Goal: Task Accomplishment & Management: Manage account settings

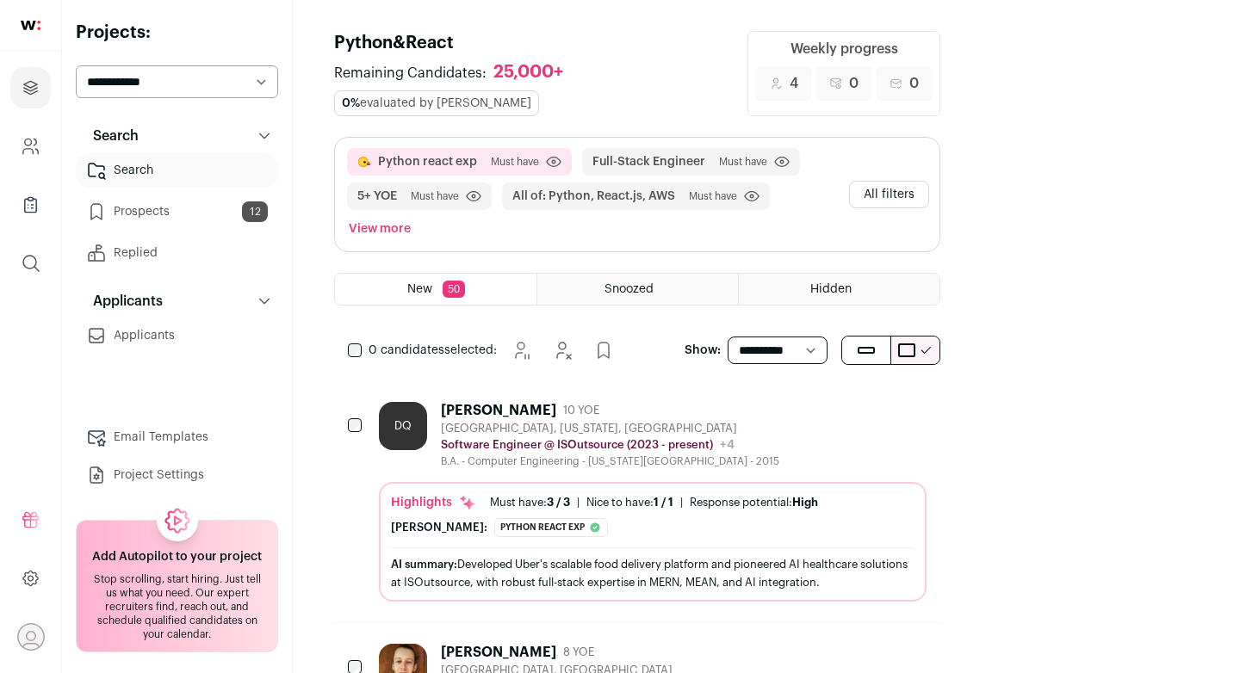
scroll to position [11630, 0]
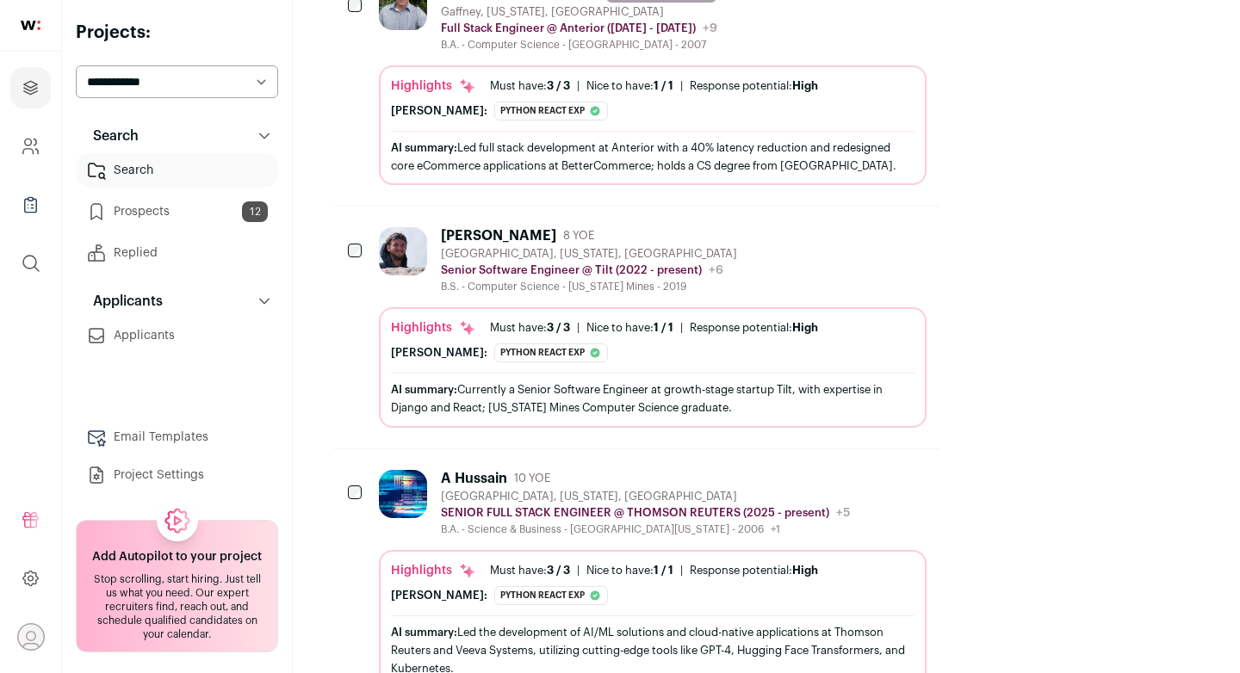
click at [250, 91] on select "**********" at bounding box center [177, 81] width 202 height 33
select select "*****"
click at [76, 65] on select "**********" at bounding box center [177, 81] width 202 height 33
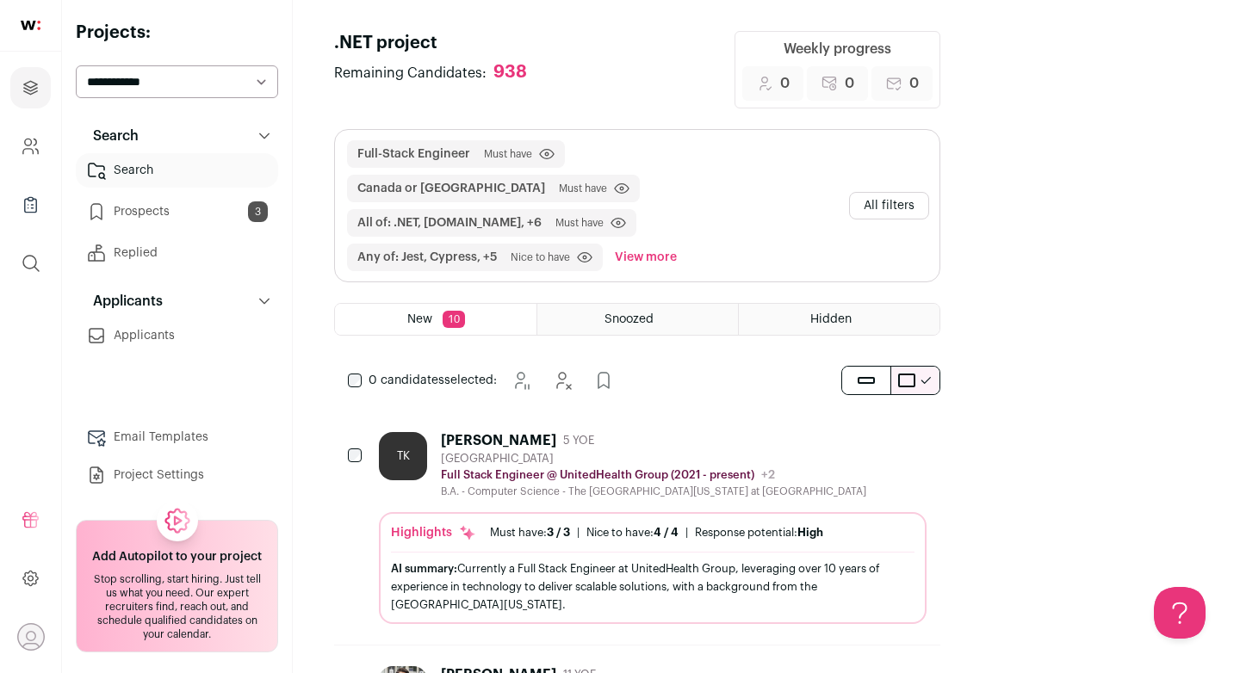
click at [255, 80] on select "**********" at bounding box center [177, 81] width 202 height 33
select select "*****"
click at [76, 65] on select "**********" at bounding box center [177, 81] width 202 height 33
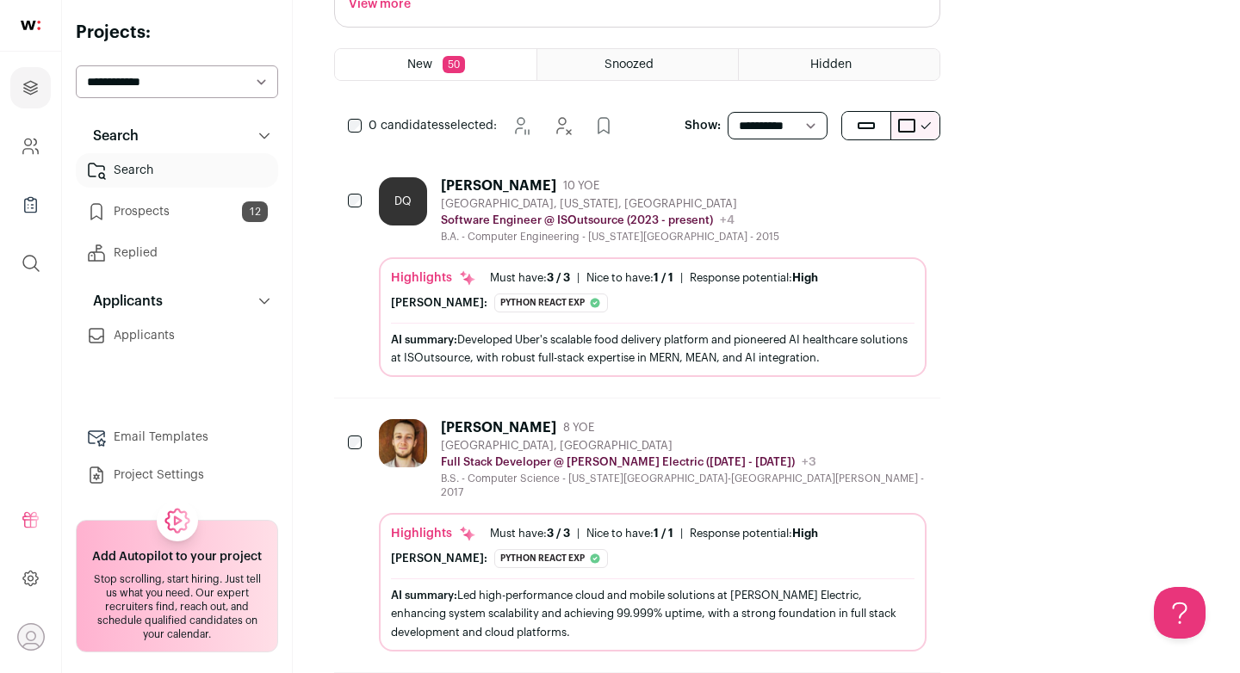
scroll to position [219, 0]
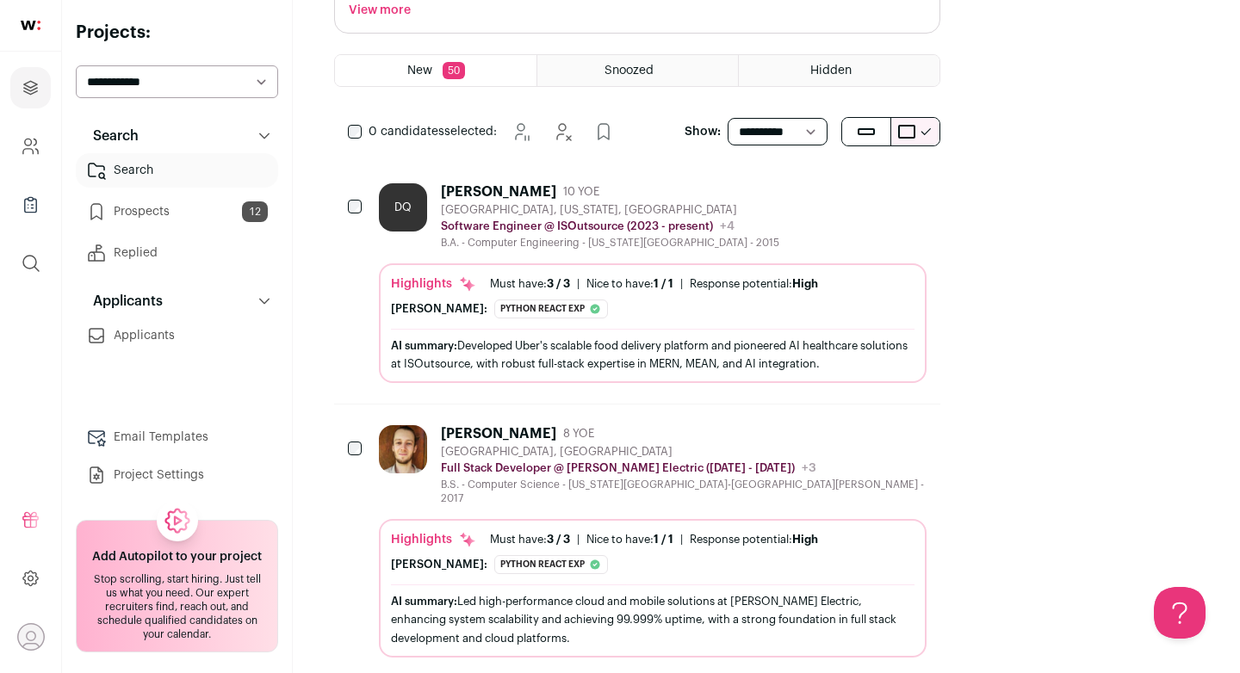
click at [875, 181] on icon "Hide" at bounding box center [865, 191] width 21 height 21
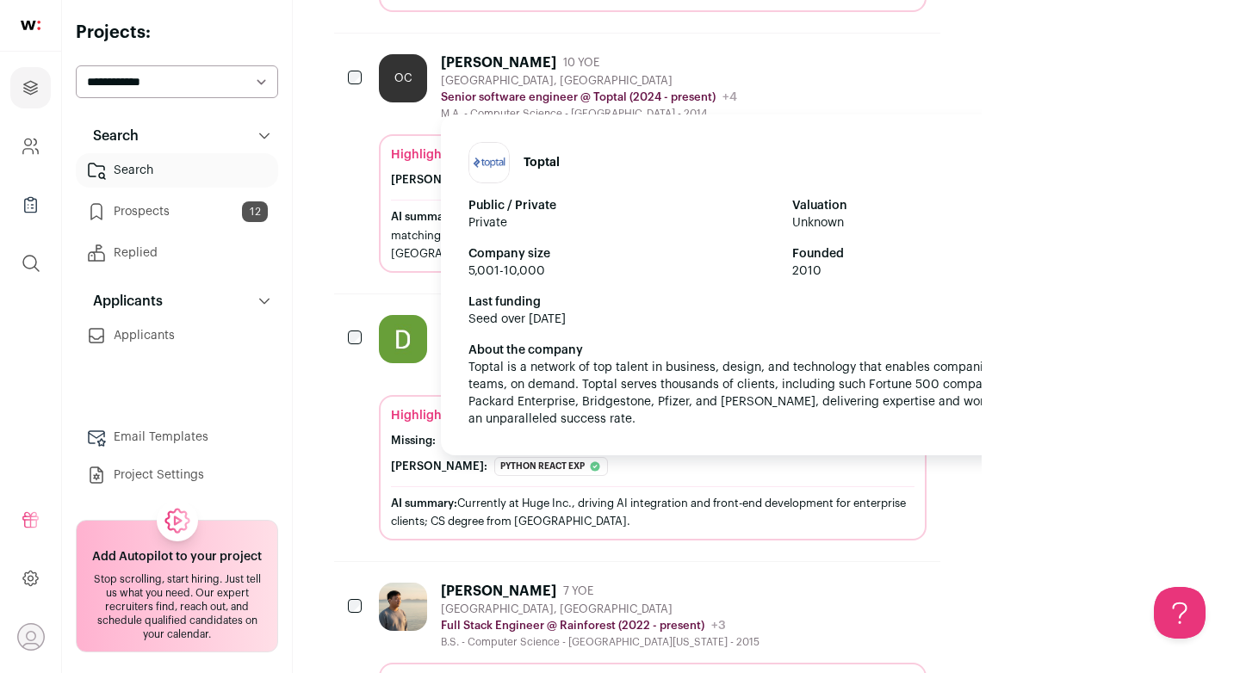
scroll to position [1900, 0]
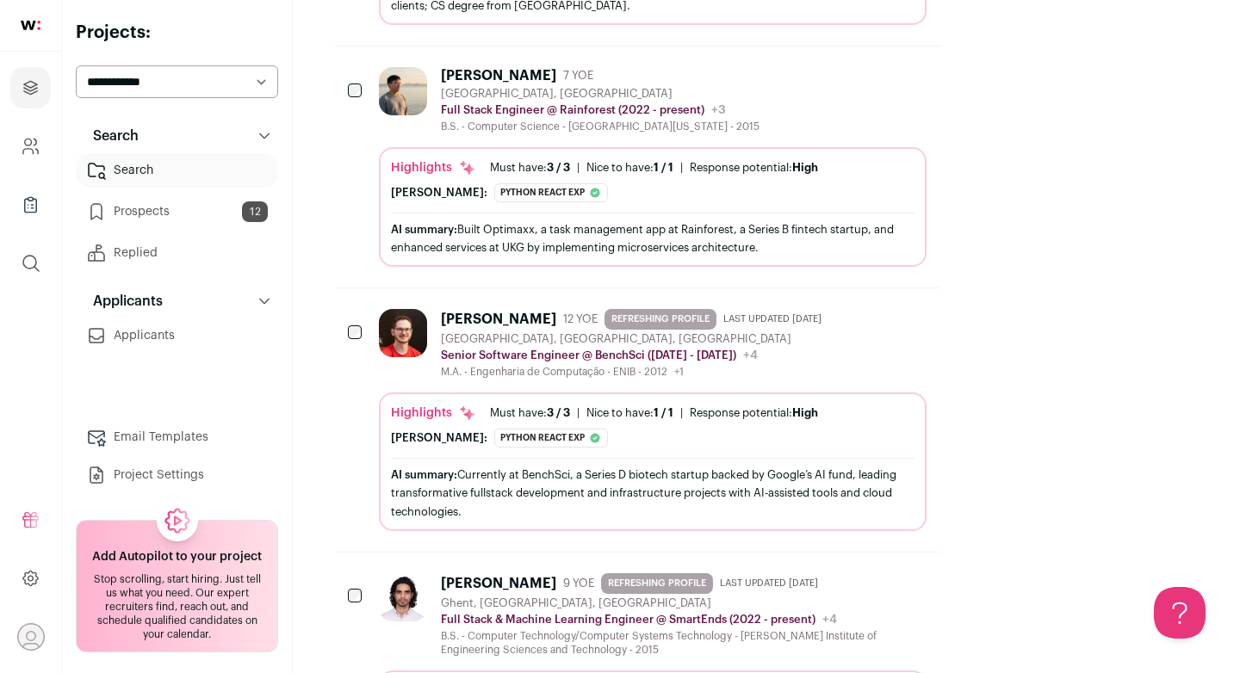
click at [604, 309] on span "REFRESHING PROFILE" at bounding box center [660, 319] width 112 height 21
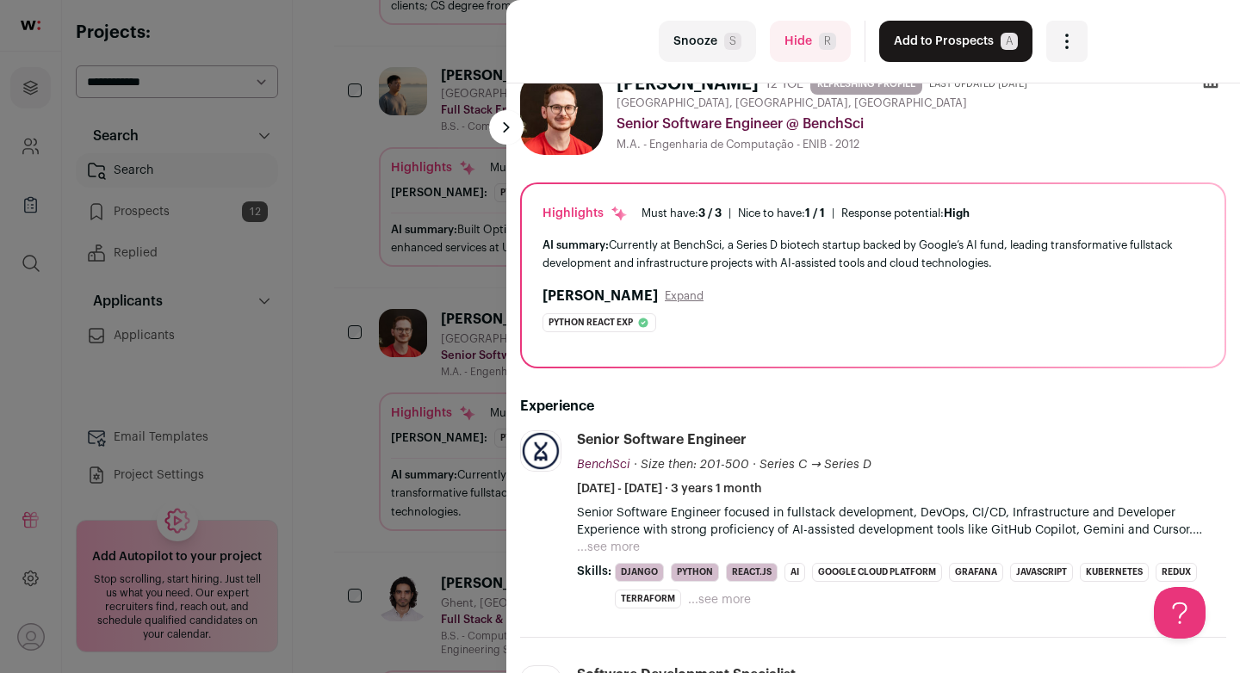
scroll to position [0, 0]
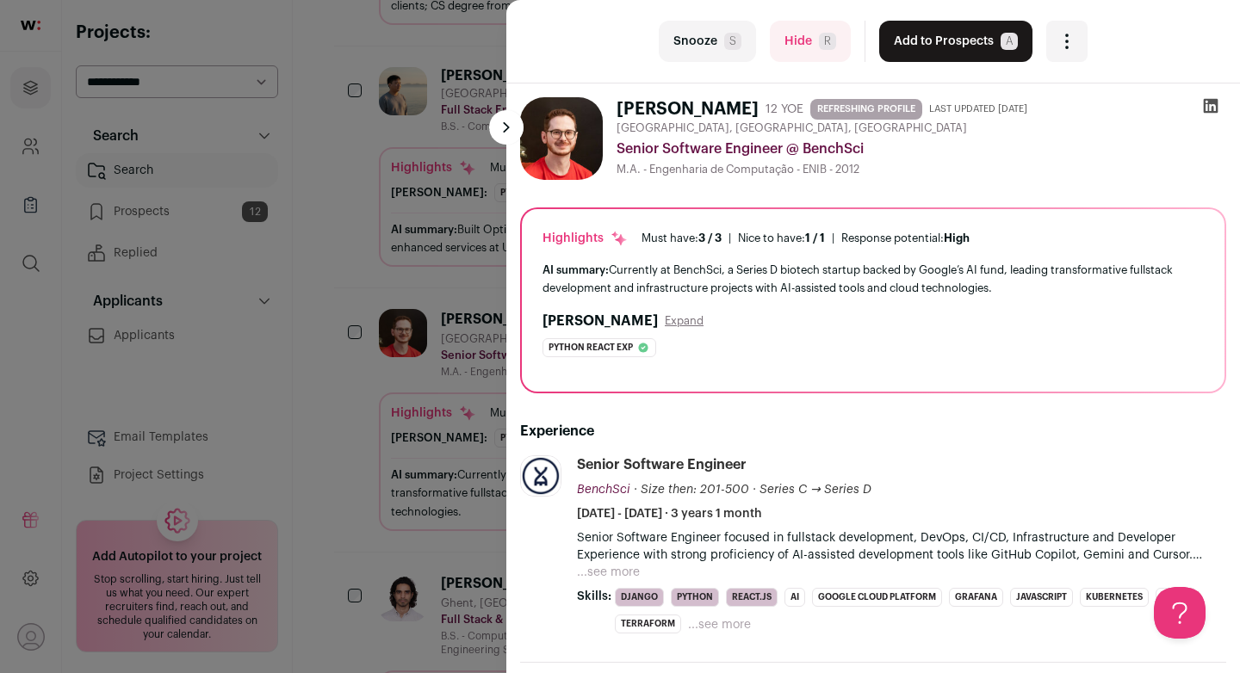
drag, startPoint x: 620, startPoint y: 107, endPoint x: 746, endPoint y: 107, distance: 125.7
click at [746, 107] on h1 "[PERSON_NAME]" at bounding box center [687, 109] width 142 height 24
copy h1 "[PERSON_NAME]"
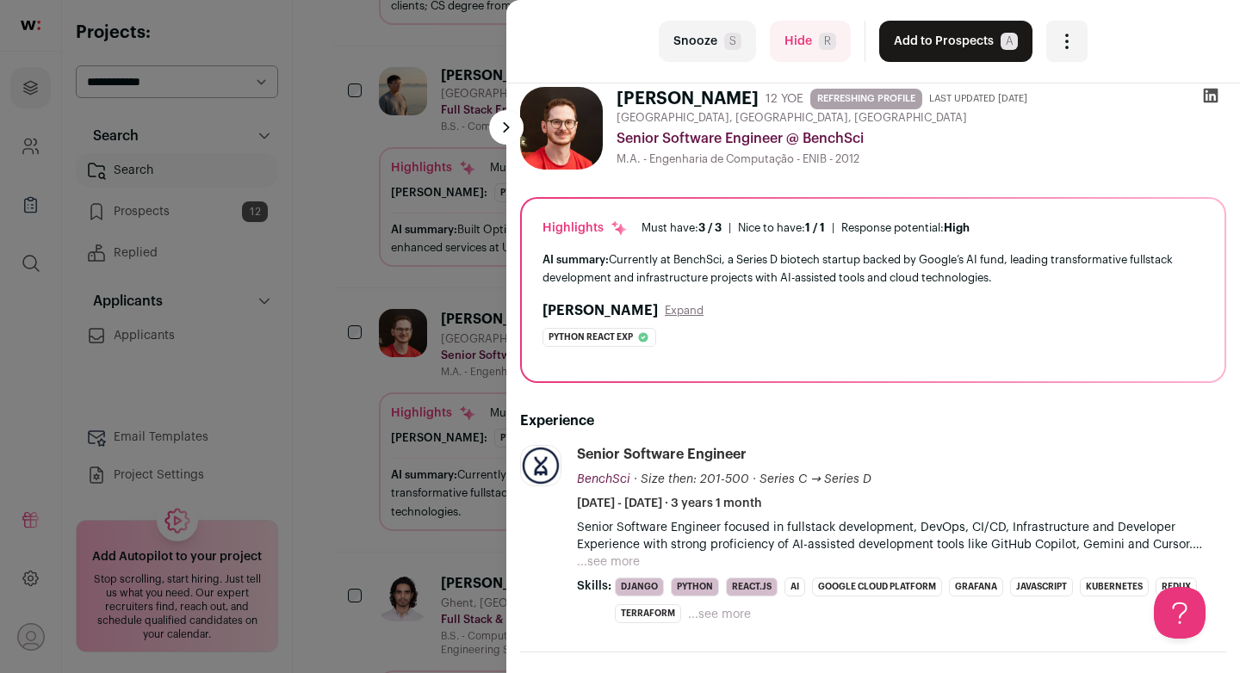
scroll to position [12, 0]
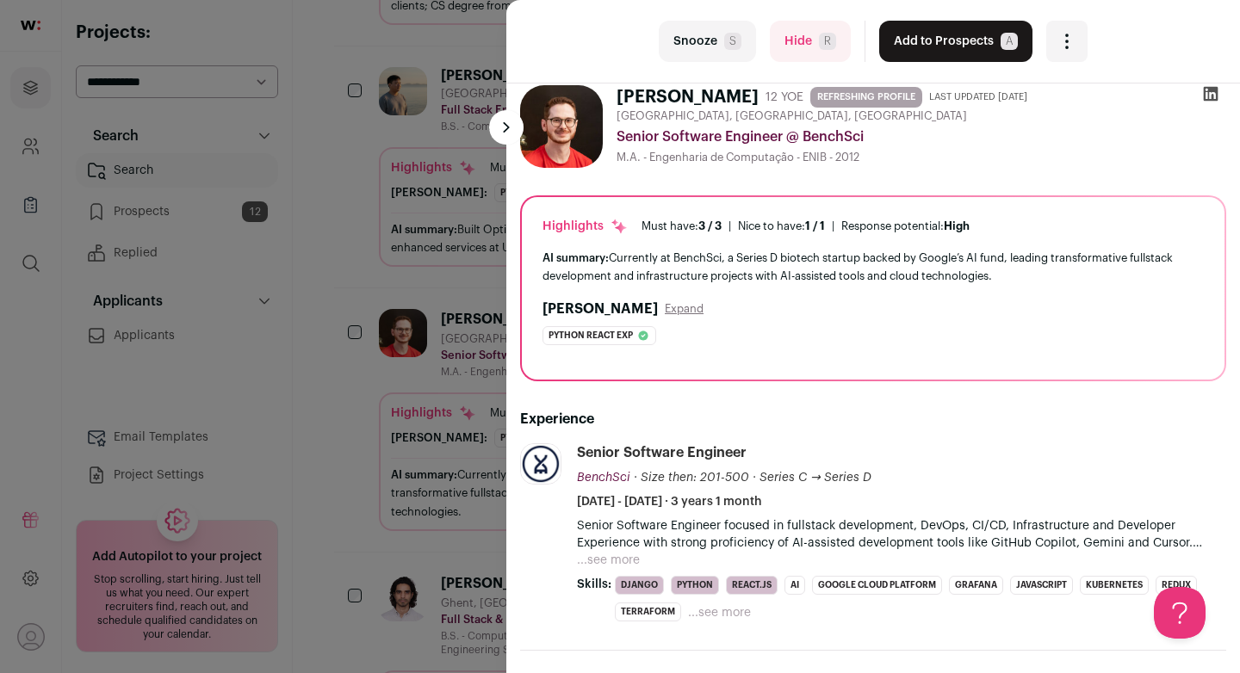
click at [665, 308] on button "Expand" at bounding box center [684, 309] width 39 height 14
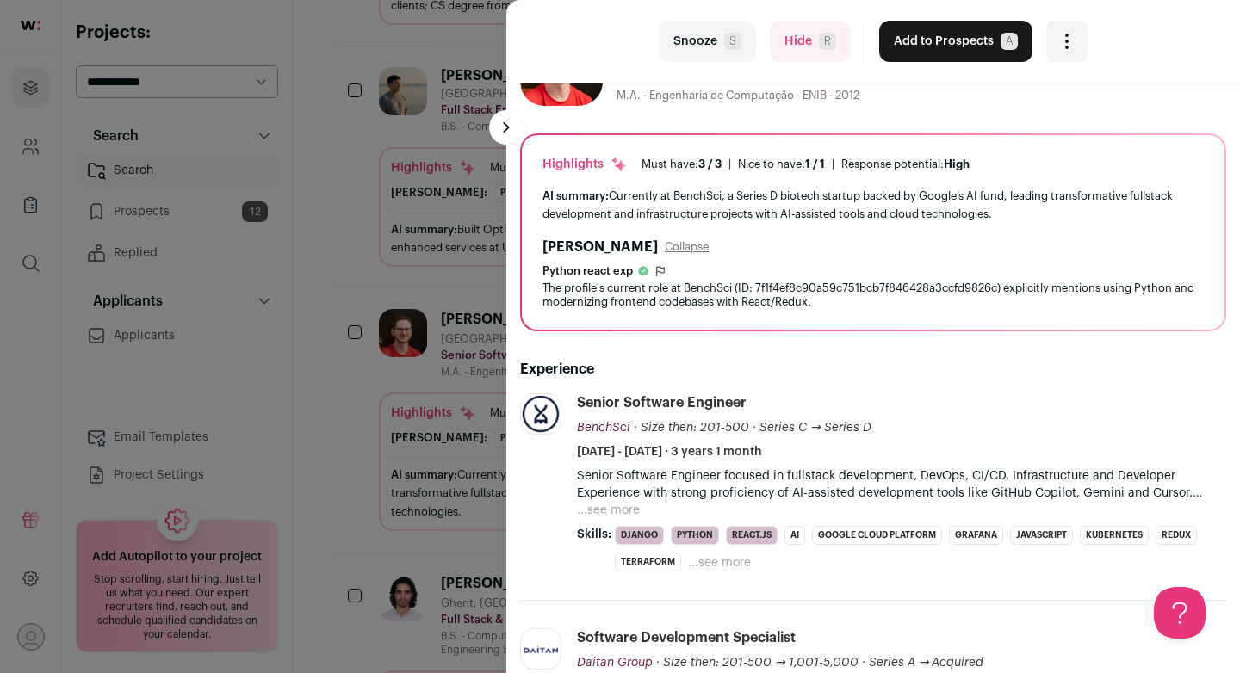
scroll to position [0, 0]
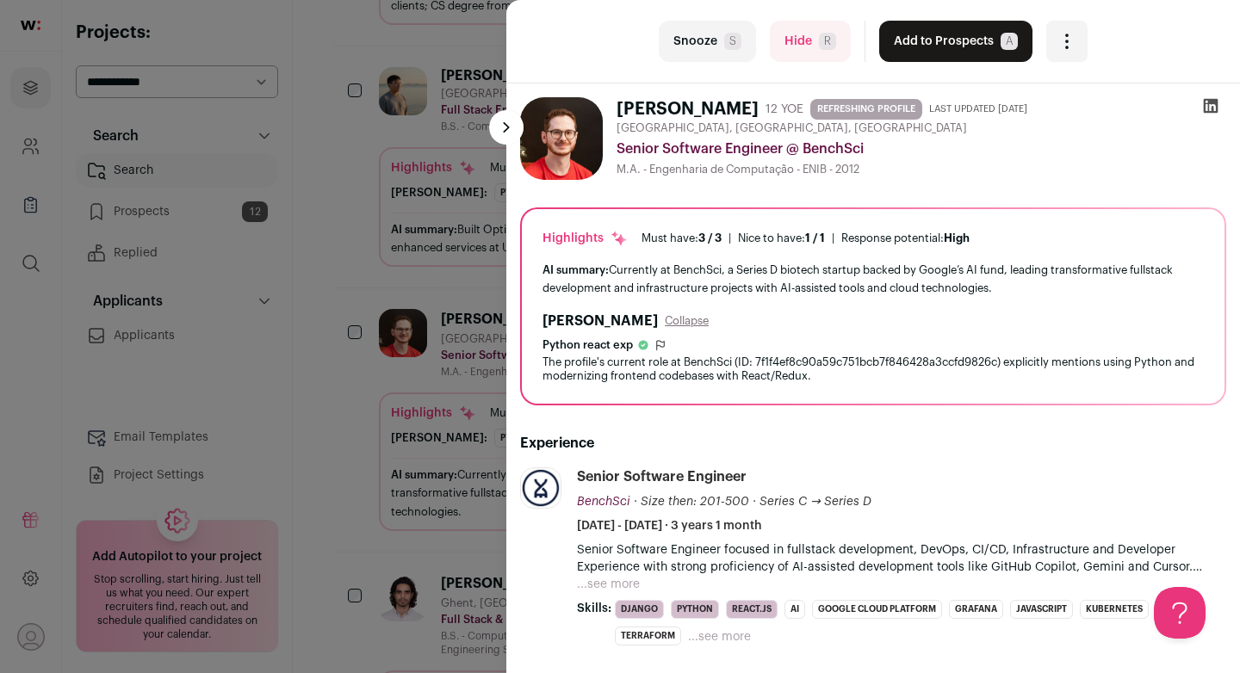
click at [1212, 106] on icon at bounding box center [1210, 105] width 17 height 17
click at [446, 280] on div "last Snooze S Hide R Add to Prospects A Are you sure? Adilson Teixeira is alrea…" at bounding box center [620, 336] width 1240 height 673
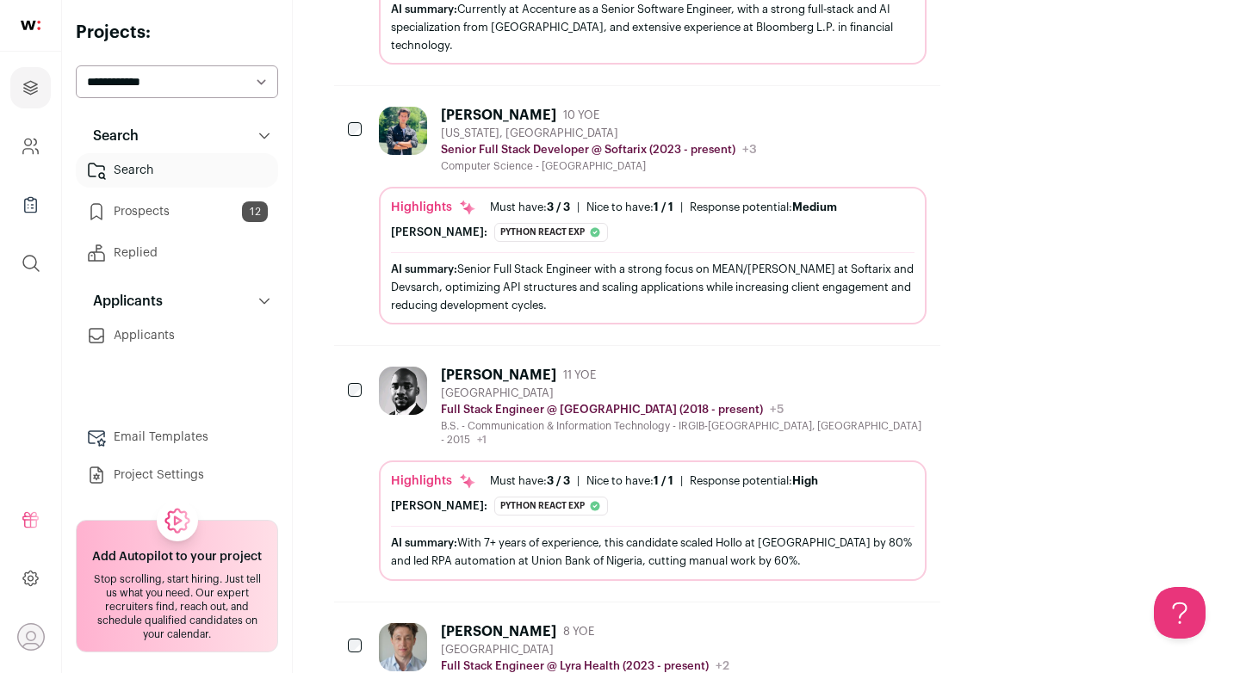
scroll to position [3515, 0]
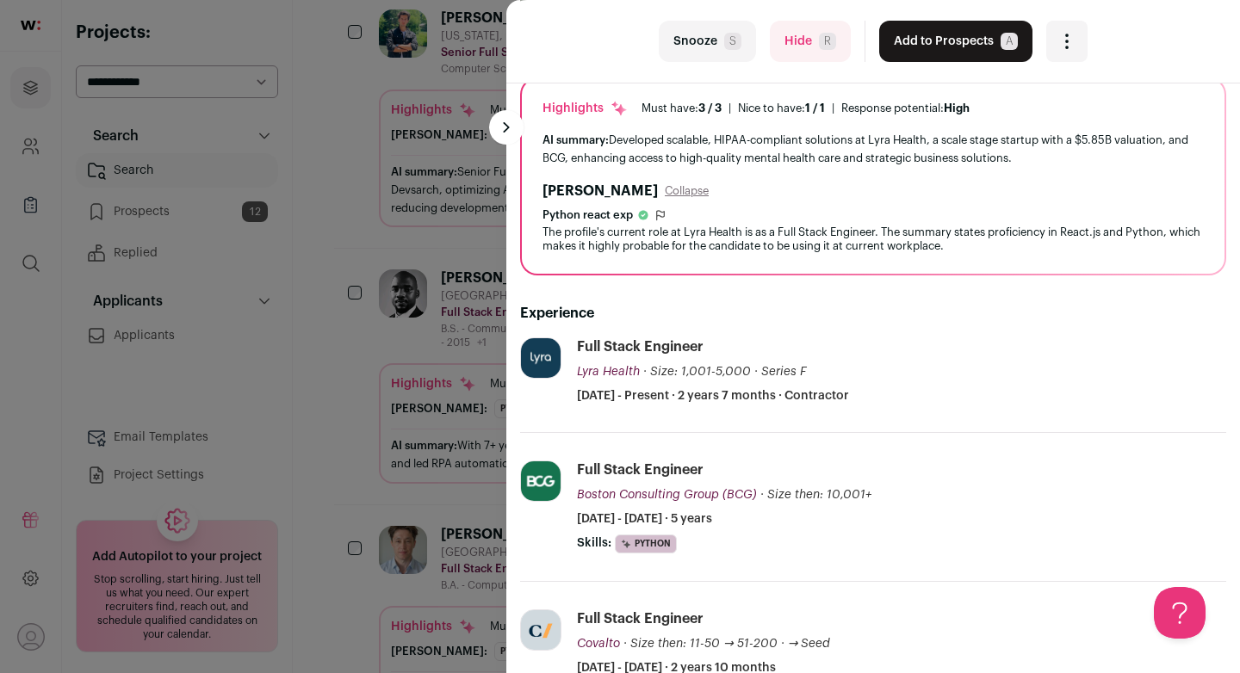
scroll to position [0, 0]
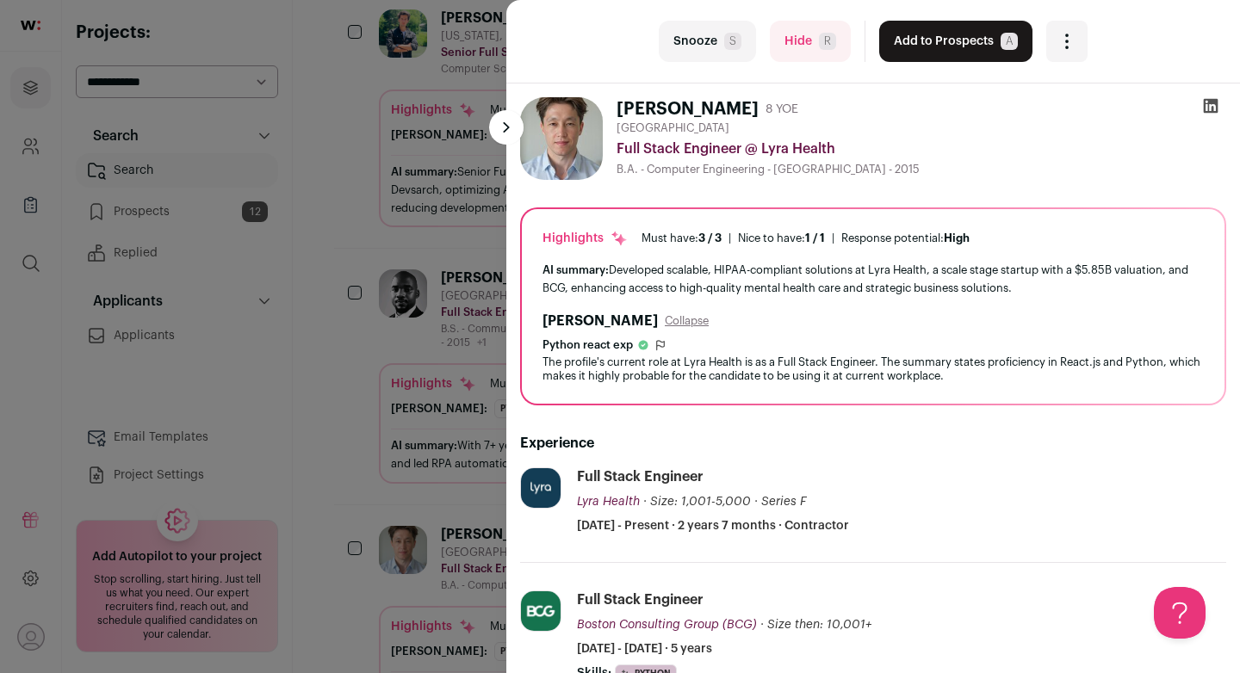
click at [1210, 100] on icon at bounding box center [1210, 106] width 15 height 15
click at [1208, 111] on icon at bounding box center [1210, 106] width 15 height 15
click at [457, 101] on div "last Snooze S Hide R Add to Prospects A Are you sure? Juan Carlos is already in…" at bounding box center [620, 336] width 1240 height 673
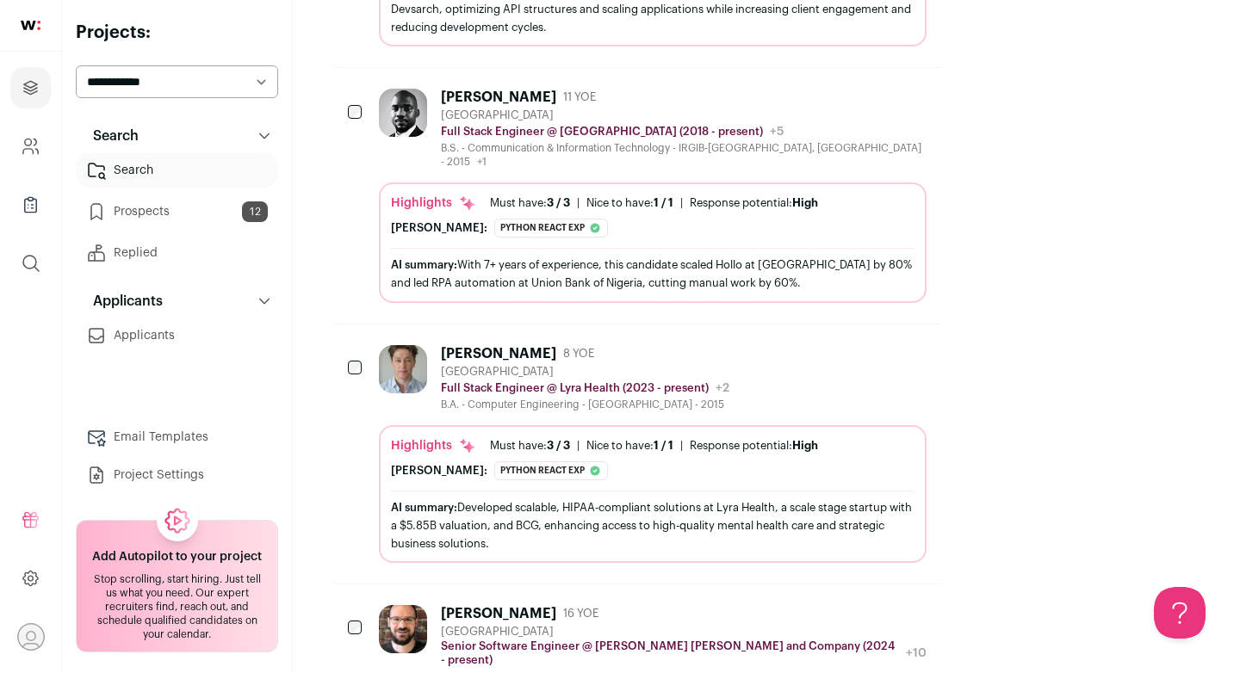
scroll to position [3722, 0]
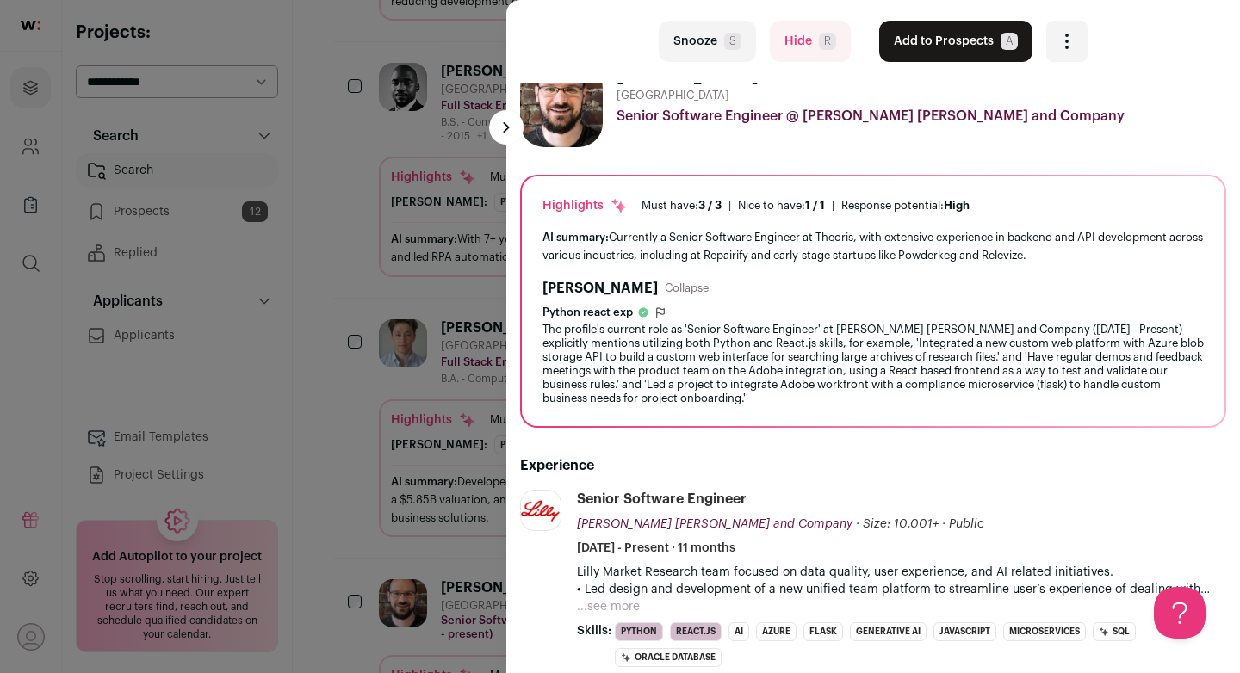
scroll to position [0, 0]
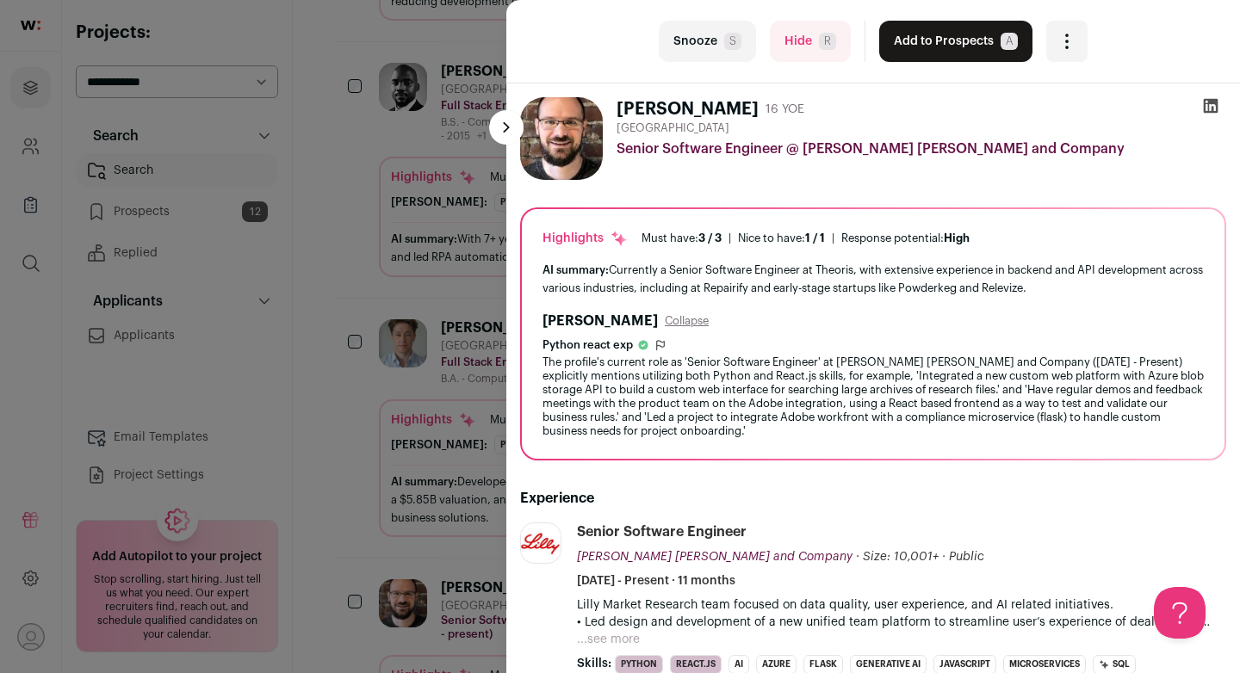
click at [1213, 102] on icon at bounding box center [1210, 106] width 15 height 15
click at [458, 208] on div "last Snooze S Hide R Add to Prospects A Are you sure? Ryan Johnson is already i…" at bounding box center [620, 336] width 1240 height 673
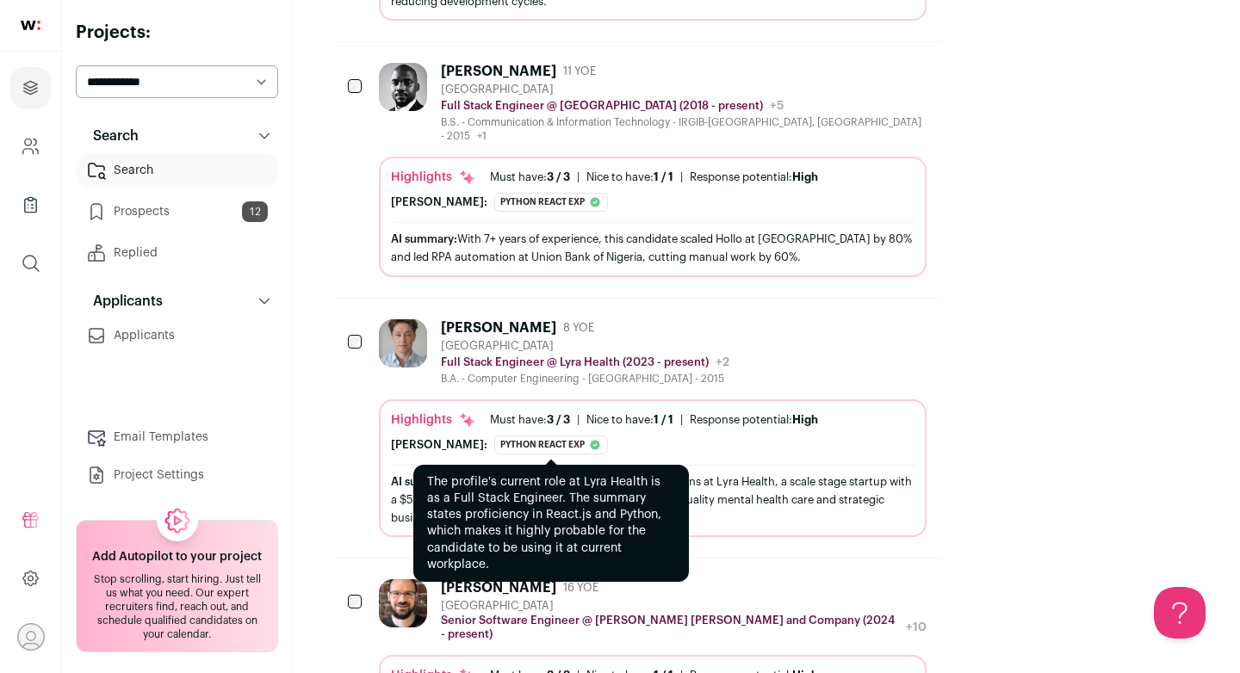
scroll to position [3667, 0]
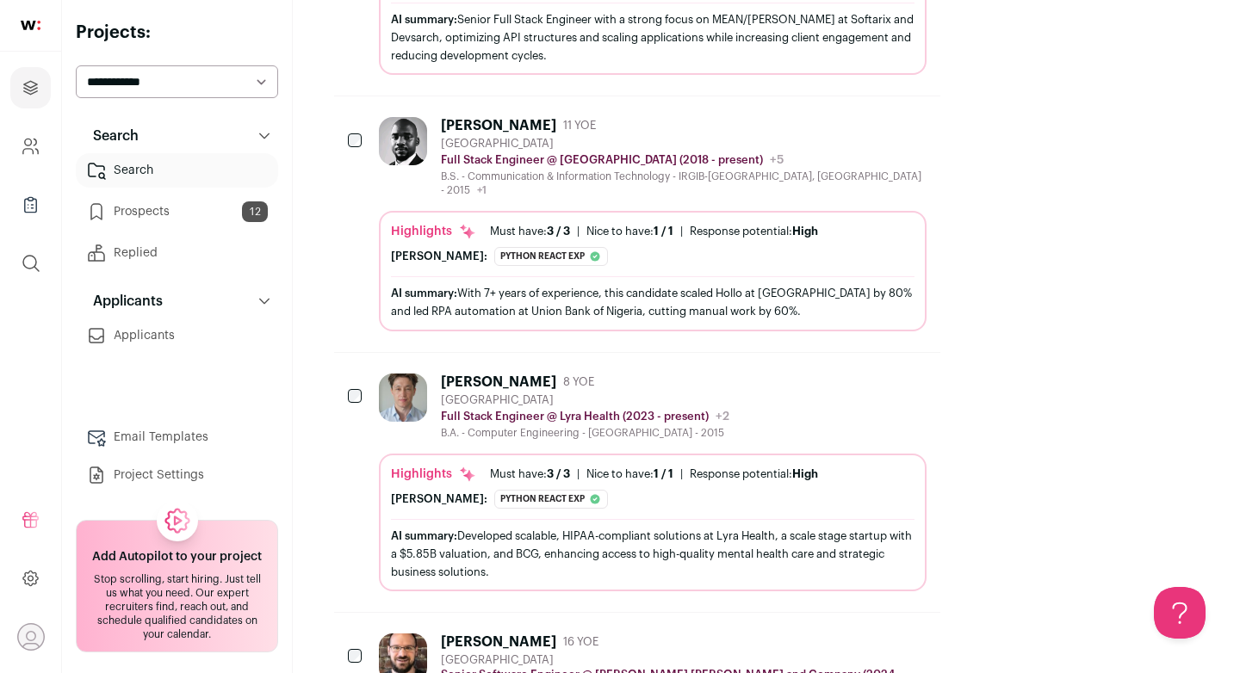
click at [875, 371] on icon "Hide" at bounding box center [865, 381] width 21 height 21
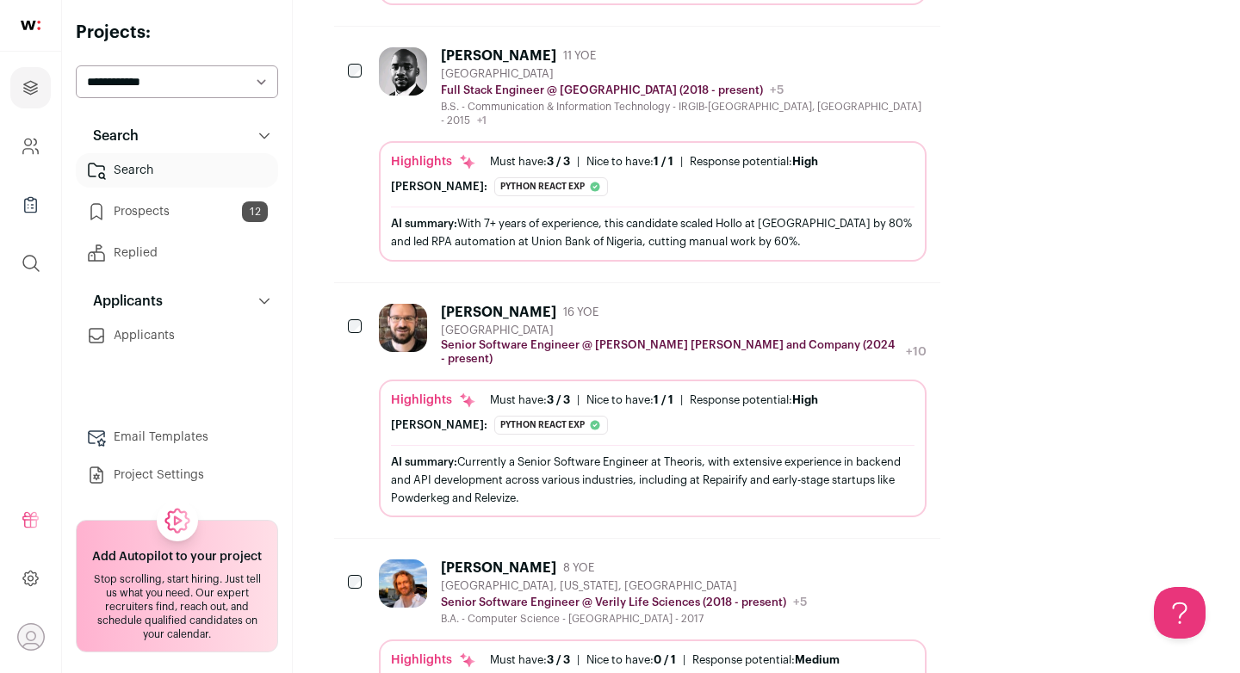
scroll to position [3759, 0]
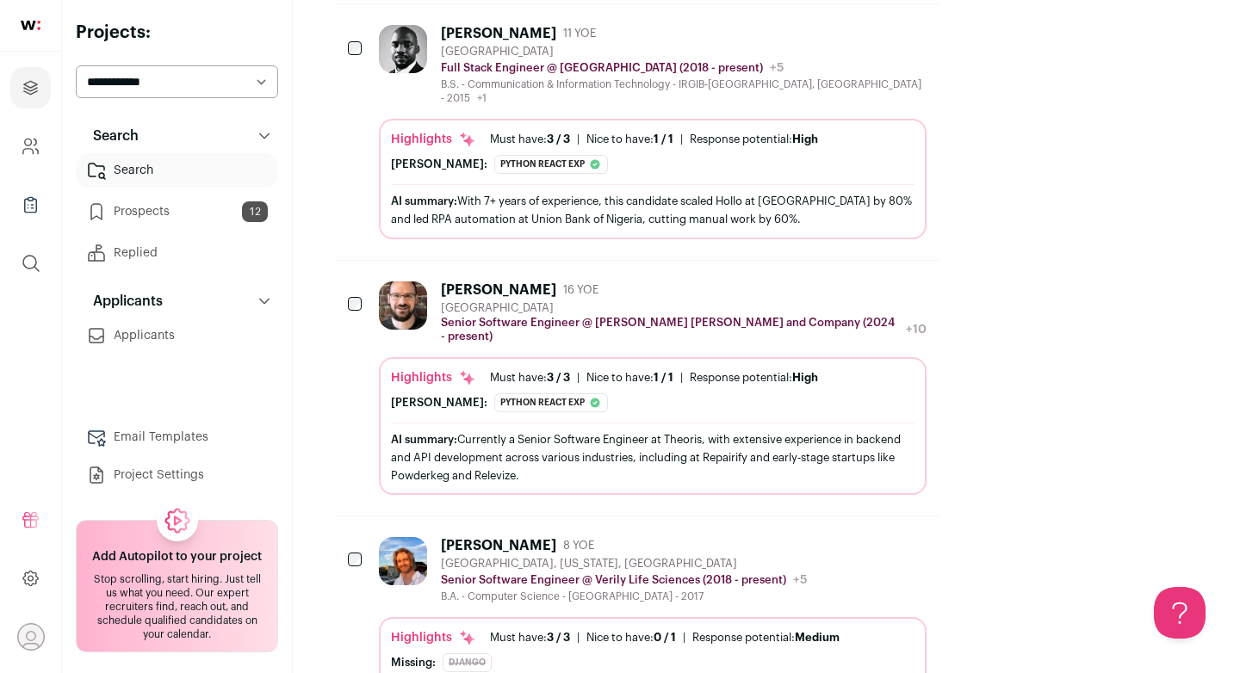
click at [770, 537] on div "Tyler Berry 8 YOE" at bounding box center [624, 545] width 366 height 17
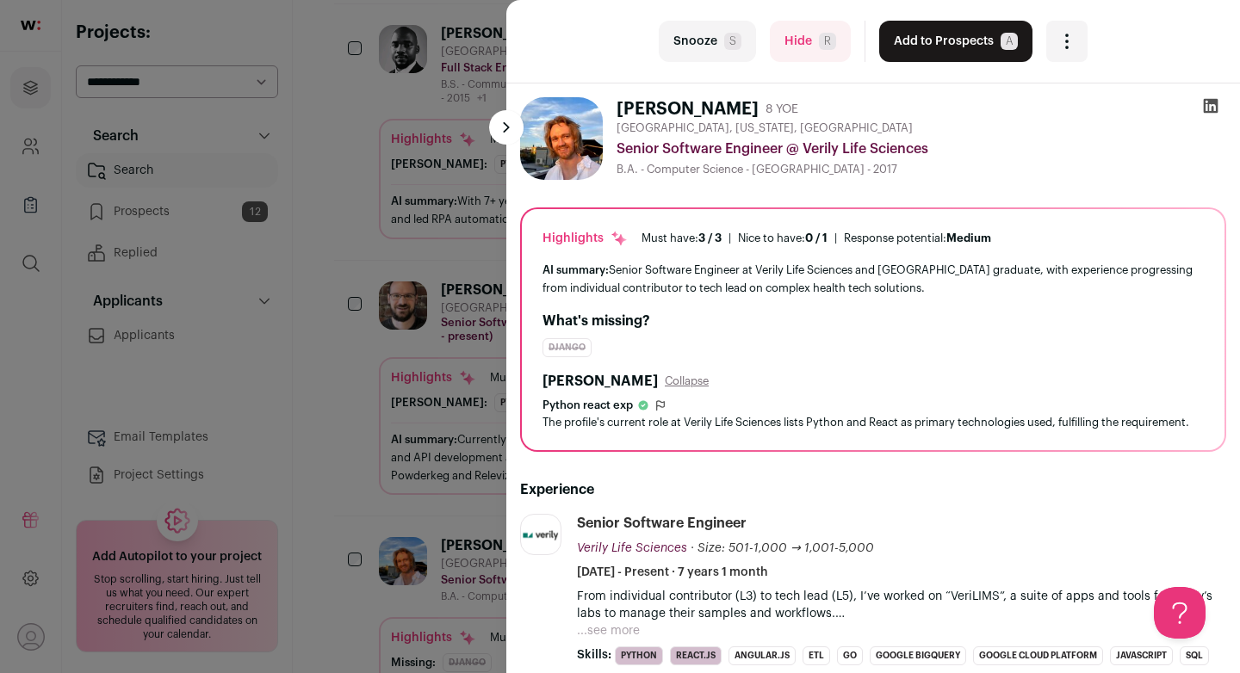
click at [1210, 114] on icon at bounding box center [1210, 105] width 17 height 17
click at [465, 246] on div "last Snooze S Hide R Add to Prospects A Are you sure? Tyler Berry is already in…" at bounding box center [620, 336] width 1240 height 673
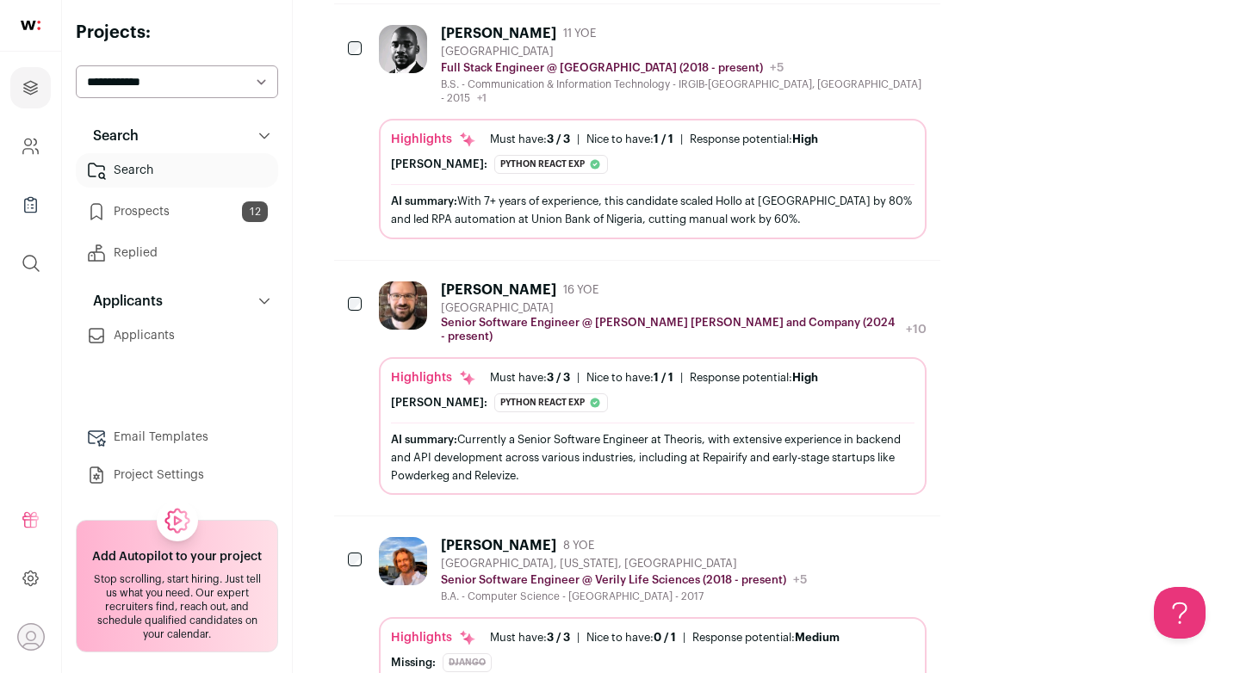
click at [922, 535] on icon "Add to Prospects" at bounding box center [911, 545] width 21 height 21
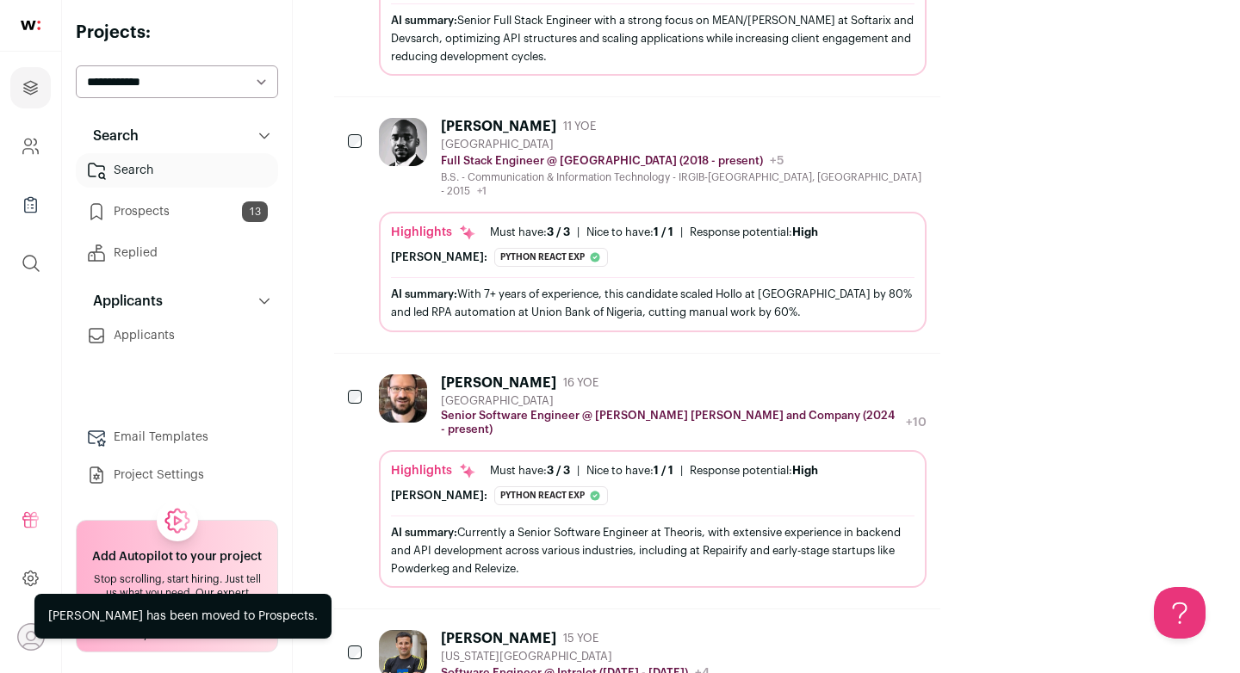
scroll to position [3666, 0]
click at [922, 373] on icon "Add to Prospects" at bounding box center [911, 383] width 21 height 21
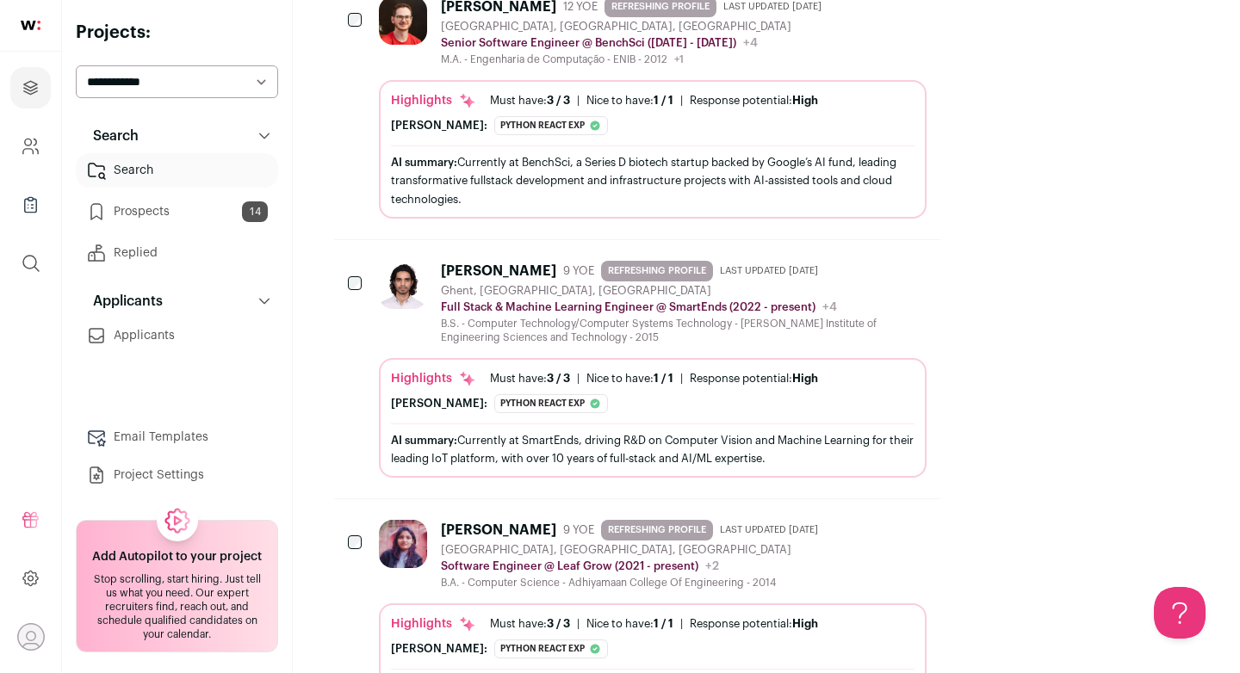
scroll to position [2286, 0]
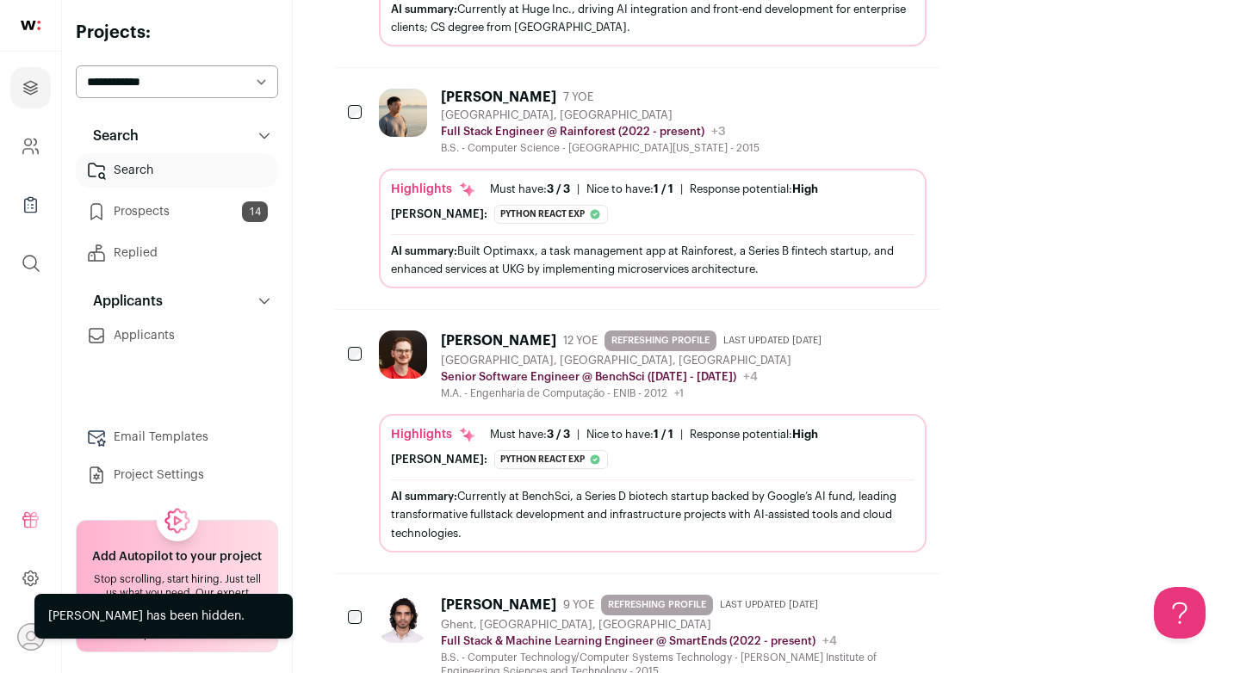
scroll to position [1848, 0]
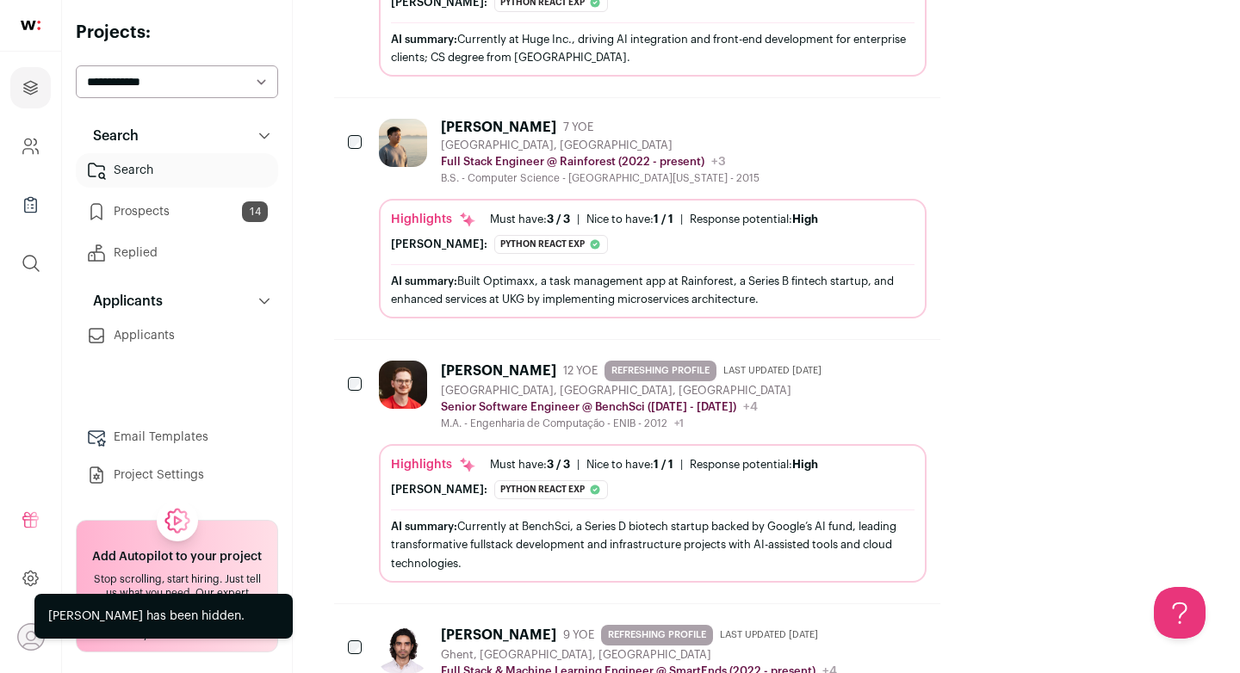
click at [922, 358] on icon "Add to Prospects" at bounding box center [911, 368] width 21 height 21
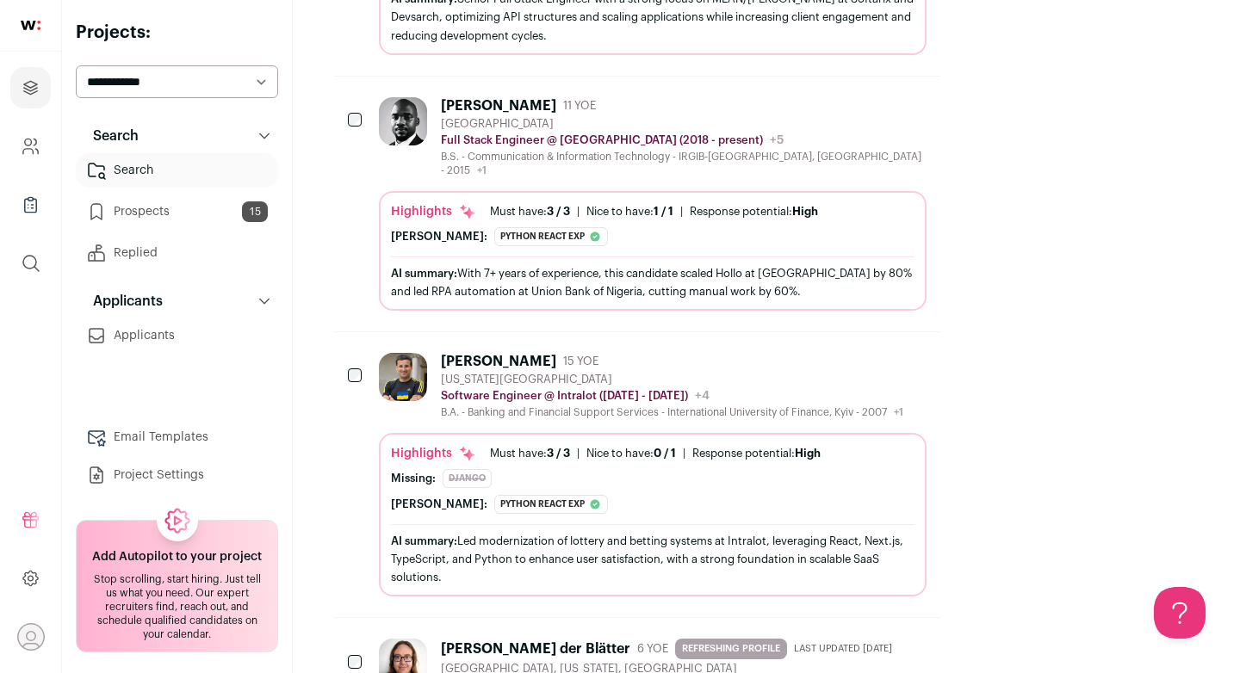
scroll to position [3157, 0]
click at [833, 372] on div "New York City Metropolitan Area" at bounding box center [672, 379] width 462 height 14
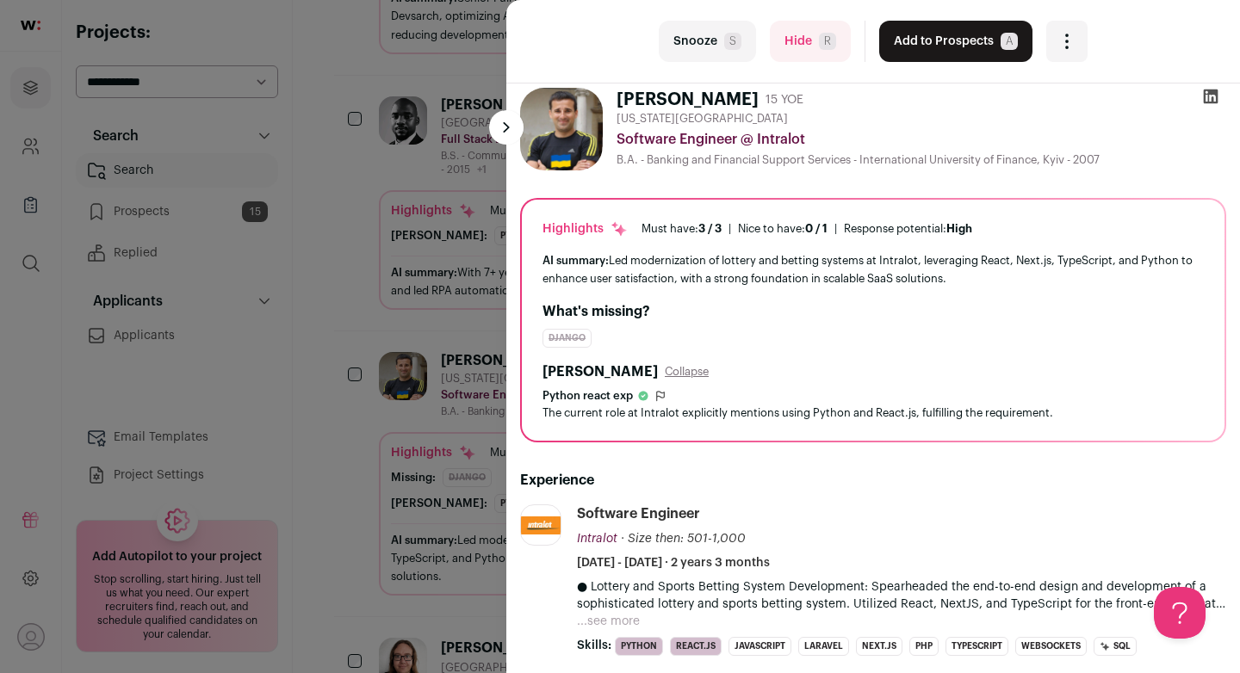
scroll to position [0, 0]
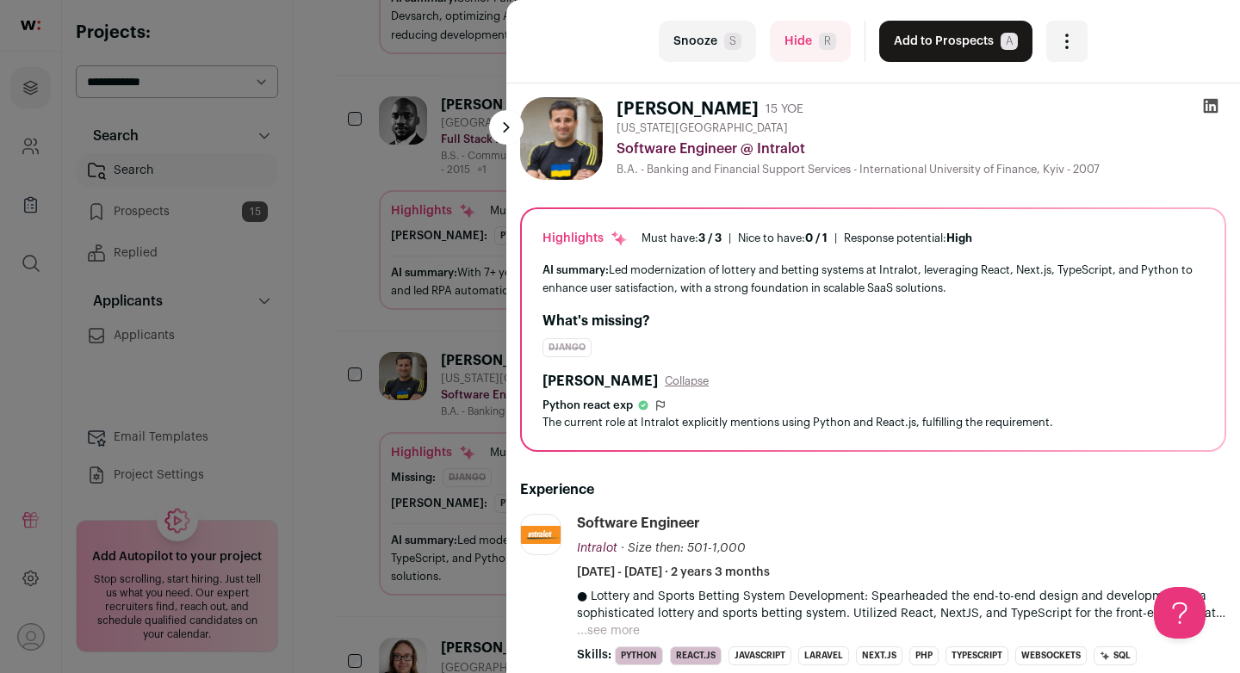
click at [1208, 103] on icon at bounding box center [1210, 106] width 15 height 15
click at [993, 48] on button "Add to Prospects A" at bounding box center [955, 41] width 153 height 41
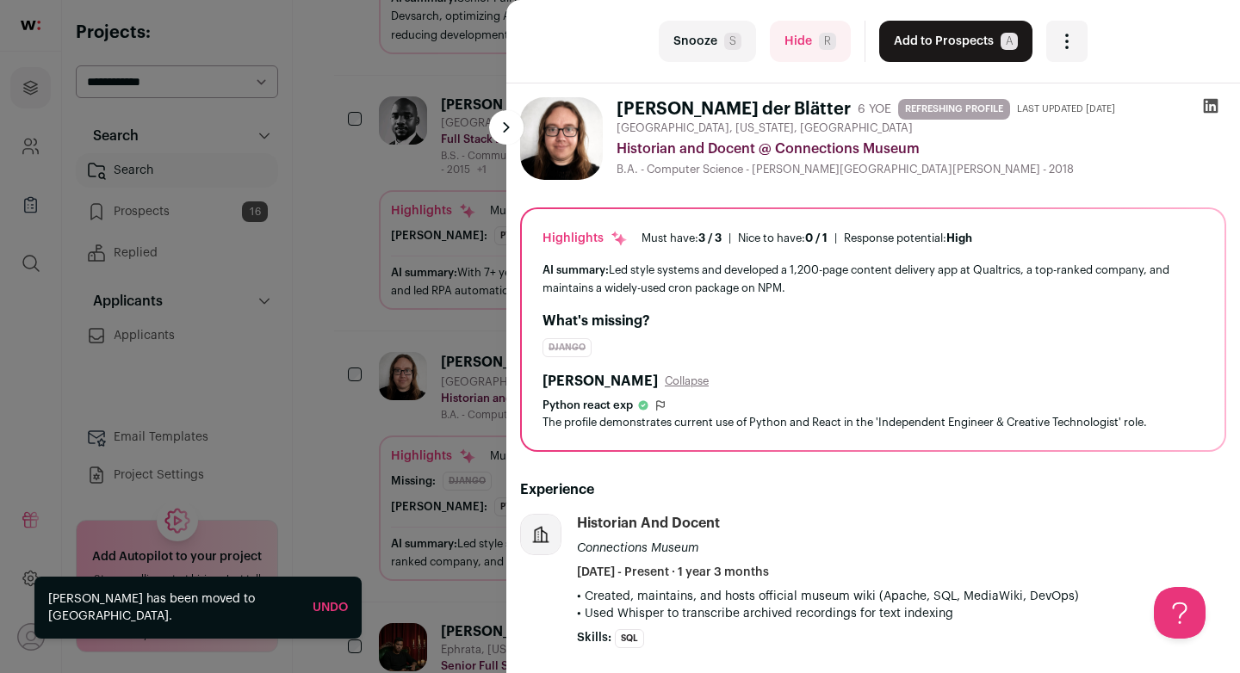
click at [444, 213] on div "last Snooze S Hide R Add to Prospects A Are you sure? Brandon der Blätter is al…" at bounding box center [620, 336] width 1240 height 673
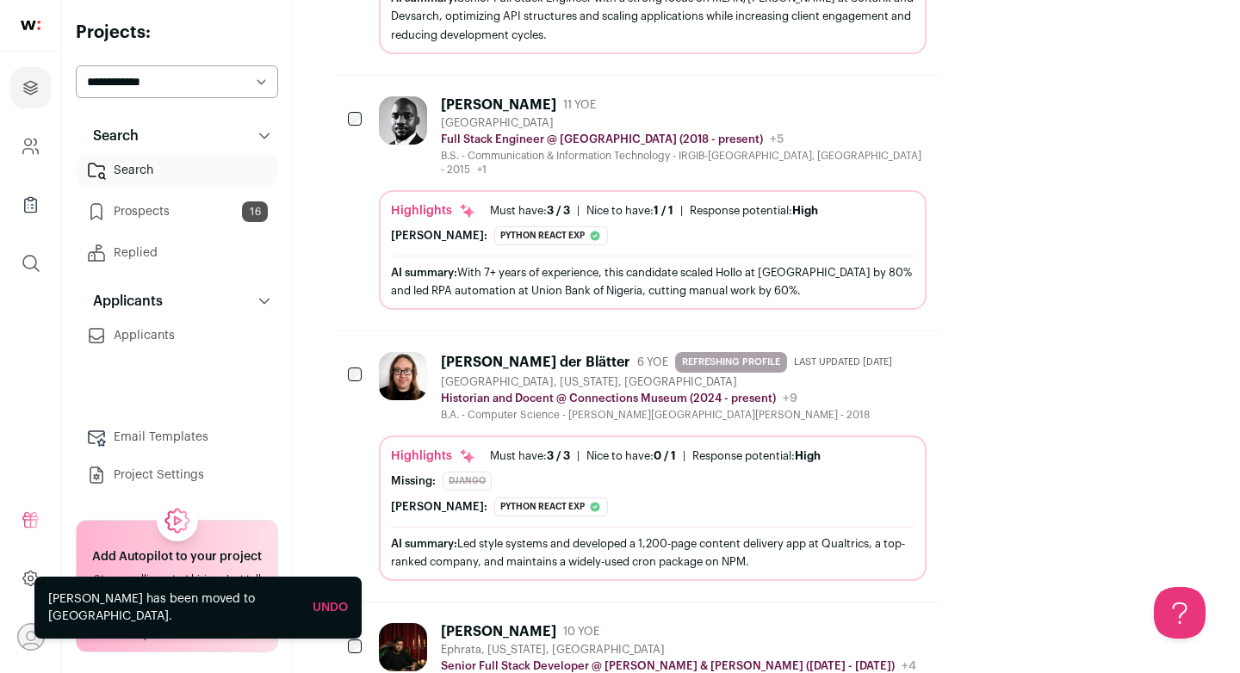
click at [197, 209] on link "Prospects 16" at bounding box center [177, 212] width 202 height 34
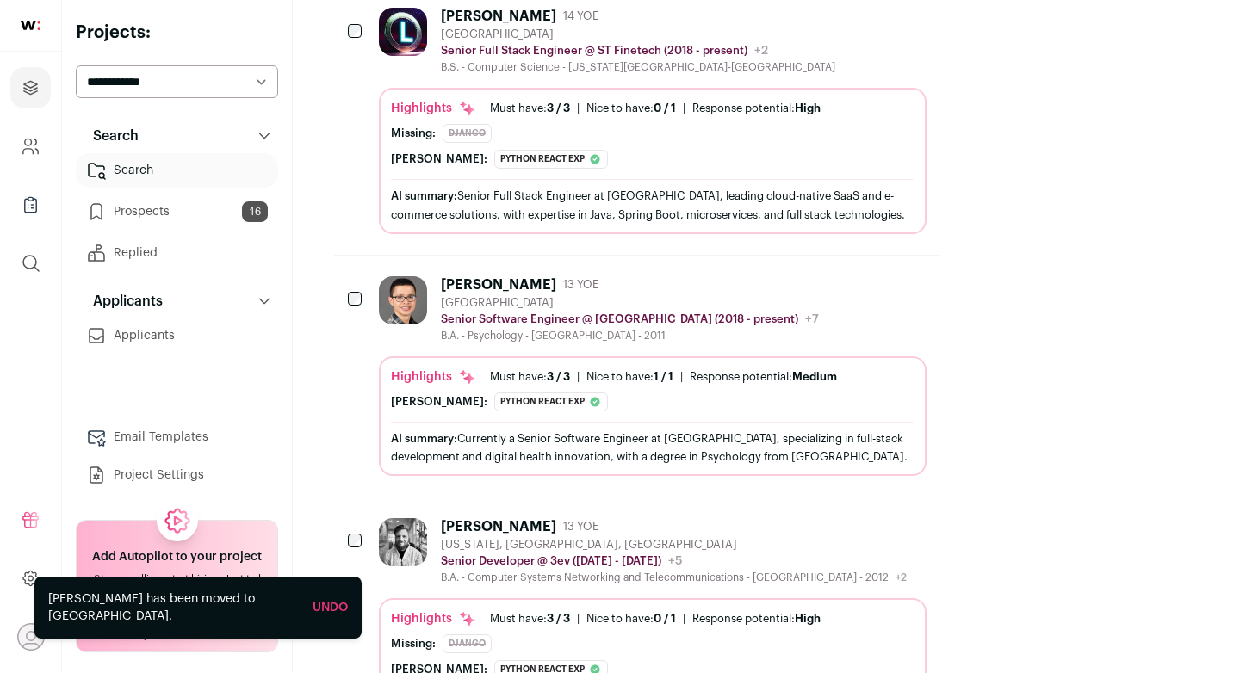
scroll to position [4140, 0]
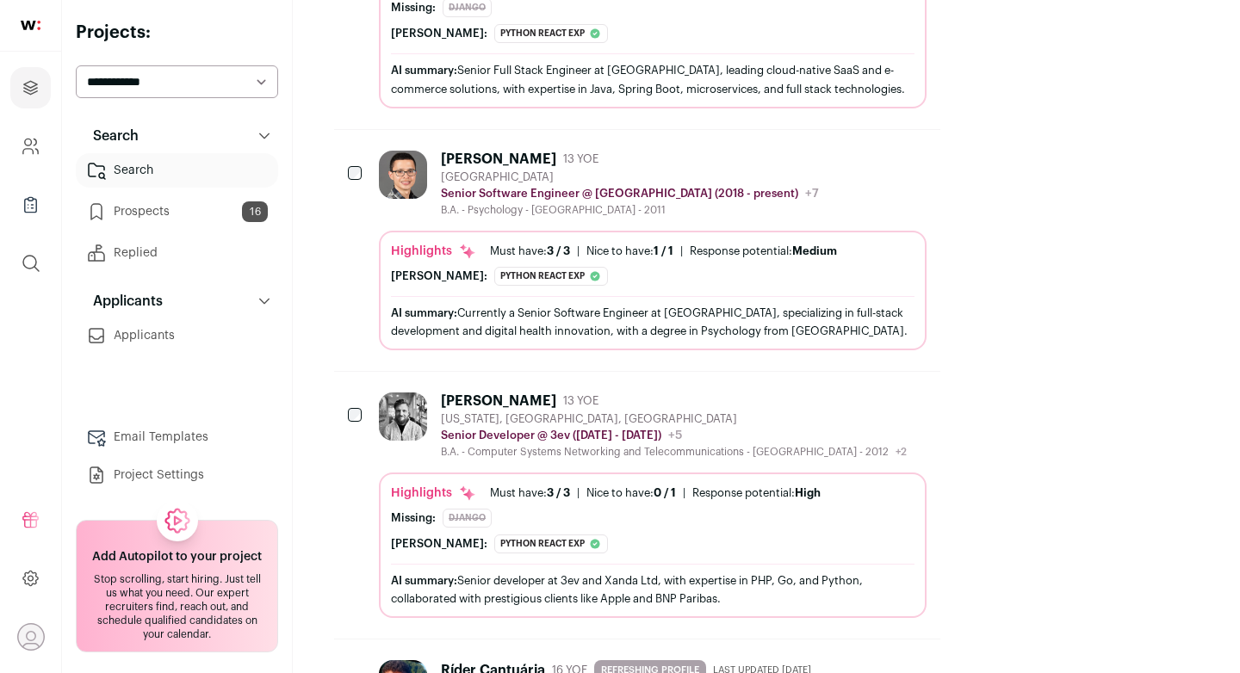
click at [656, 572] on div "AI summary: Senior developer at 3ev and Xanda Ltd, with expertise in PHP, Go, a…" at bounding box center [652, 590] width 523 height 36
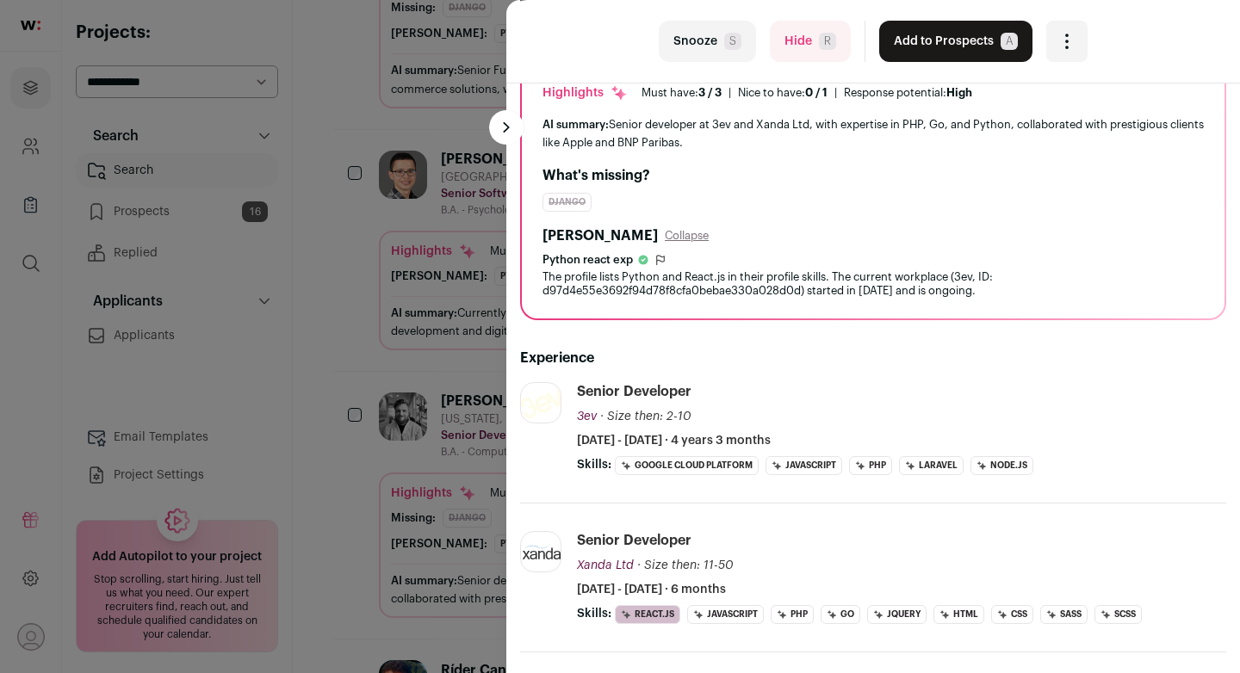
scroll to position [147, 0]
click at [504, 125] on button at bounding box center [506, 127] width 34 height 34
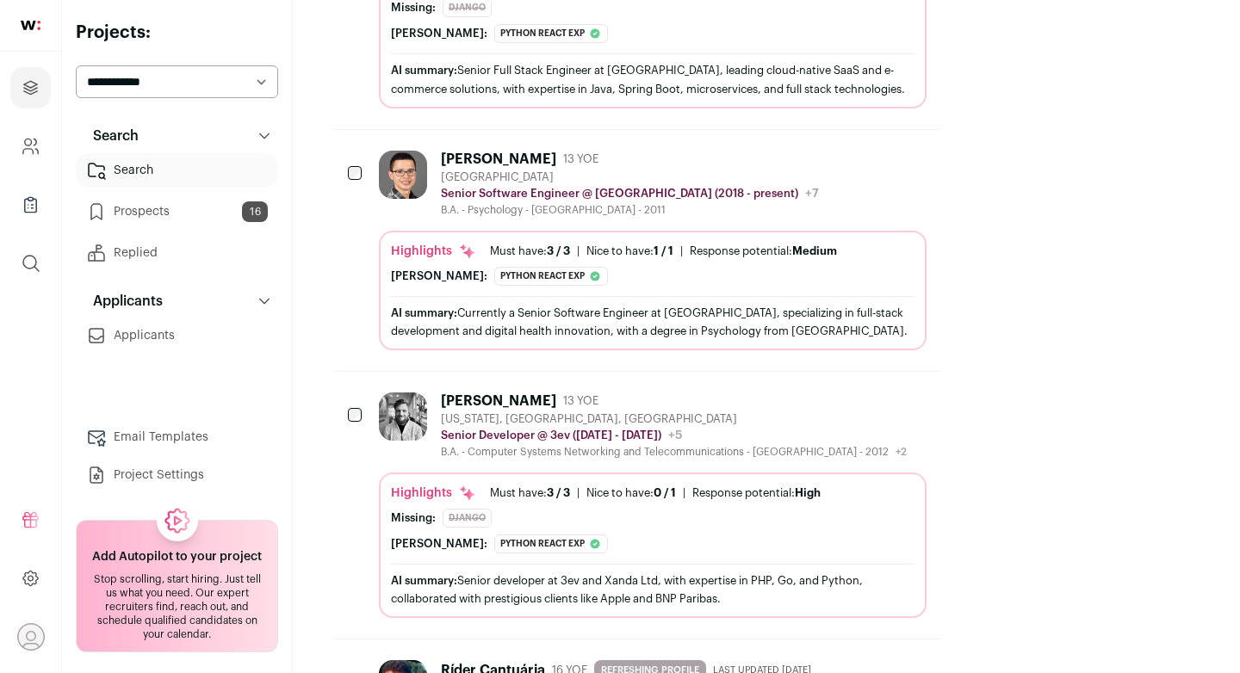
click at [875, 390] on icon "Hide" at bounding box center [865, 400] width 21 height 21
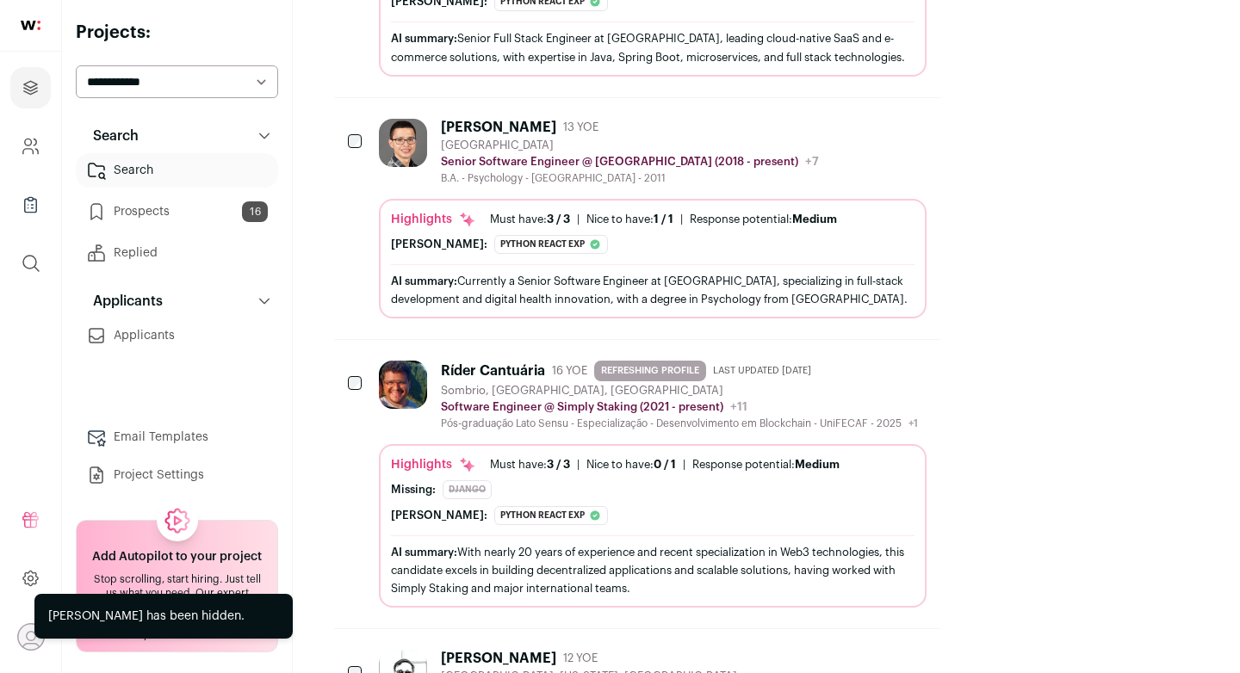
scroll to position [4170, 0]
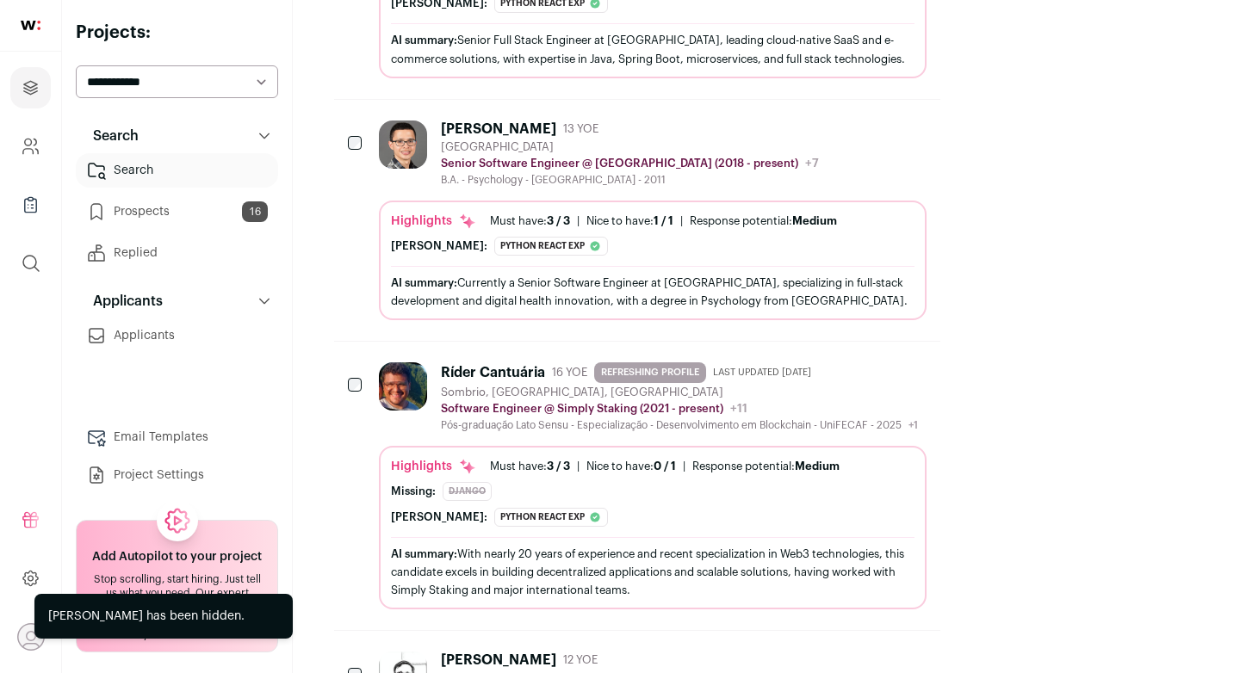
click at [914, 537] on div "AI summary: With nearly 20 years of experience and recent specialization in Web…" at bounding box center [652, 571] width 523 height 69
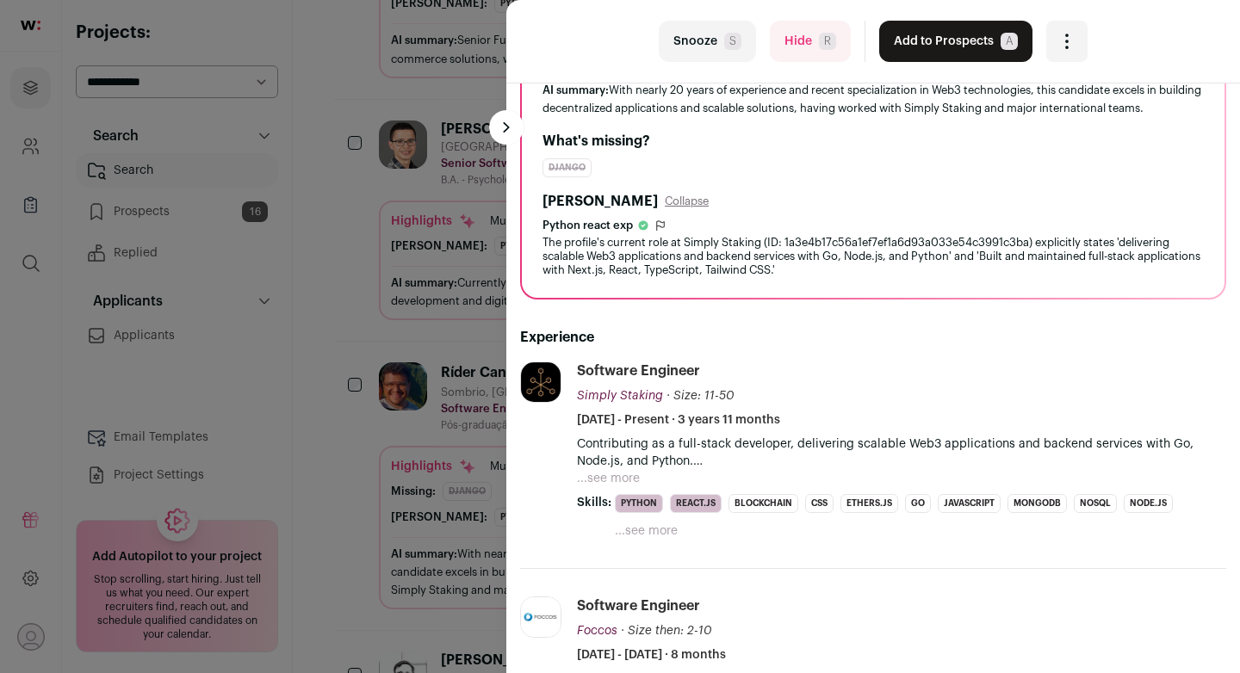
scroll to position [0, 0]
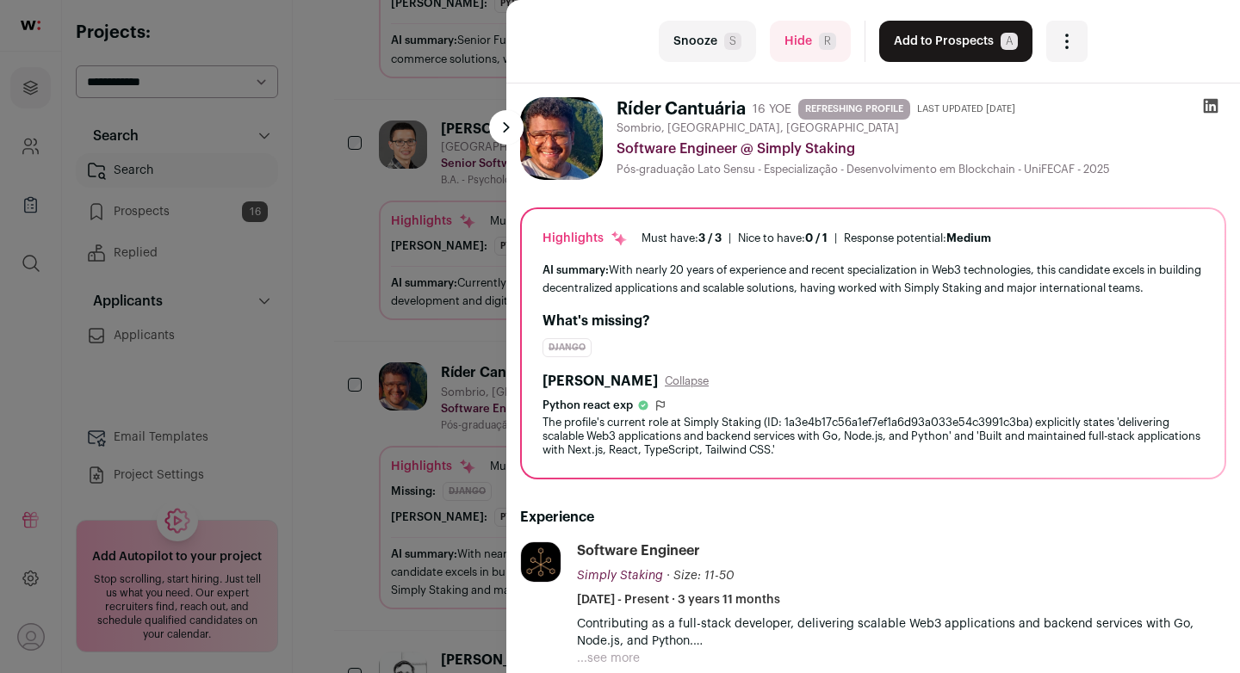
click at [503, 127] on button at bounding box center [506, 127] width 34 height 34
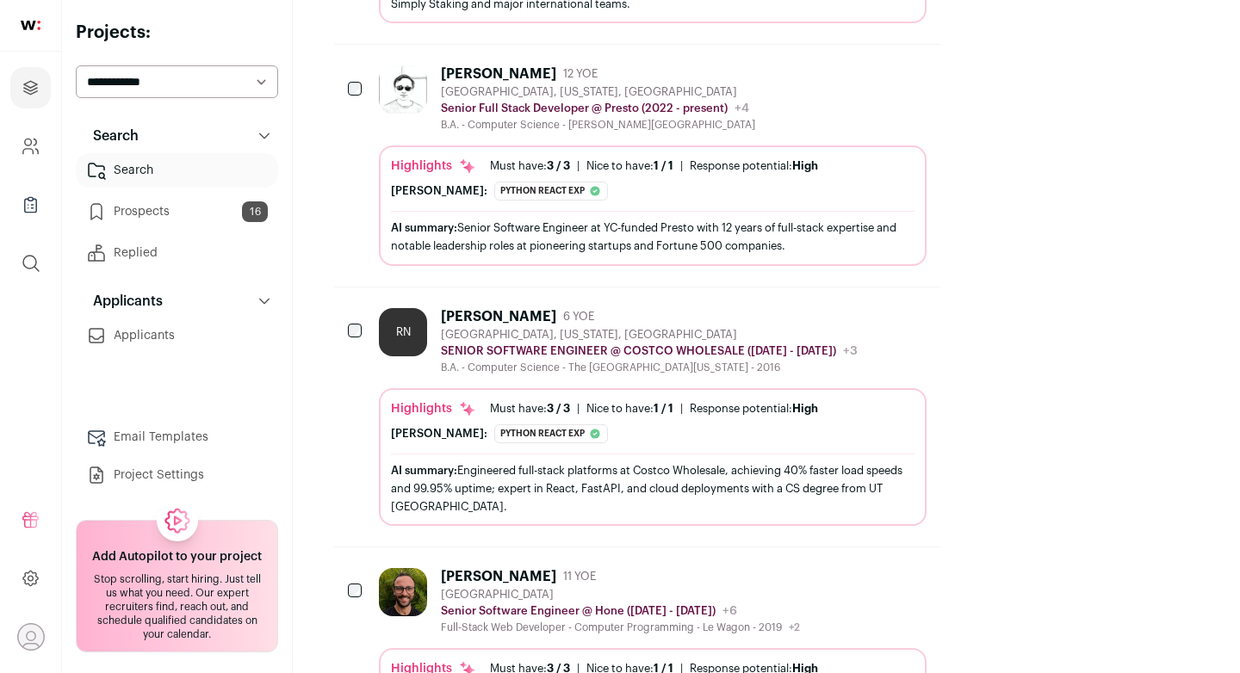
scroll to position [4800, 0]
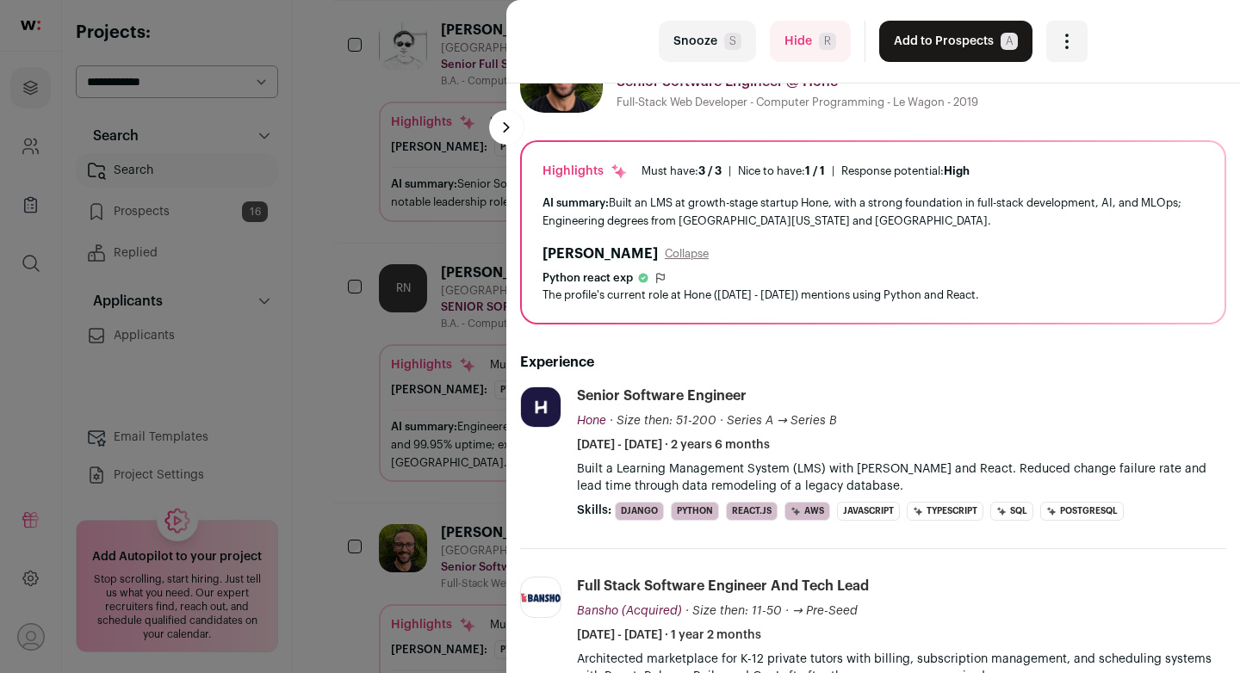
scroll to position [0, 0]
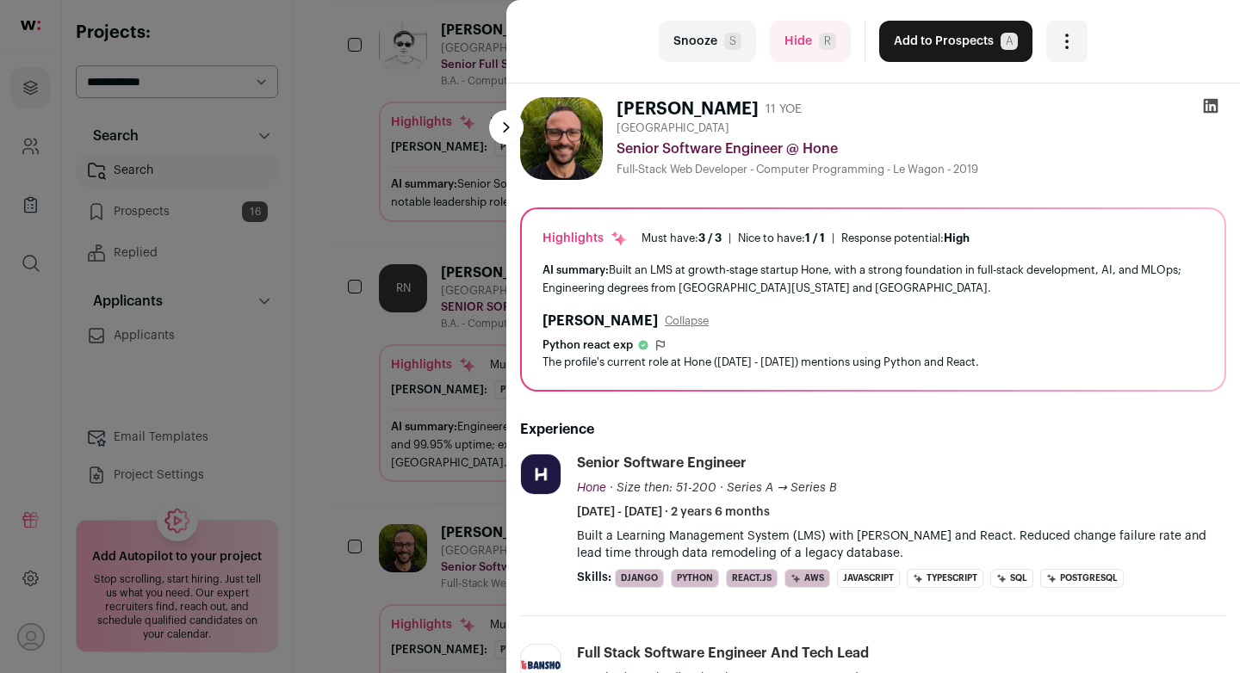
click at [995, 42] on button "Add to Prospects A" at bounding box center [955, 41] width 153 height 41
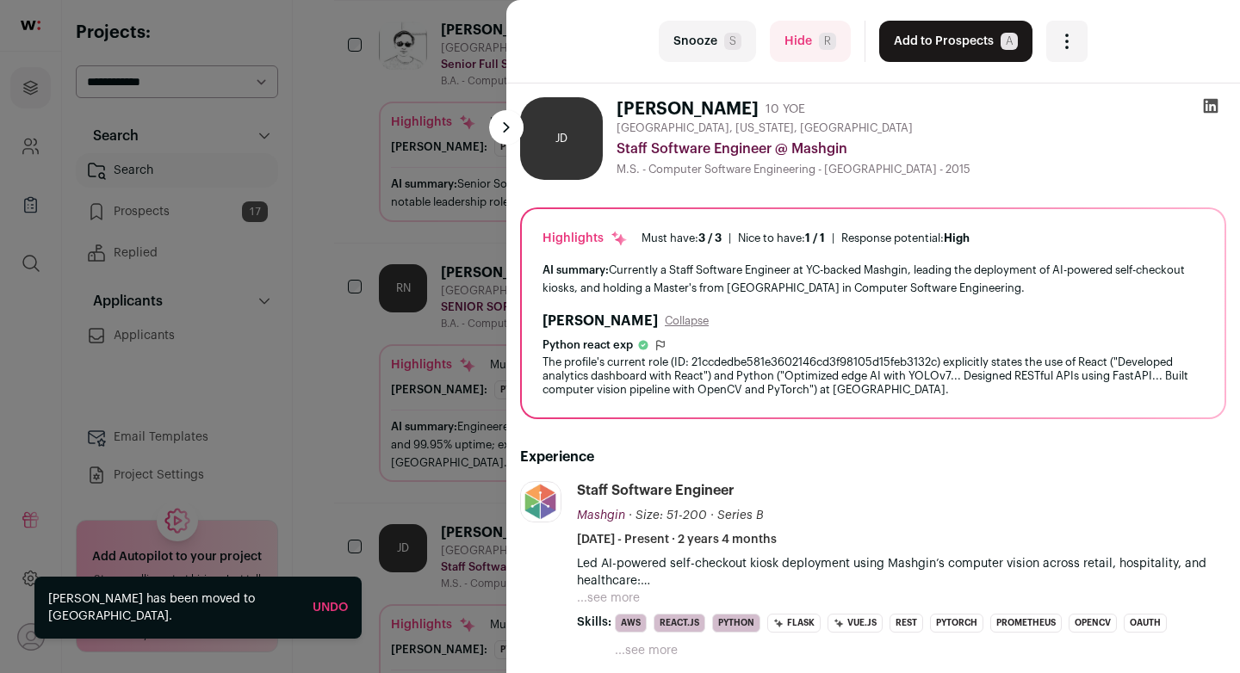
click at [343, 241] on div "last Snooze S Hide R Add to Prospects A Are you sure? Josiah D Ortiz is already…" at bounding box center [620, 336] width 1240 height 673
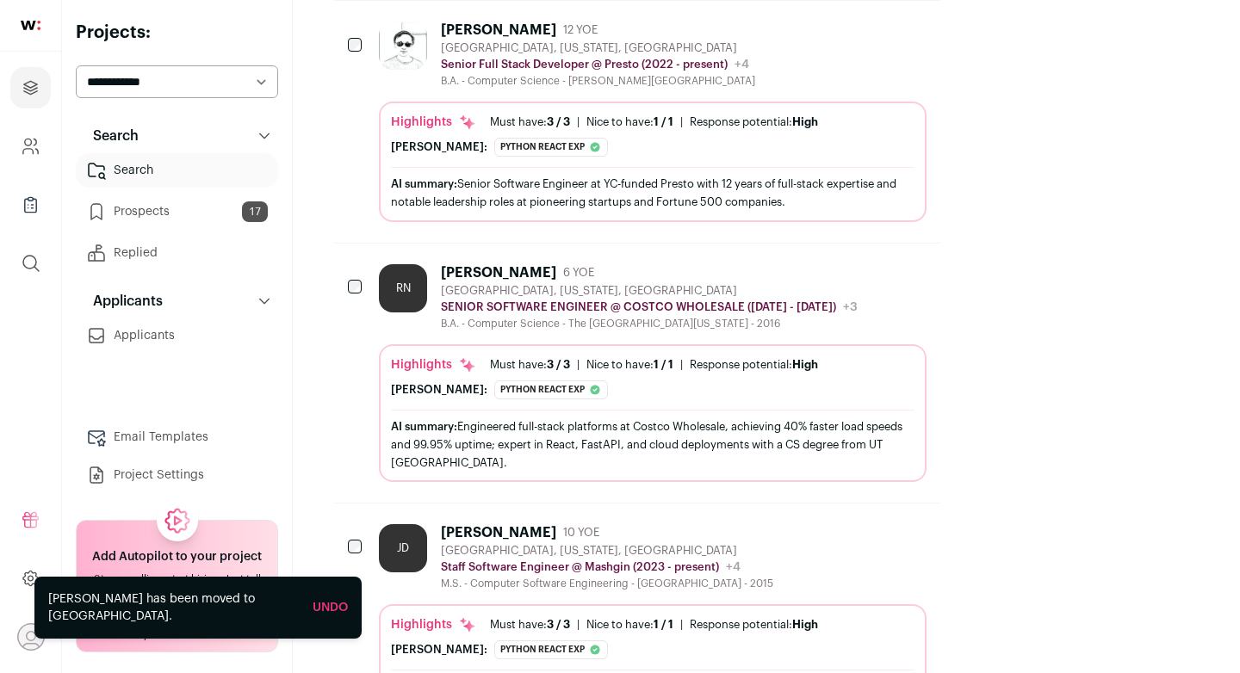
click at [220, 219] on link "Prospects 17" at bounding box center [177, 212] width 202 height 34
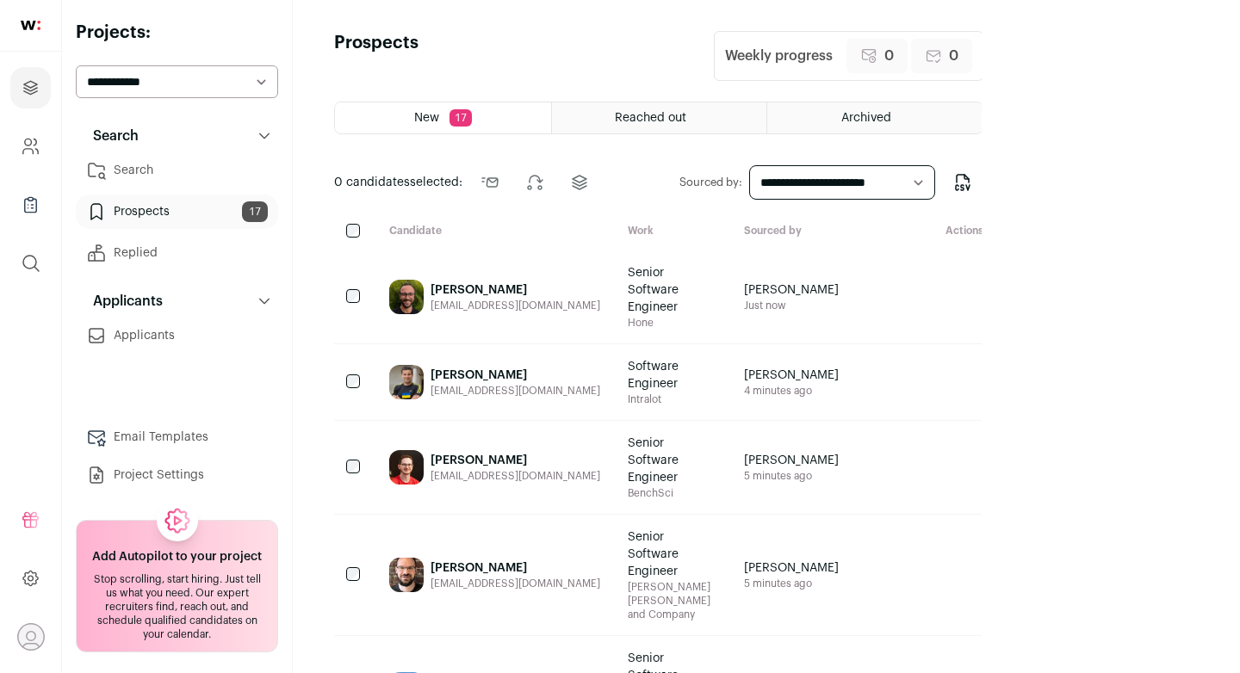
click at [535, 286] on div "[PERSON_NAME]" at bounding box center [515, 290] width 170 height 17
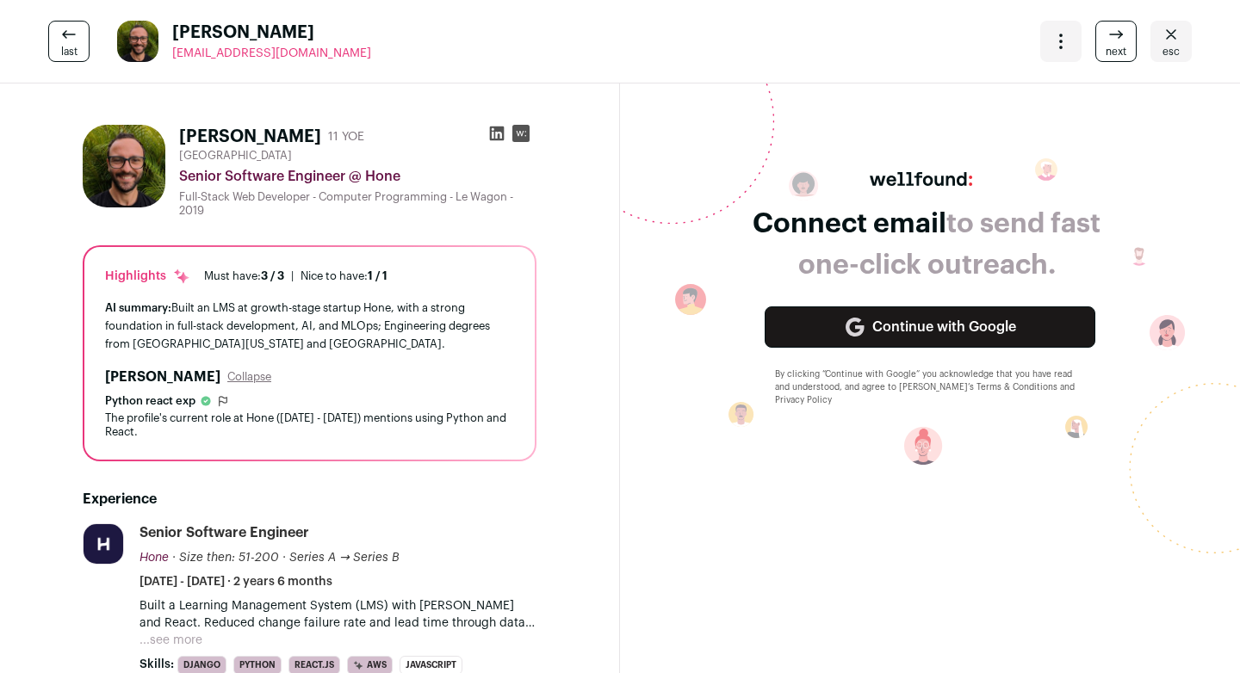
click at [499, 141] on icon at bounding box center [496, 133] width 17 height 17
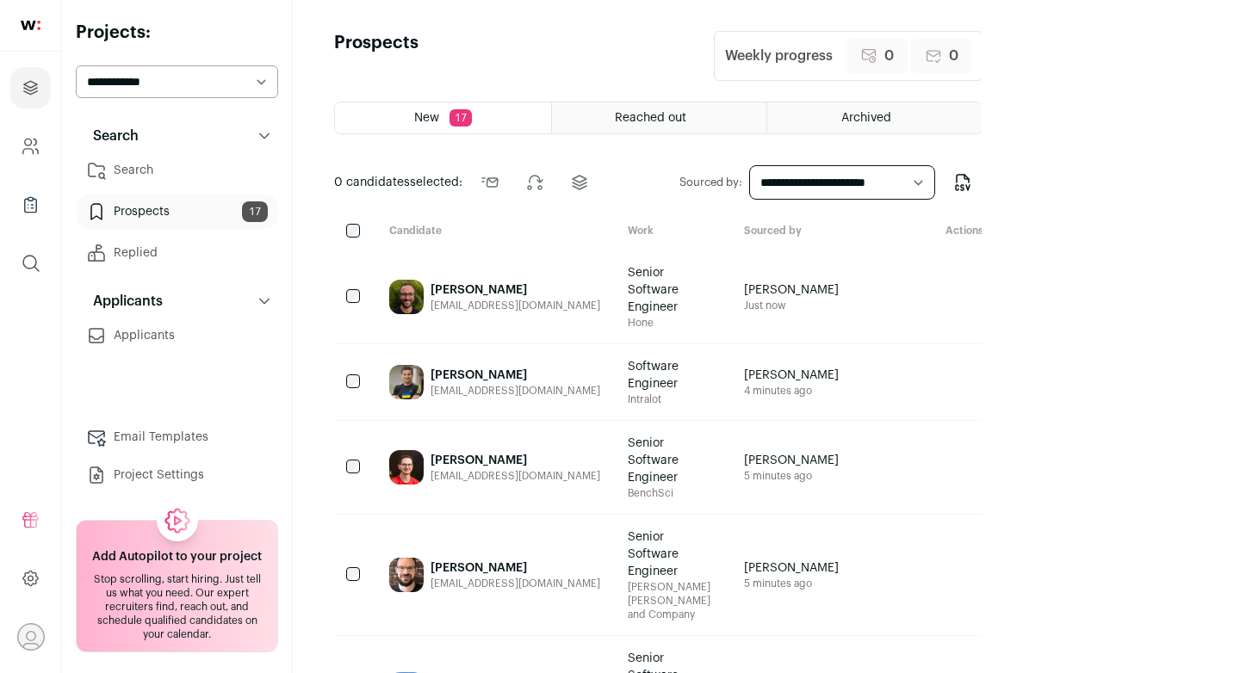
click at [173, 161] on link "Search" at bounding box center [177, 170] width 202 height 34
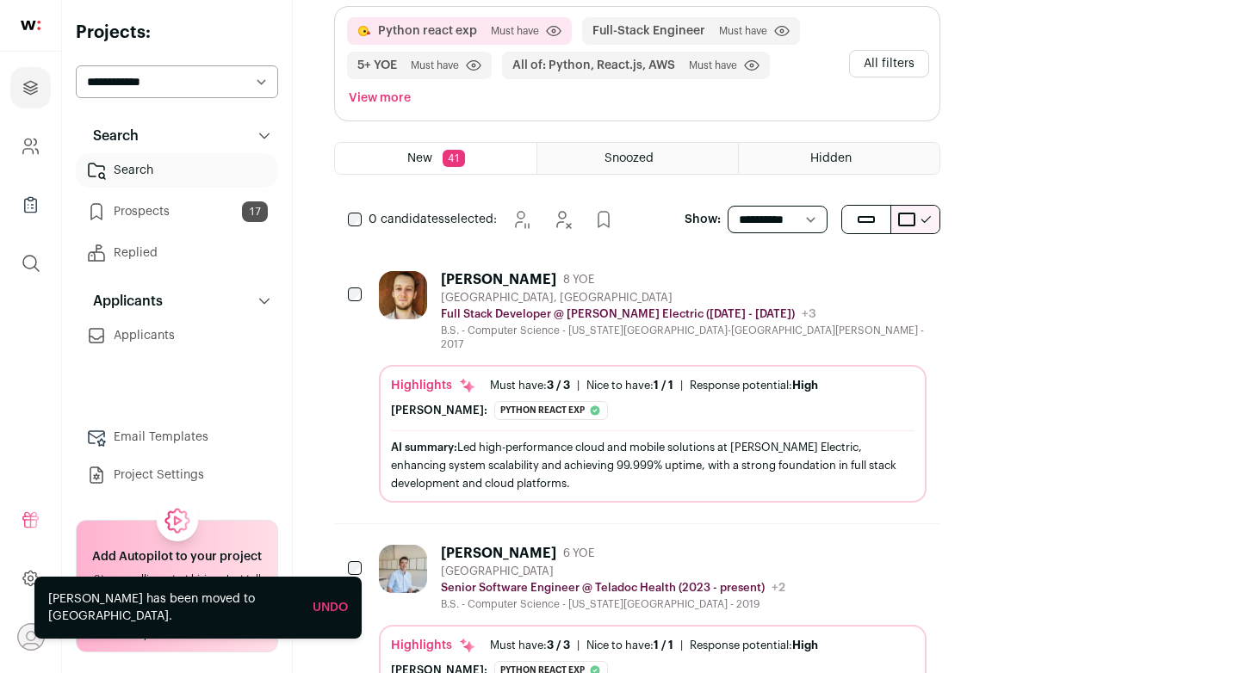
scroll to position [133, 0]
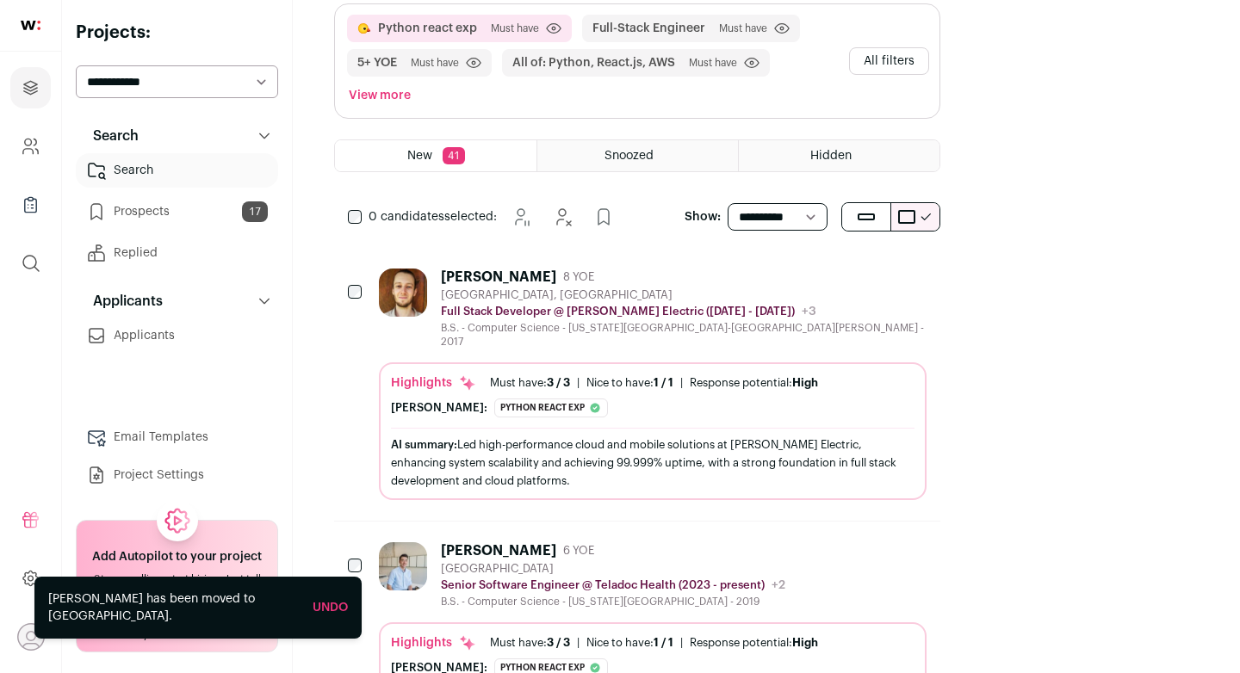
click at [619, 436] on div "AI summary: Led high-performance cloud and mobile solutions at Schneider Electr…" at bounding box center [652, 463] width 523 height 54
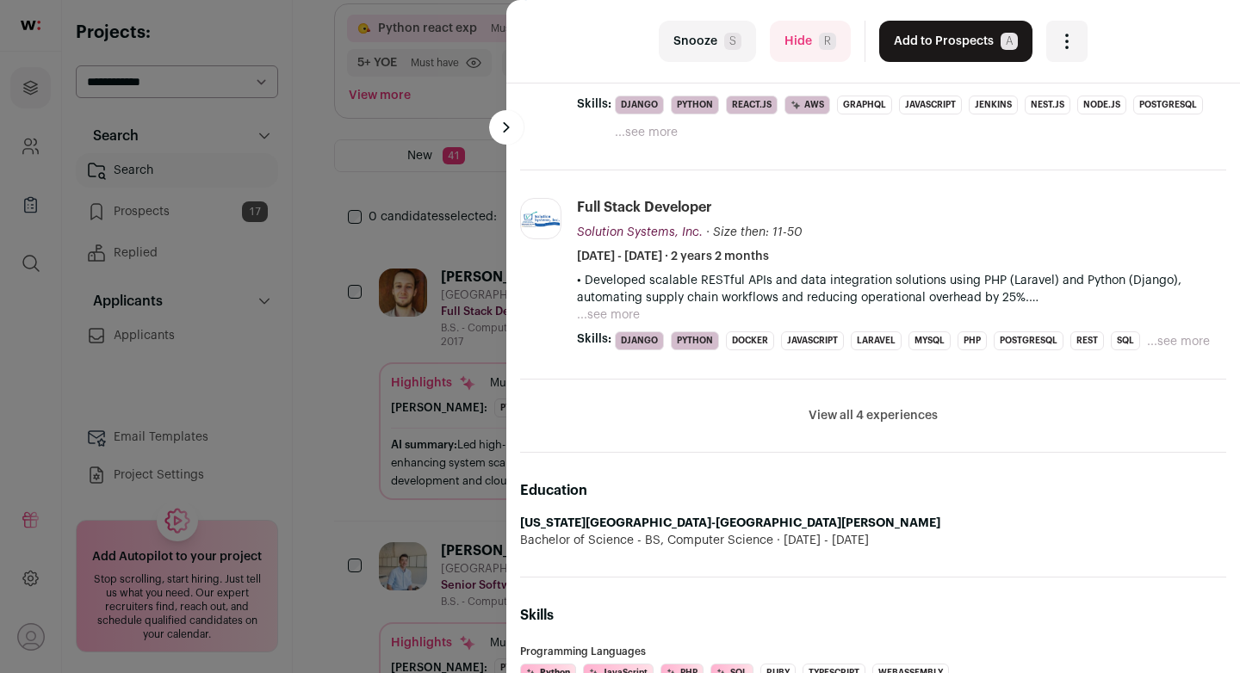
scroll to position [0, 0]
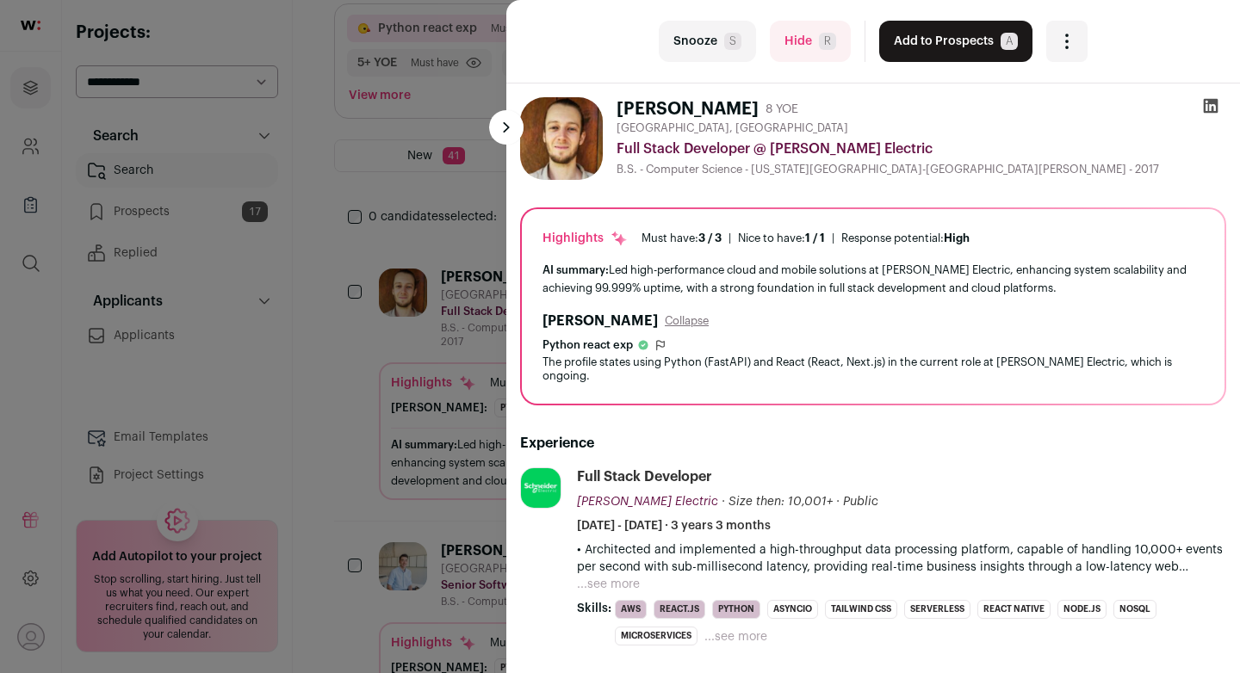
click at [1209, 112] on icon at bounding box center [1210, 106] width 15 height 15
click at [804, 48] on button "Hide R" at bounding box center [810, 41] width 81 height 41
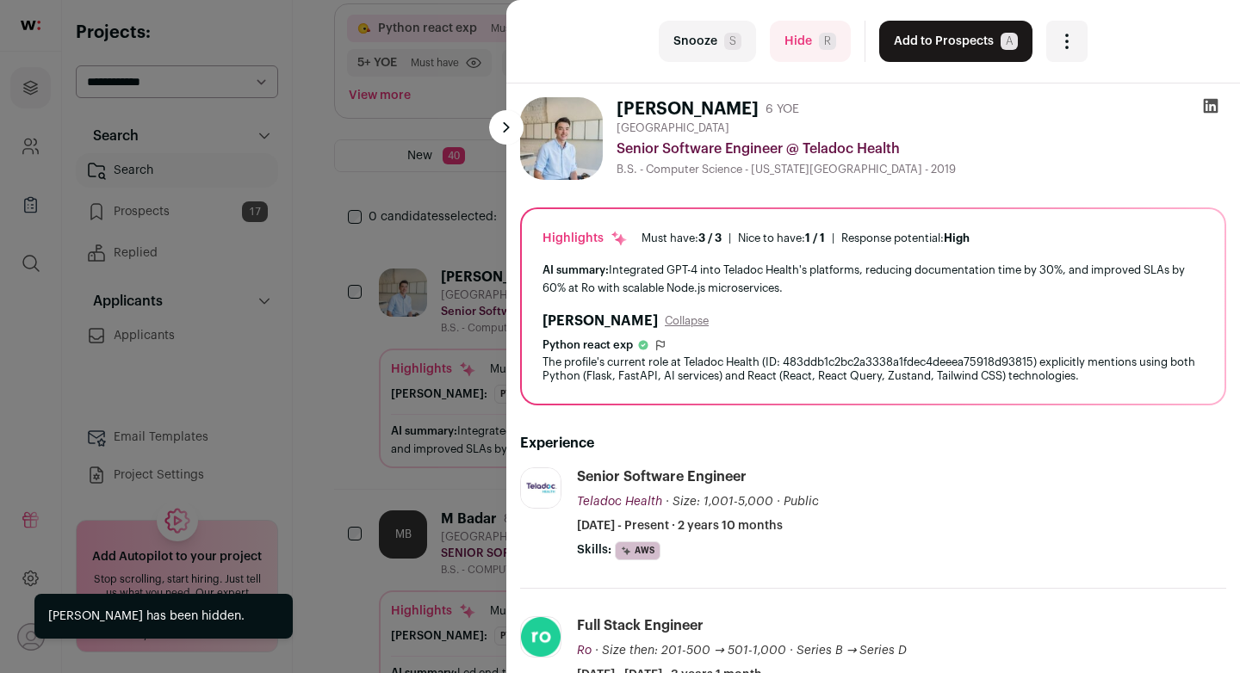
click at [460, 199] on div "last Snooze S Hide R Add to Prospects A Are you sure? Yuming Dai is already in …" at bounding box center [620, 336] width 1240 height 673
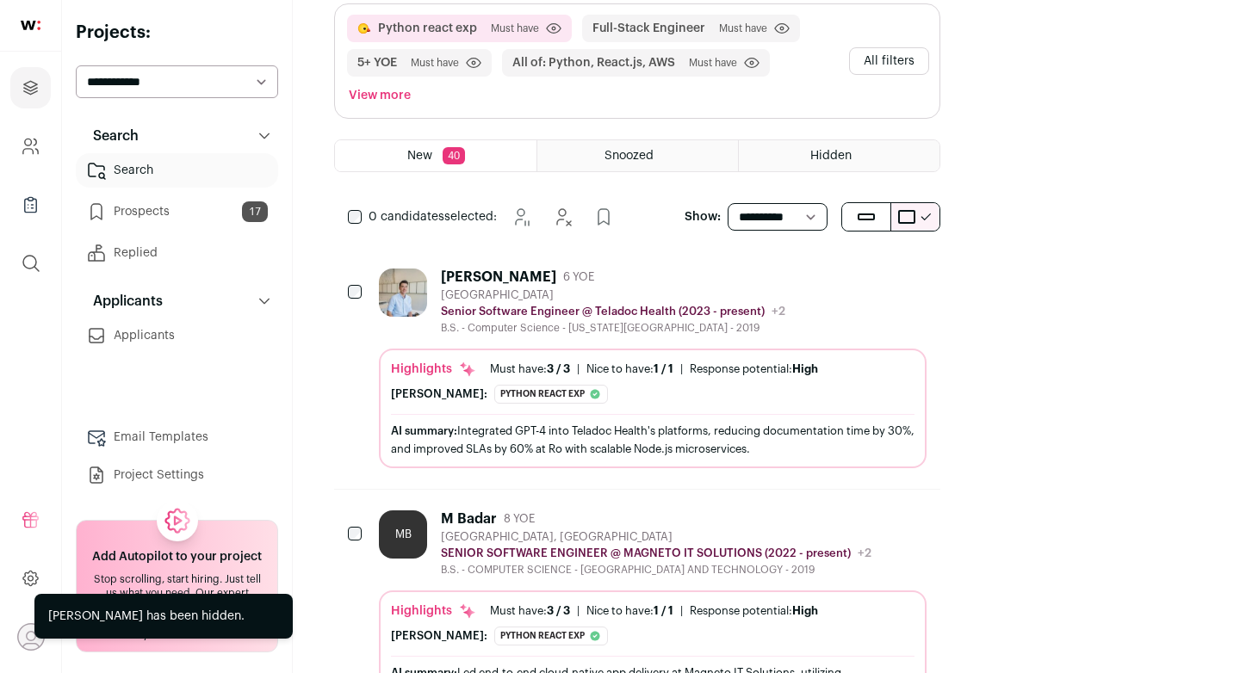
click at [875, 266] on icon "Hide" at bounding box center [865, 276] width 21 height 21
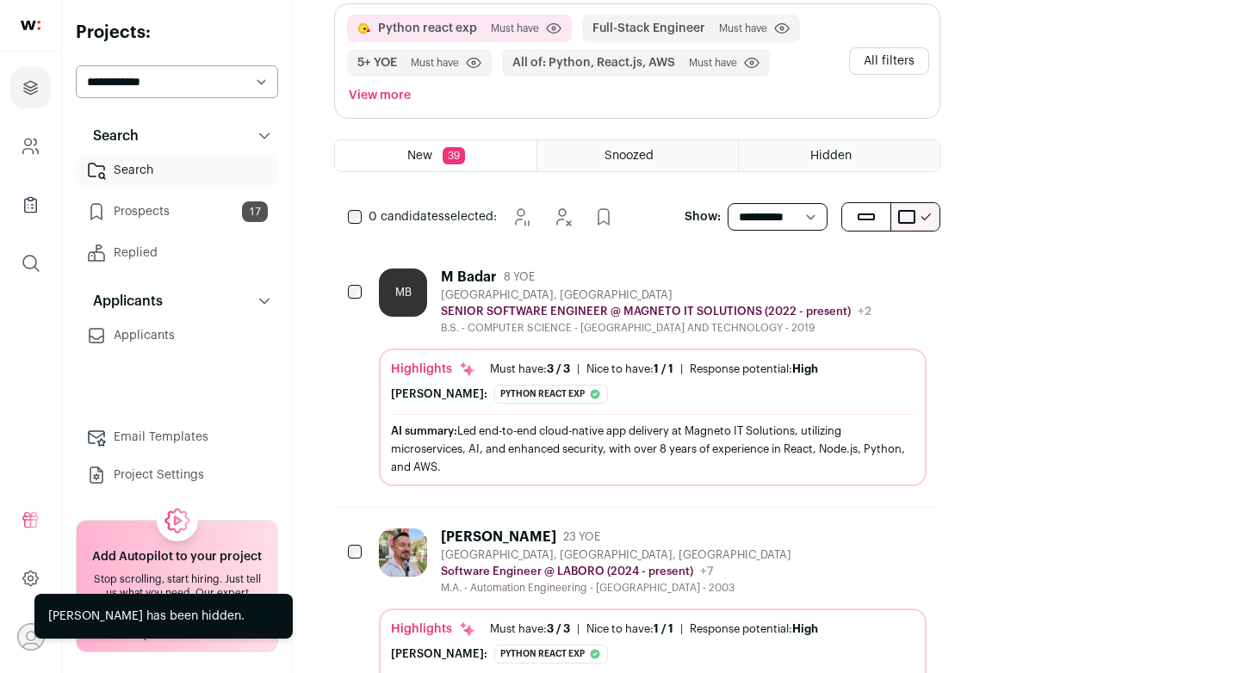
click at [875, 266] on icon "Hide" at bounding box center [865, 276] width 21 height 21
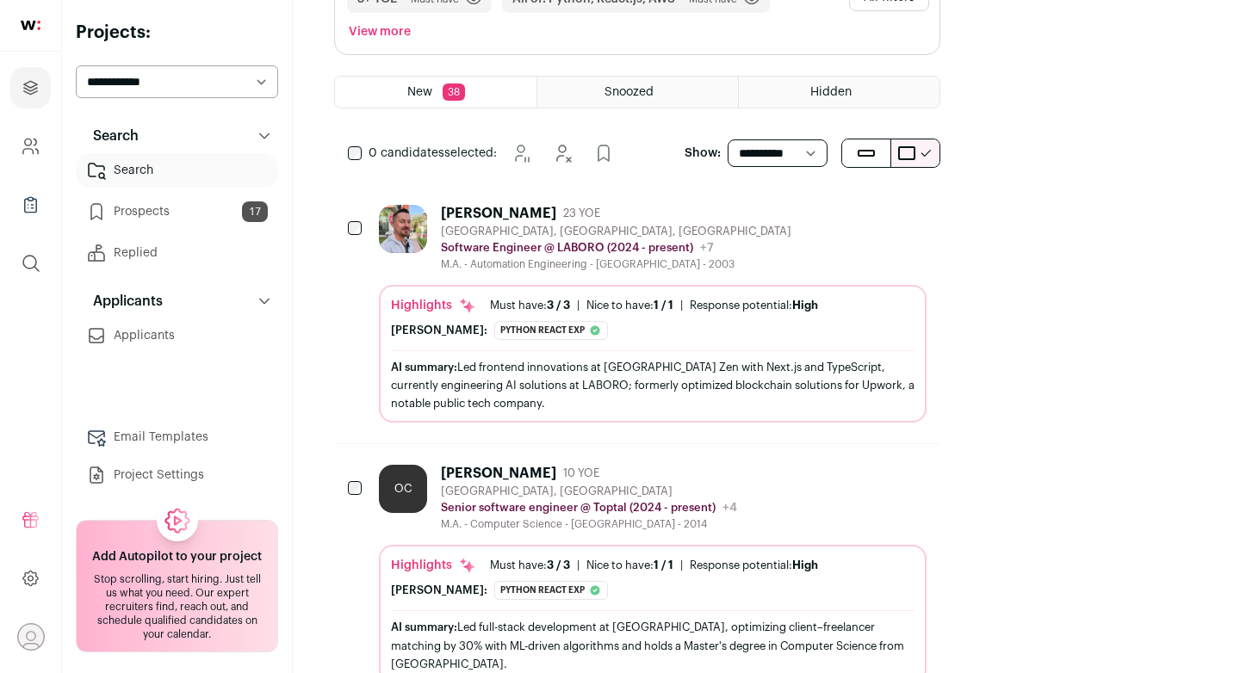
scroll to position [201, 0]
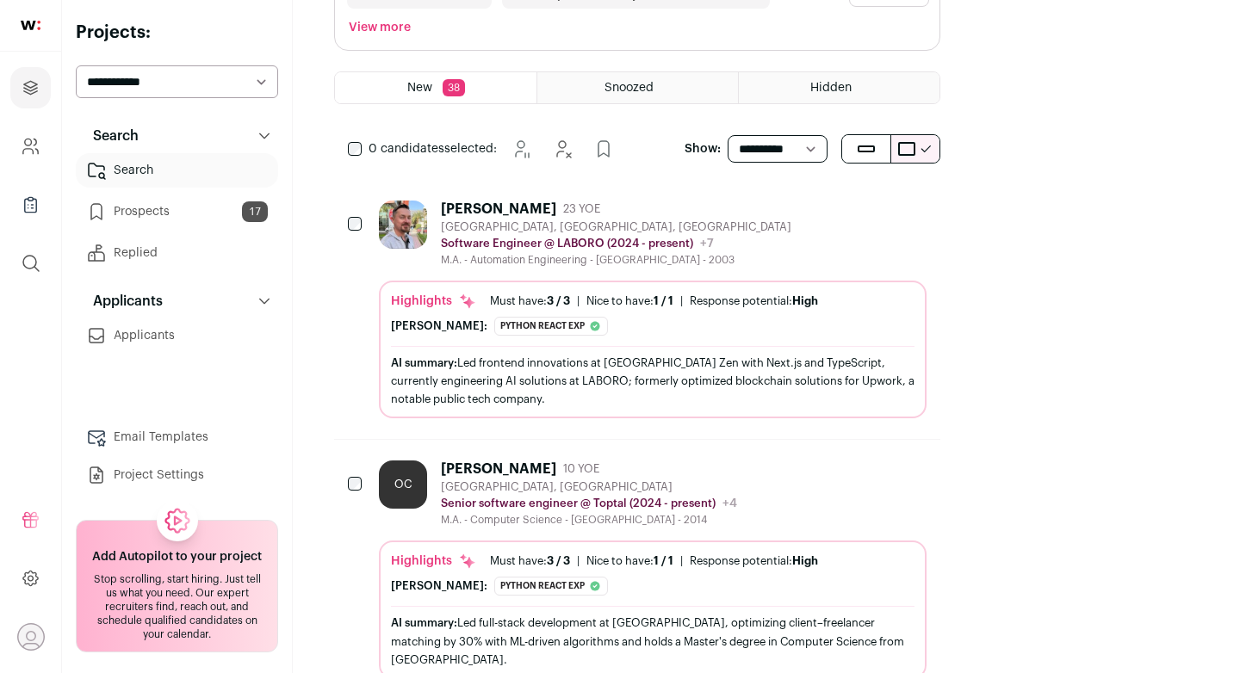
click at [875, 198] on icon "Hide" at bounding box center [865, 208] width 21 height 21
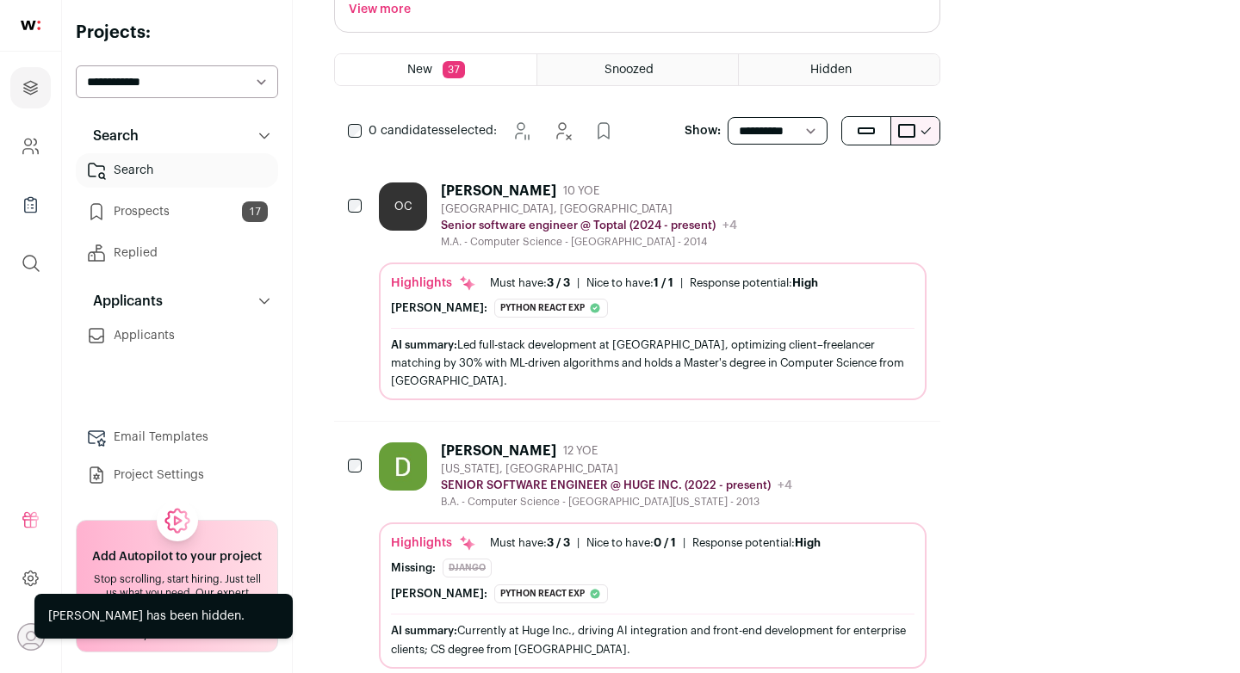
scroll to position [222, 0]
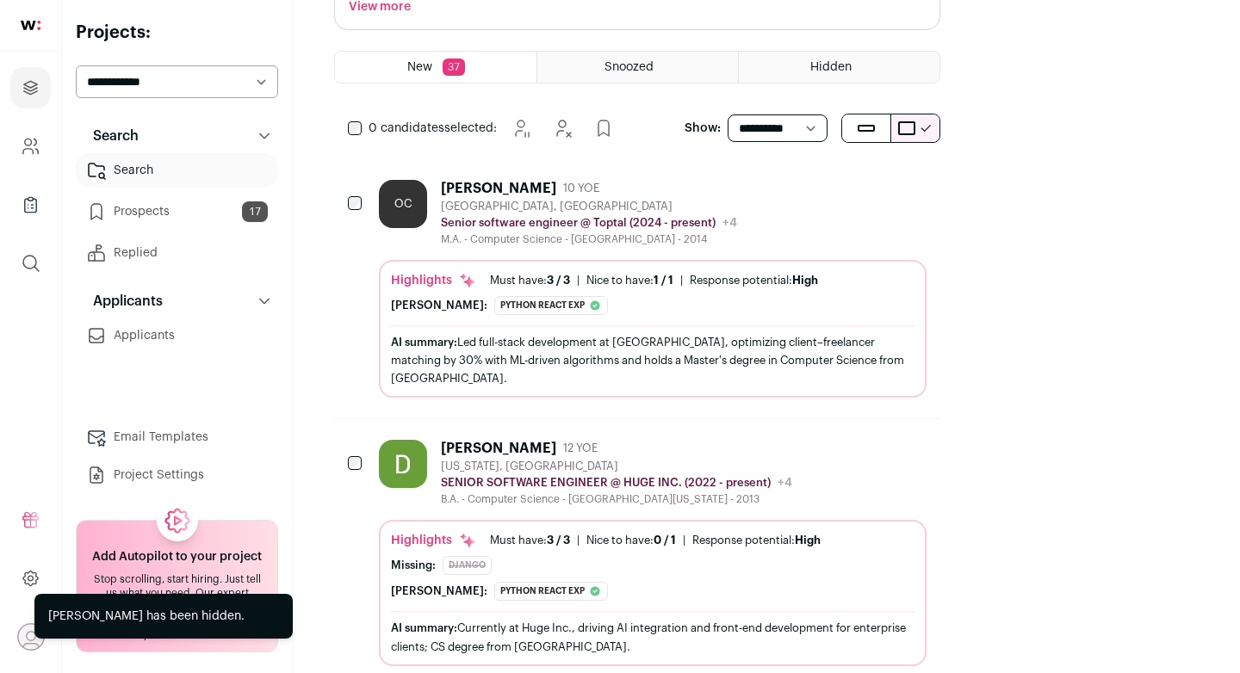
click at [875, 177] on icon "Hide" at bounding box center [865, 187] width 21 height 21
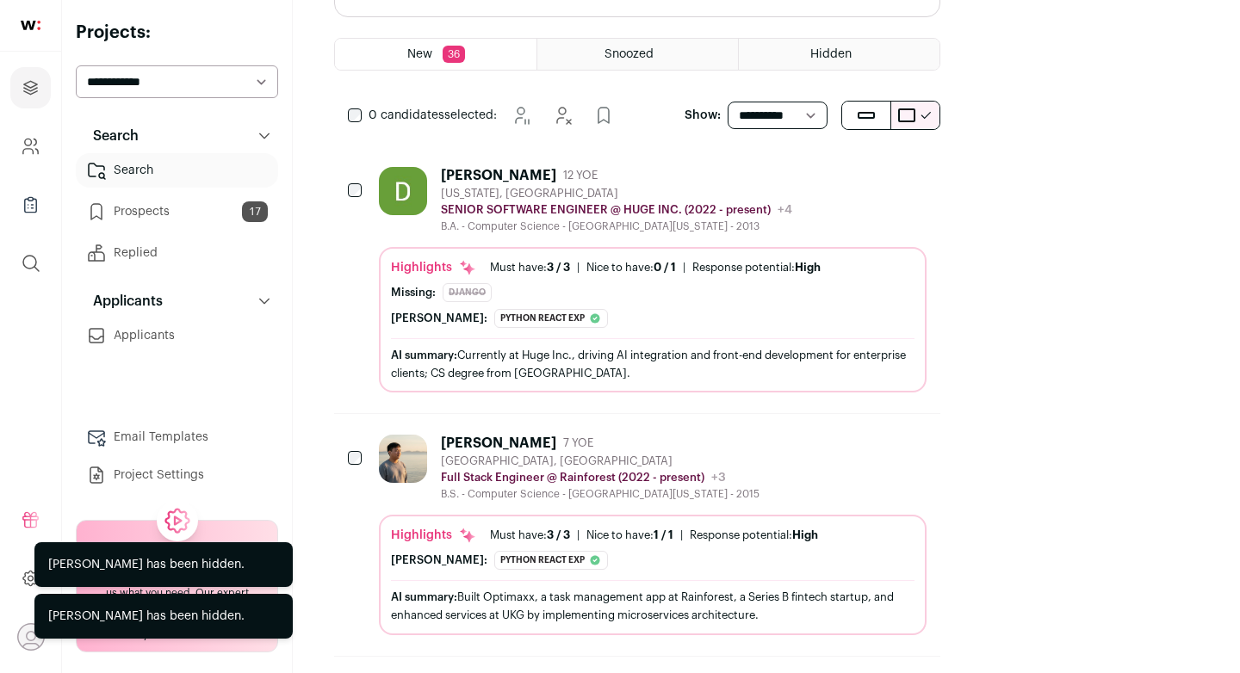
scroll to position [236, 0]
click at [875, 164] on icon "Hide" at bounding box center [865, 174] width 21 height 21
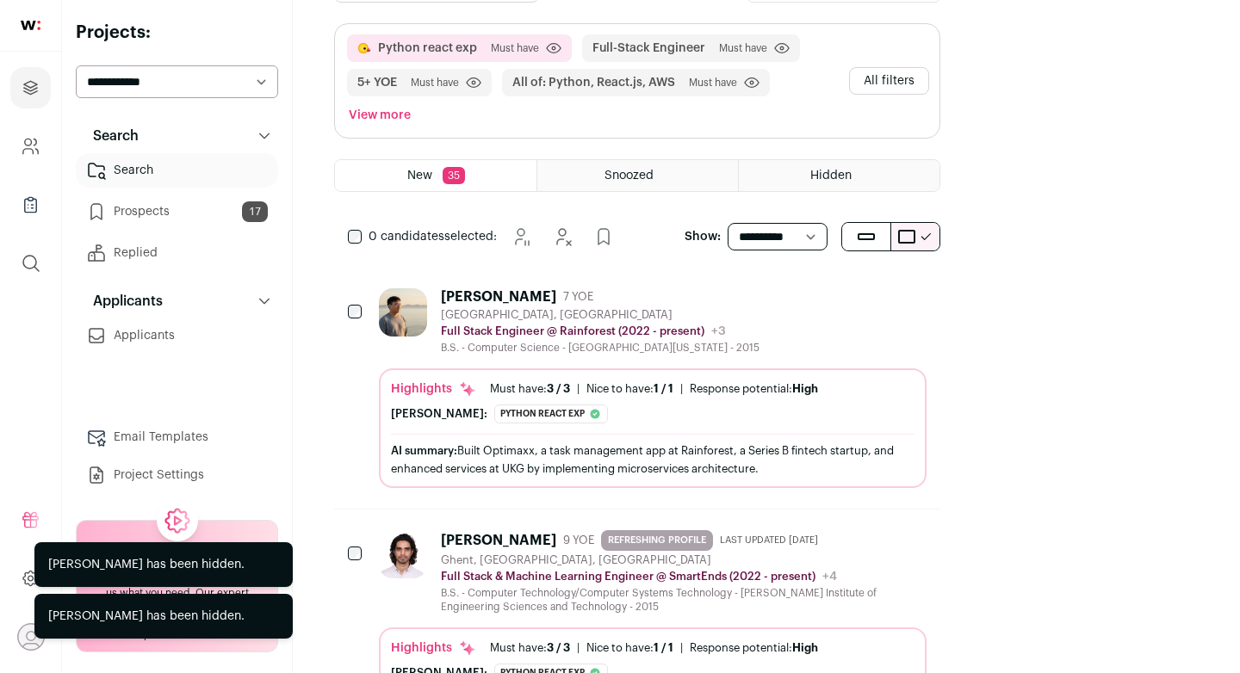
scroll to position [118, 0]
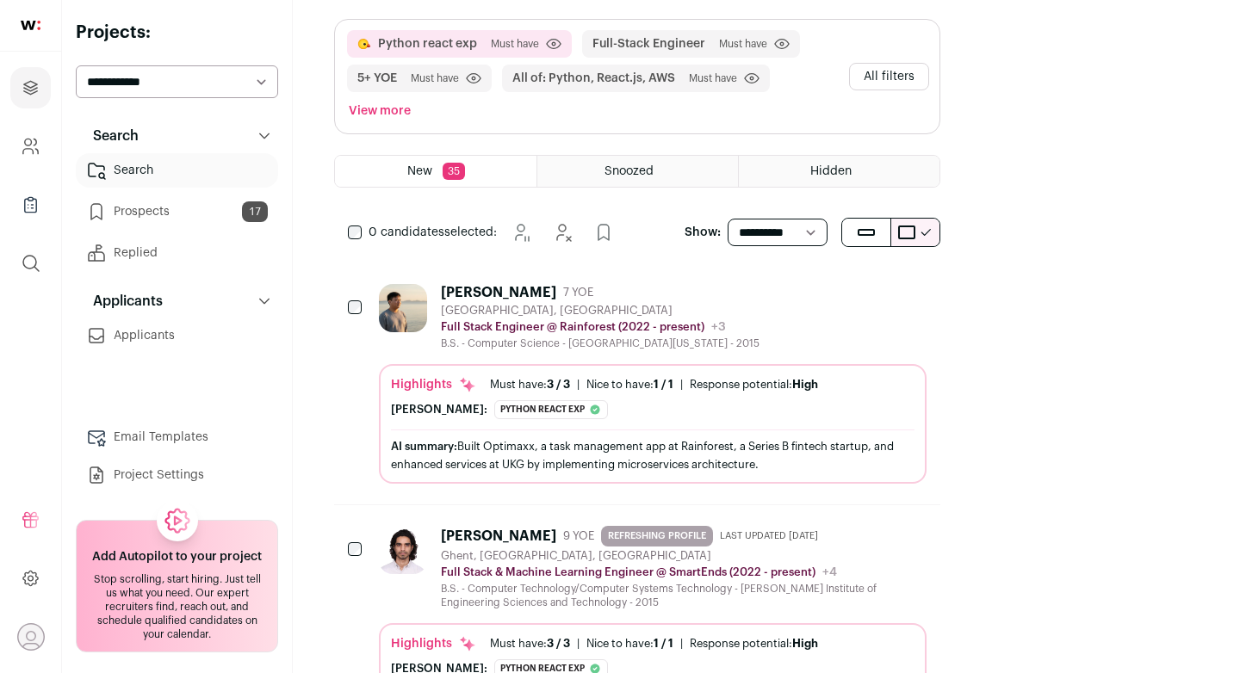
click at [656, 437] on div "AI summary: Built Optimaxx, a task management app at Rainforest, a Series B fin…" at bounding box center [652, 455] width 523 height 36
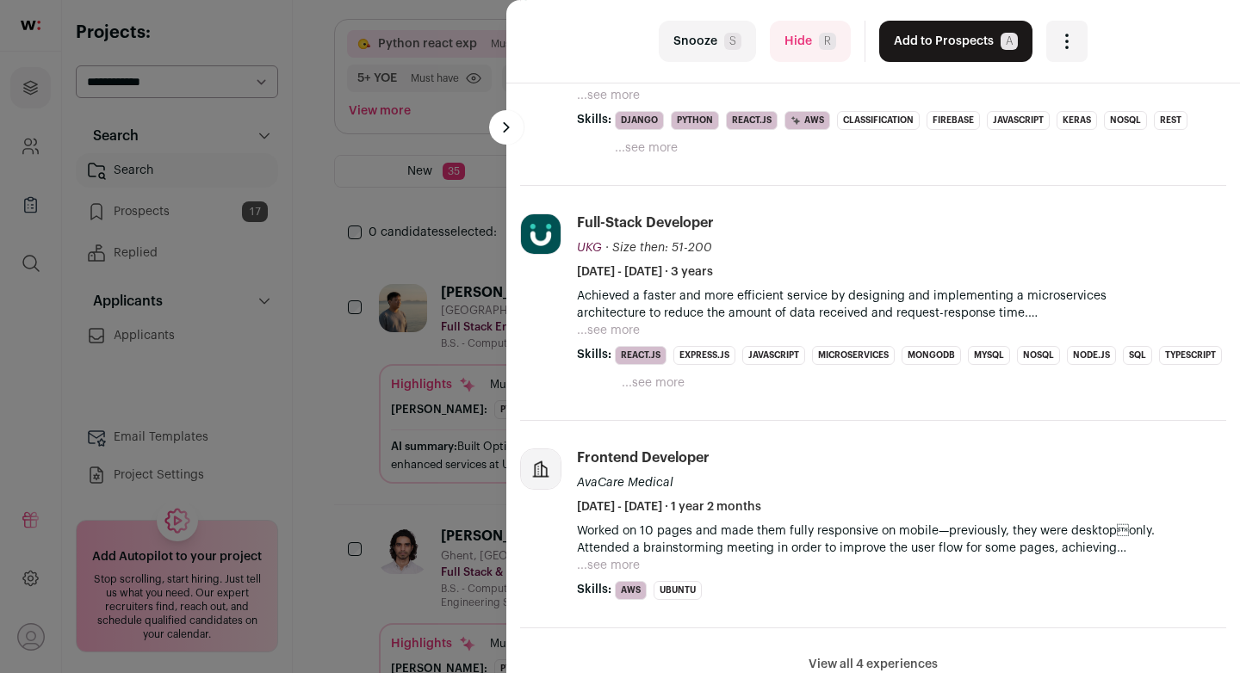
scroll to position [0, 0]
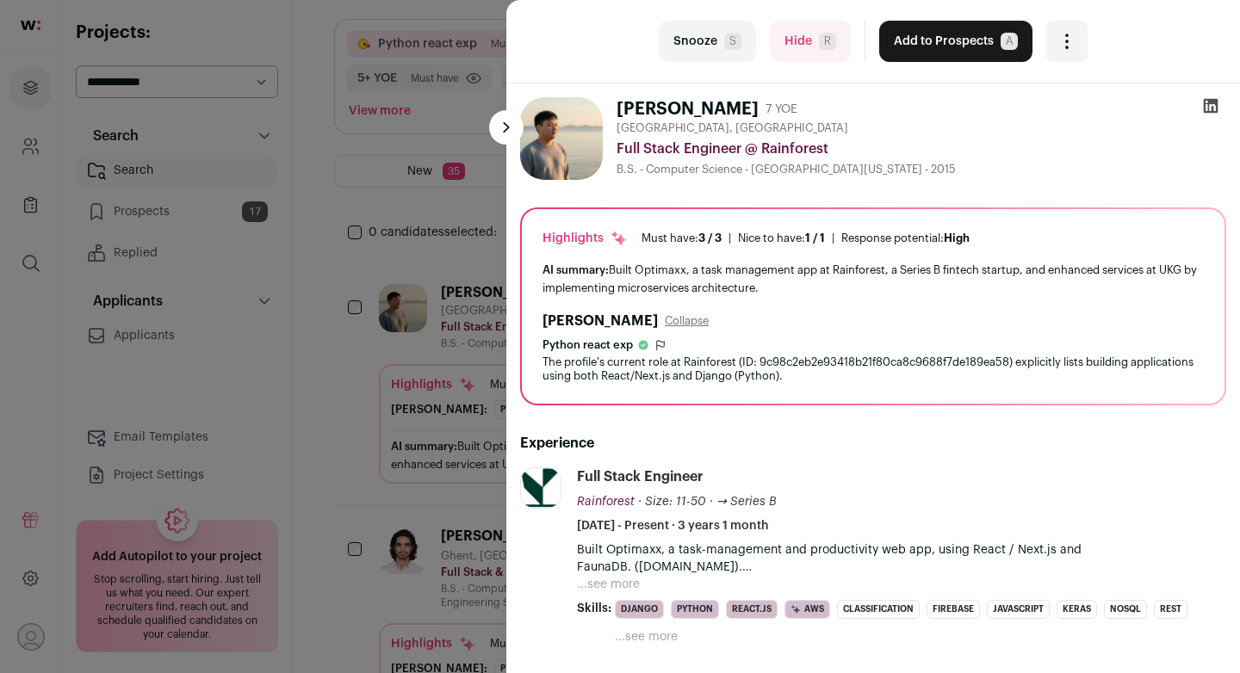
click at [799, 42] on button "Hide R" at bounding box center [810, 41] width 81 height 41
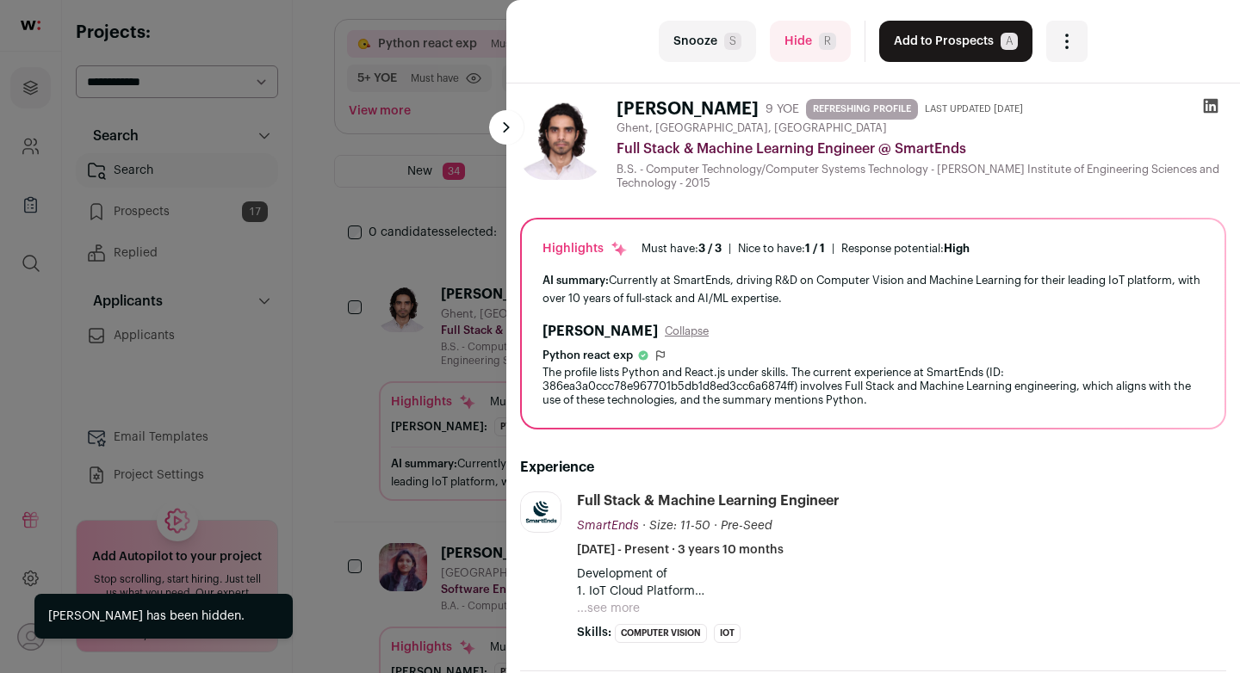
click at [816, 40] on button "Hide R" at bounding box center [810, 41] width 81 height 41
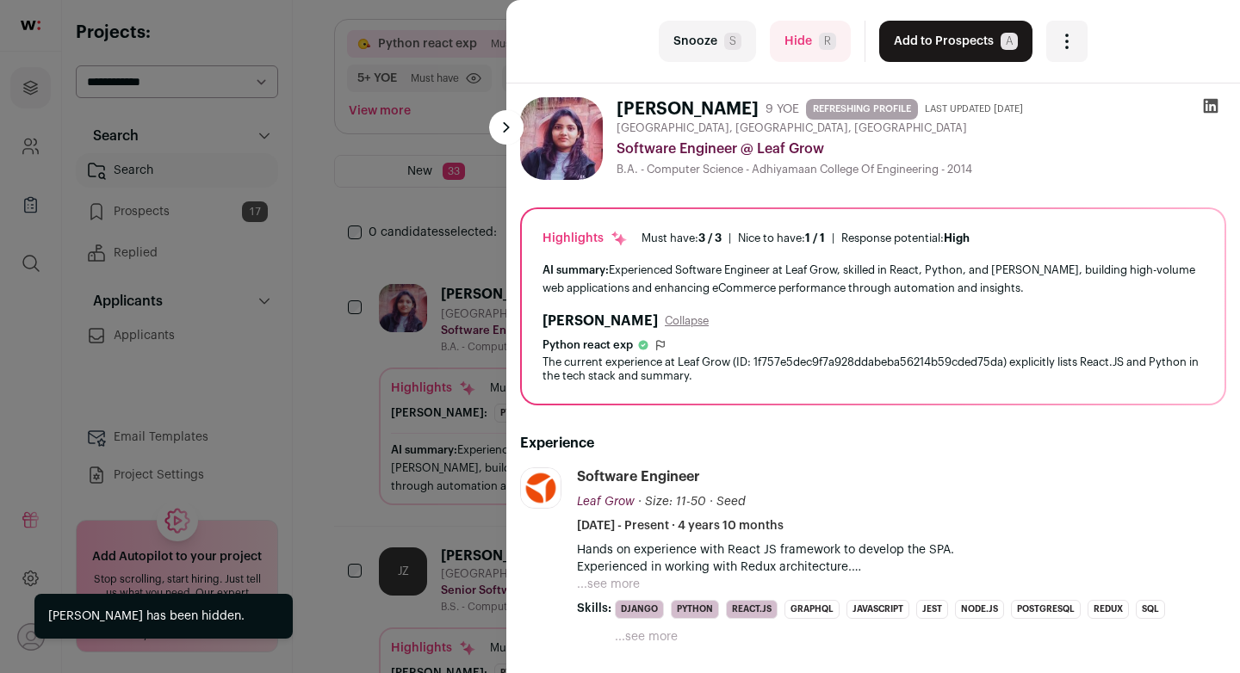
click at [820, 38] on span "R" at bounding box center [827, 41] width 17 height 17
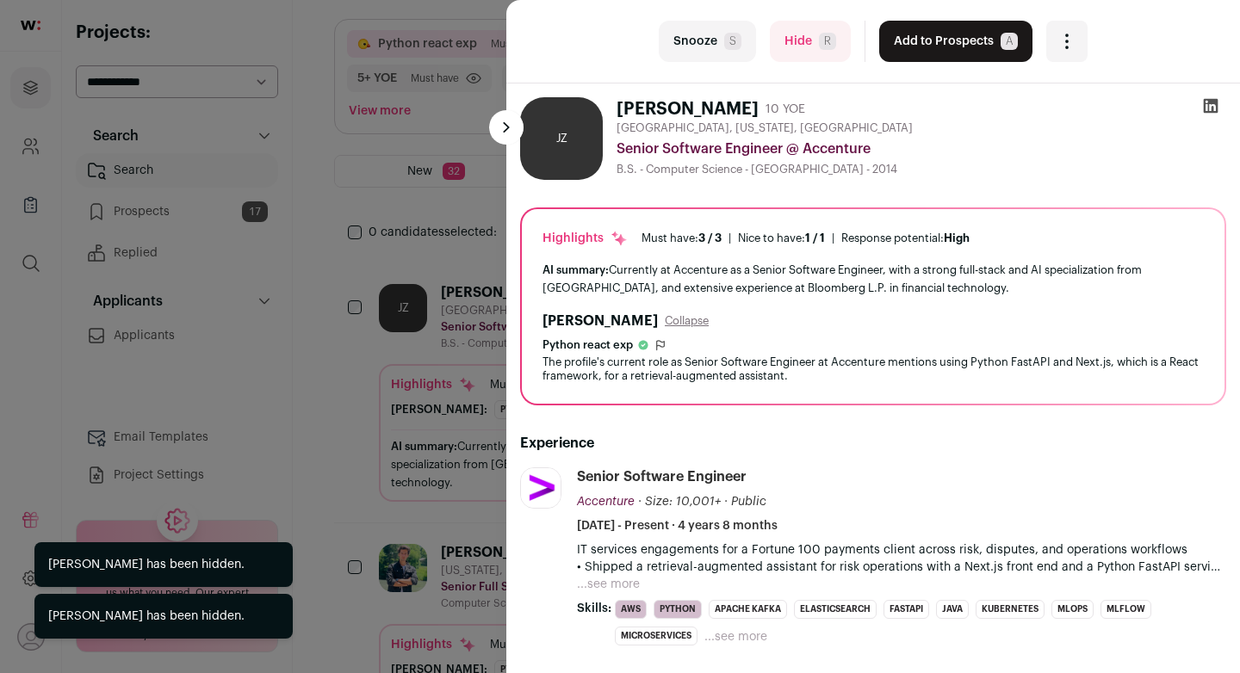
click at [809, 42] on button "Hide R" at bounding box center [810, 41] width 81 height 41
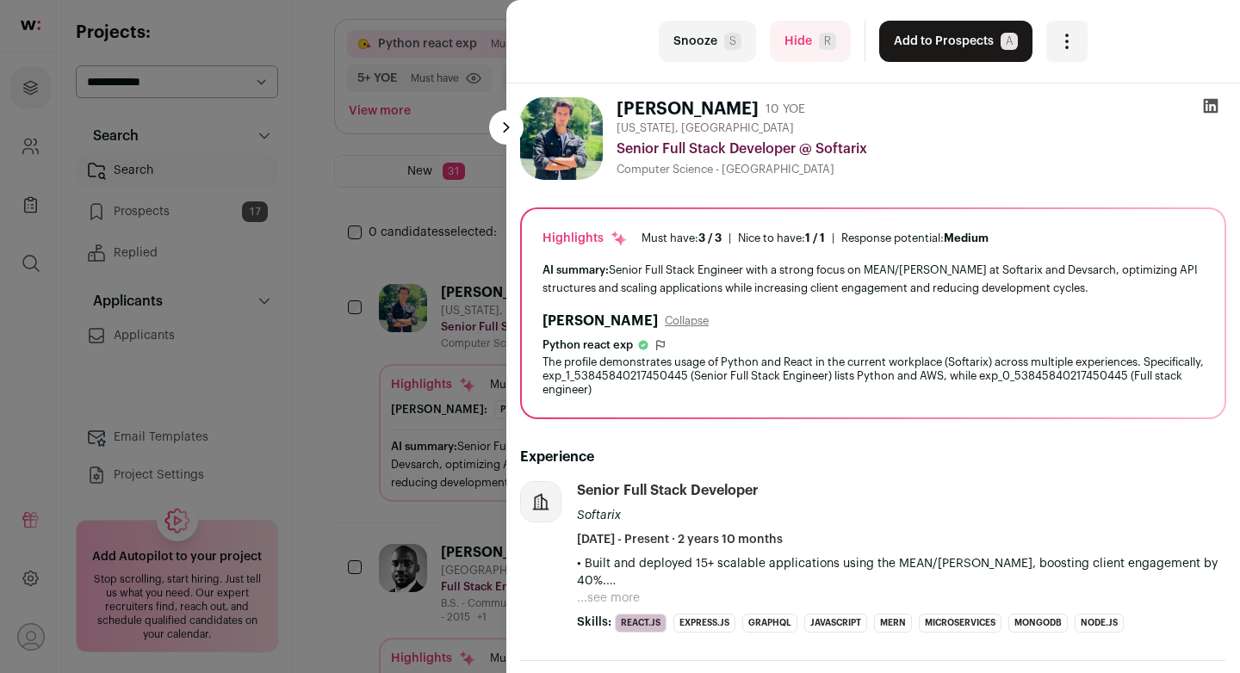
click at [1080, 53] on div "Open dropdown" at bounding box center [1066, 41] width 41 height 41
click at [833, 42] on span "R" at bounding box center [827, 41] width 17 height 17
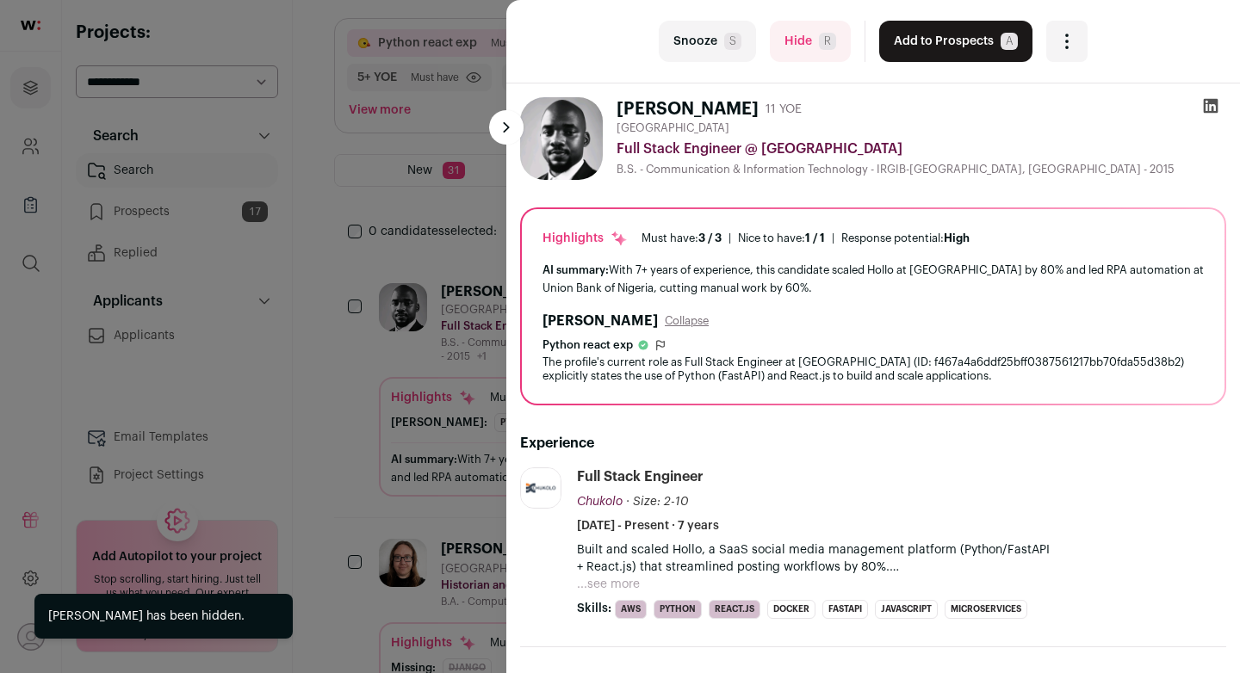
click at [452, 207] on div "last Snooze S Hide R Add to Prospects A Are you sure? Akoh Ojochuma is already …" at bounding box center [620, 336] width 1240 height 673
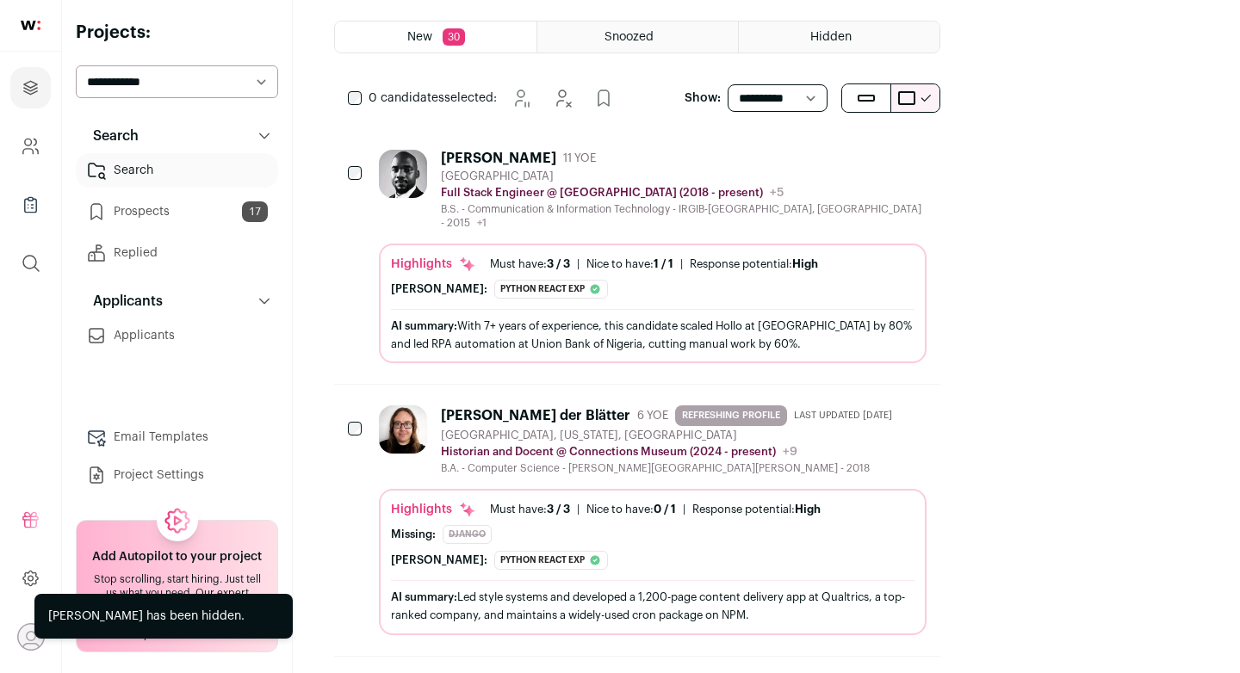
scroll to position [450, 0]
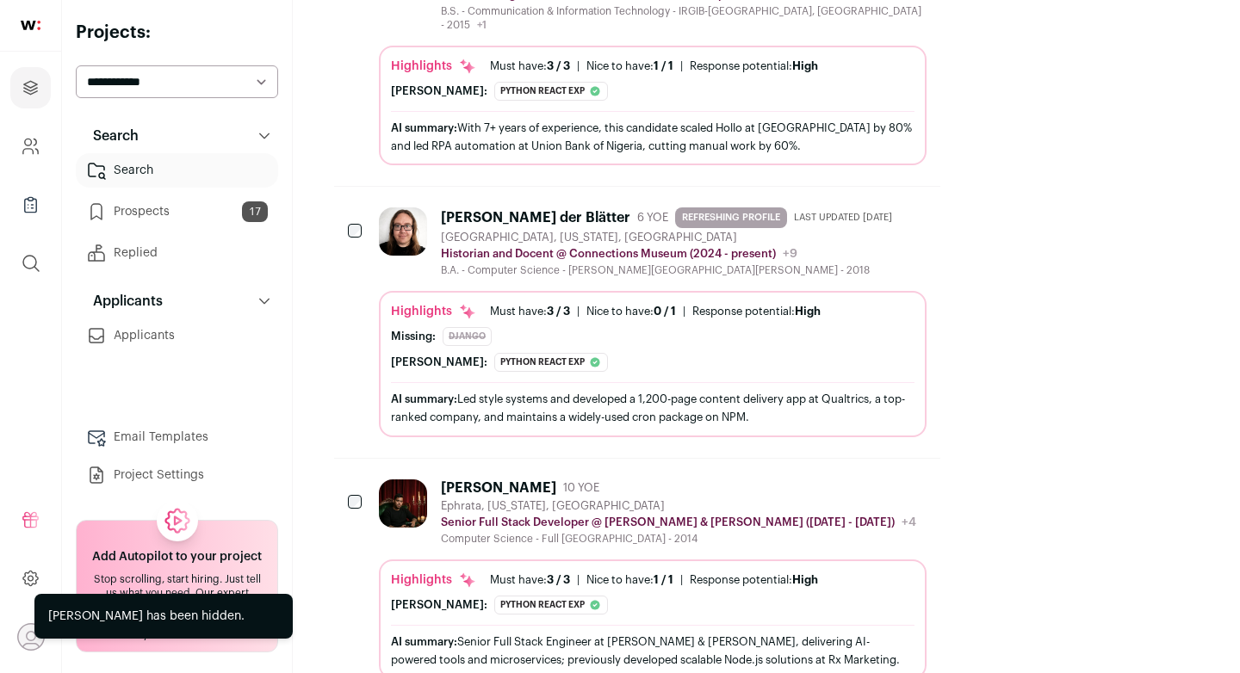
click at [746, 390] on div "AI summary: Led style systems and developed a 1,200-page content delivery app a…" at bounding box center [652, 408] width 523 height 36
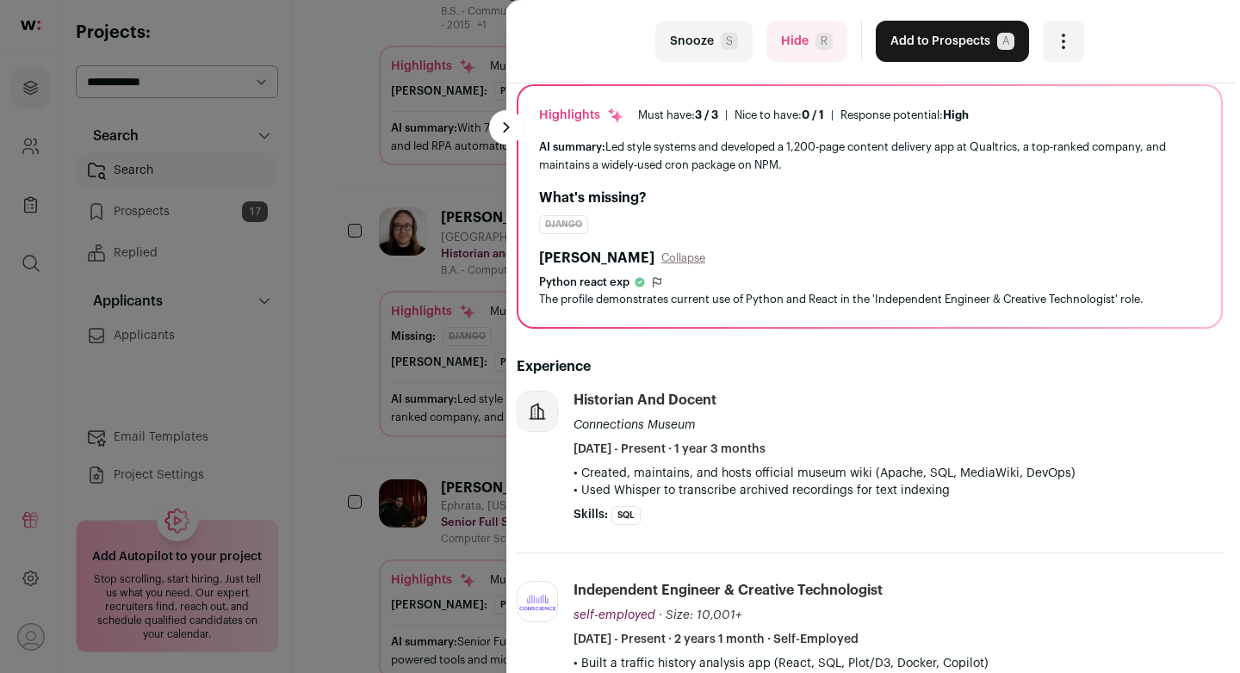
scroll to position [0, 3]
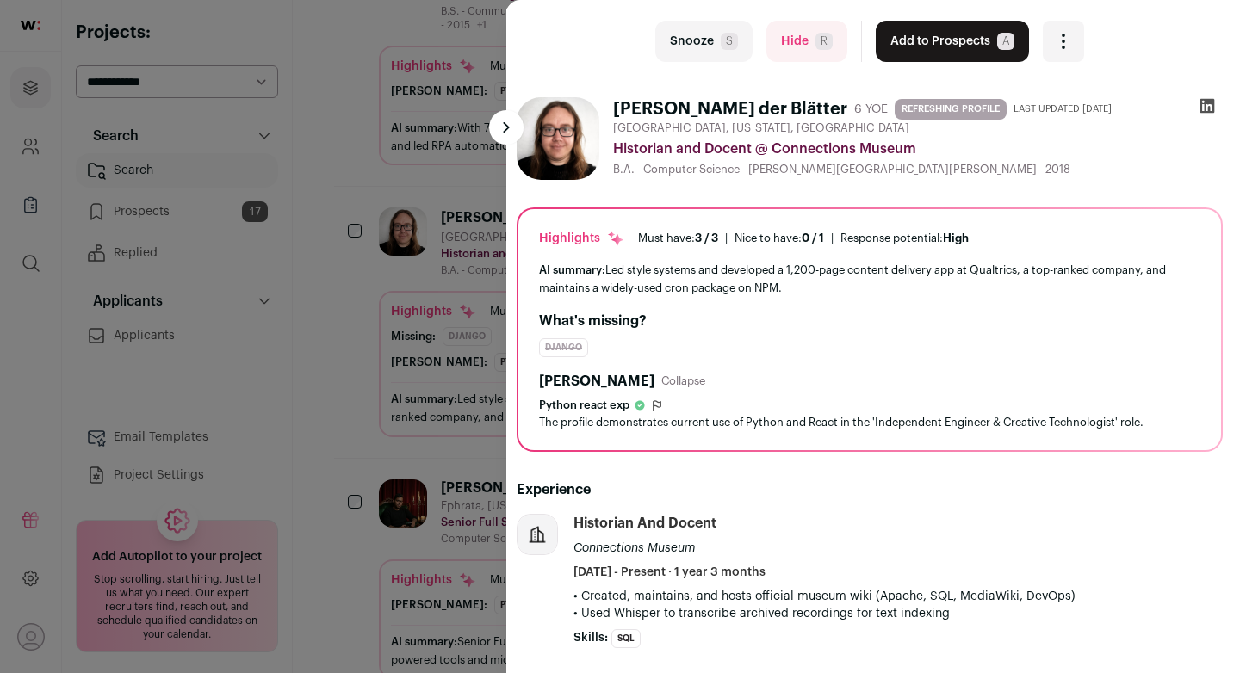
click at [819, 35] on span "R" at bounding box center [823, 41] width 17 height 17
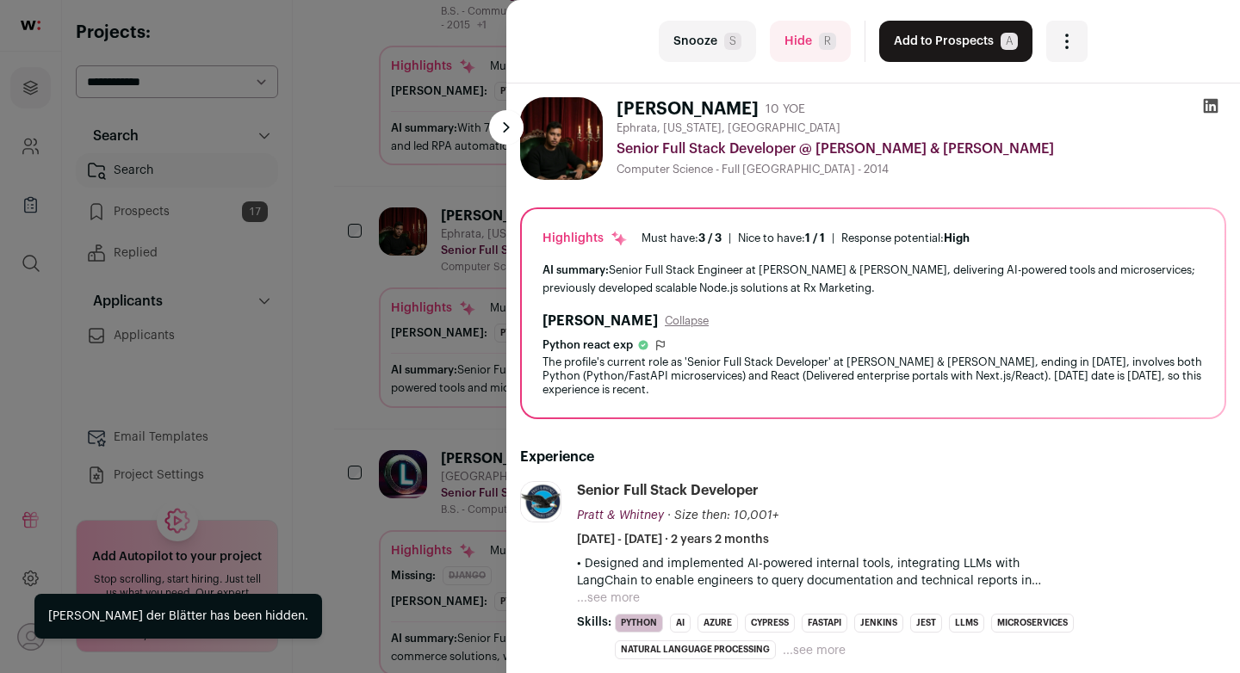
click at [475, 242] on div "last Snooze S Hide R Add to Prospects A Are you sure? Edwin Roberto is already …" at bounding box center [620, 336] width 1240 height 673
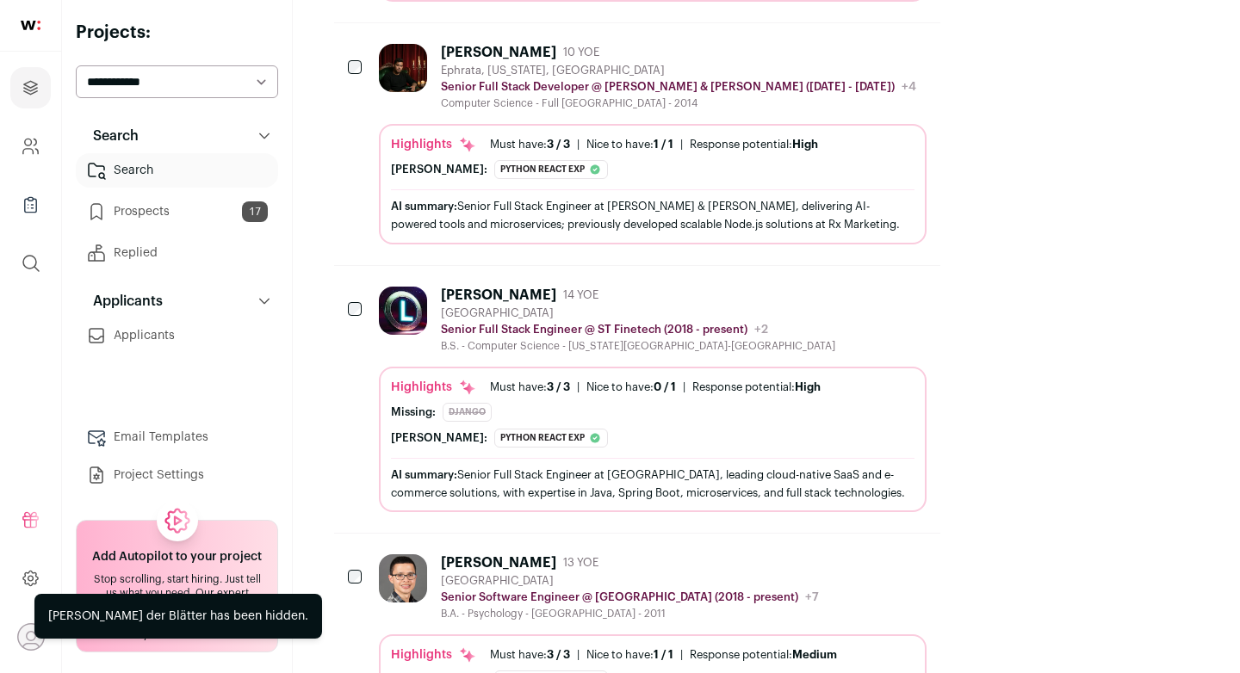
scroll to position [657, 0]
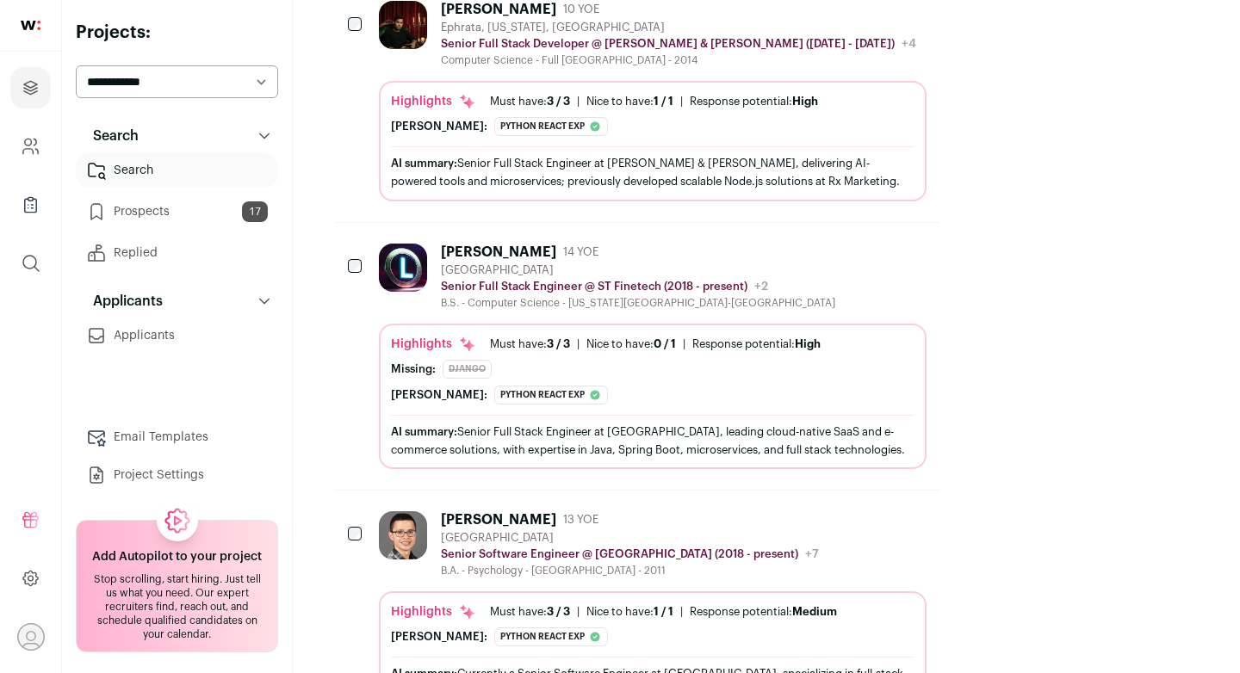
click at [875, 241] on icon "Hide" at bounding box center [865, 251] width 21 height 21
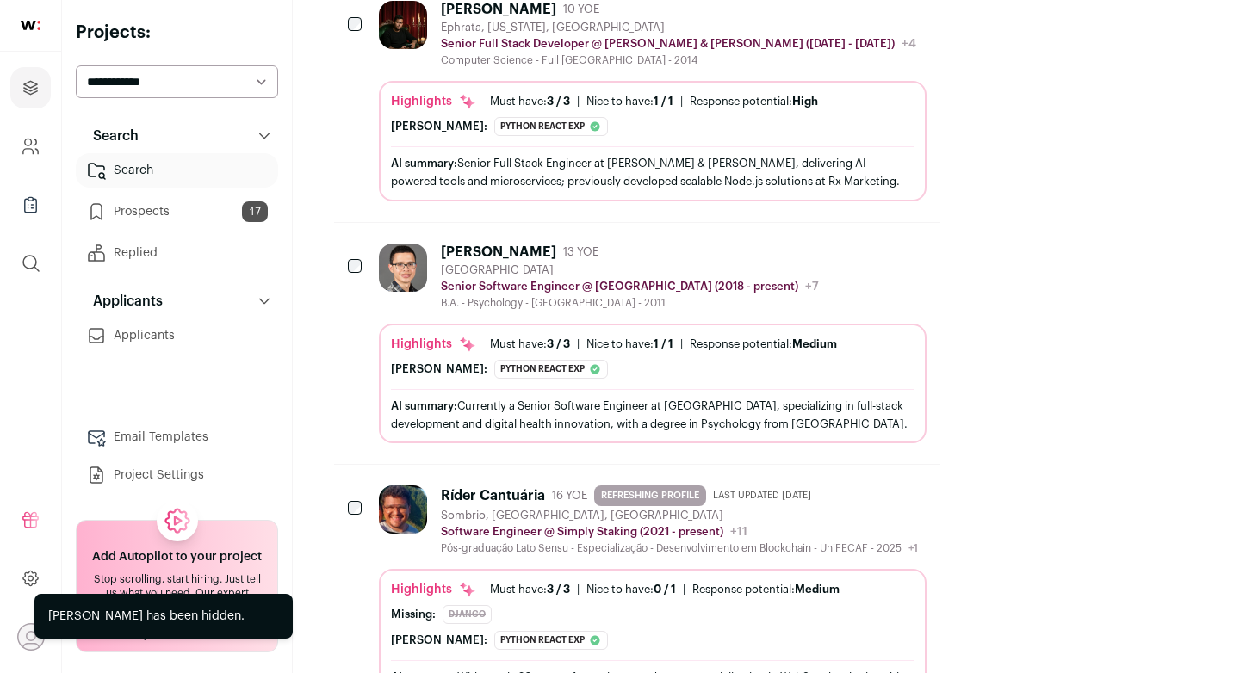
click at [914, 336] on div "Highlights Must have: 3 / 3 How many must haves have been fulfilled? | Nice to …" at bounding box center [652, 388] width 523 height 104
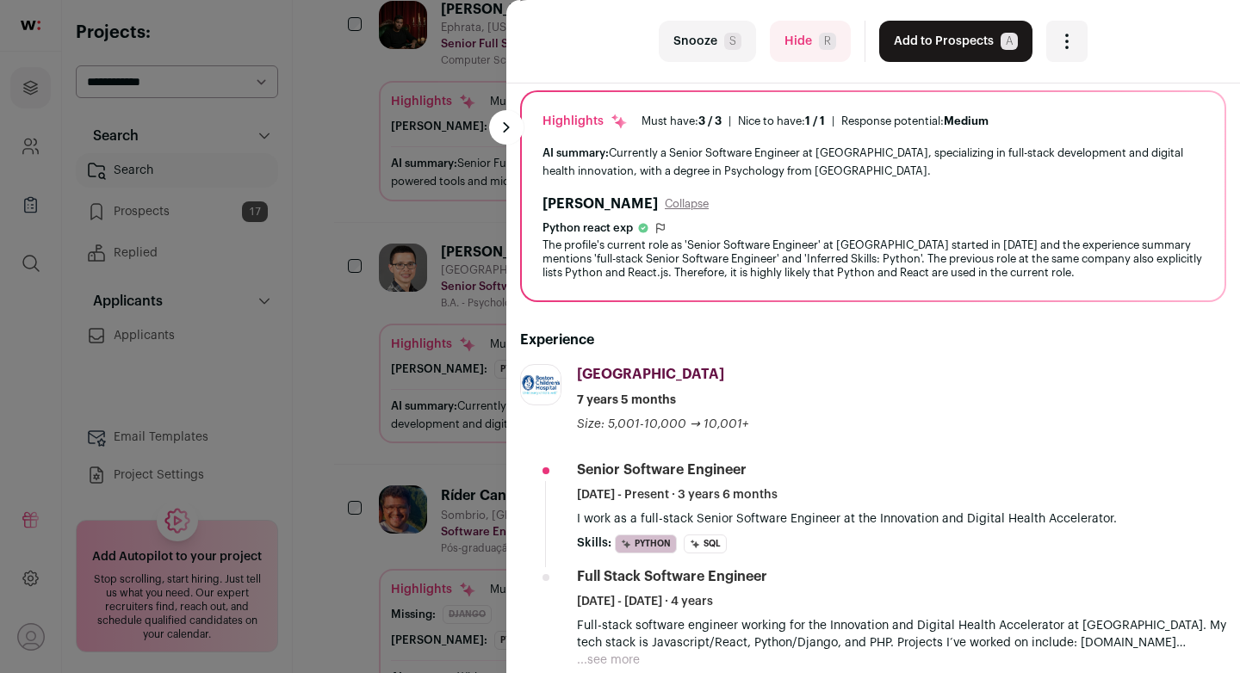
scroll to position [0, 0]
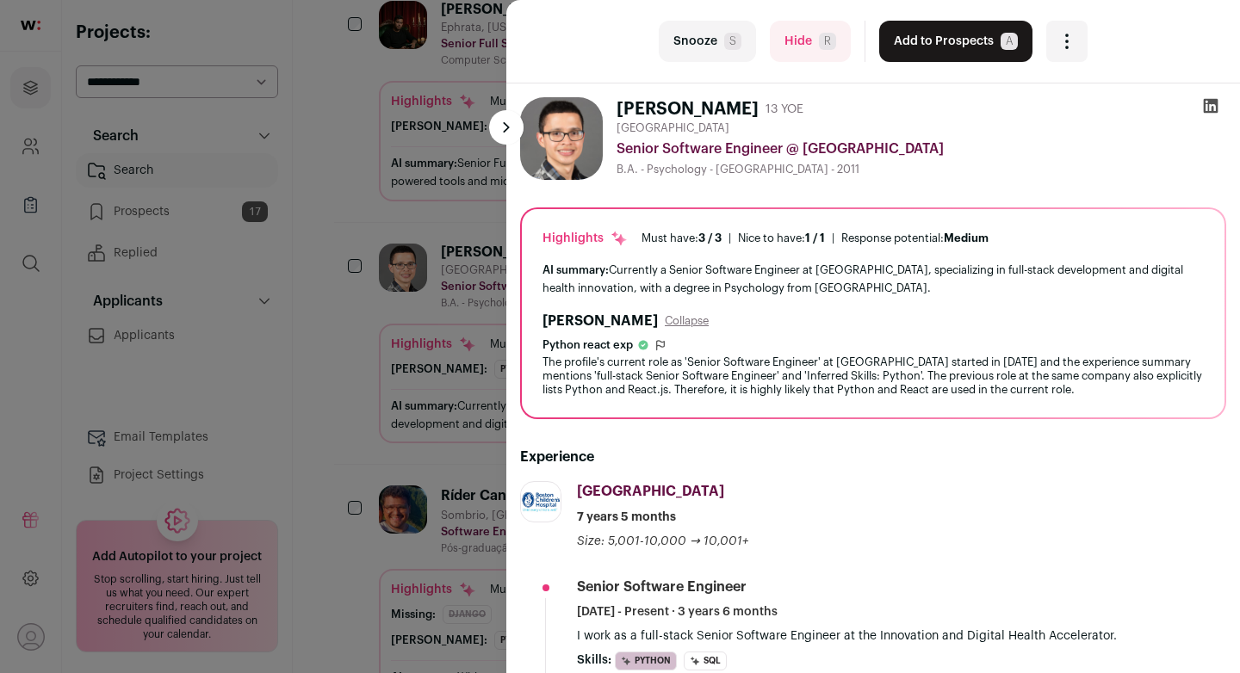
click at [1213, 104] on icon at bounding box center [1210, 105] width 17 height 17
click at [825, 47] on span "R" at bounding box center [827, 41] width 17 height 17
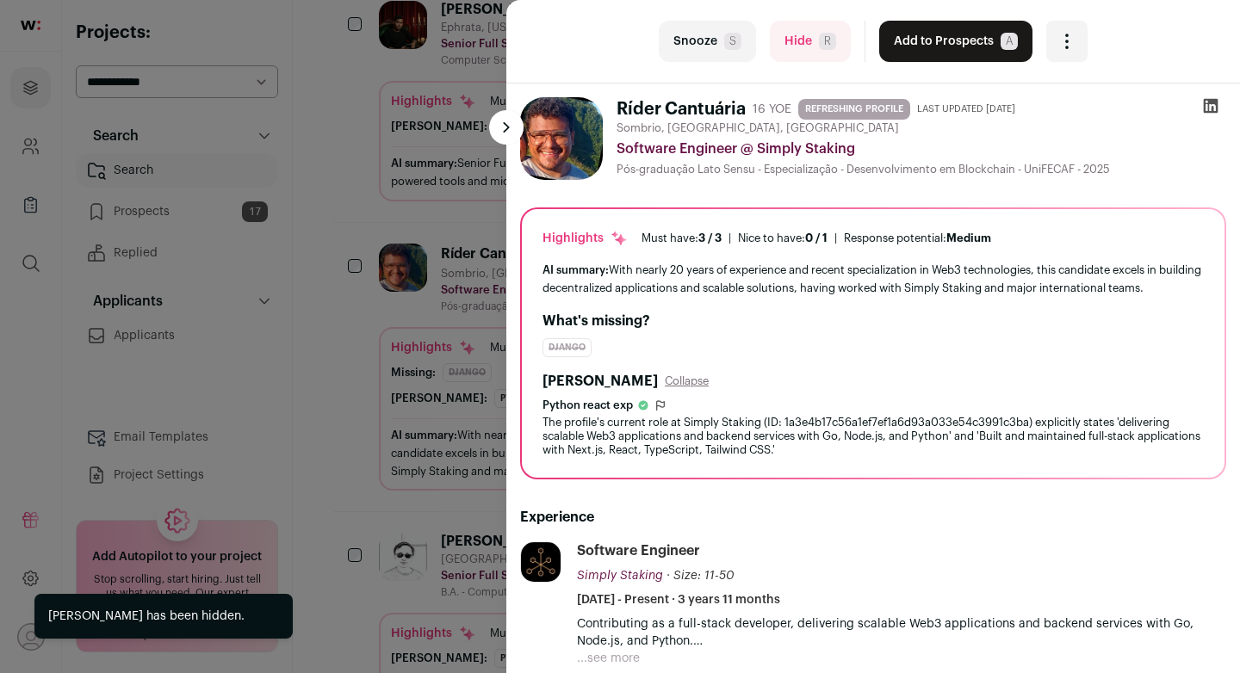
click at [461, 162] on div "last Snooze S Hide R Add to Prospects A Are you sure? Ríder Cantuária is alread…" at bounding box center [620, 336] width 1240 height 673
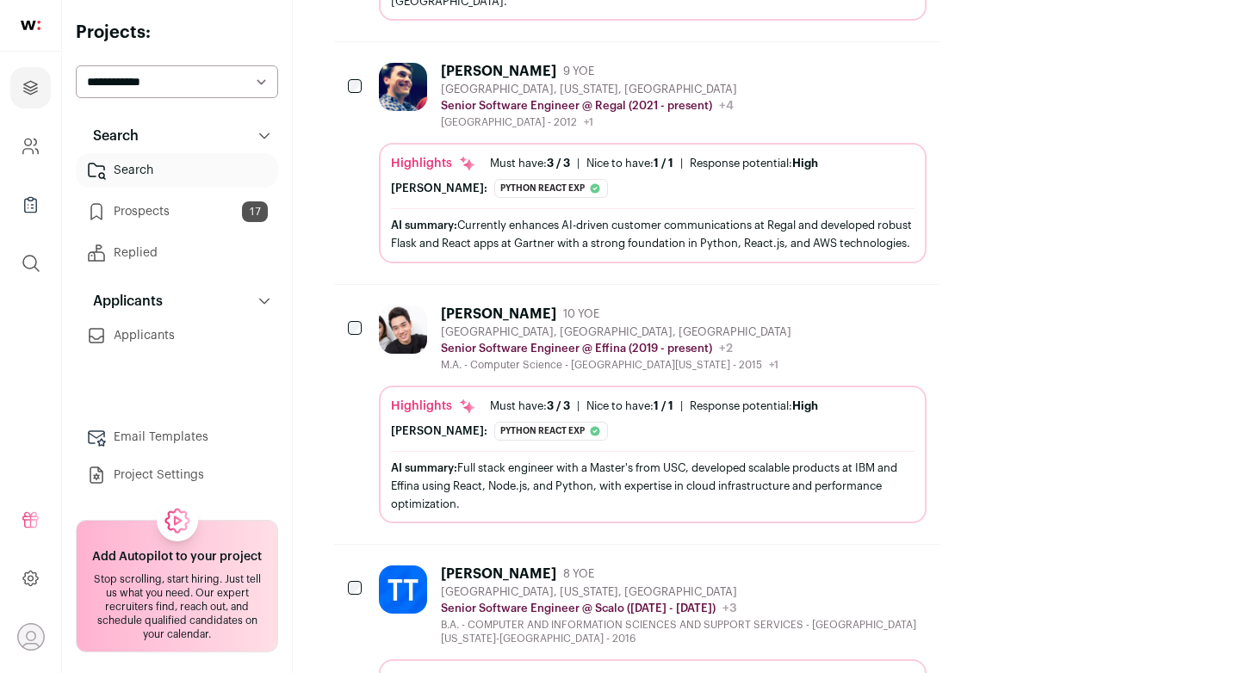
scroll to position [2157, 0]
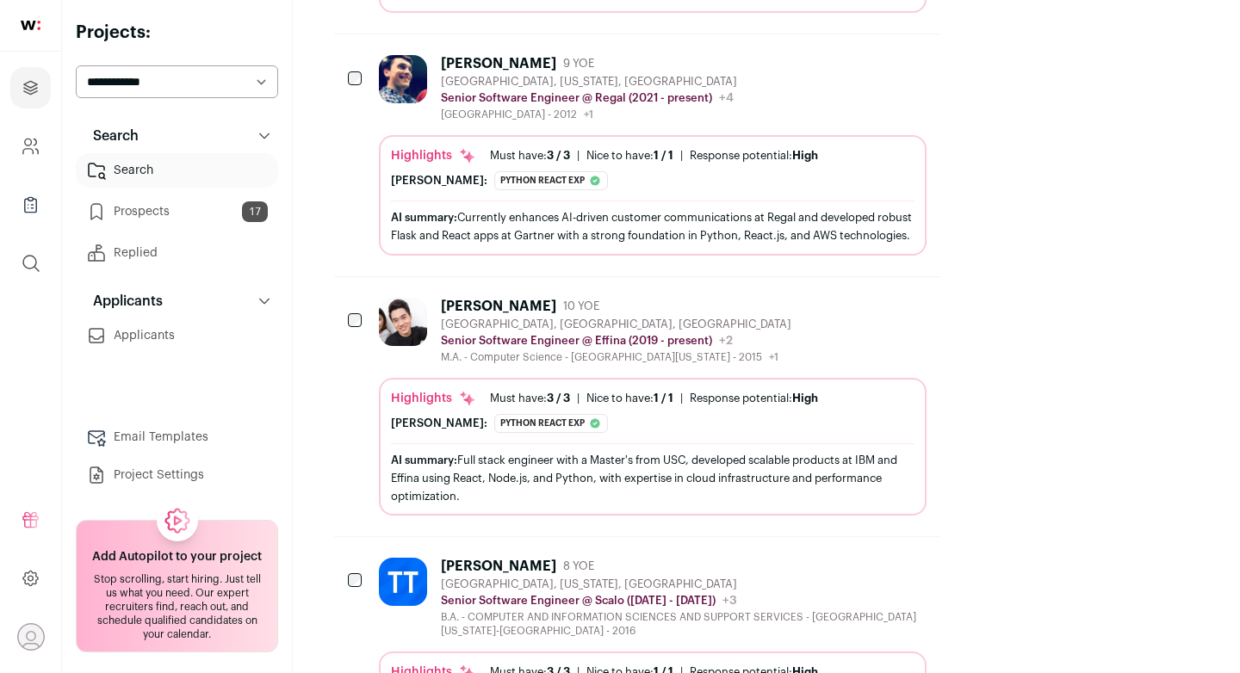
click at [875, 295] on icon "Hide" at bounding box center [865, 305] width 21 height 21
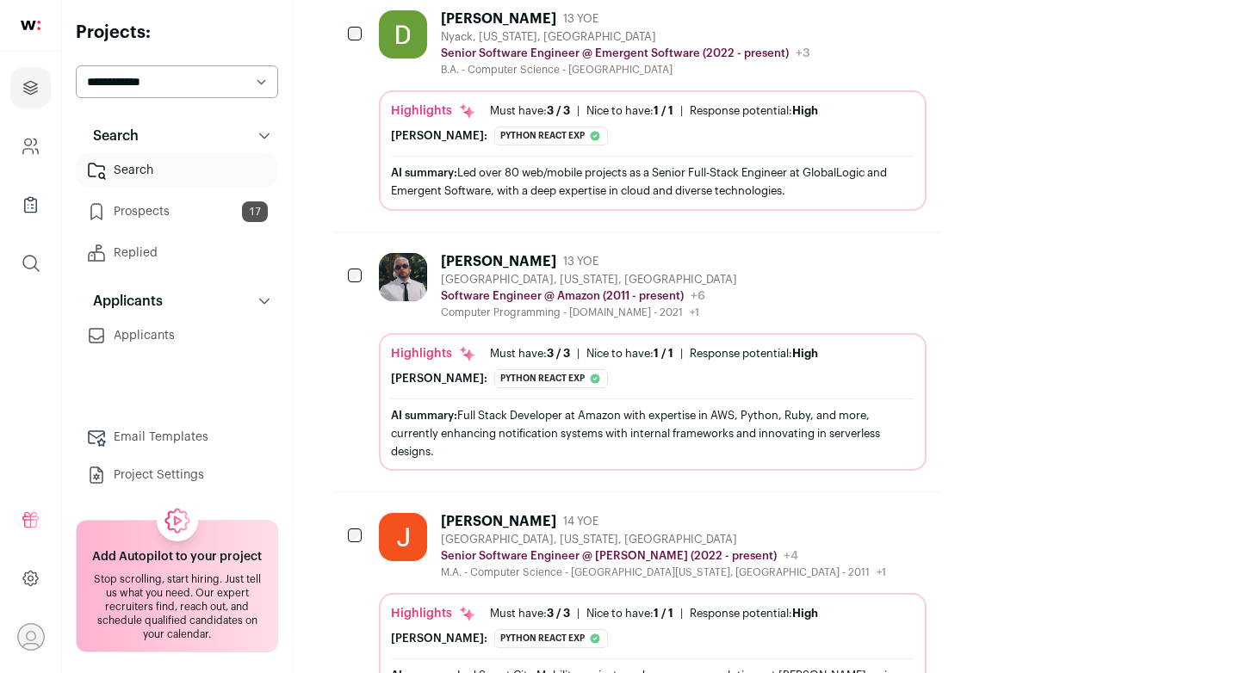
scroll to position [2964, 0]
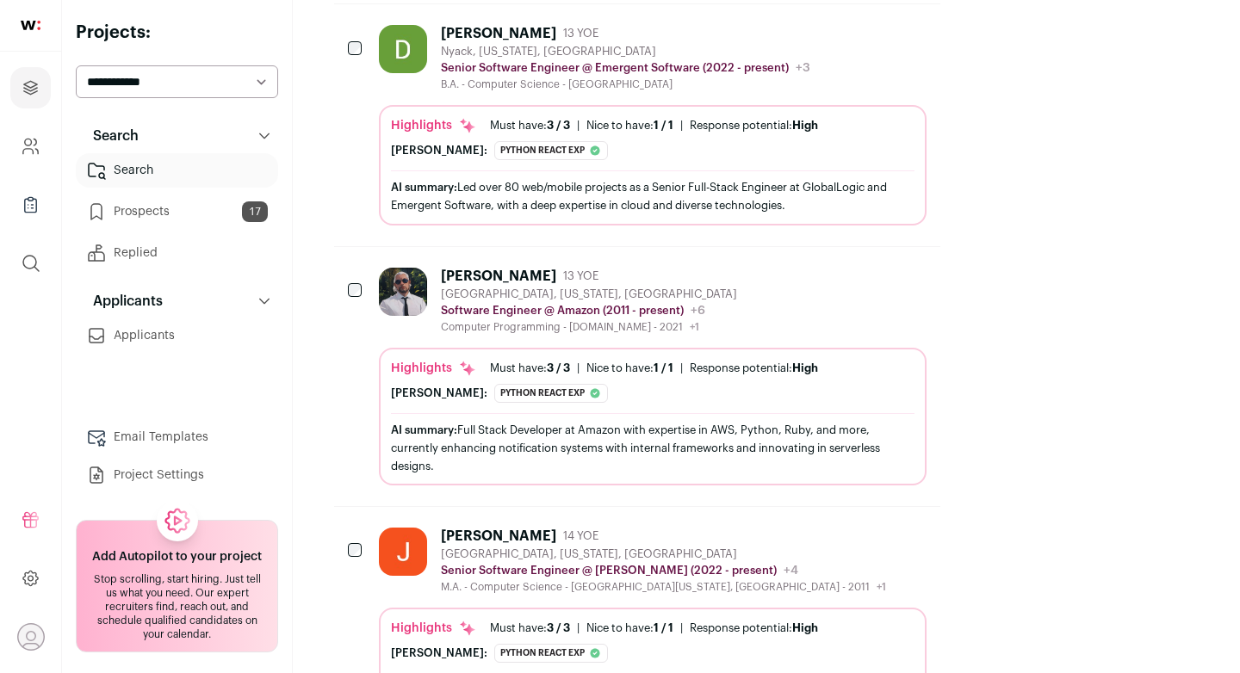
click at [900, 421] on div "AI summary: Full Stack Developer at Amazon with expertise in AWS, Python, Ruby,…" at bounding box center [652, 448] width 523 height 54
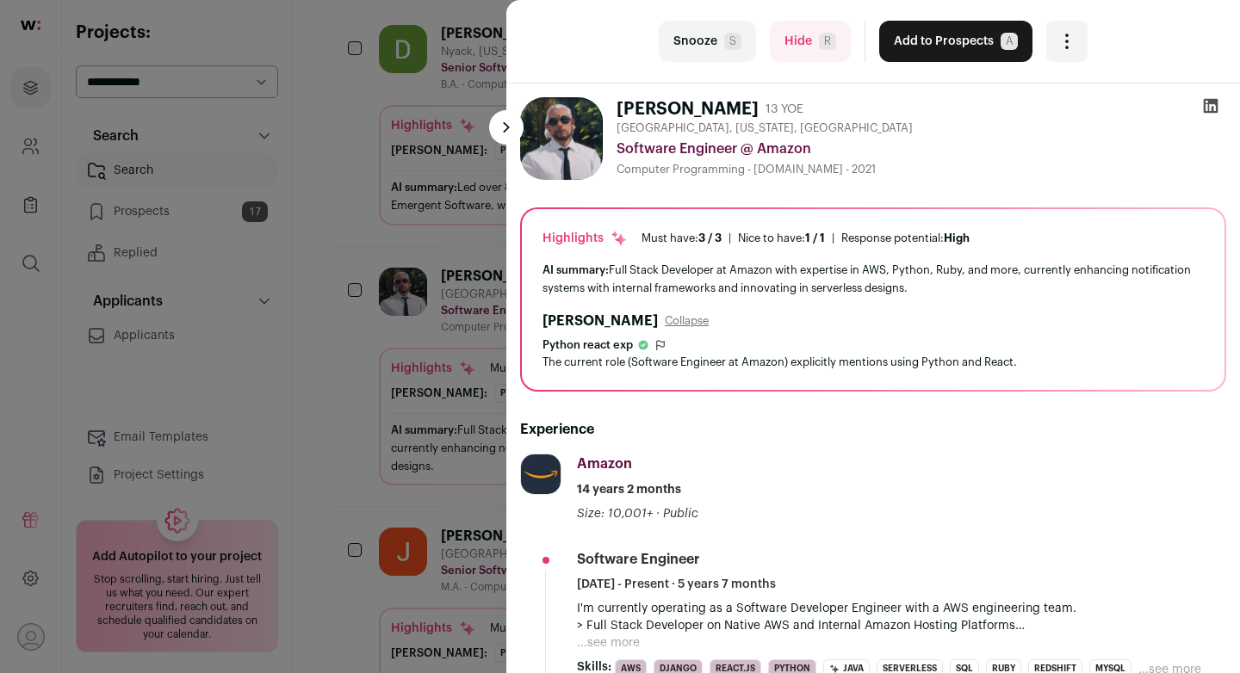
click at [1211, 106] on icon at bounding box center [1210, 105] width 17 height 17
click at [813, 40] on button "Hide R" at bounding box center [810, 41] width 81 height 41
click at [435, 174] on div "last Snooze S Hide R Add to Prospects A Are you sure? Christopher Stillman is a…" at bounding box center [620, 336] width 1240 height 673
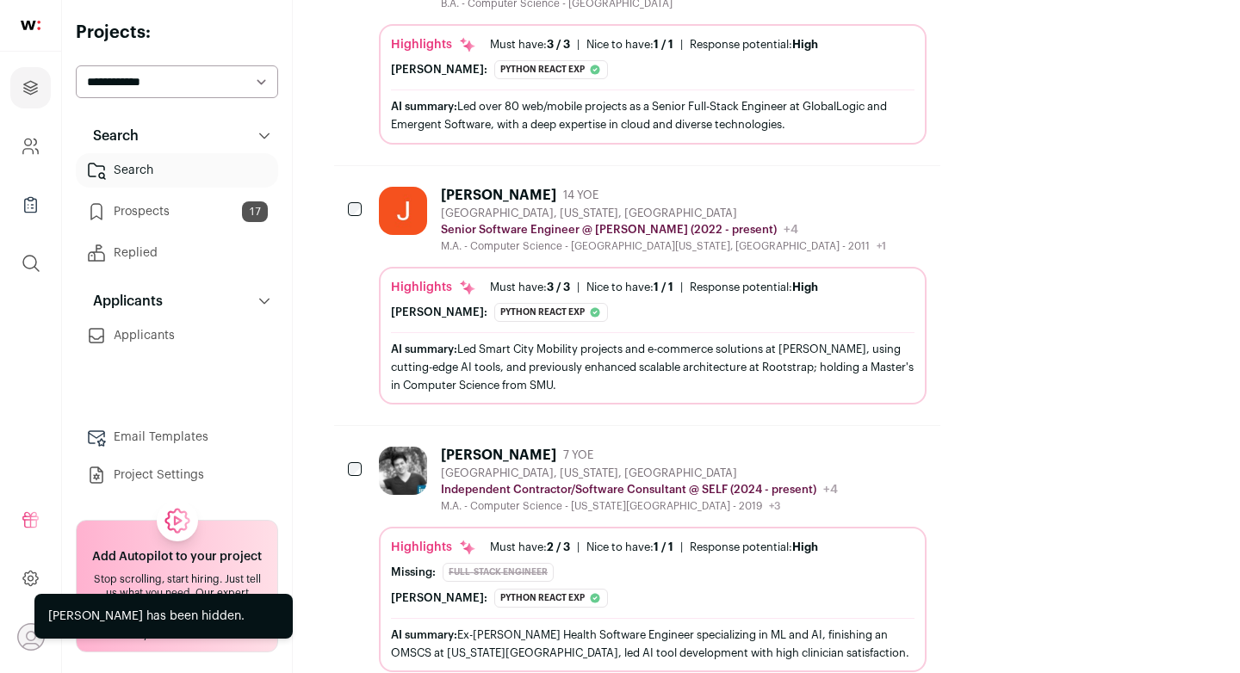
scroll to position [3056, 0]
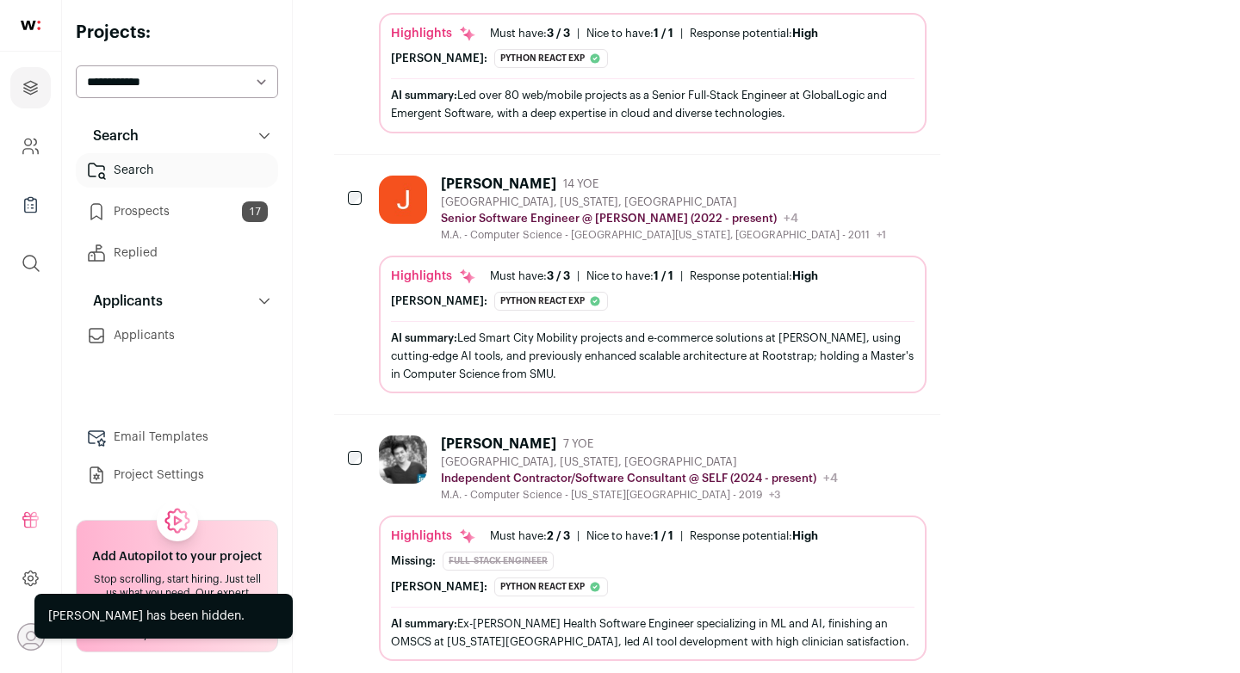
click at [875, 433] on icon "Hide" at bounding box center [865, 443] width 21 height 21
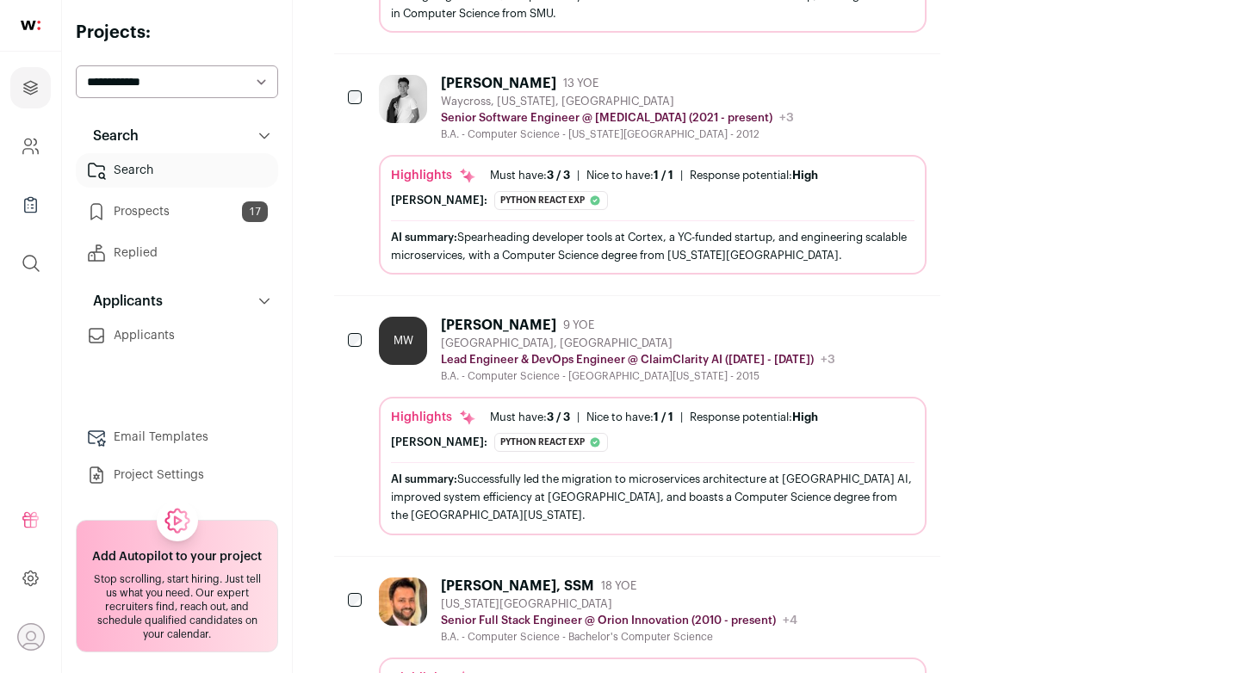
scroll to position [3361, 0]
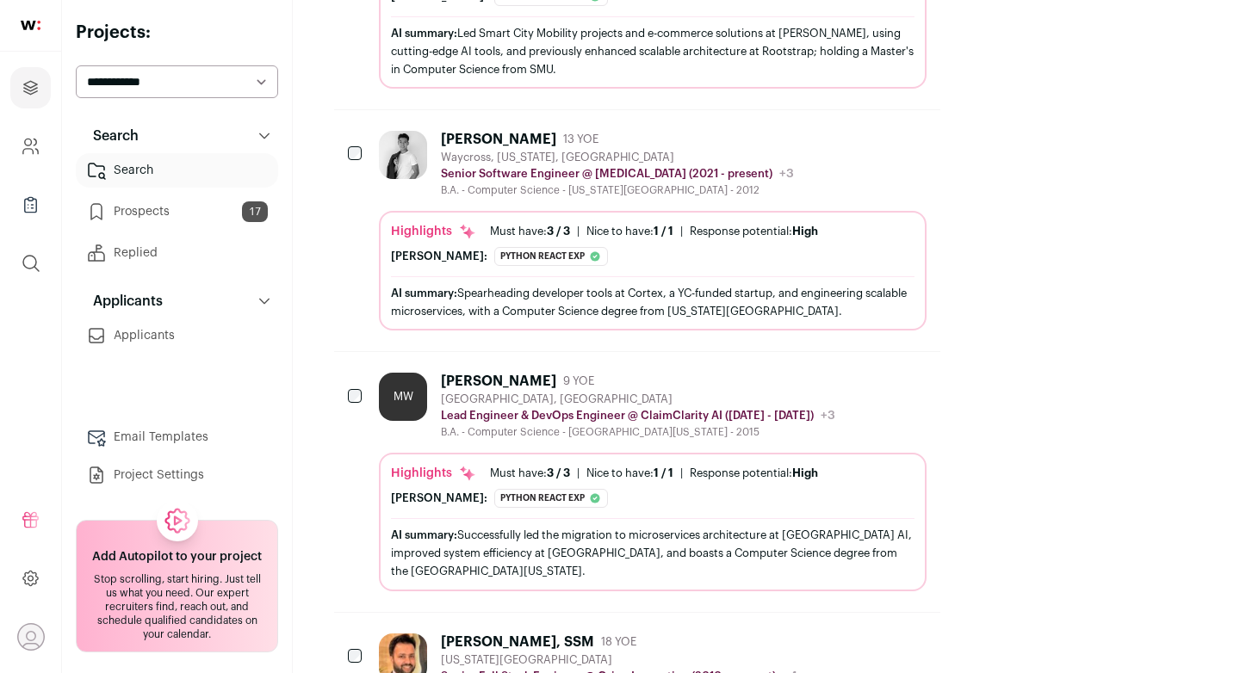
click at [875, 370] on icon "Hide" at bounding box center [865, 380] width 21 height 21
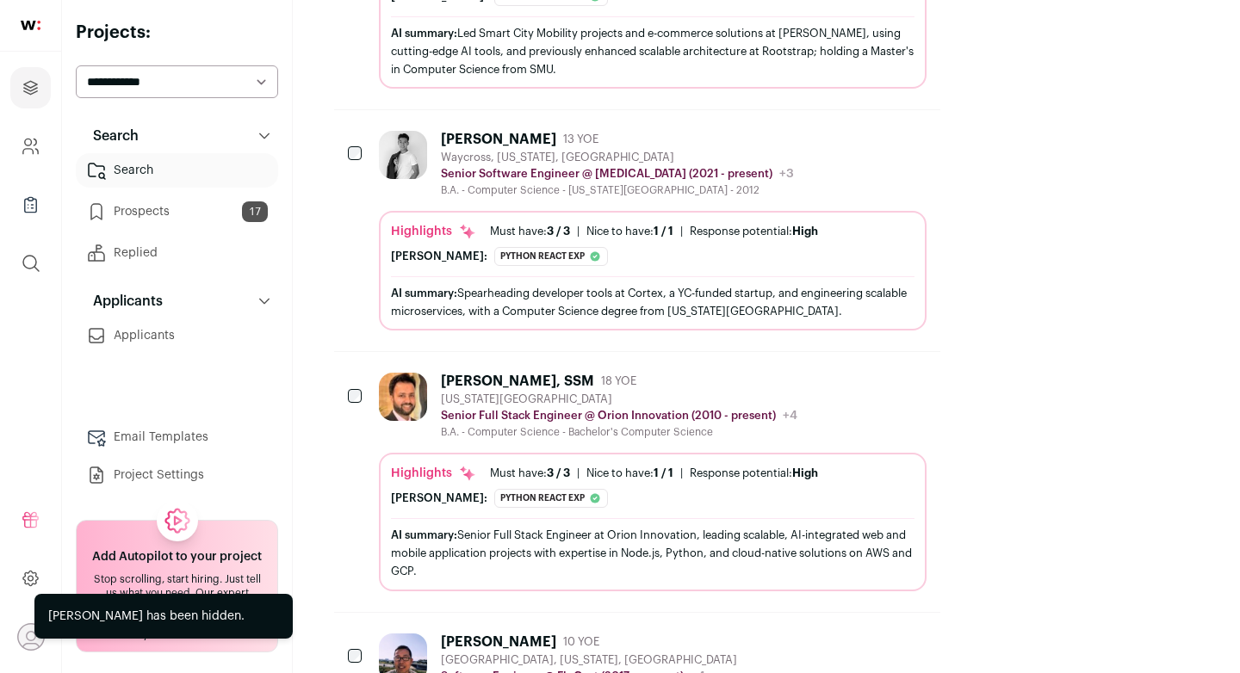
click at [875, 370] on icon "Hide" at bounding box center [865, 380] width 21 height 21
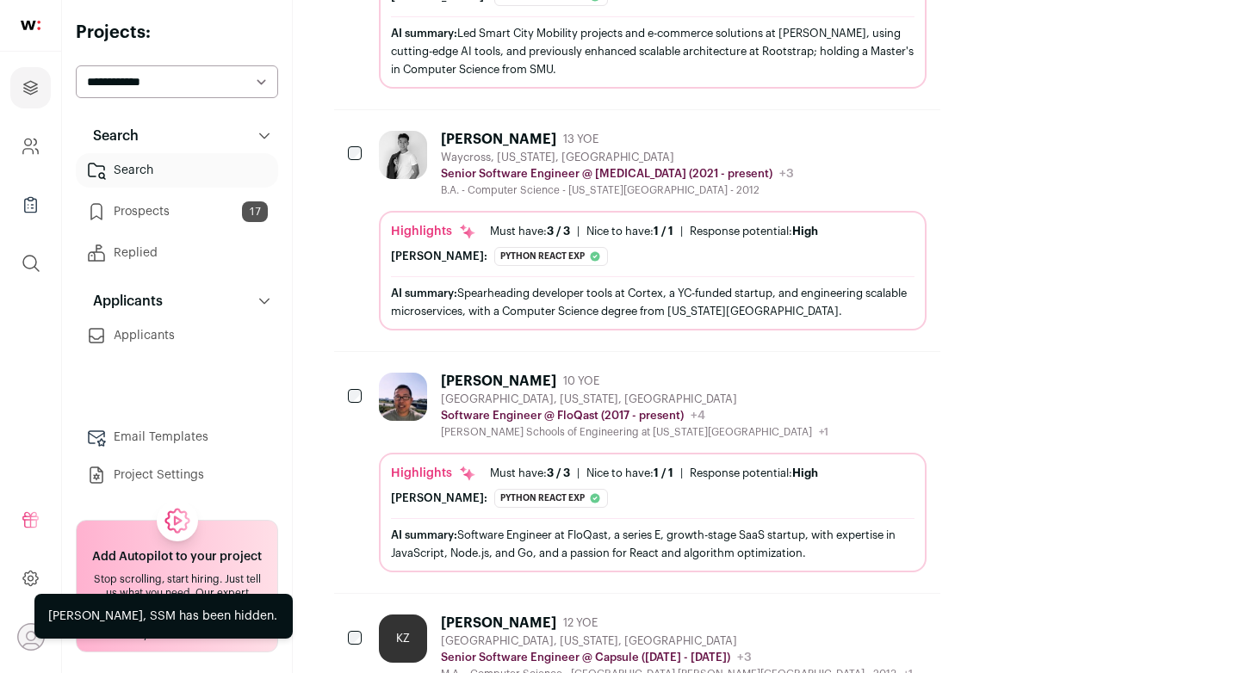
click at [480, 373] on div "[PERSON_NAME]" at bounding box center [498, 381] width 115 height 17
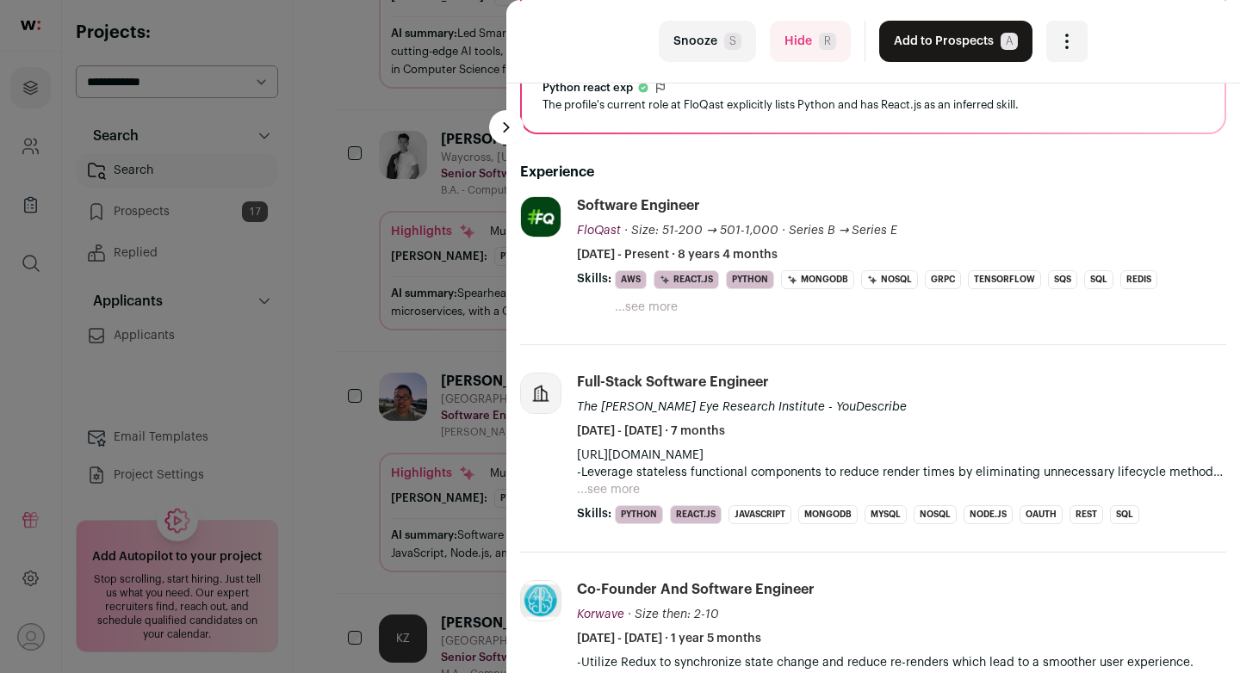
scroll to position [0, 0]
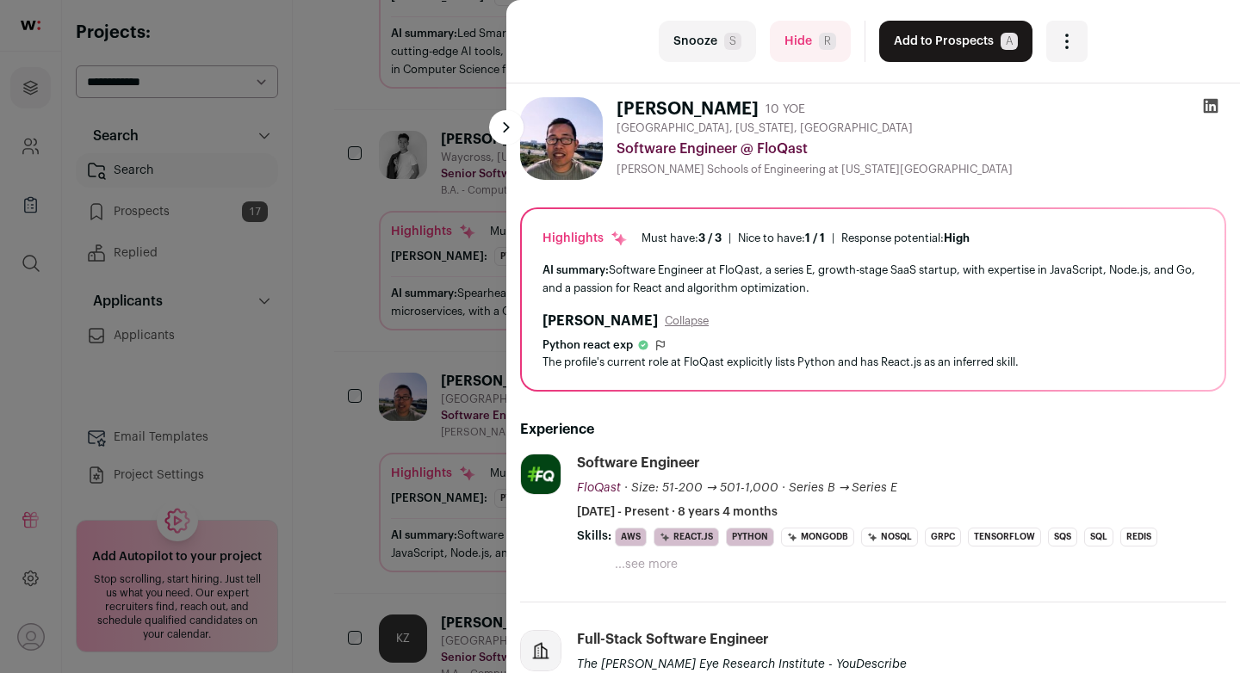
click at [1214, 108] on icon at bounding box center [1210, 105] width 17 height 17
click at [925, 52] on button "Add to Prospects A" at bounding box center [955, 41] width 153 height 41
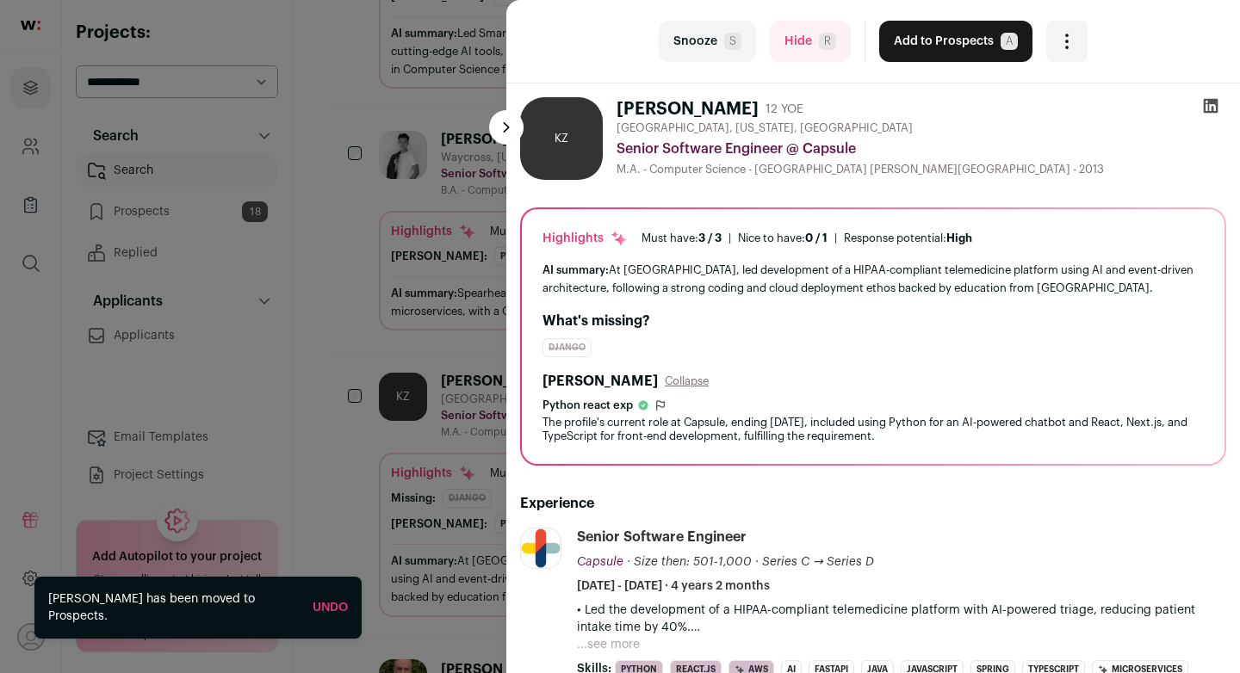
click at [455, 166] on div "last Snooze S Hide R Add to Prospects A Are you sure? Kevin Zhao is already in …" at bounding box center [620, 336] width 1240 height 673
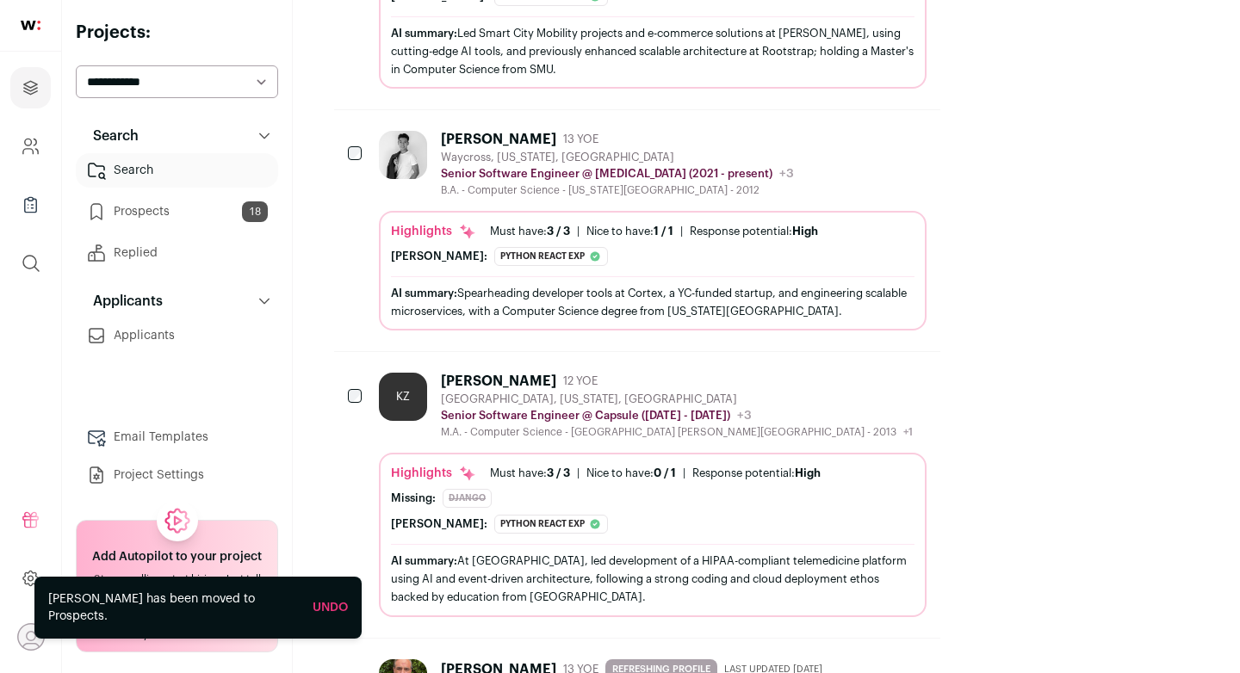
click at [875, 370] on icon "Hide" at bounding box center [865, 380] width 21 height 21
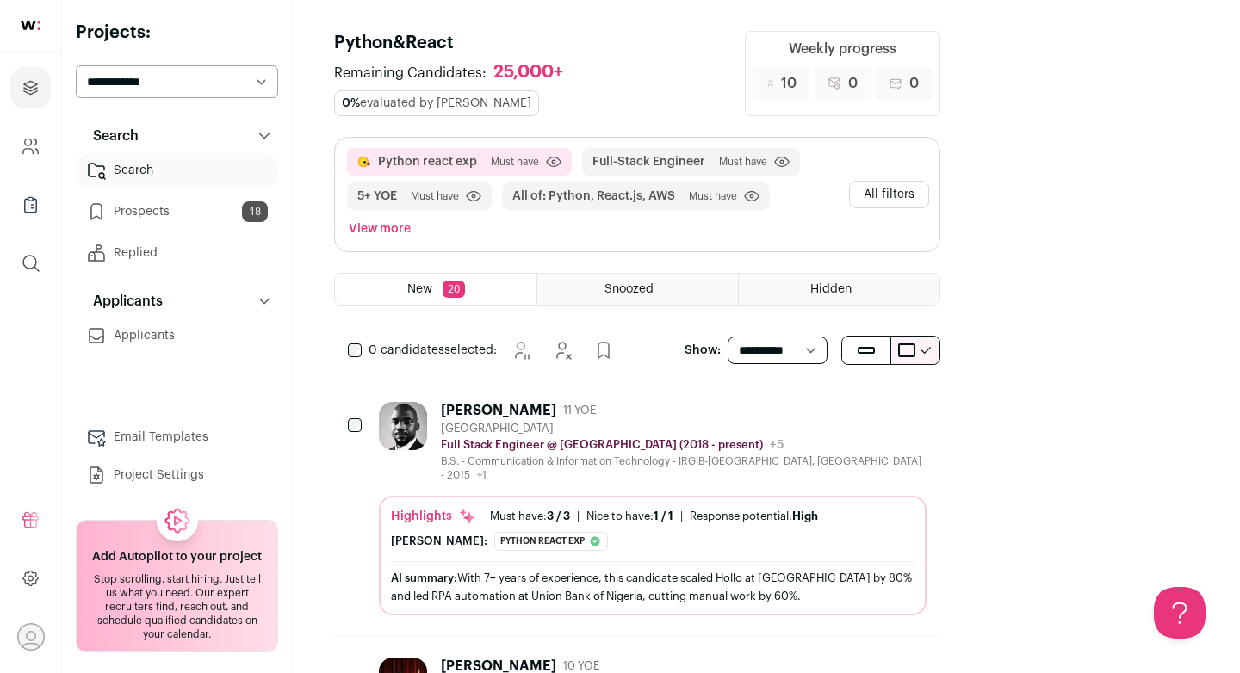
click at [539, 90] on div "0% evaluated by Finch" at bounding box center [436, 103] width 205 height 26
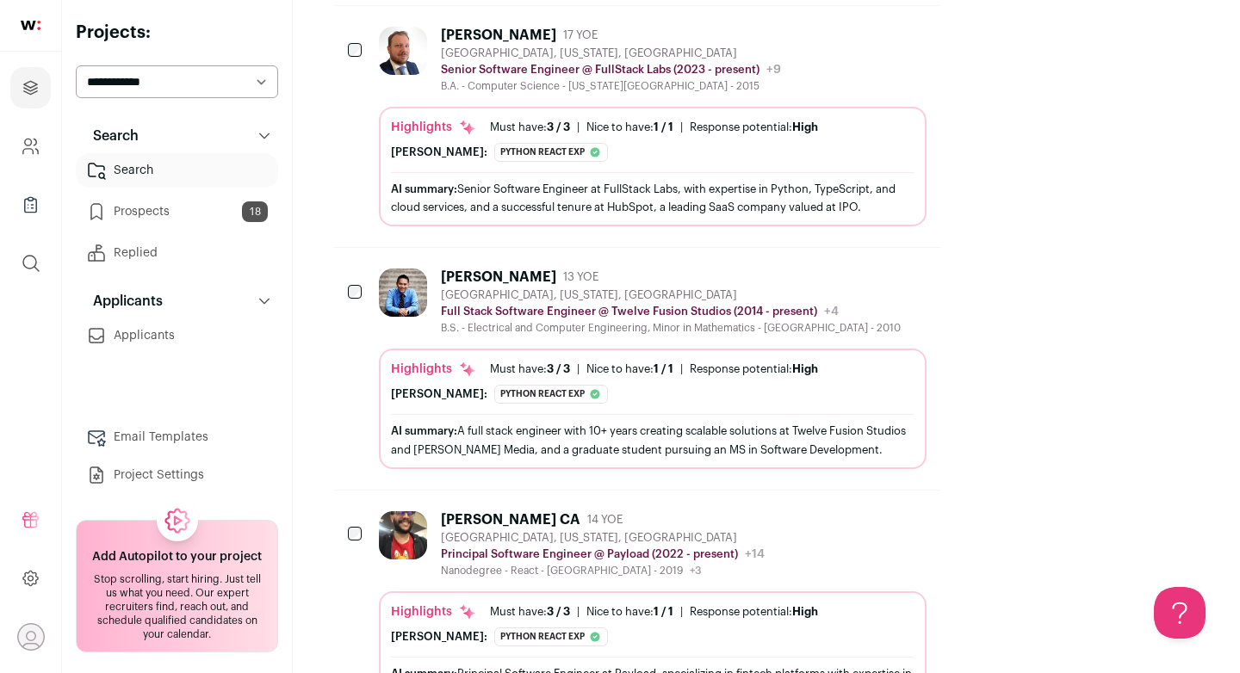
scroll to position [4575, 0]
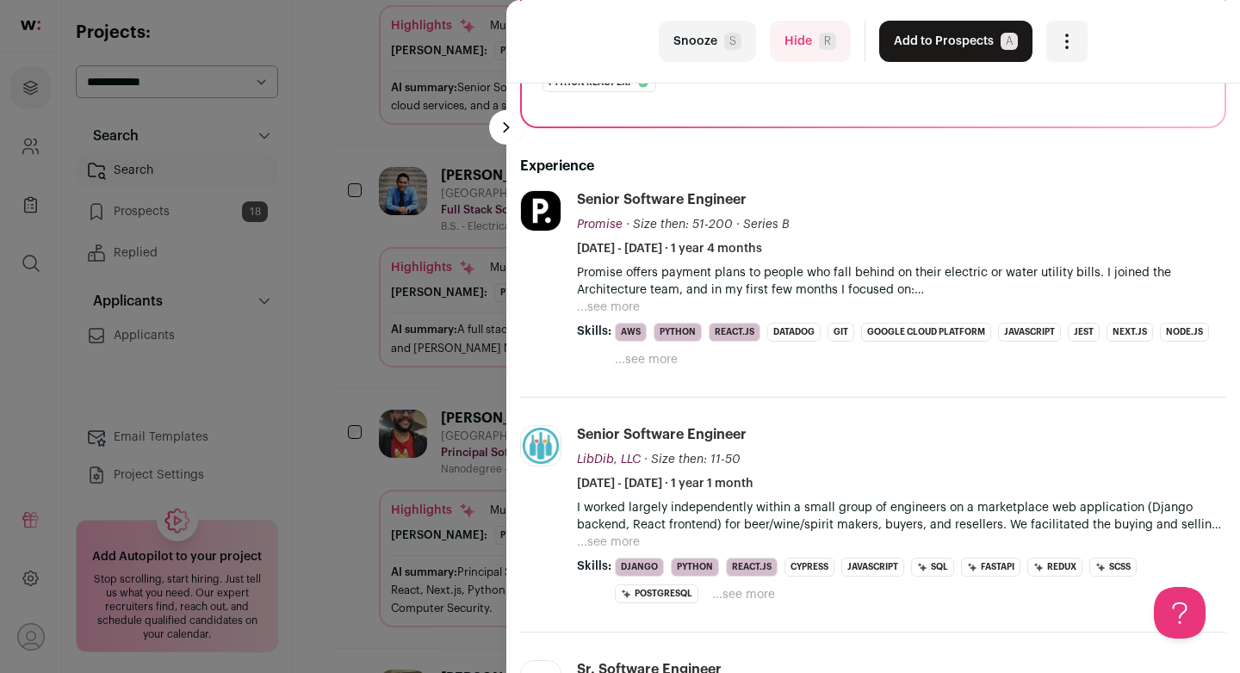
scroll to position [0, 0]
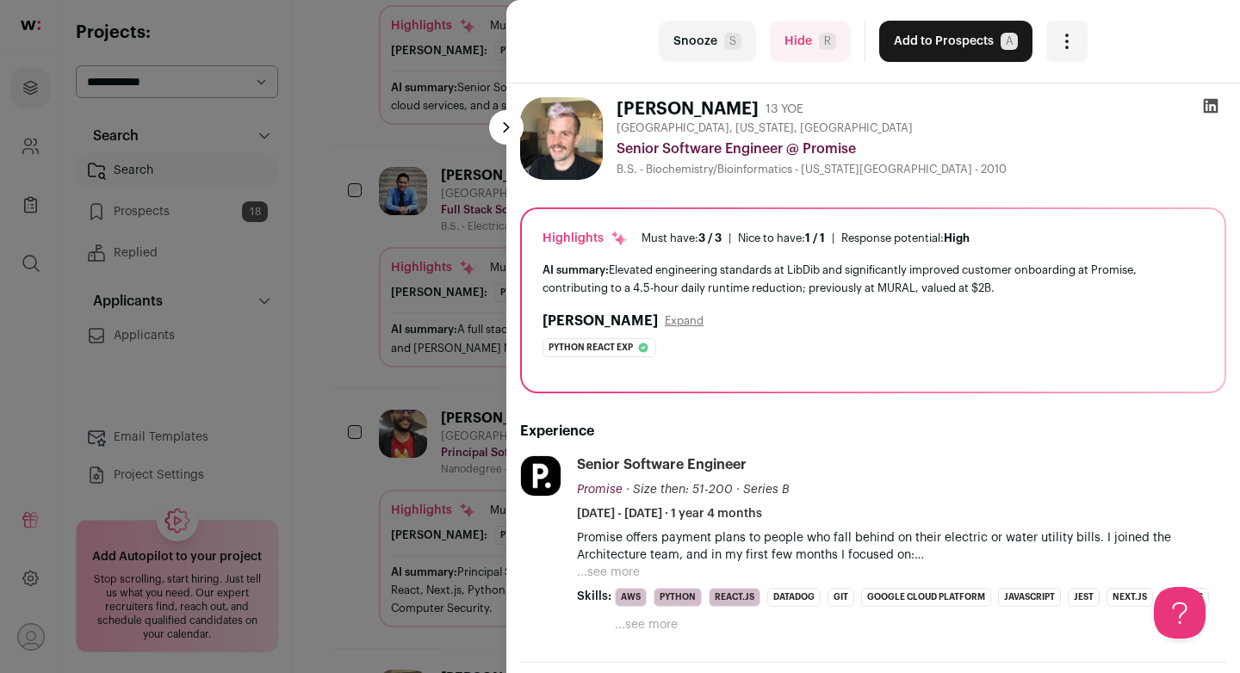
click at [1210, 108] on icon at bounding box center [1210, 105] width 17 height 17
click at [931, 45] on button "Add to Prospects A" at bounding box center [955, 41] width 153 height 41
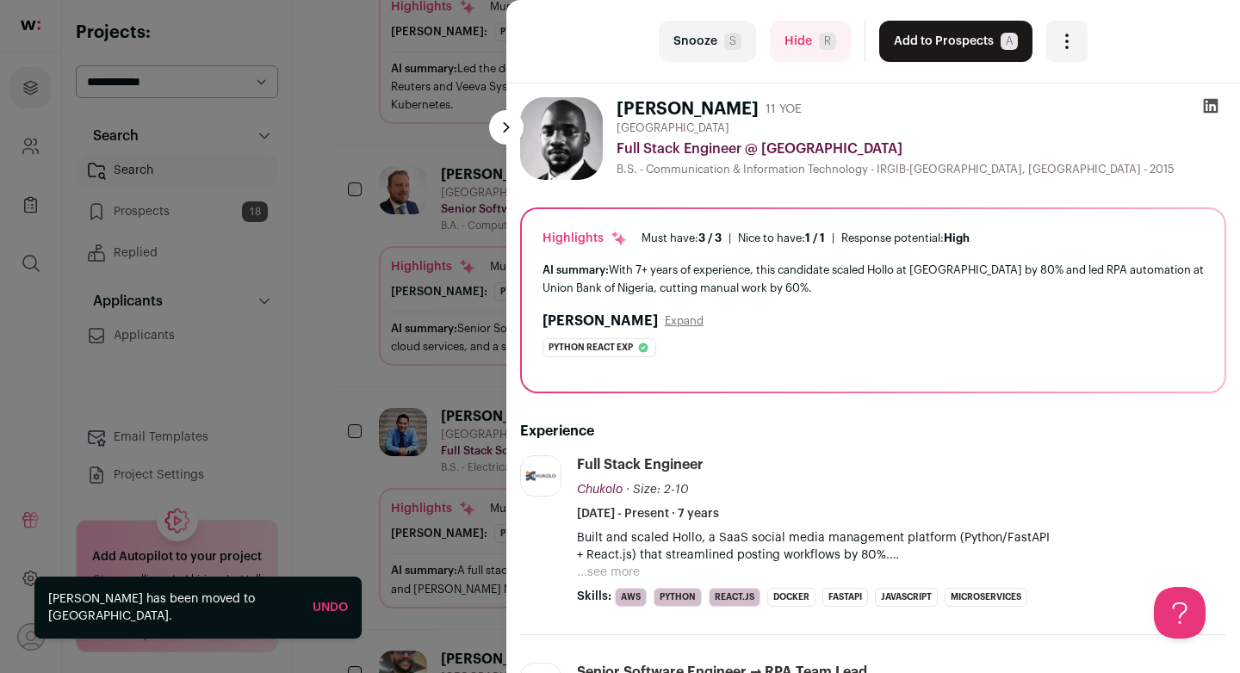
click at [461, 166] on div "last Snooze S Hide R Add to Prospects A Are you sure? Akoh Ojochuma is already …" at bounding box center [620, 336] width 1240 height 673
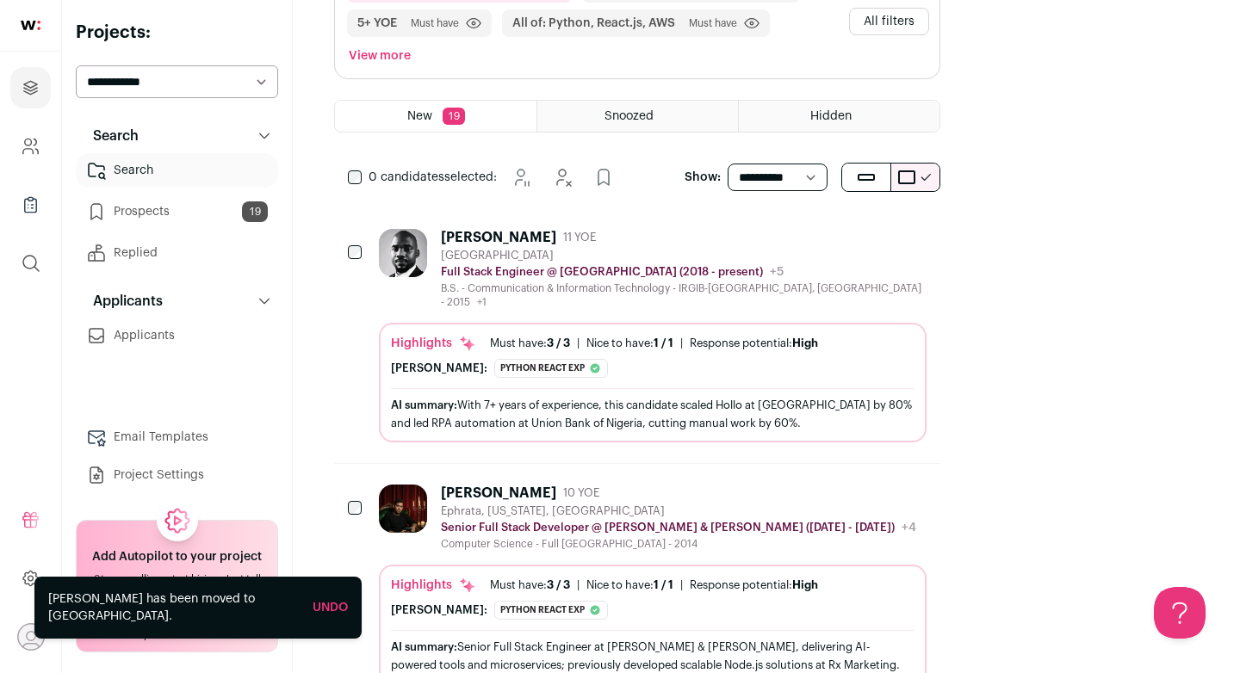
scroll to position [170, 0]
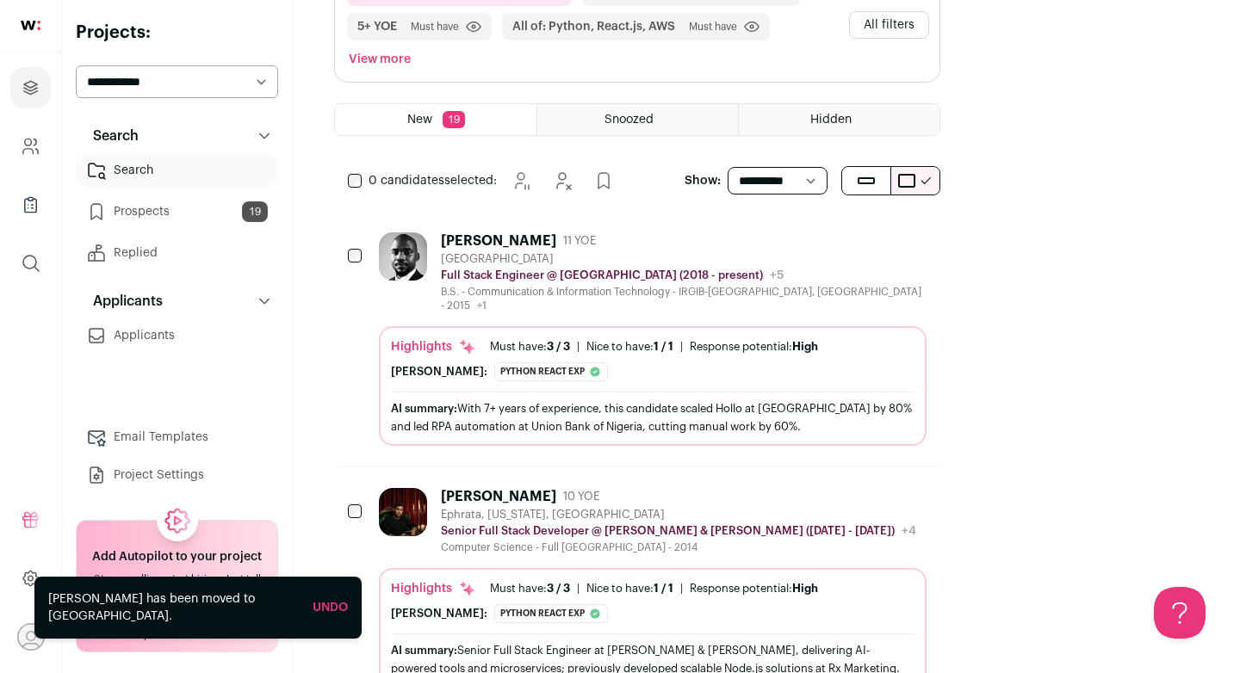
click at [874, 232] on icon "Hide" at bounding box center [867, 240] width 14 height 16
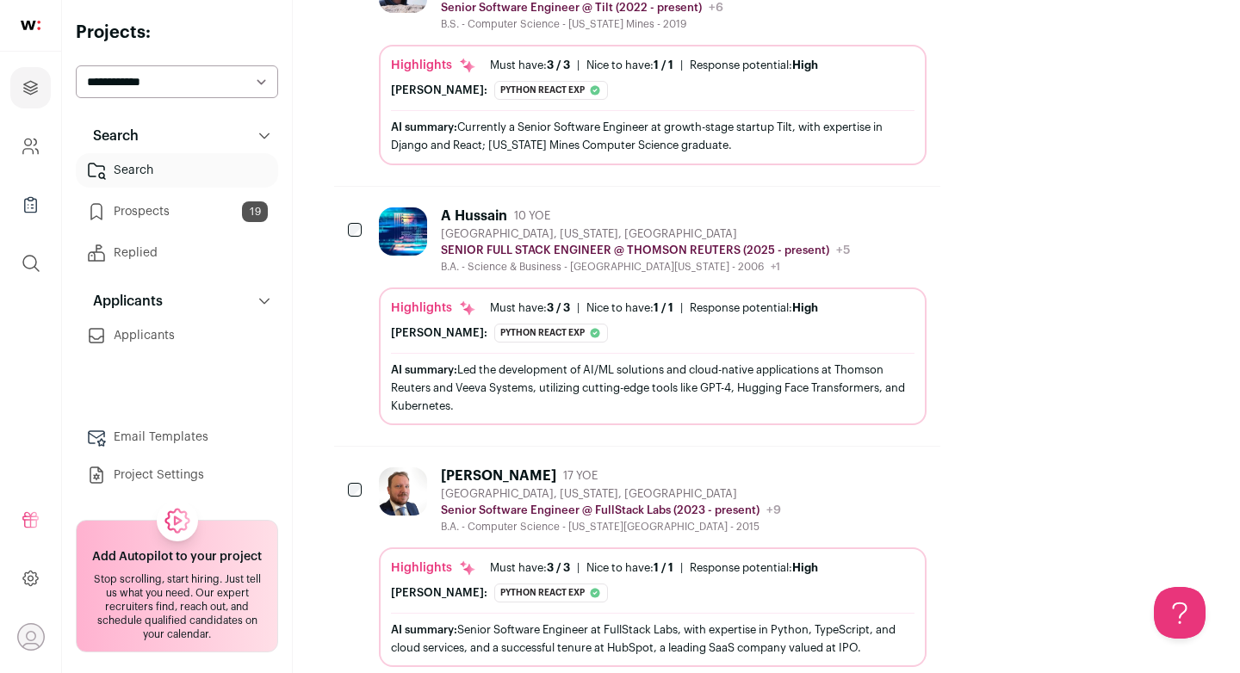
scroll to position [3591, 0]
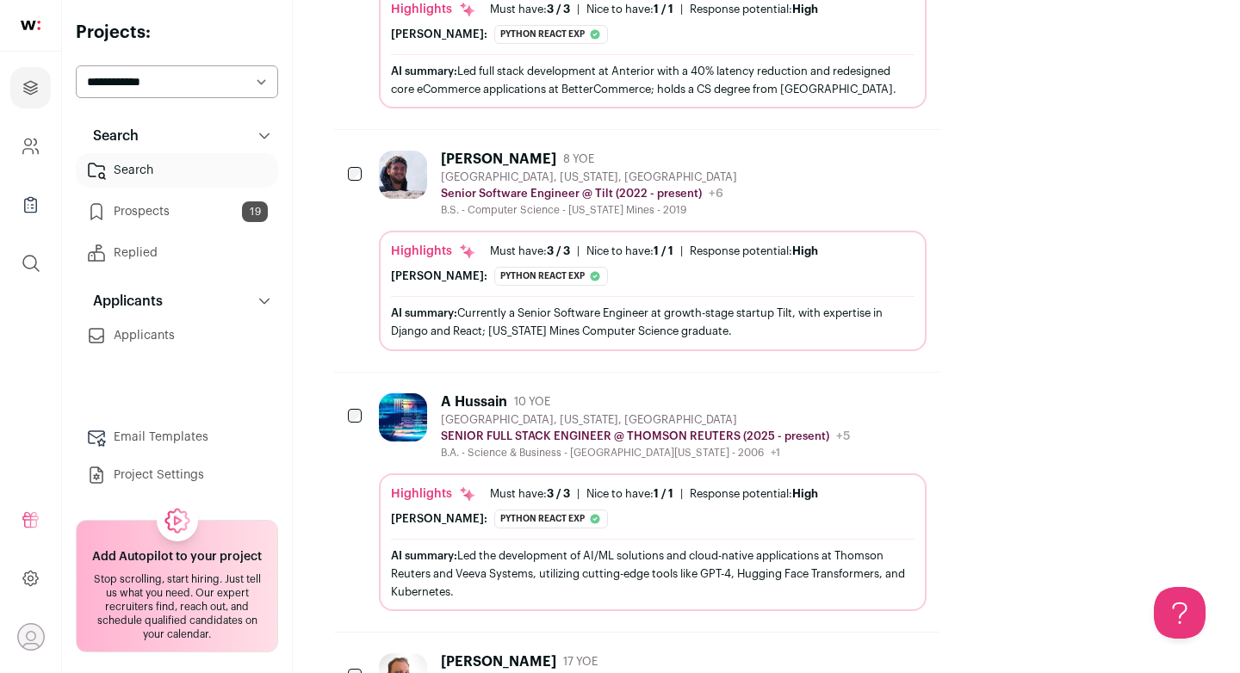
click at [875, 391] on icon "Hide" at bounding box center [865, 401] width 21 height 21
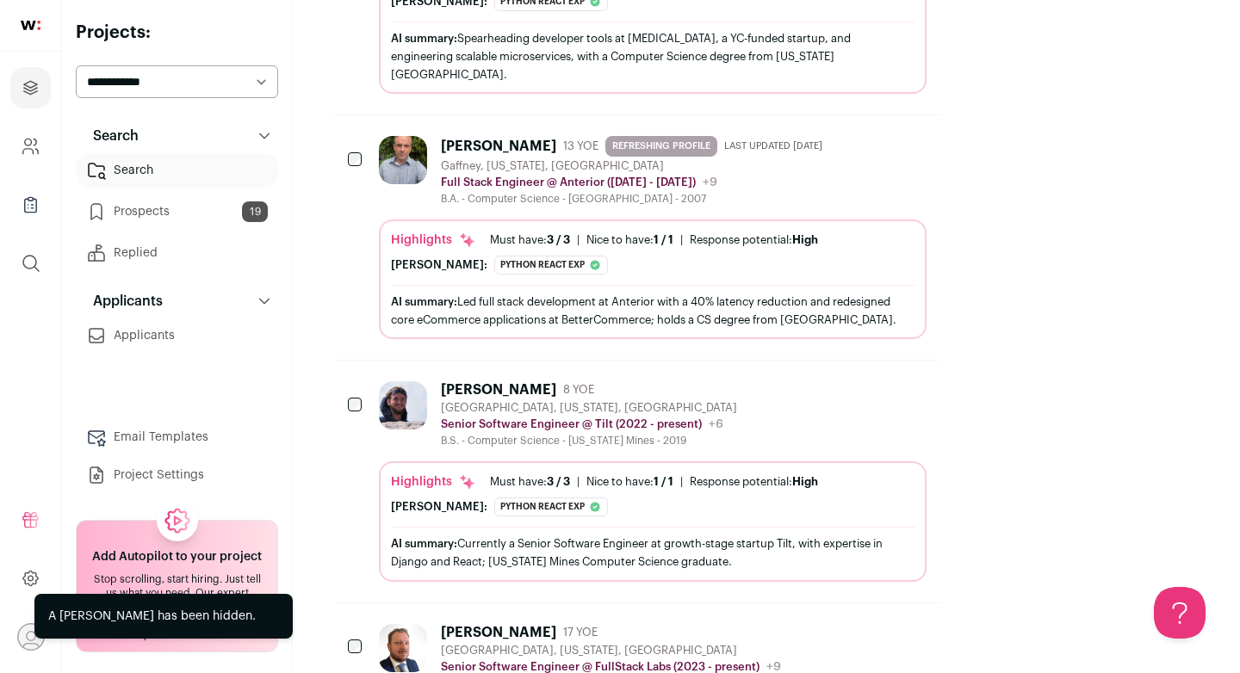
scroll to position [3338, 0]
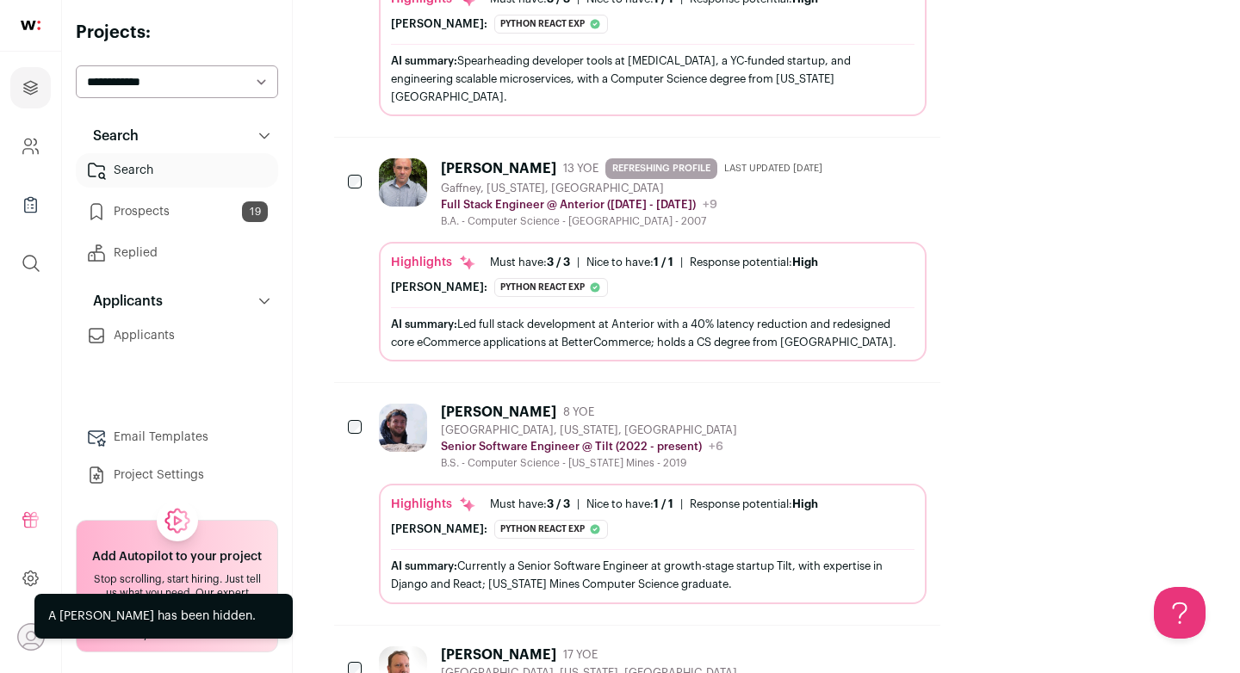
click at [914, 496] on div "Highlights Must have: 3 / 3 How many must haves have been fulfilled? | Nice to …" at bounding box center [652, 517] width 523 height 43
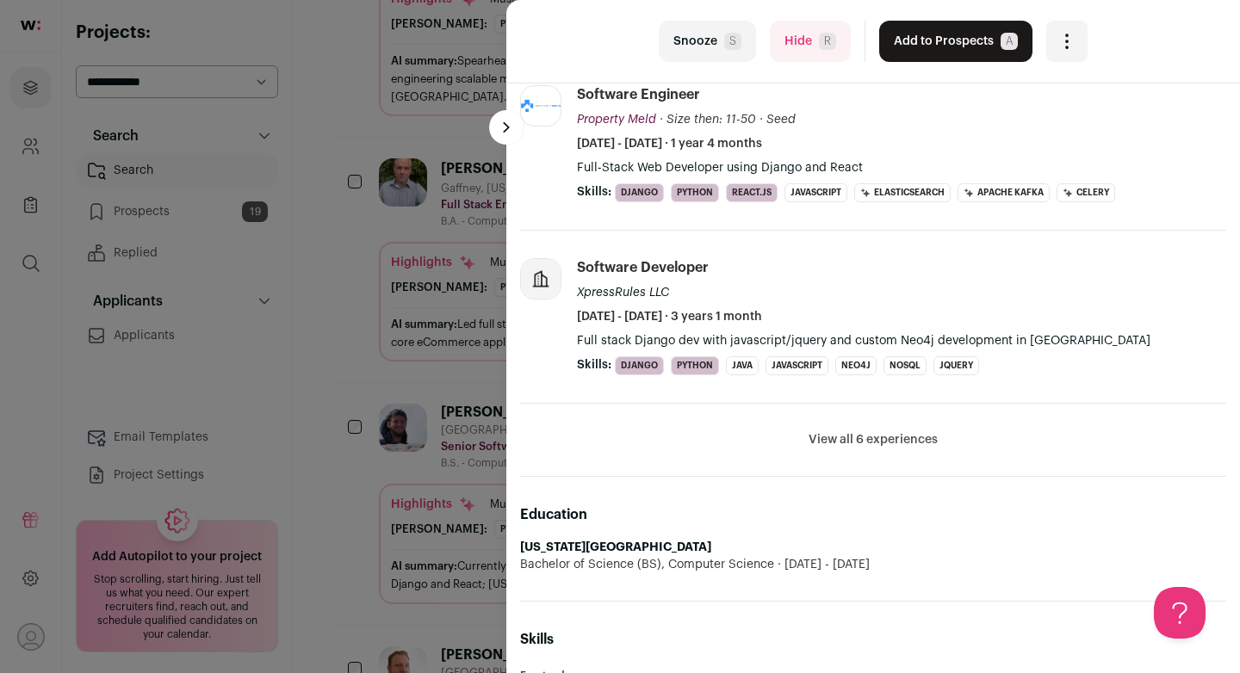
scroll to position [0, 0]
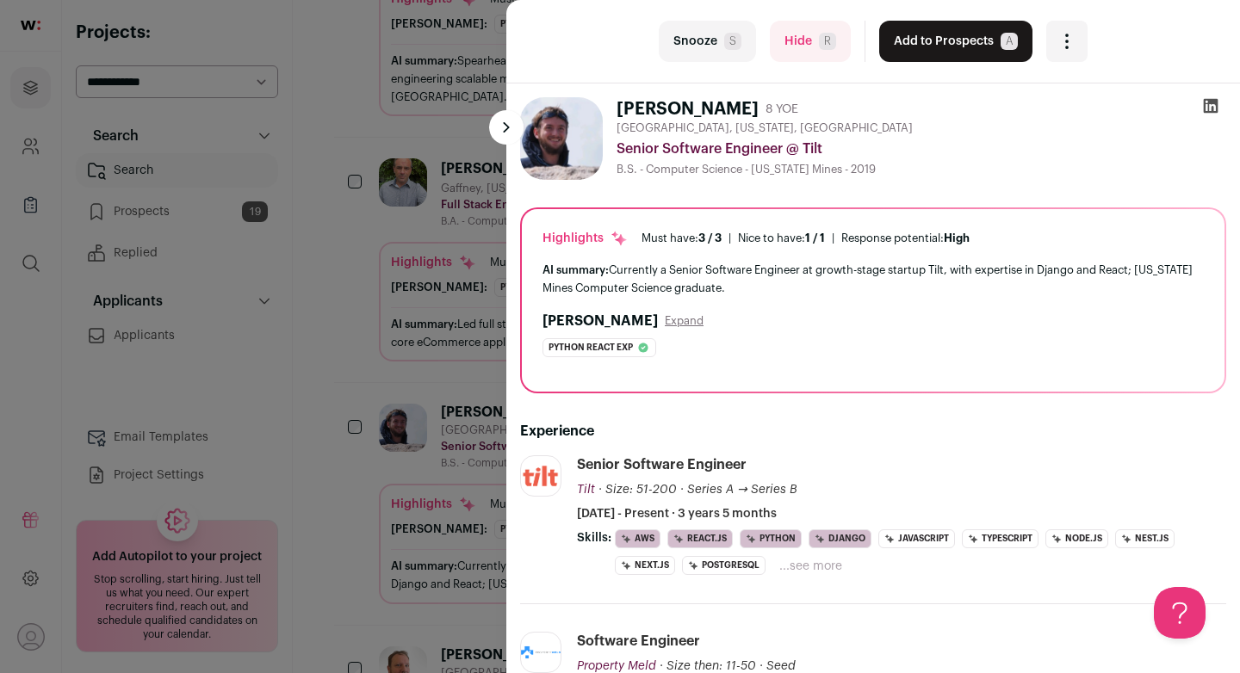
click at [1209, 106] on icon at bounding box center [1210, 106] width 15 height 15
click at [925, 44] on button "Add to Prospects A" at bounding box center [955, 41] width 153 height 41
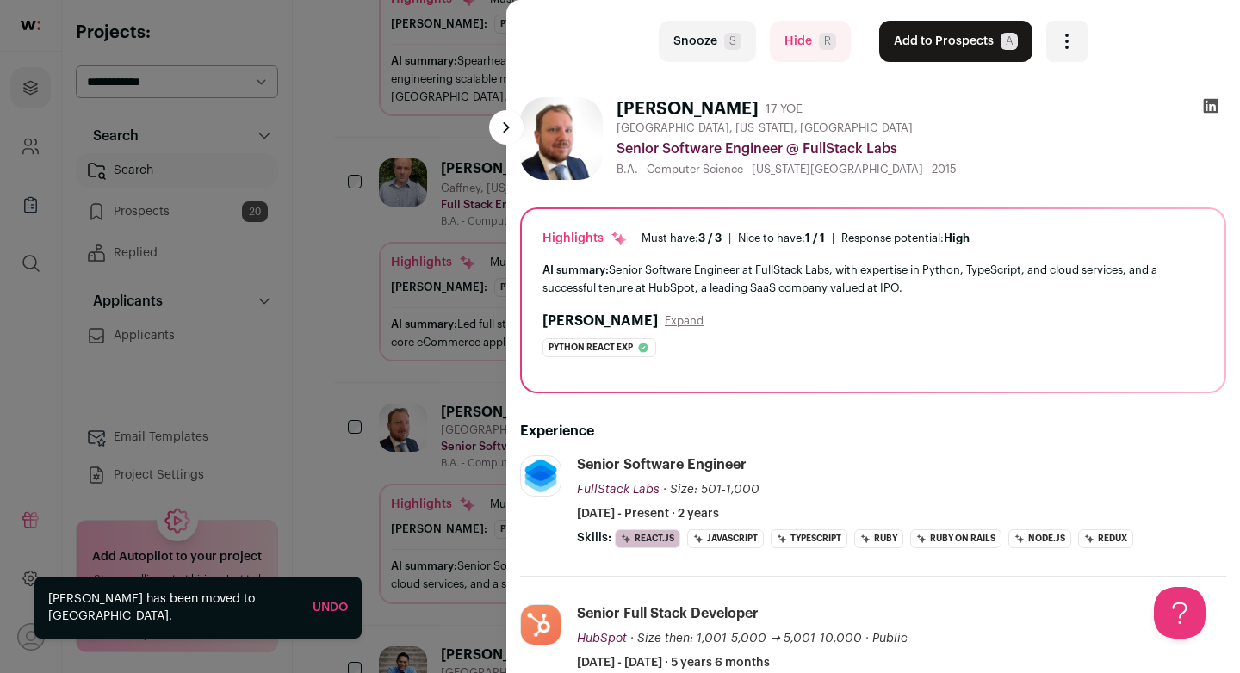
click at [1199, 110] on div at bounding box center [1210, 109] width 31 height 24
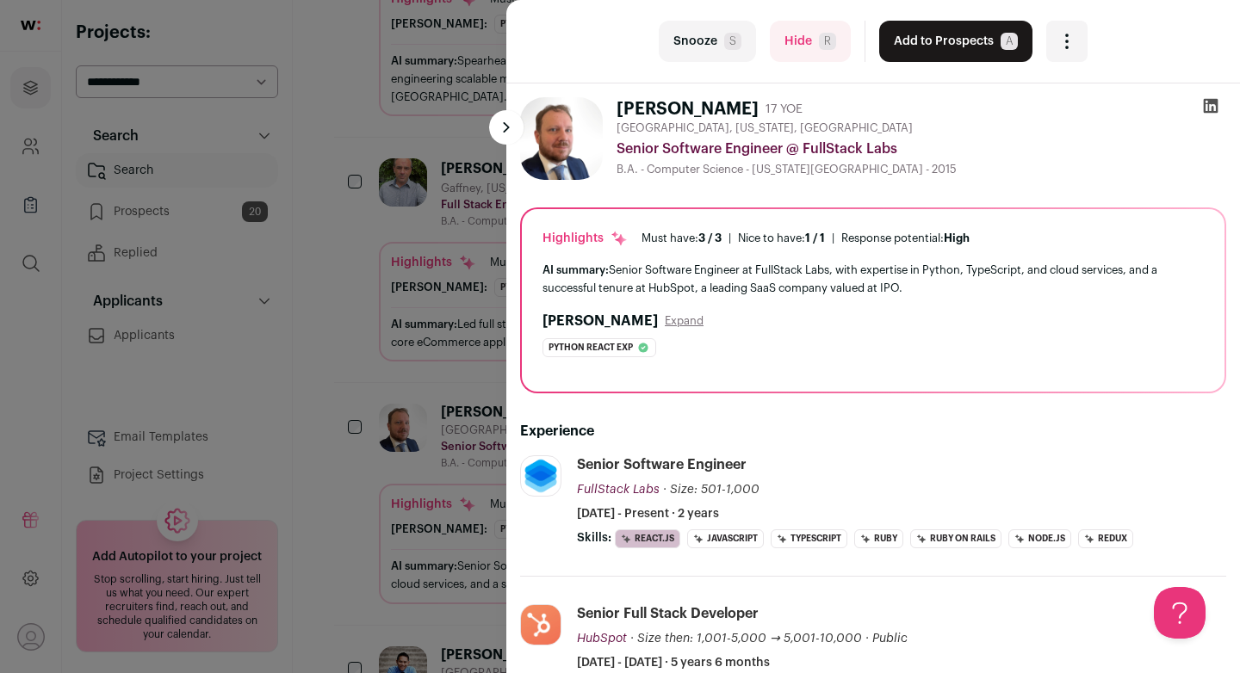
click at [1203, 112] on icon at bounding box center [1210, 106] width 15 height 15
click at [800, 47] on button "Hide R" at bounding box center [810, 41] width 81 height 41
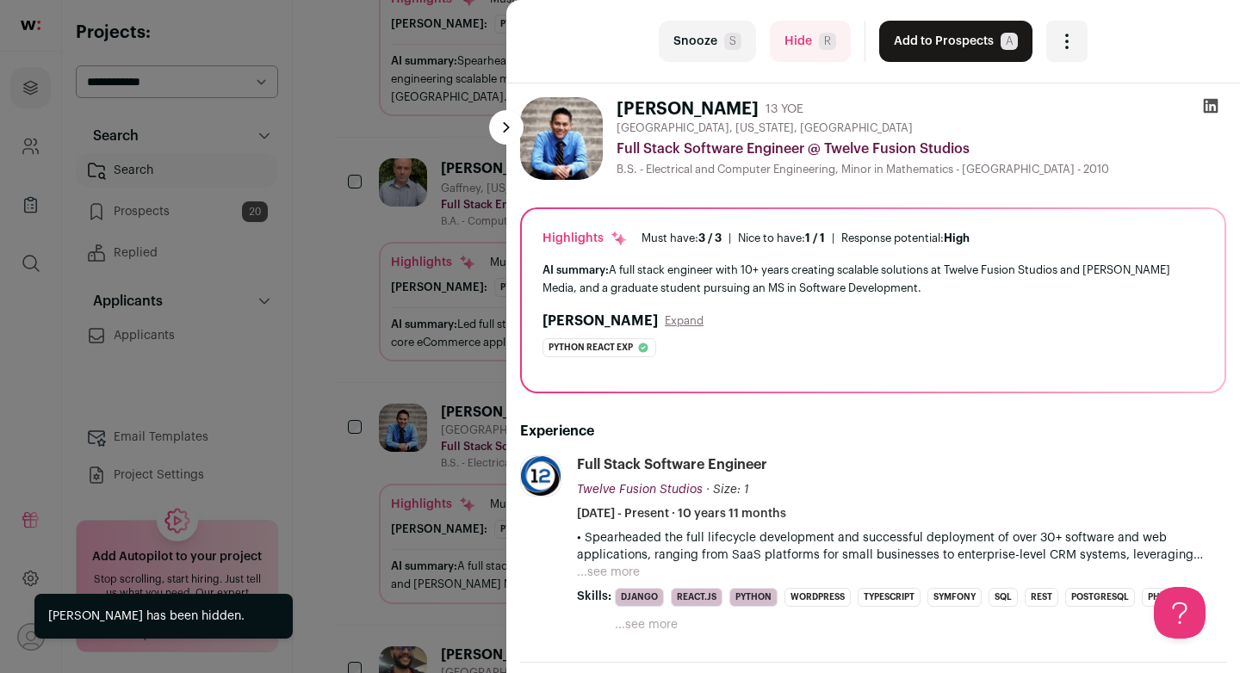
click at [489, 51] on div "last Snooze S Hide R Add to Prospects A Are you sure? Donjay Barit is already i…" at bounding box center [620, 336] width 1240 height 673
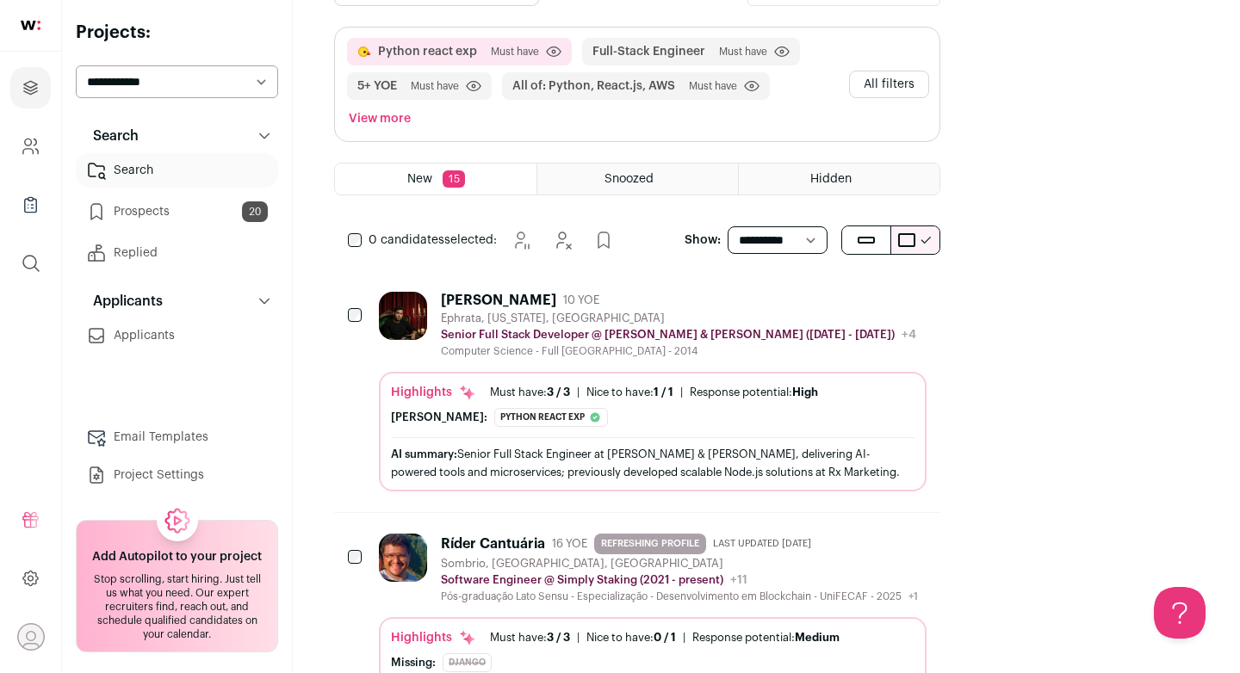
scroll to position [111, 0]
click at [532, 163] on div "New 15" at bounding box center [435, 178] width 201 height 31
click at [530, 163] on div "New 15" at bounding box center [435, 178] width 201 height 31
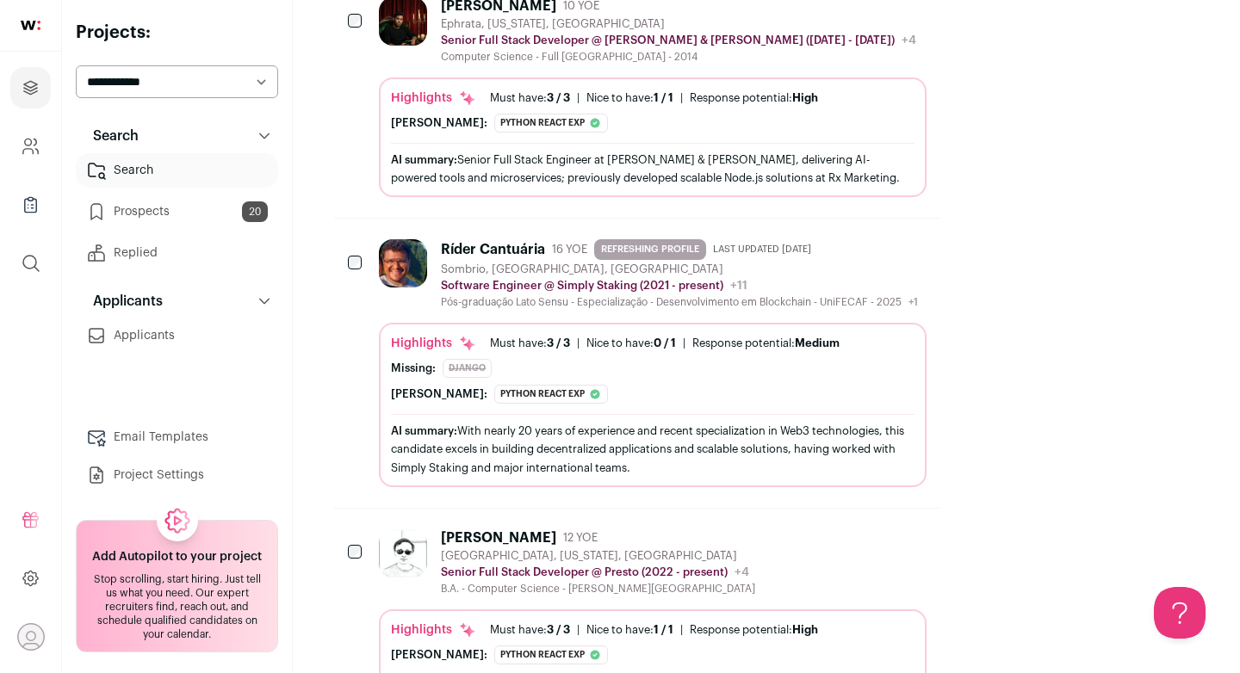
scroll to position [410, 0]
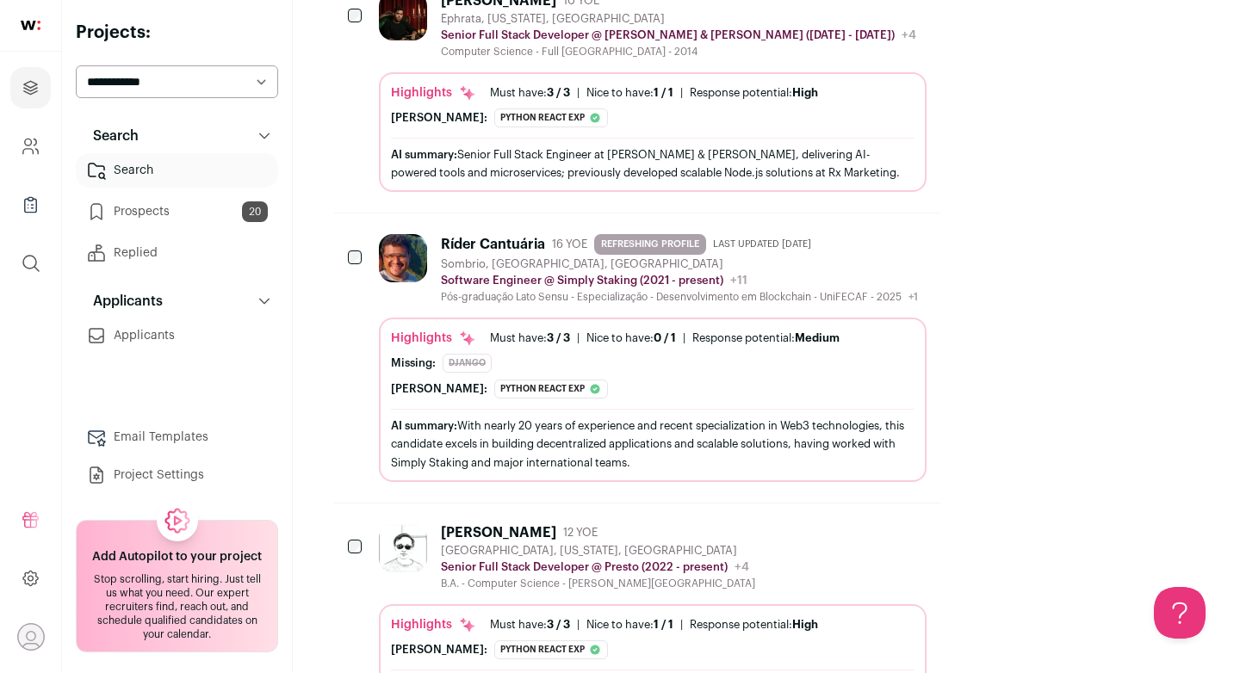
click at [875, 232] on icon "Hide" at bounding box center [865, 242] width 21 height 21
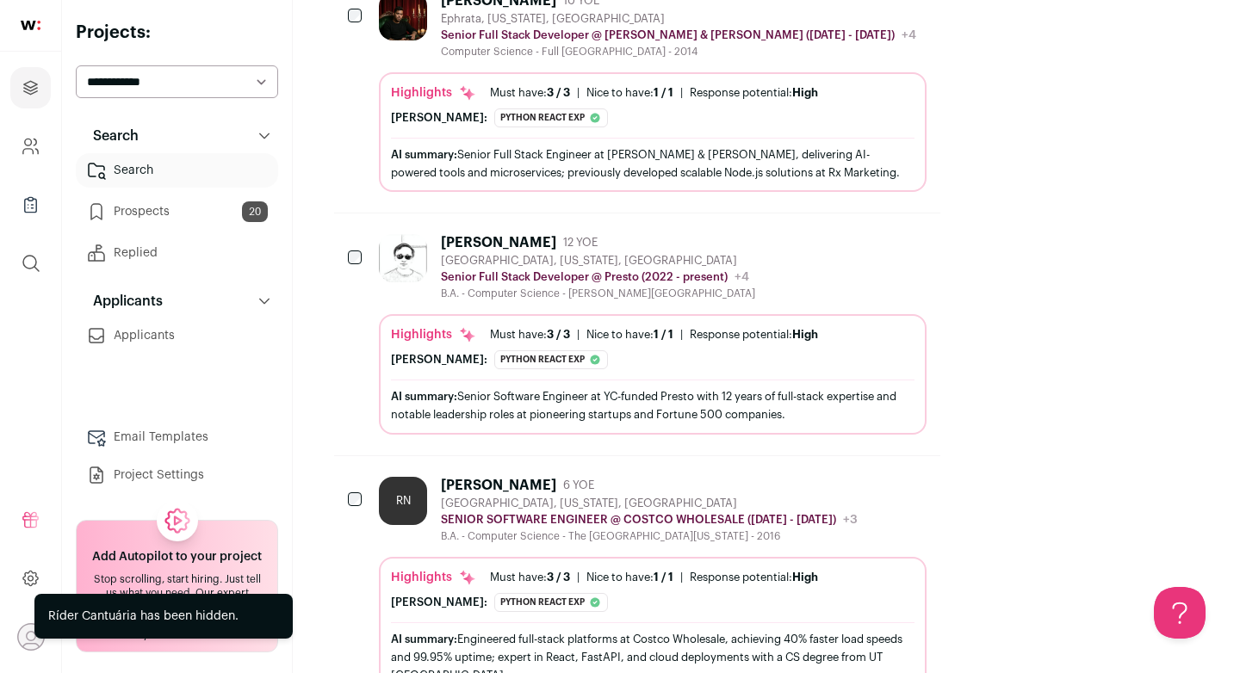
click at [859, 387] on div "AI summary: Senior Software Engineer at YC-funded Presto with 12 years of full-…" at bounding box center [652, 405] width 523 height 36
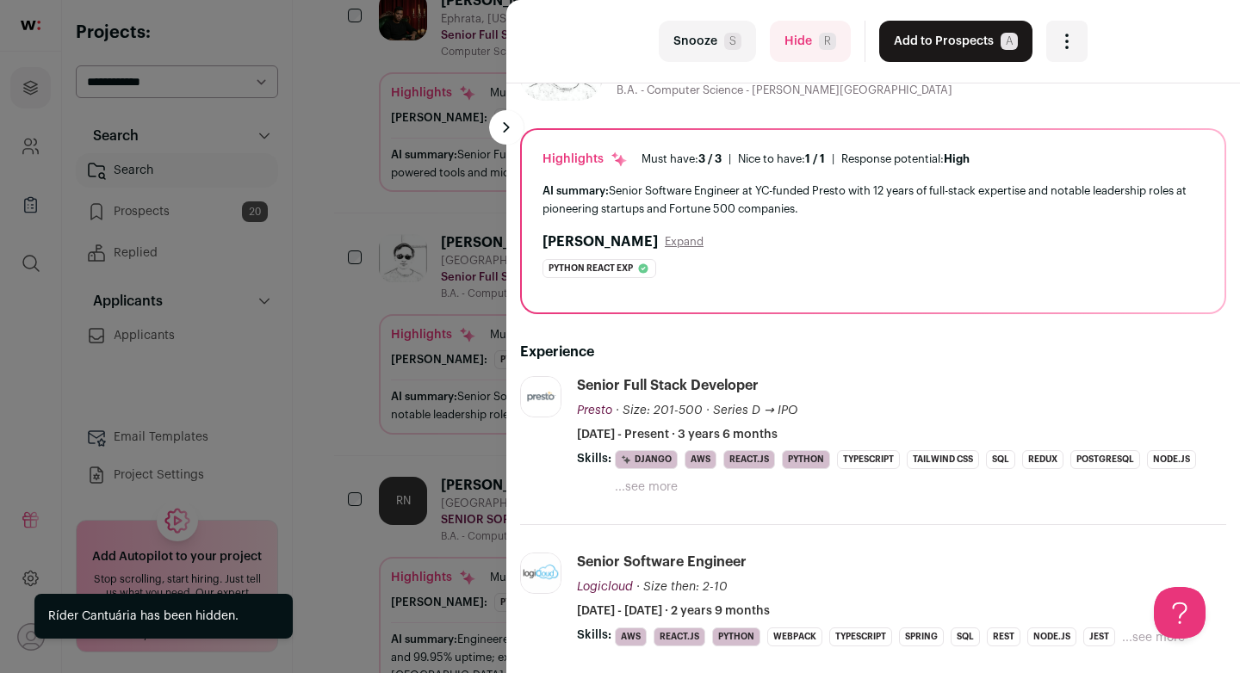
scroll to position [0, 0]
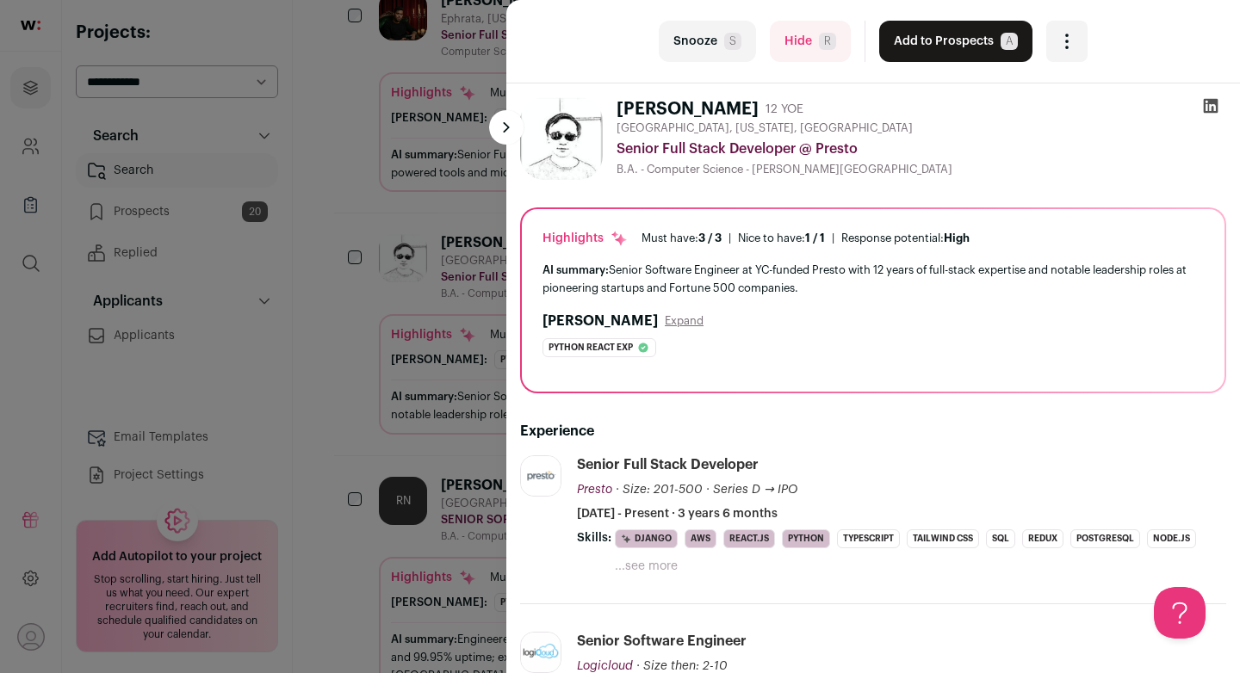
click at [798, 55] on button "Hide R" at bounding box center [810, 41] width 81 height 41
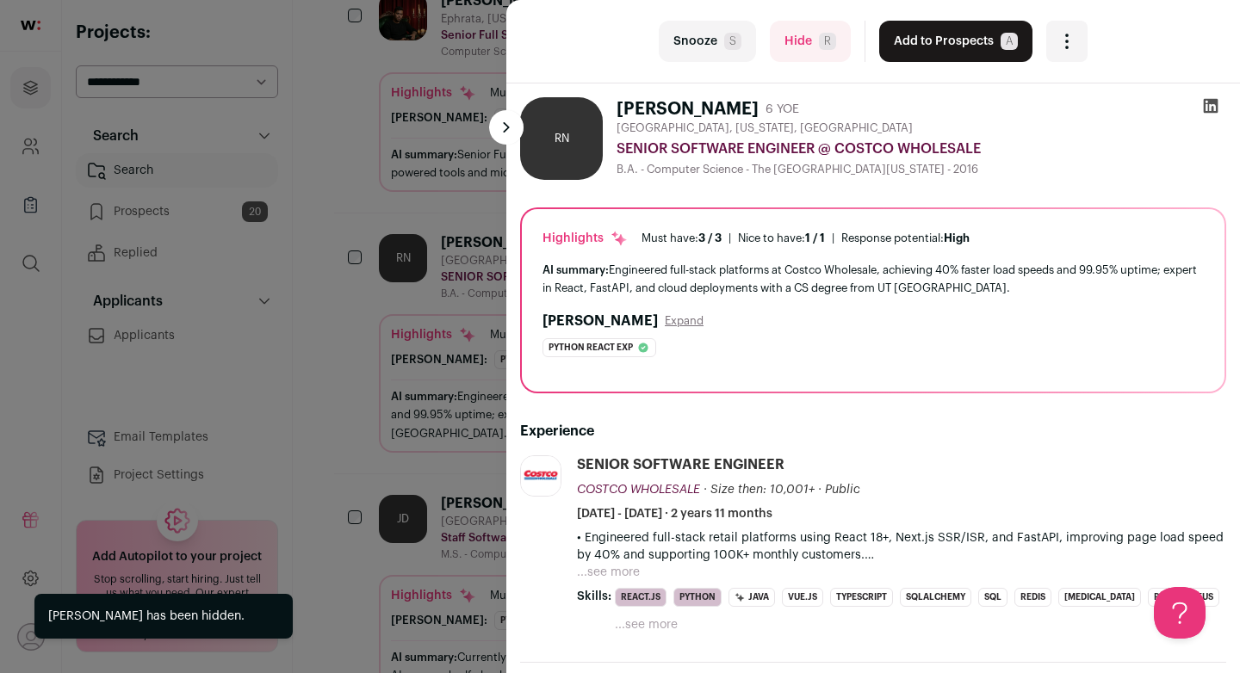
click at [803, 49] on button "Hide R" at bounding box center [810, 41] width 81 height 41
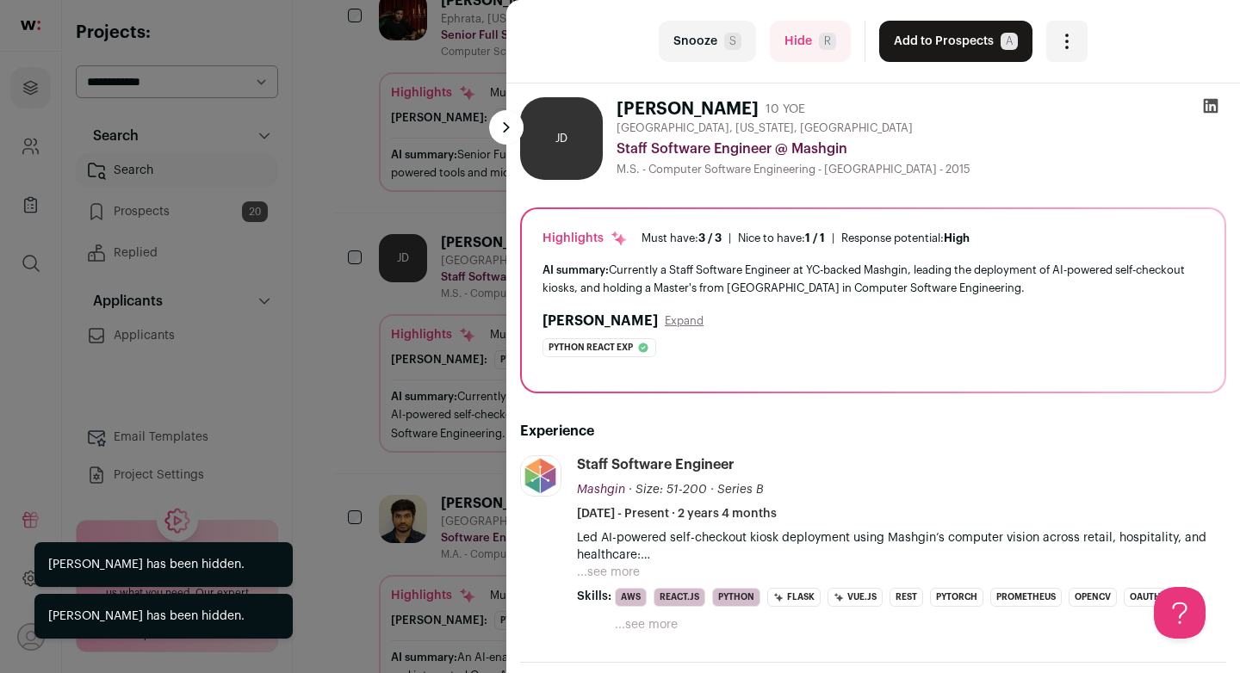
click at [803, 43] on button "Hide R" at bounding box center [810, 41] width 81 height 41
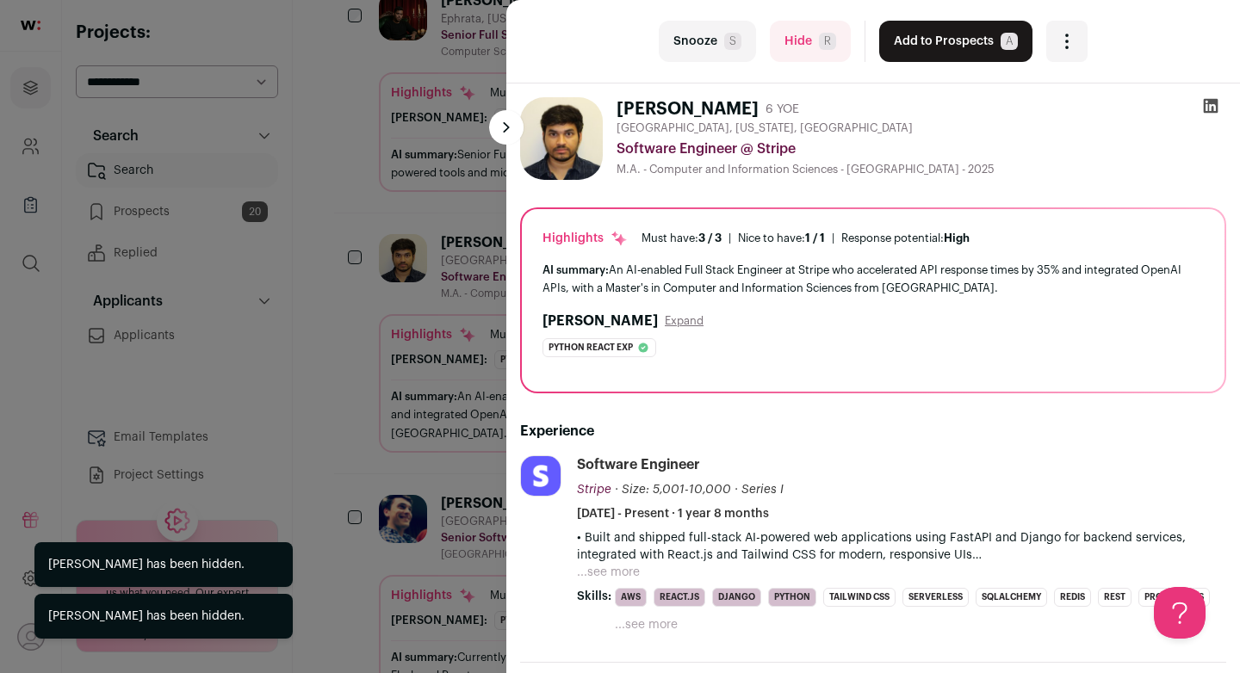
click at [802, 47] on button "Hide R" at bounding box center [810, 41] width 81 height 41
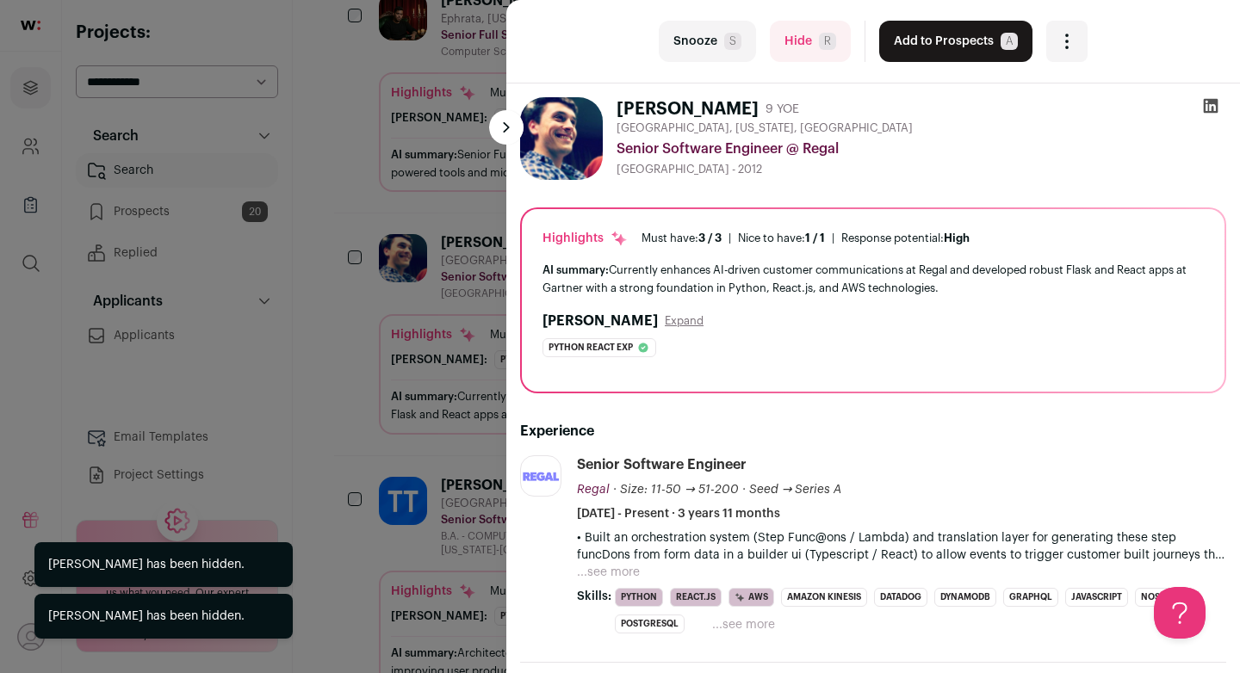
click at [698, 288] on div "AI summary: Currently enhances AI-driven customer communications at Regal and d…" at bounding box center [872, 279] width 661 height 36
click at [1198, 114] on div at bounding box center [1210, 109] width 31 height 24
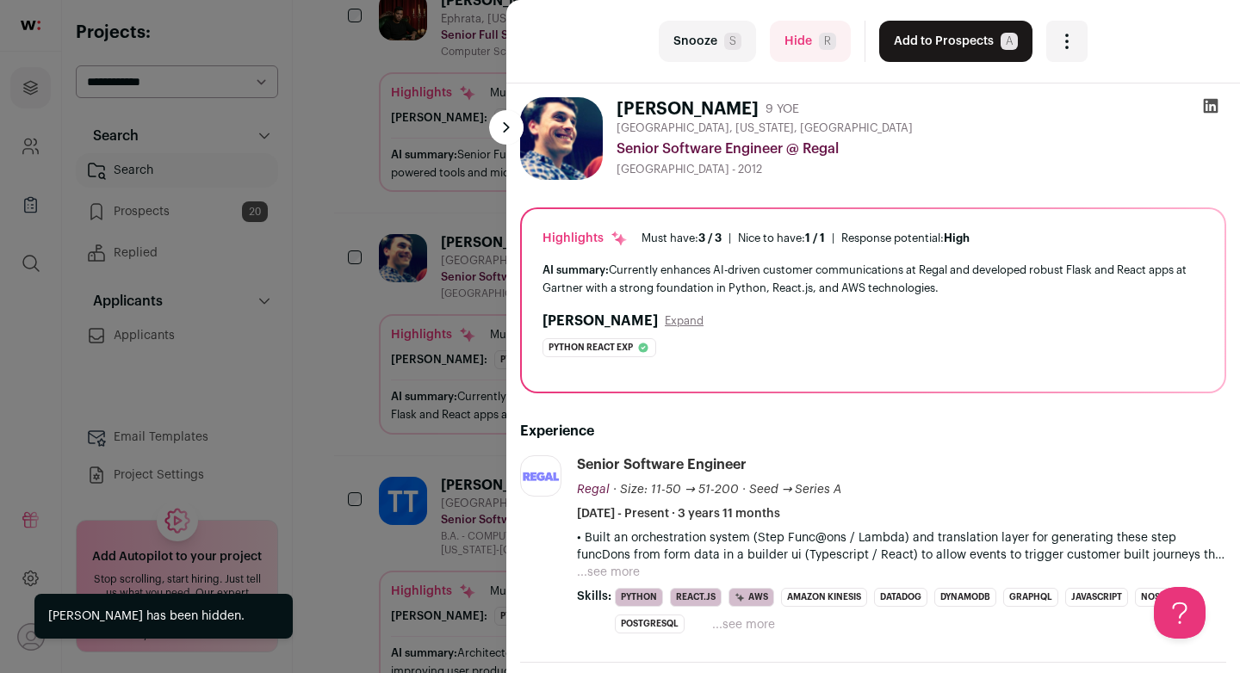
click at [1198, 113] on div at bounding box center [1210, 109] width 31 height 24
click at [1202, 109] on icon at bounding box center [1210, 105] width 17 height 17
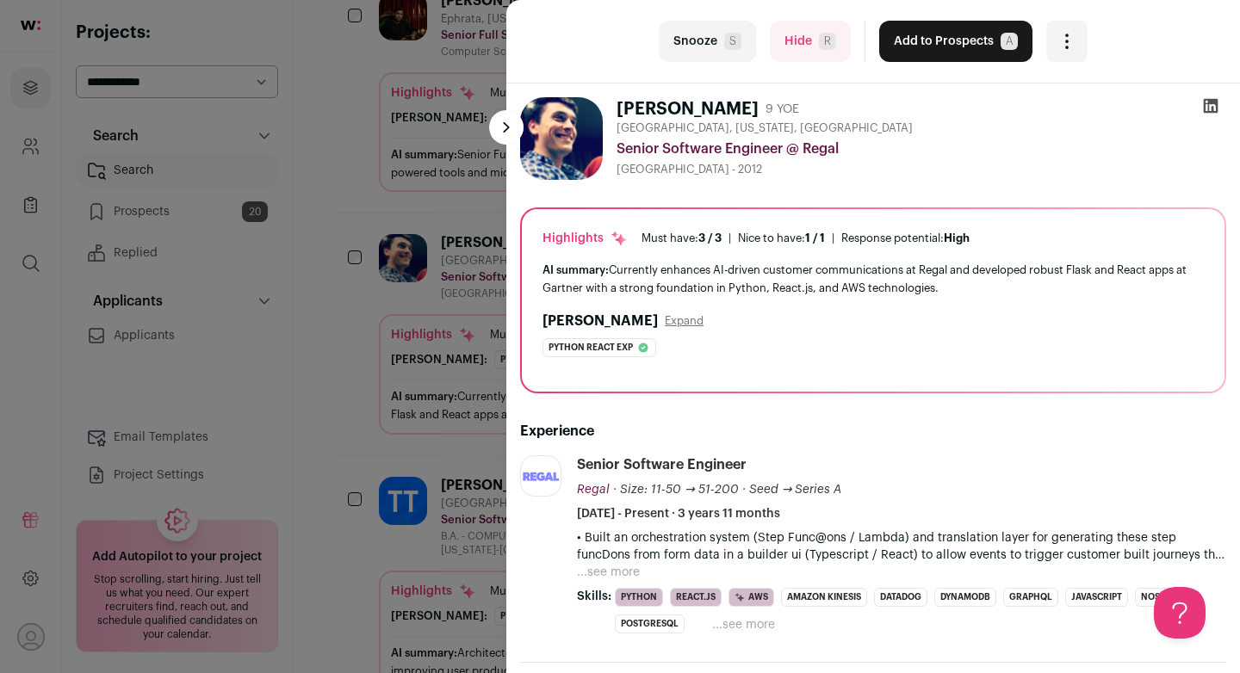
click at [795, 54] on button "Hide R" at bounding box center [810, 41] width 81 height 41
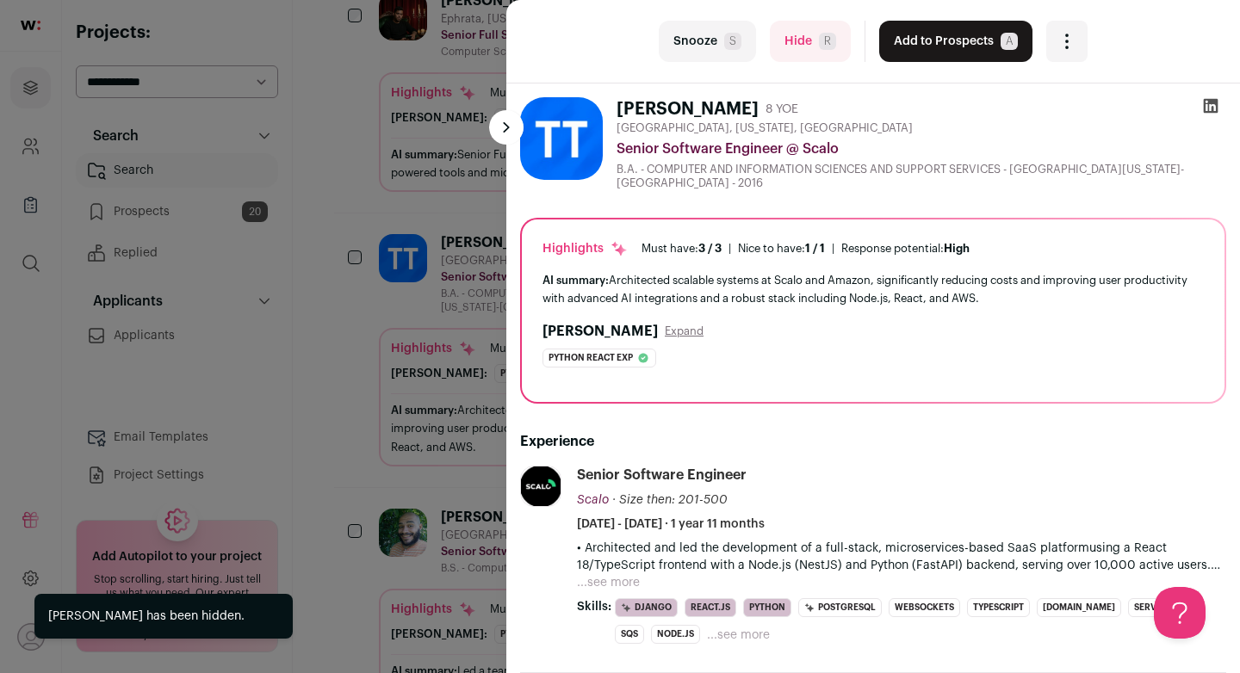
click at [786, 44] on button "Hide R" at bounding box center [810, 41] width 81 height 41
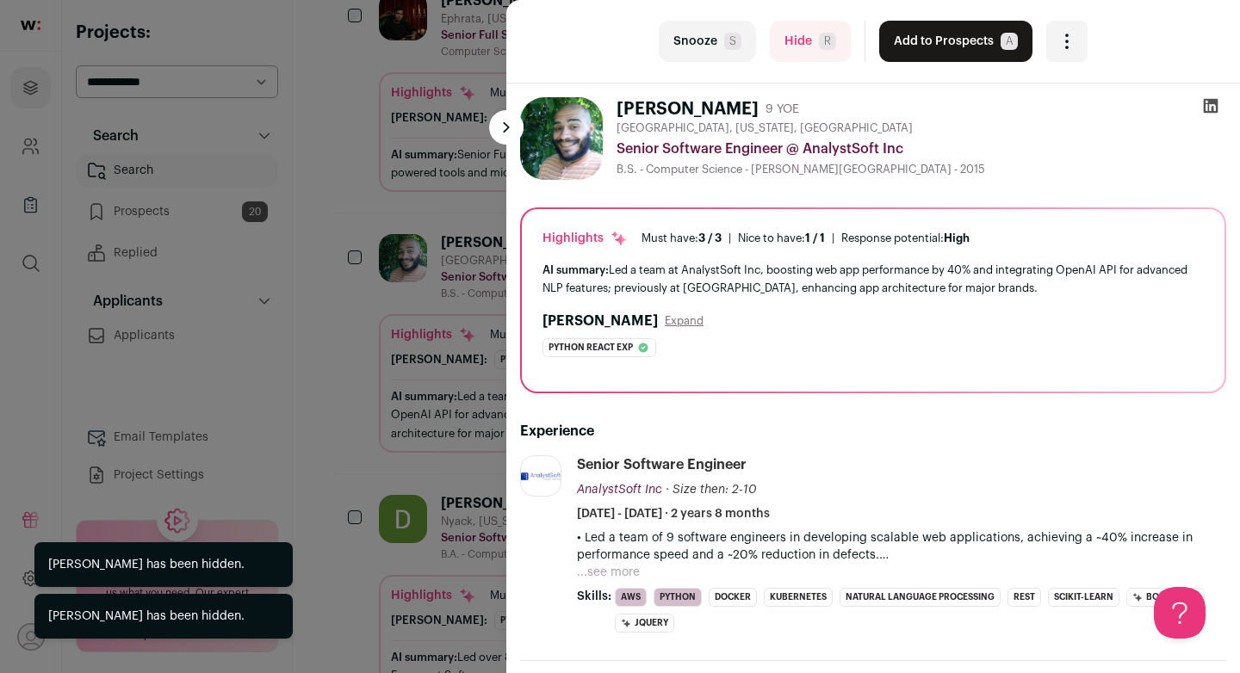
click at [653, 289] on div "AI summary: Led a team at AnalystSoft Inc, boosting web app performance by 40% …" at bounding box center [872, 279] width 661 height 36
click at [1215, 102] on icon at bounding box center [1210, 106] width 15 height 15
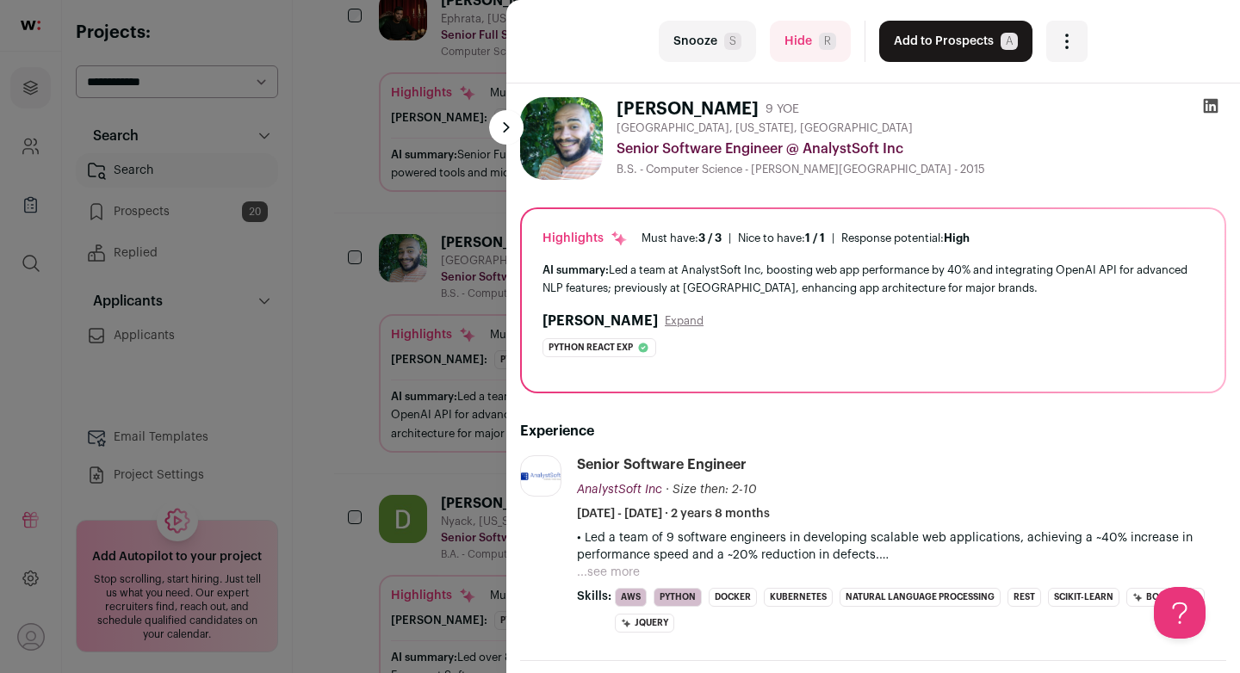
click at [806, 46] on button "Hide R" at bounding box center [810, 41] width 81 height 41
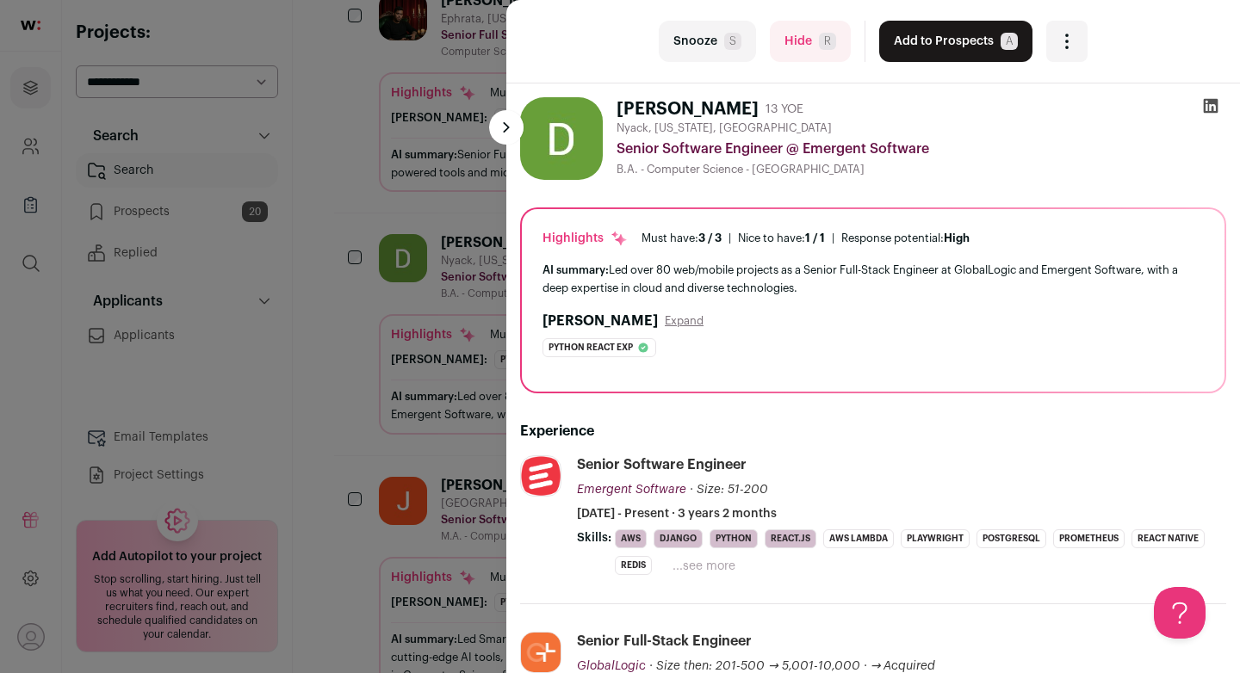
click at [1209, 105] on icon at bounding box center [1210, 105] width 17 height 17
click at [801, 44] on button "Hide R" at bounding box center [810, 41] width 81 height 41
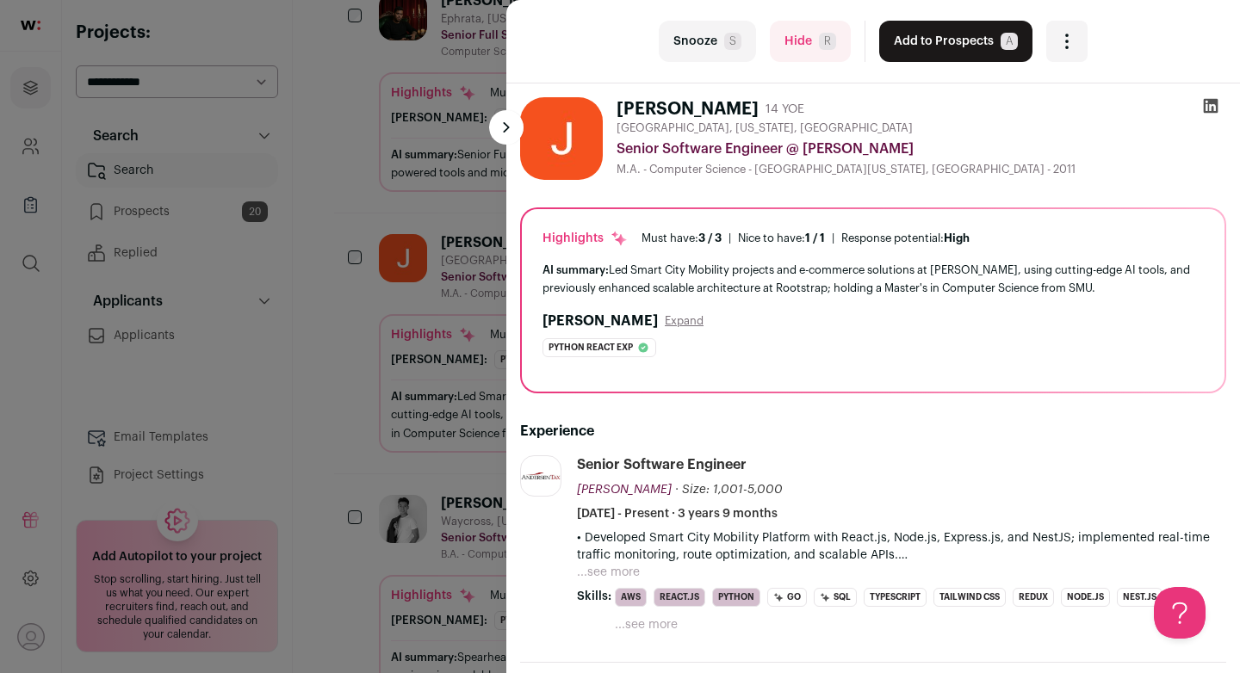
click at [817, 53] on button "Hide R" at bounding box center [810, 41] width 81 height 41
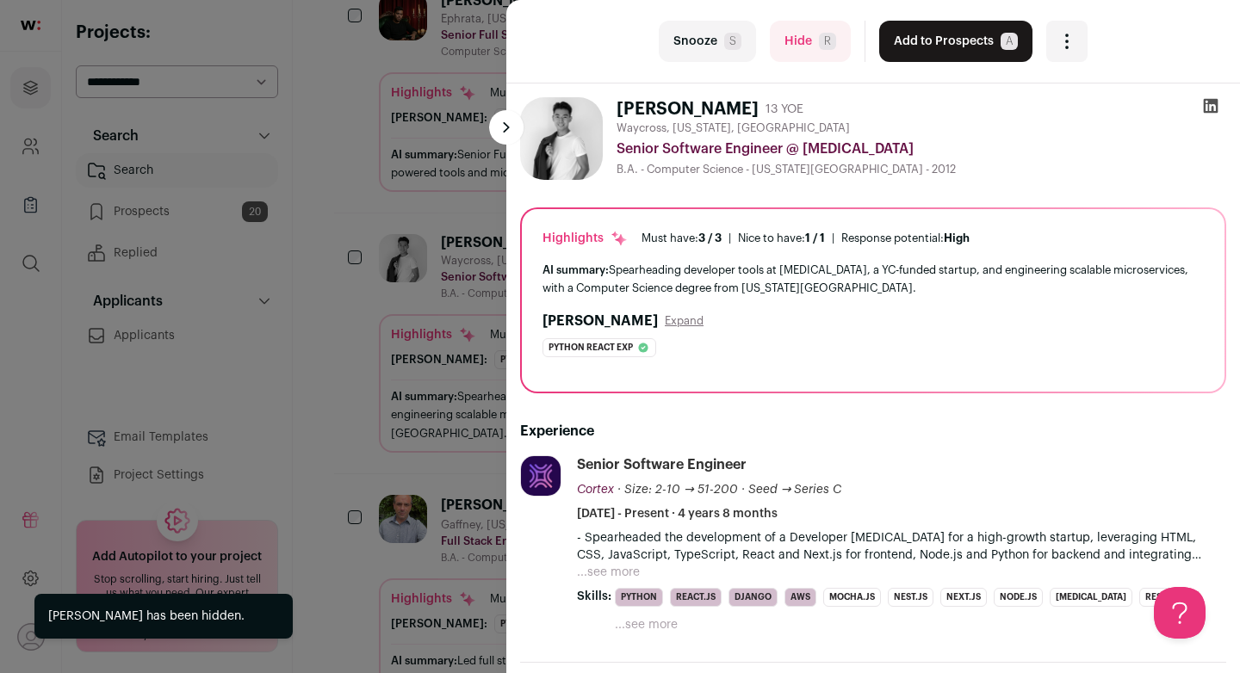
click at [800, 41] on button "Hide R" at bounding box center [810, 41] width 81 height 41
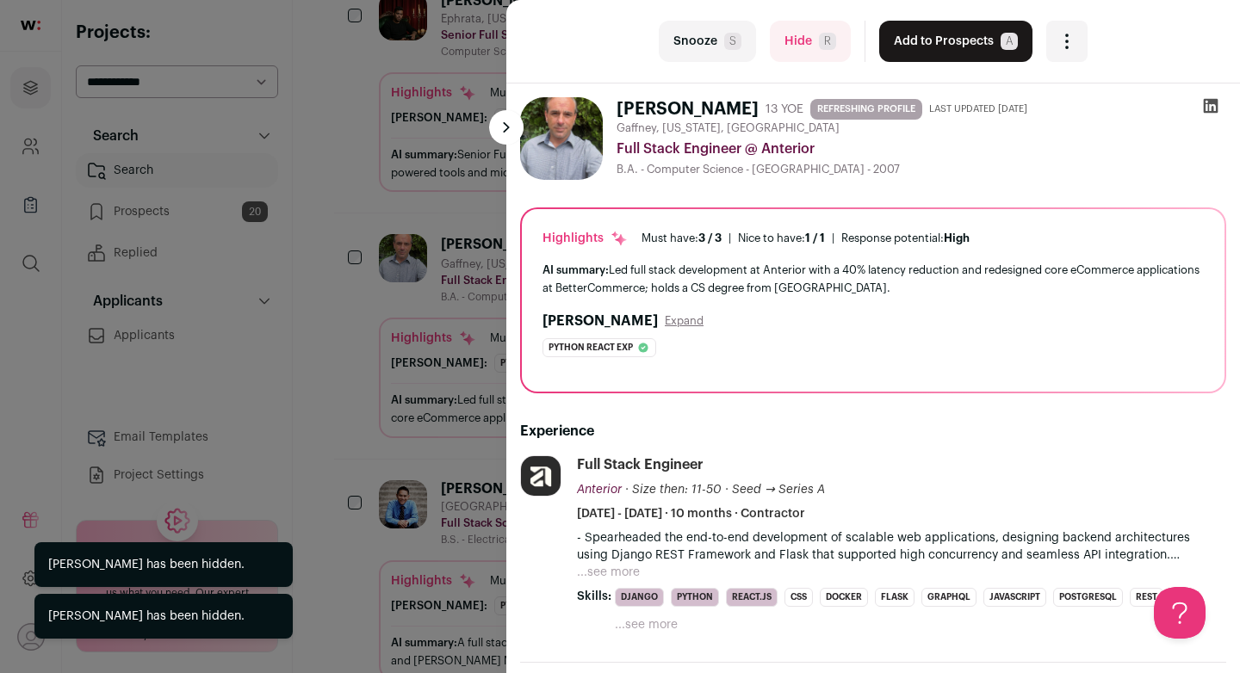
scroll to position [573, 0]
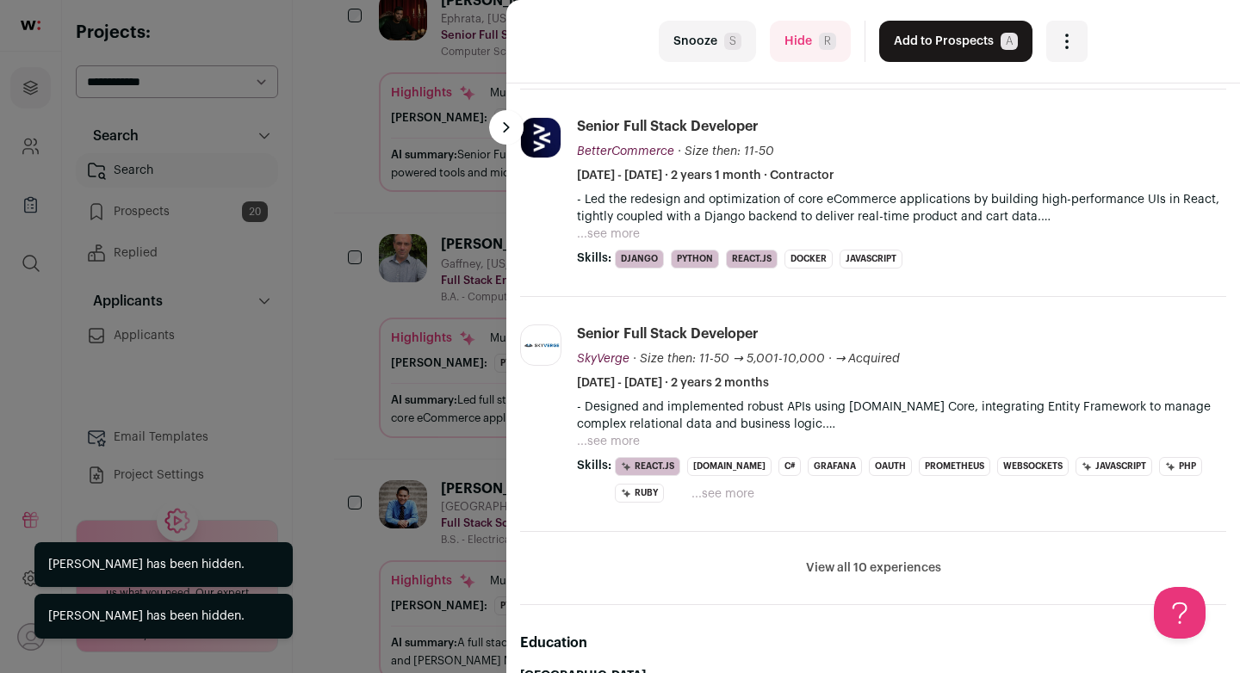
click at [322, 312] on div "last Snooze S Hide R Add to Prospects A Are you sure? Ricky Sprouse is already …" at bounding box center [620, 336] width 1240 height 673
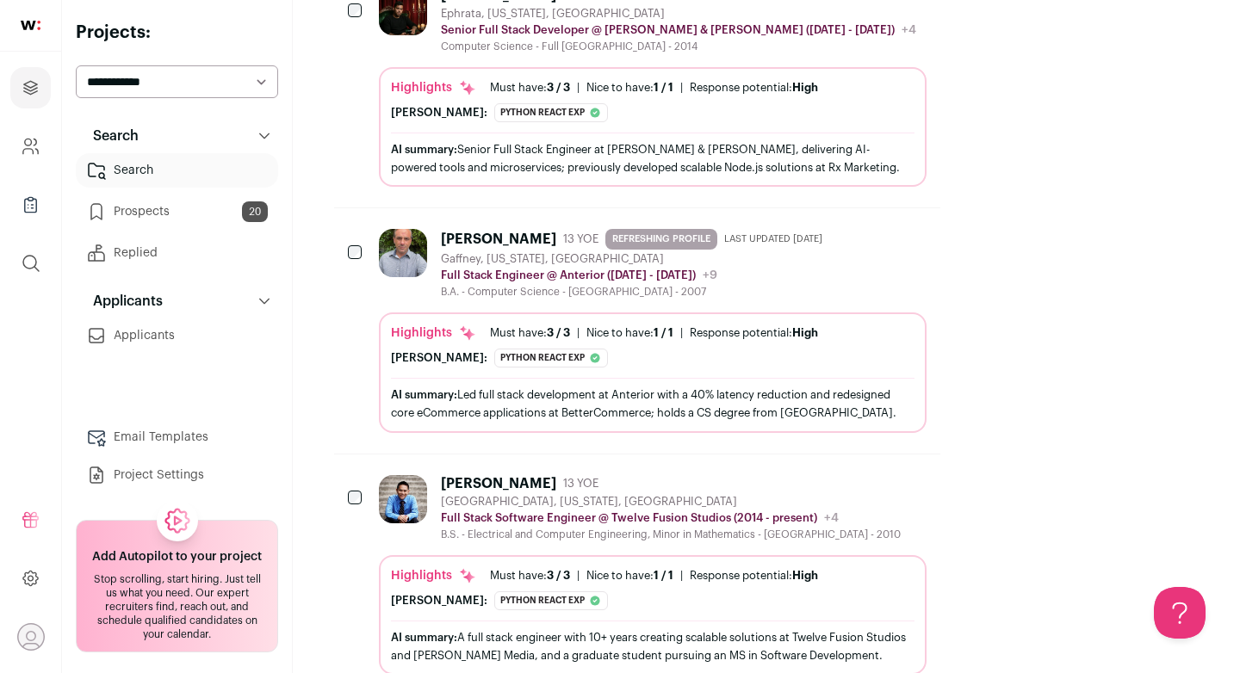
scroll to position [448, 0]
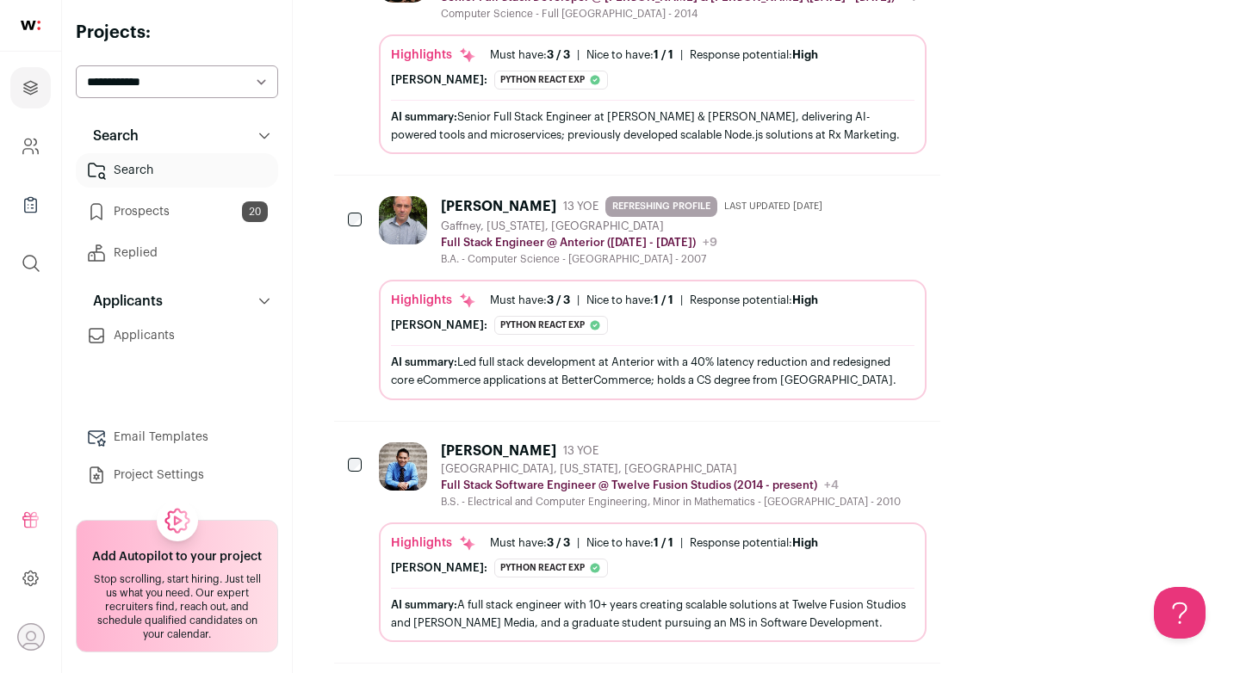
click at [659, 316] on div "Finch: Python react exp The profile's current role as 'Full Stack Engineer' at …" at bounding box center [652, 325] width 523 height 19
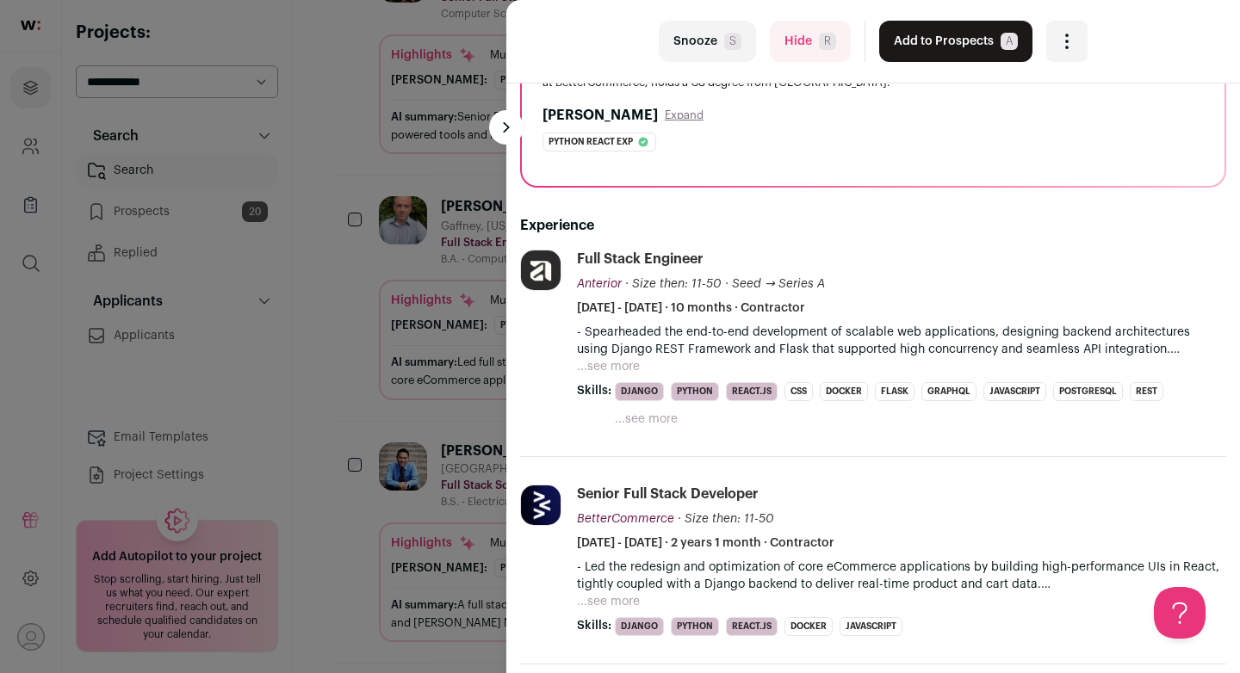
scroll to position [0, 0]
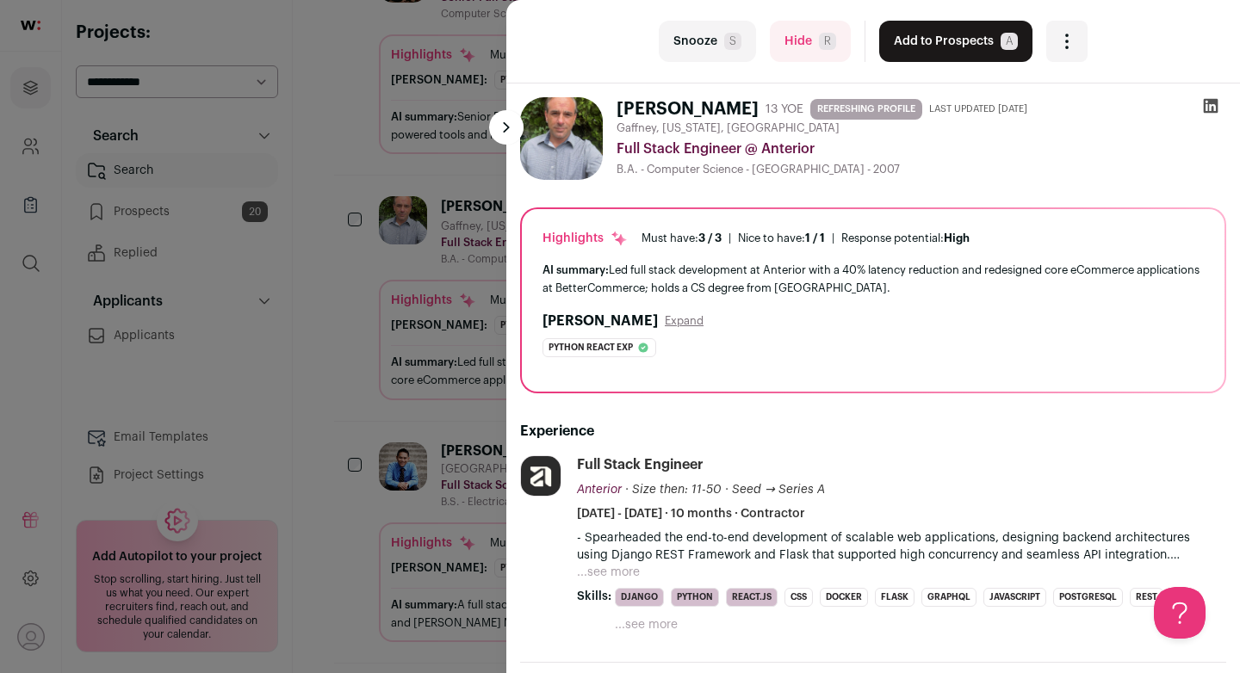
click at [1203, 108] on icon at bounding box center [1210, 105] width 17 height 17
click at [458, 263] on div "last Snooze S Hide R Add to Prospects A Are you sure? Ricky Sprouse is already …" at bounding box center [620, 336] width 1240 height 673
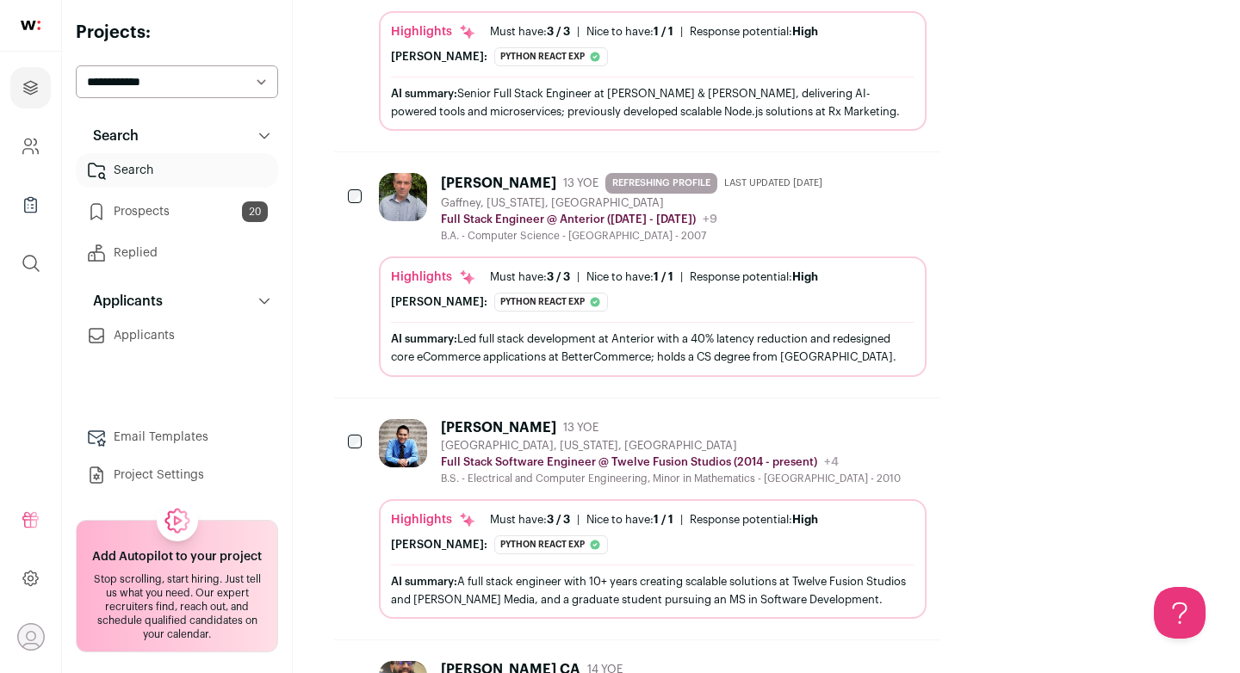
scroll to position [290, 0]
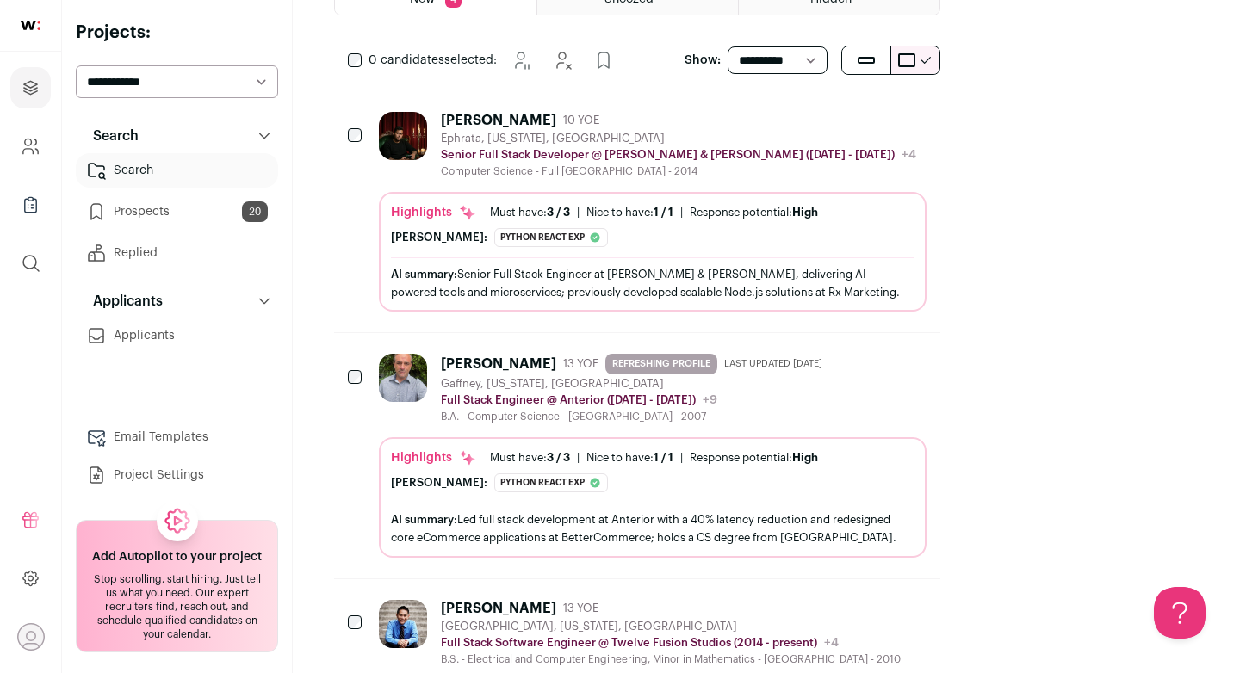
click at [415, 112] on img at bounding box center [403, 136] width 48 height 48
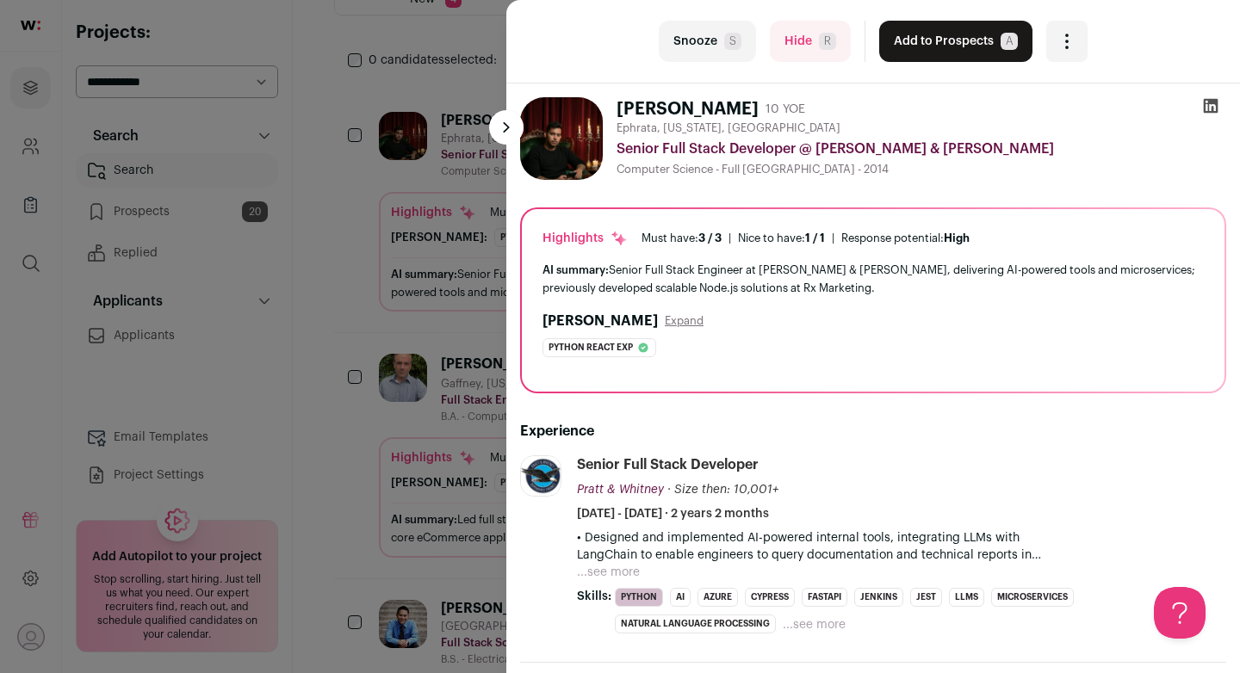
click at [1206, 98] on icon at bounding box center [1210, 105] width 17 height 17
click at [1207, 106] on icon at bounding box center [1210, 106] width 15 height 15
click at [445, 143] on div "last Snooze S Hide R Add to Prospects A Are you sure? Edwin Roberto is already …" at bounding box center [620, 336] width 1240 height 673
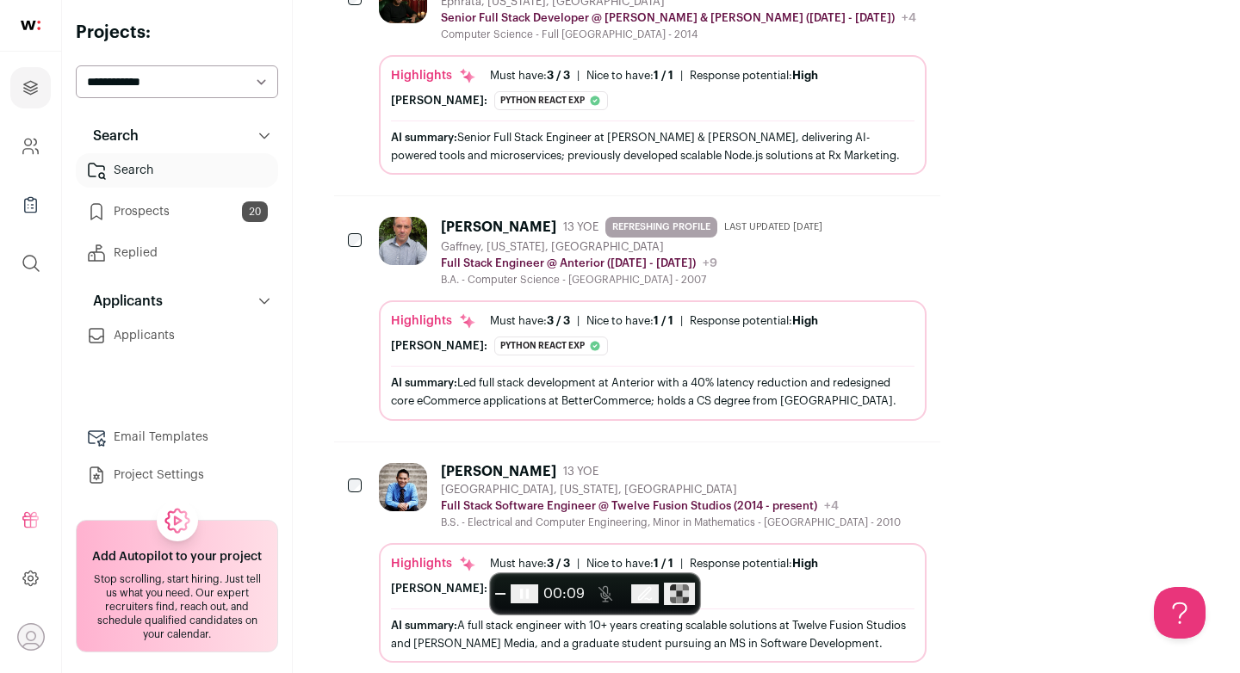
scroll to position [449, 0]
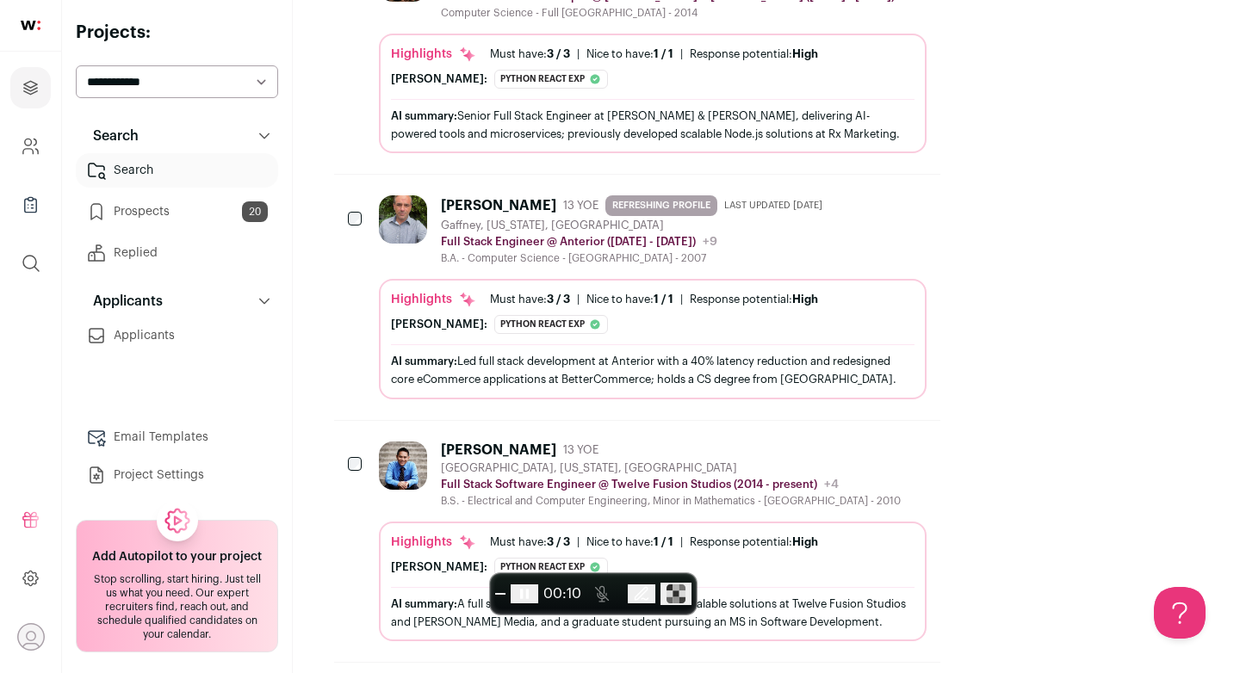
click at [914, 295] on div "Highlights Must have: 3 / 3 How many must haves have been fulfilled? | Nice to …" at bounding box center [652, 343] width 523 height 104
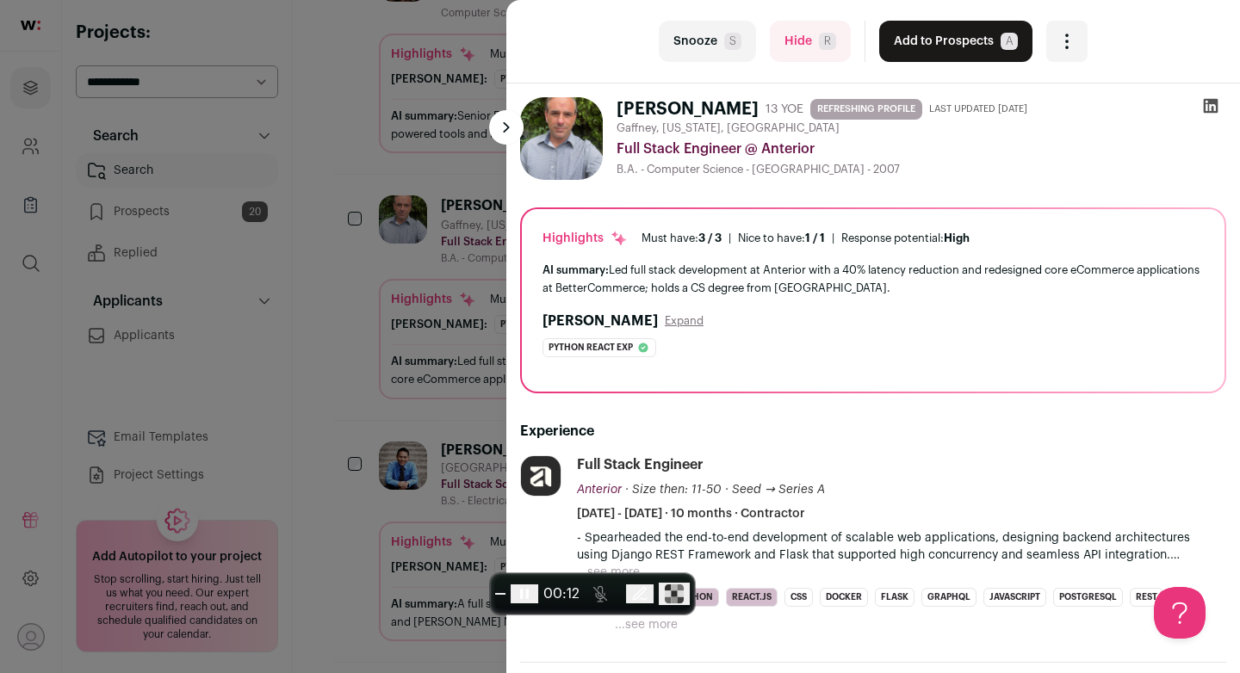
click at [1210, 102] on icon at bounding box center [1210, 106] width 15 height 15
click at [475, 139] on div "last Snooze S Hide R Add to Prospects A Are you sure? Ricky Sprouse is already …" at bounding box center [620, 336] width 1240 height 673
click at [438, 133] on div "Edwin Roberto 10 YOE Ephrata, Pennsylvania, United States Senior Full Stack Dev…" at bounding box center [637, 53] width 606 height 241
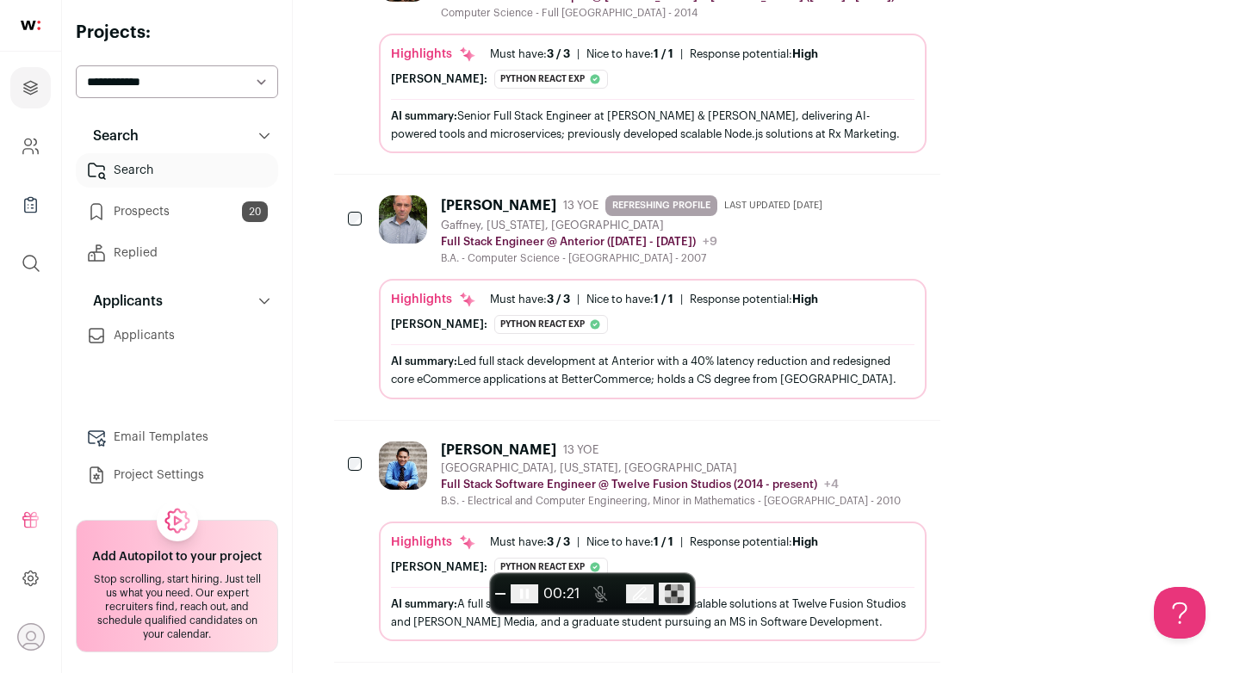
scroll to position [671, 0]
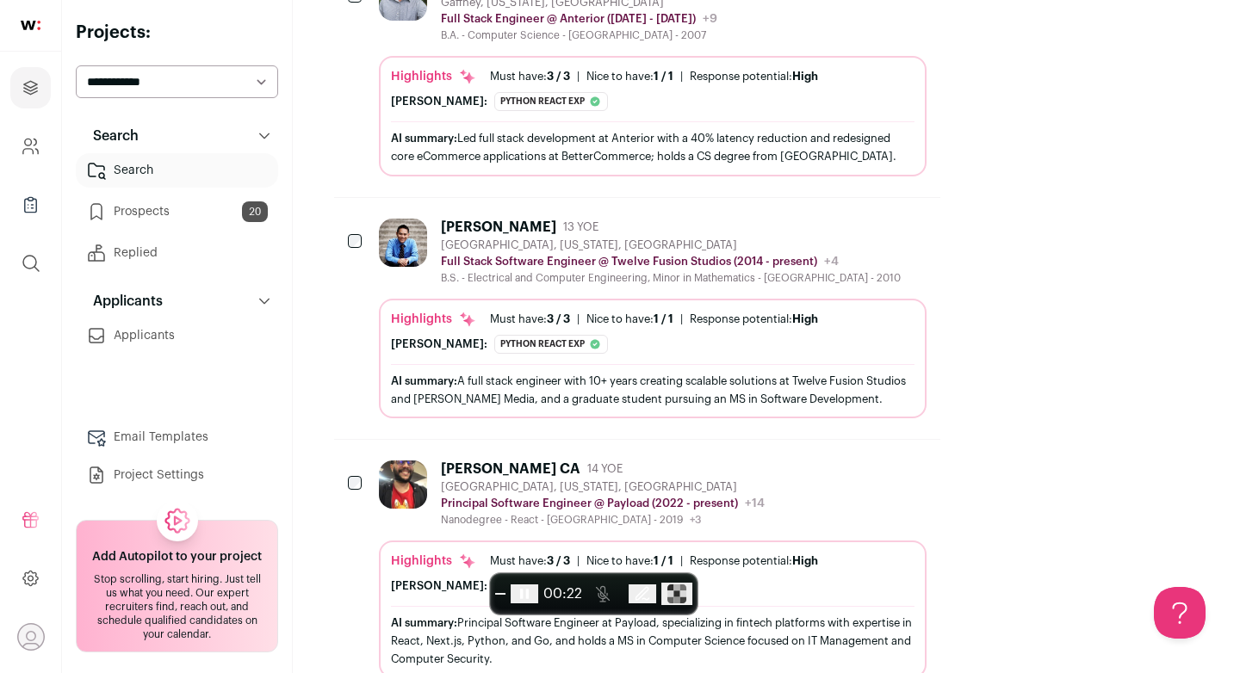
click at [639, 364] on div "AI summary: A full stack engineer with 10+ years creating scalable solutions at…" at bounding box center [652, 389] width 523 height 51
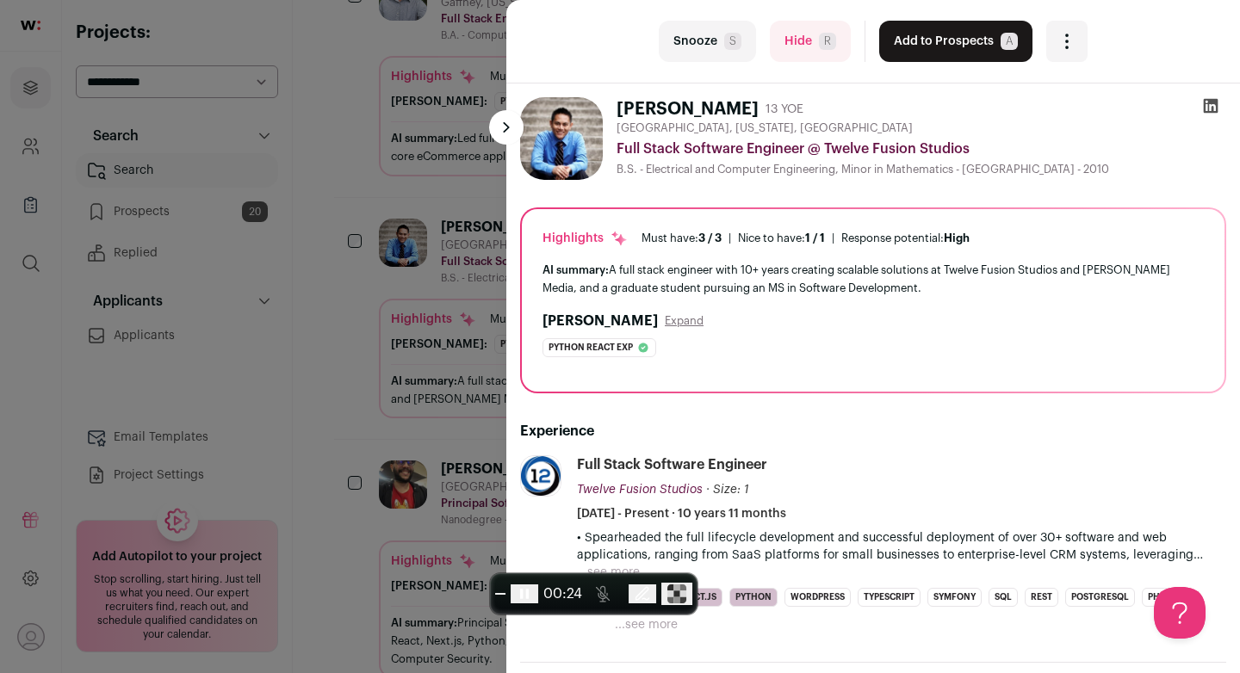
click at [1210, 104] on icon at bounding box center [1210, 105] width 17 height 17
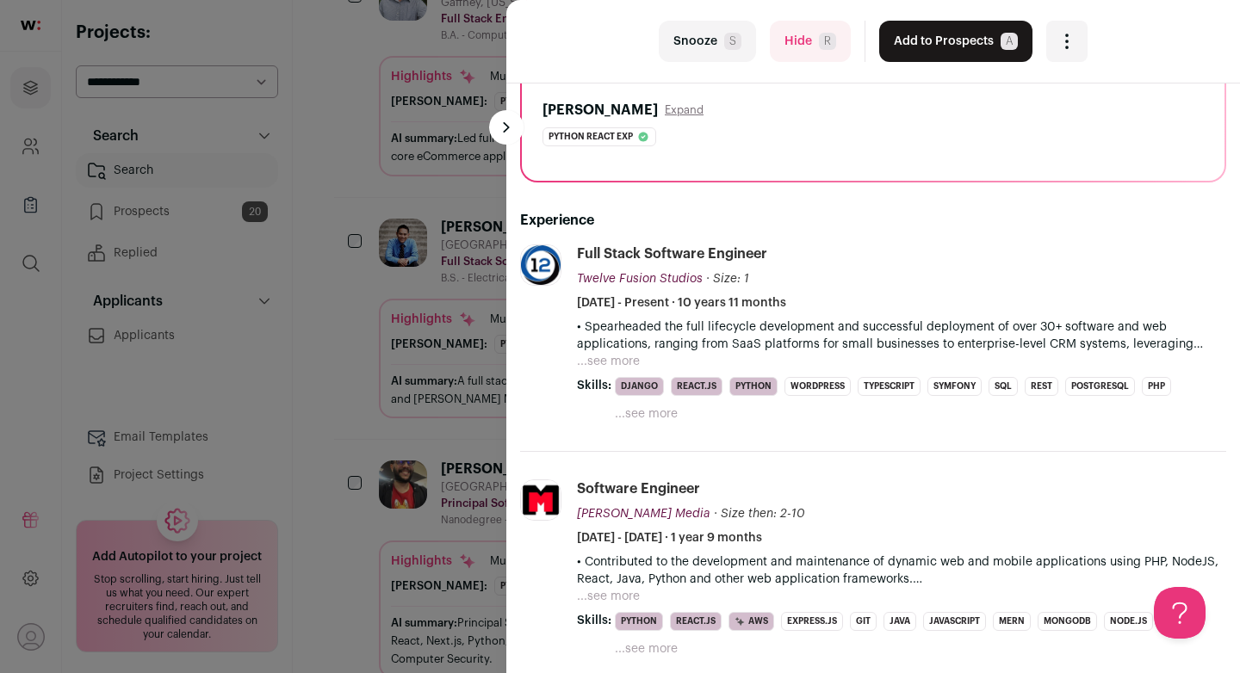
scroll to position [88, 0]
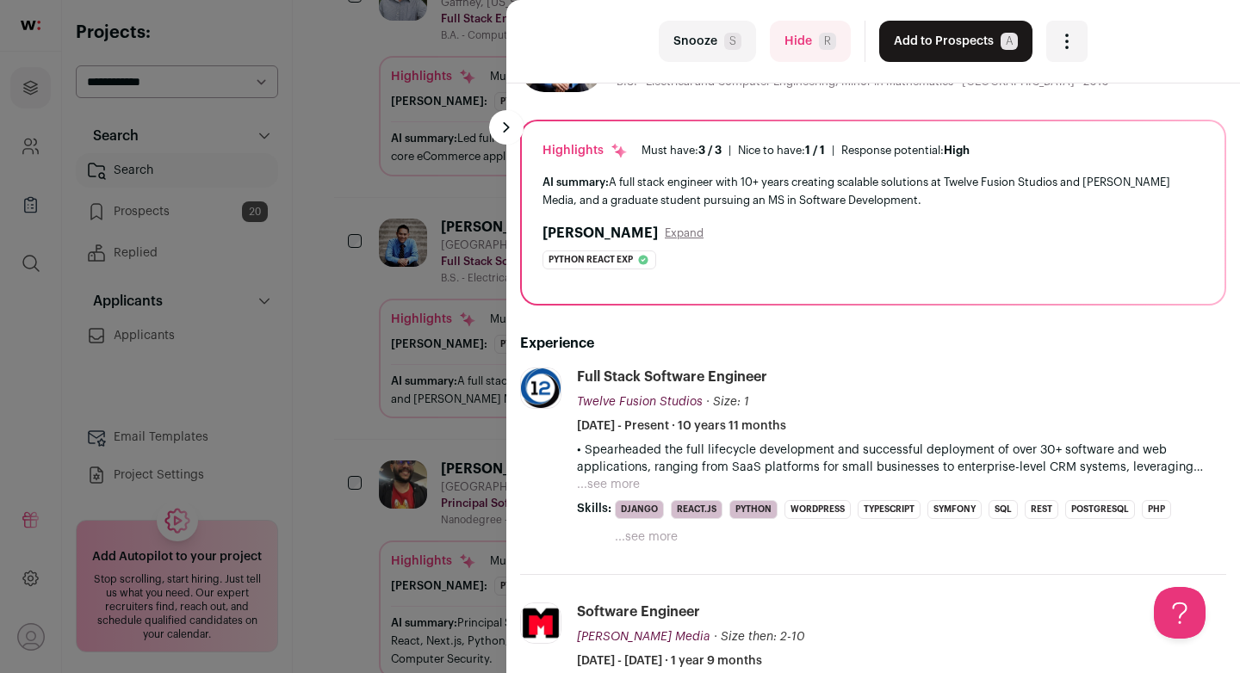
click at [795, 39] on button "Hide R" at bounding box center [810, 41] width 81 height 41
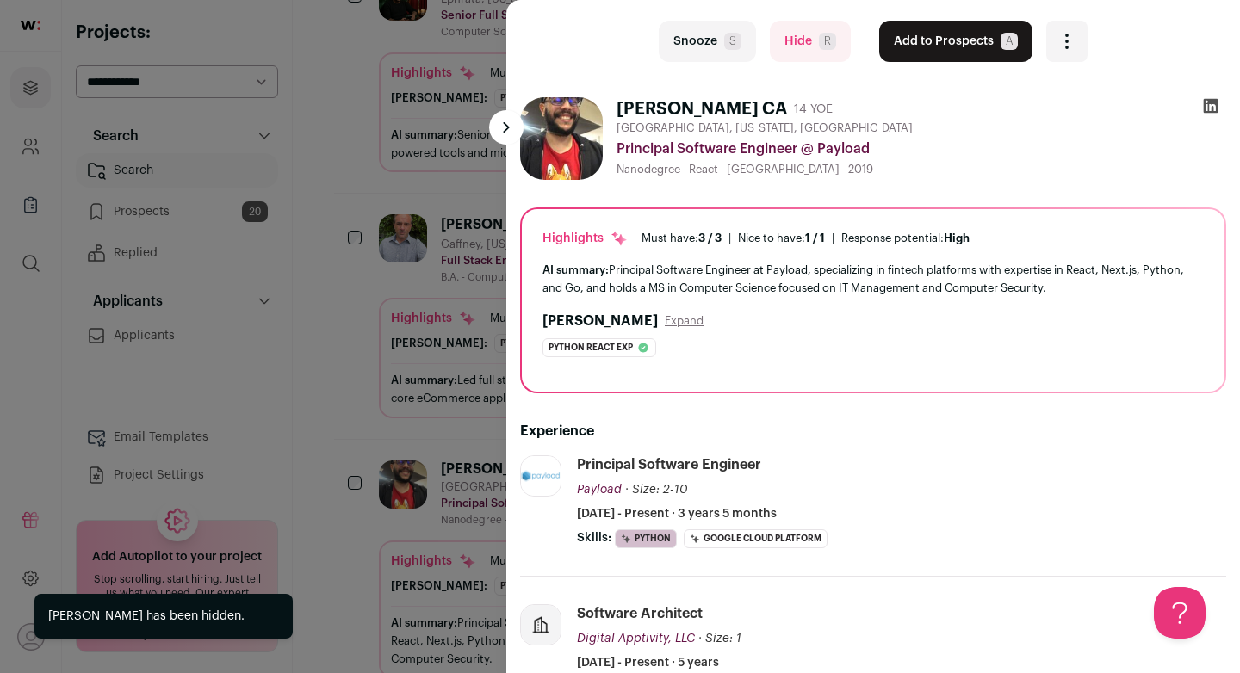
click at [1222, 108] on div at bounding box center [1210, 109] width 31 height 24
click at [1212, 108] on icon at bounding box center [1210, 106] width 15 height 15
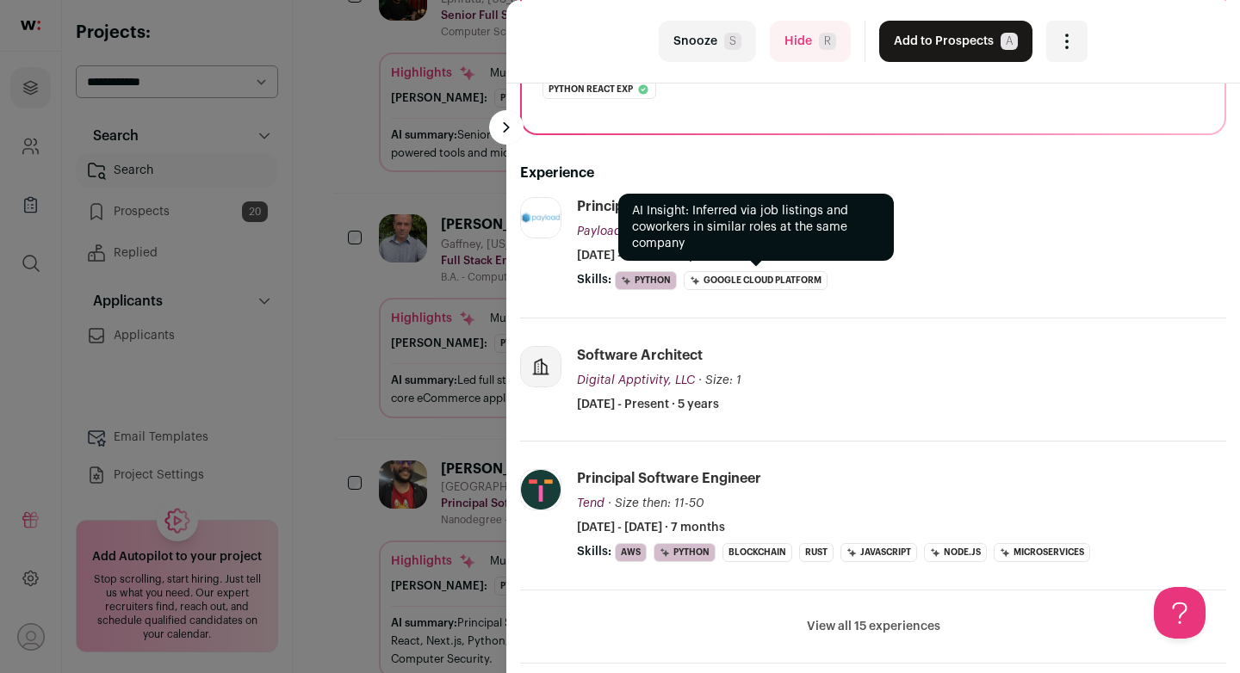
scroll to position [0, 0]
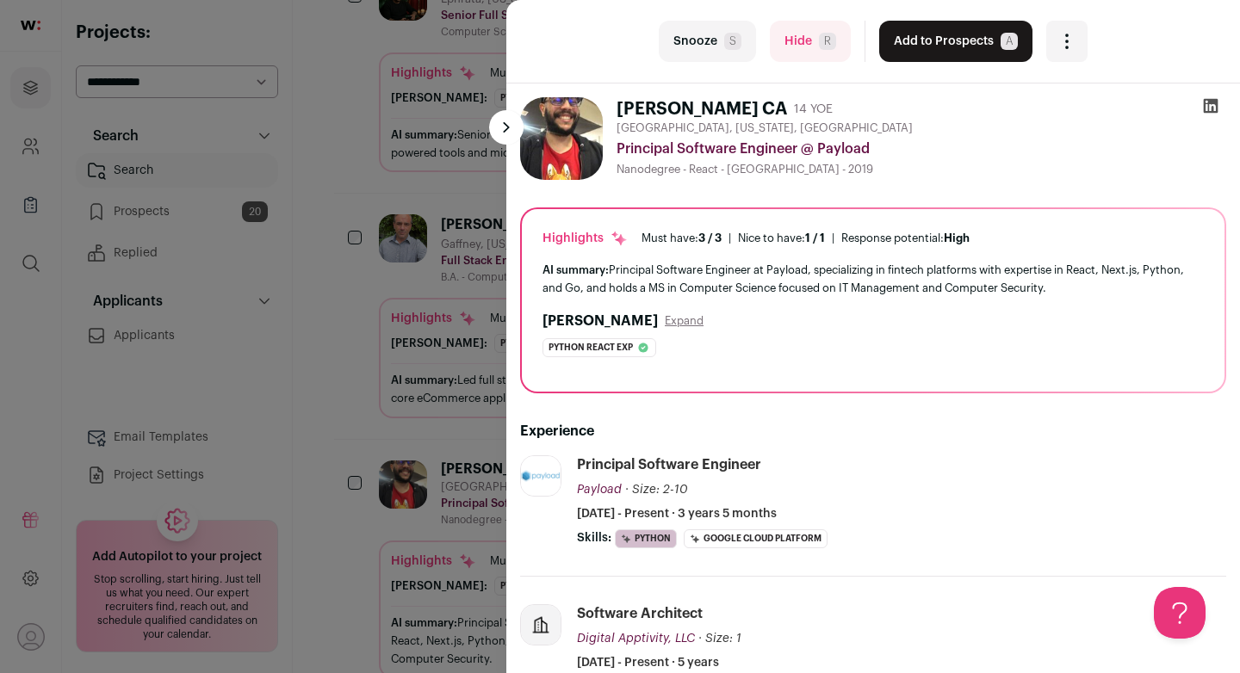
click at [799, 41] on button "Hide R" at bounding box center [810, 41] width 81 height 41
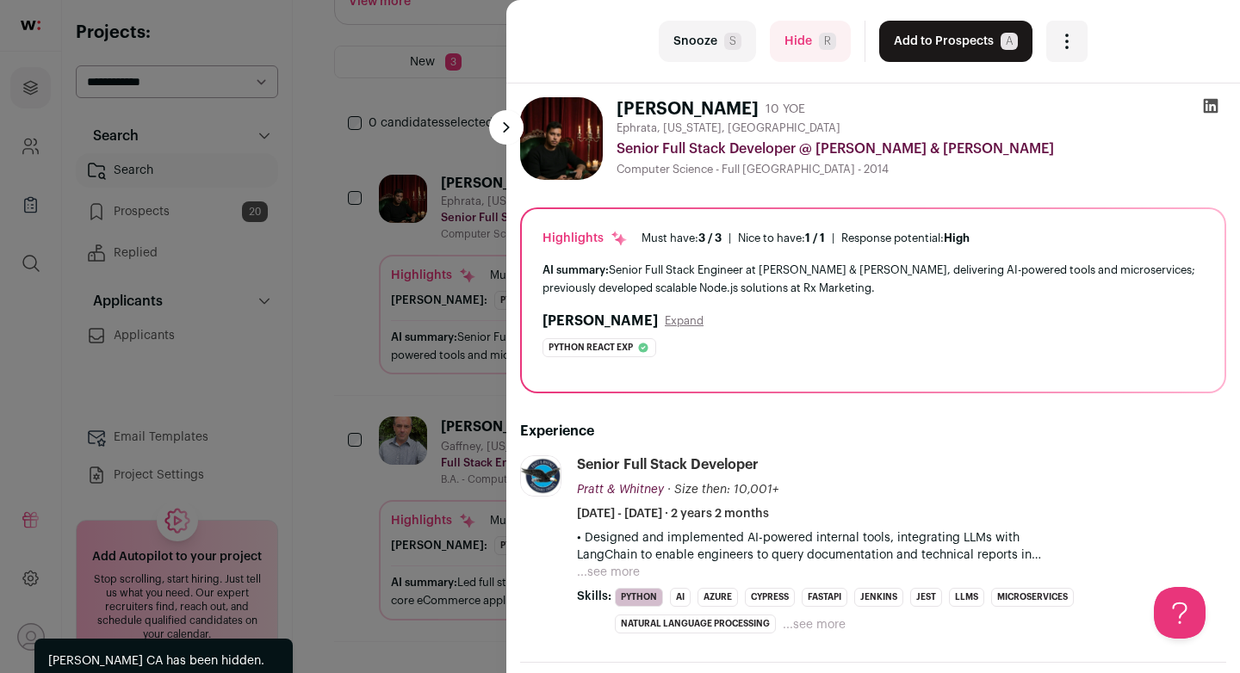
scroll to position [188, 0]
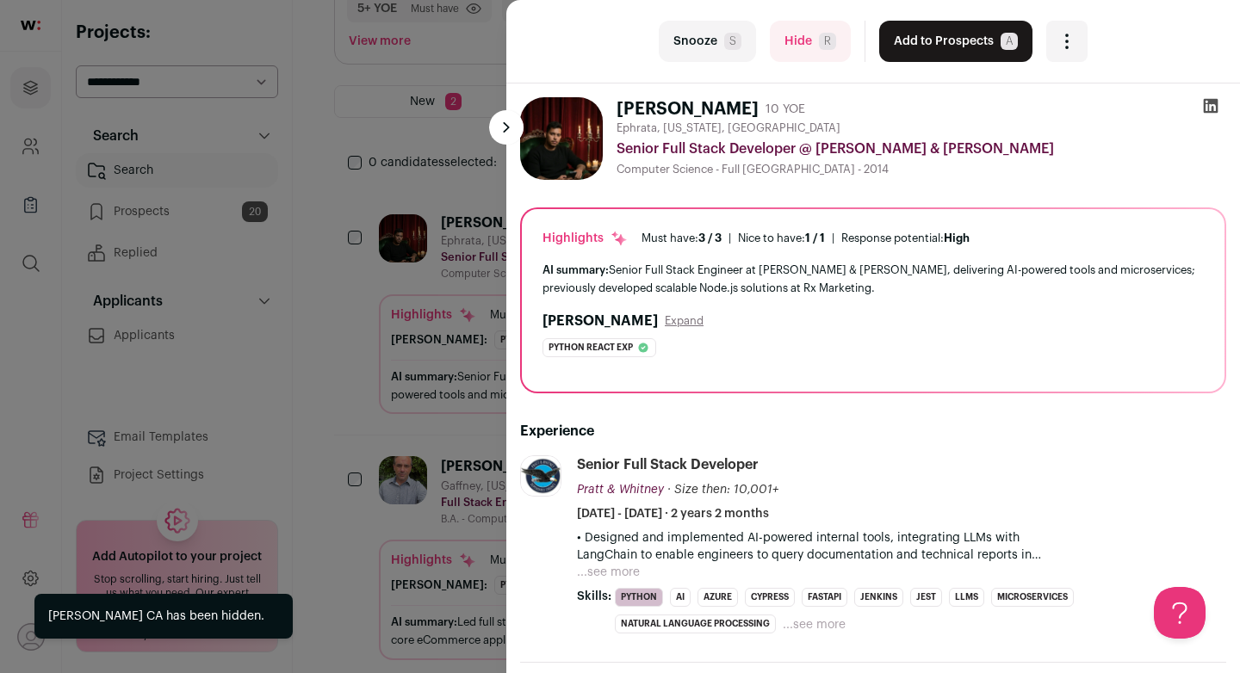
click at [788, 44] on button "Hide R" at bounding box center [810, 41] width 81 height 41
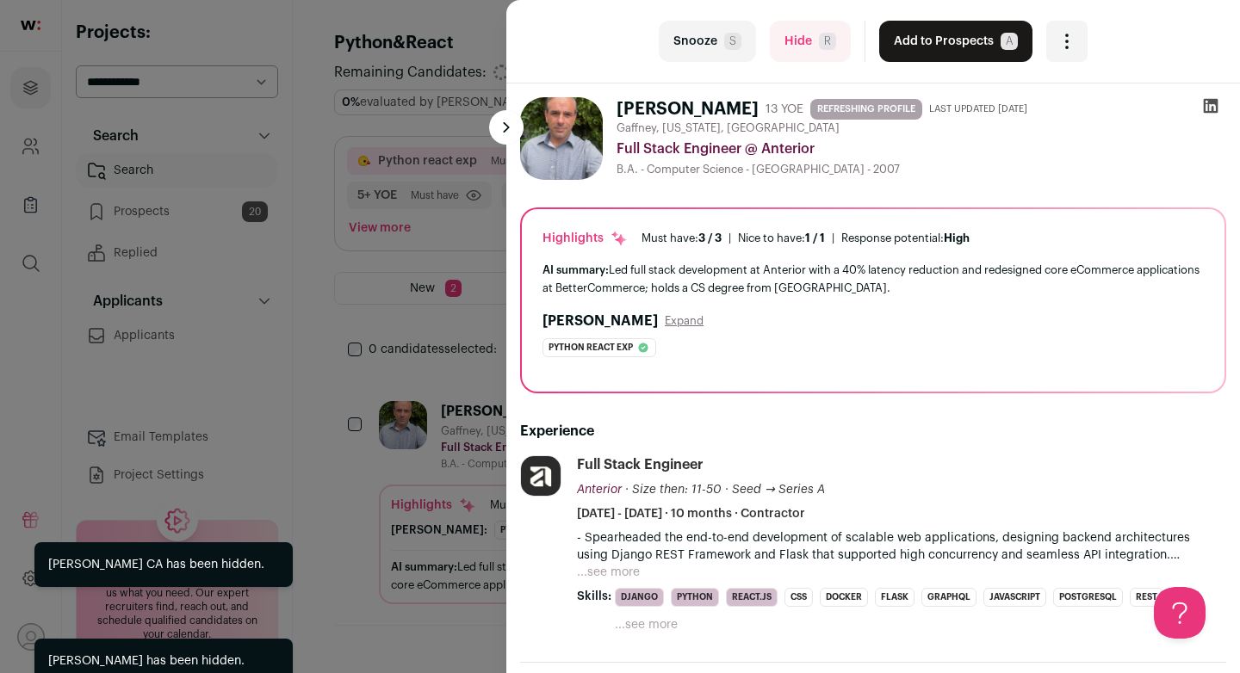
scroll to position [0, 0]
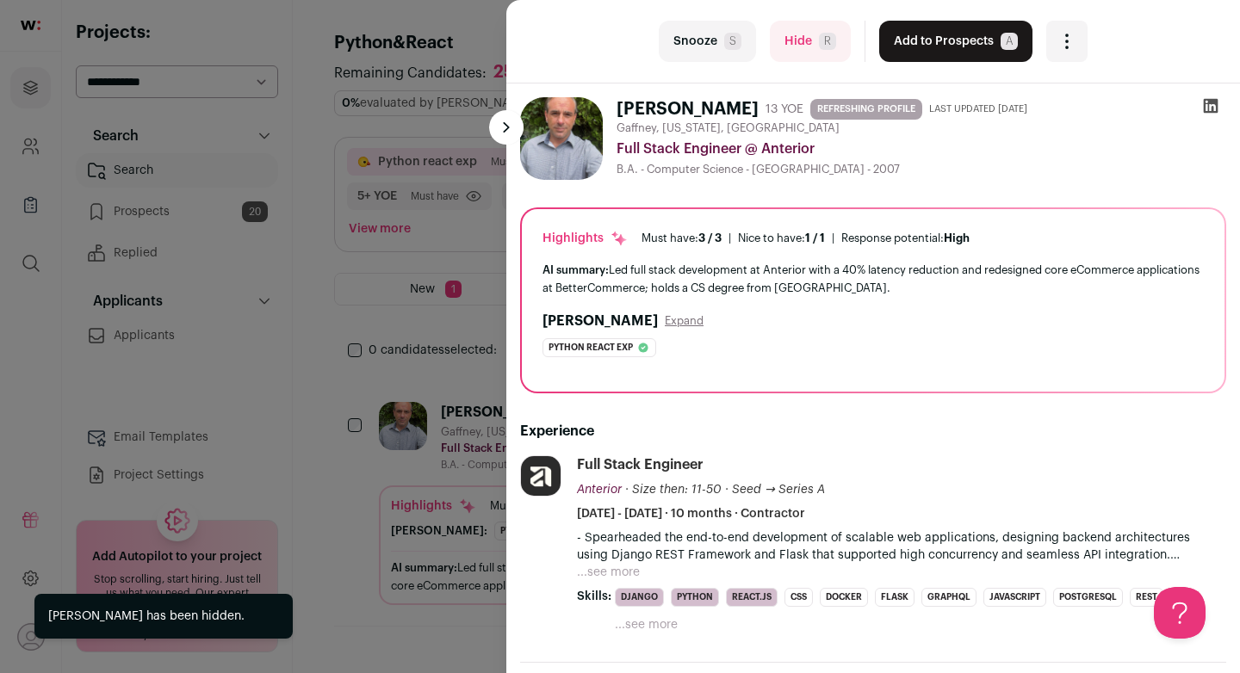
click at [798, 49] on button "Hide R" at bounding box center [810, 41] width 81 height 41
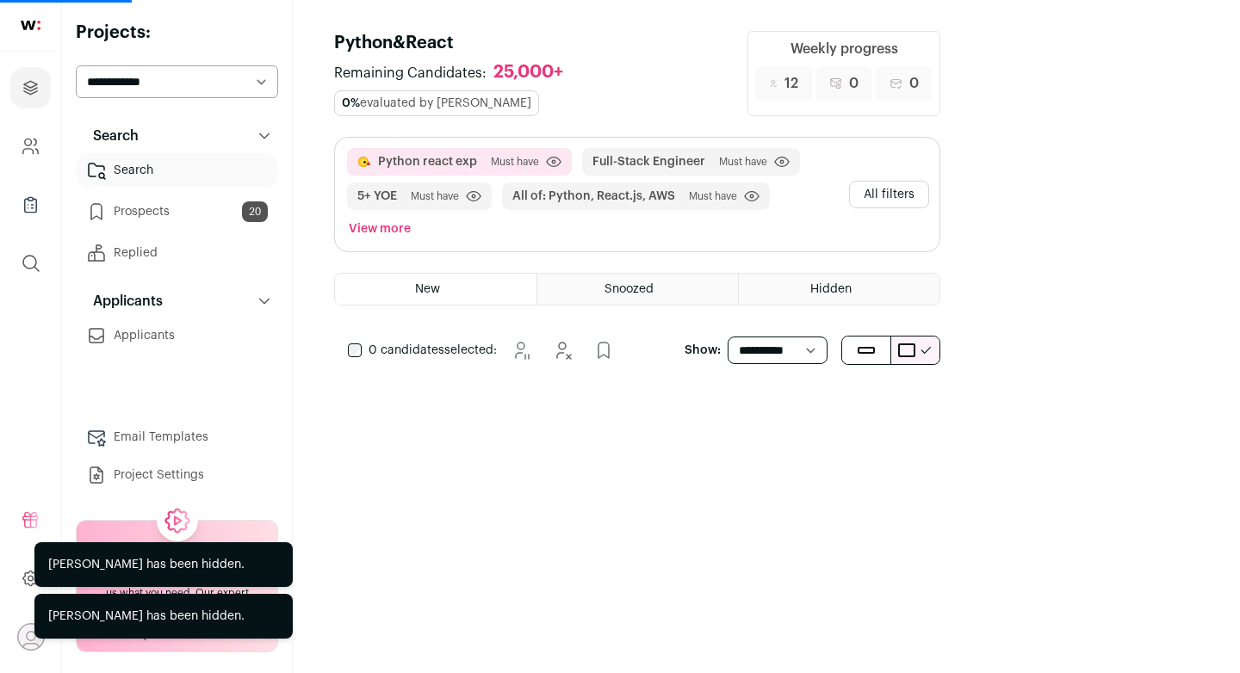
click at [164, 220] on link "Prospects 20" at bounding box center [177, 212] width 202 height 34
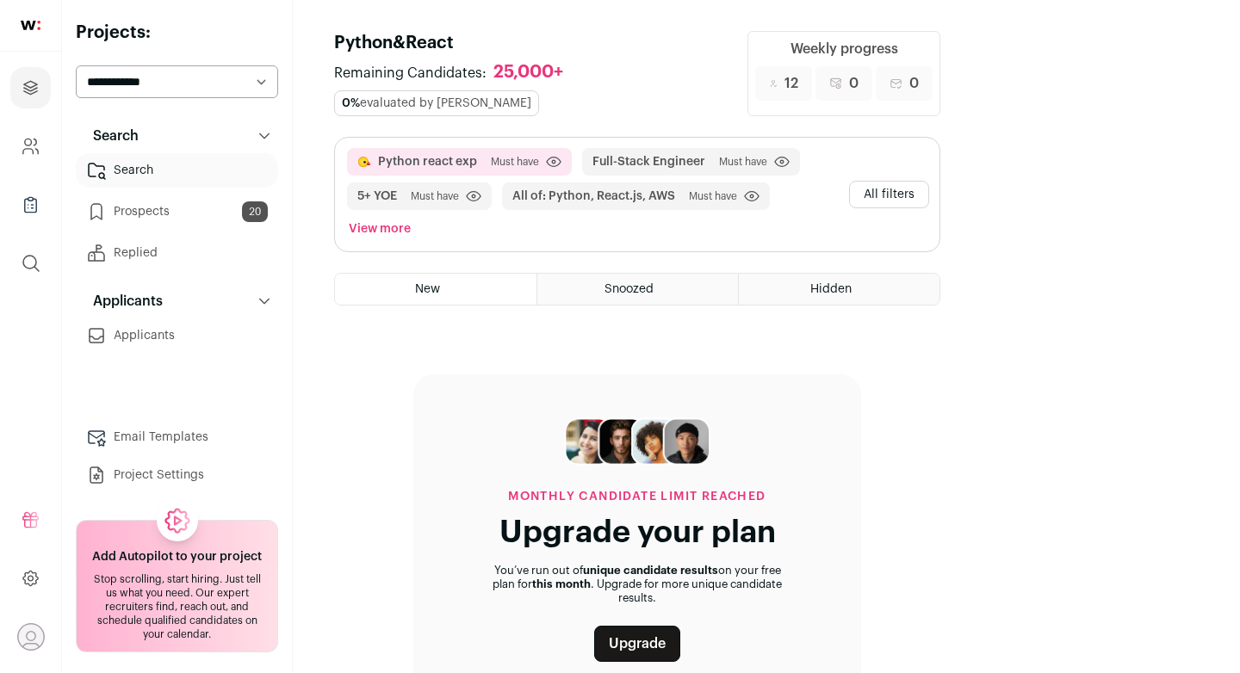
click at [178, 217] on link "Prospects 20" at bounding box center [177, 212] width 202 height 34
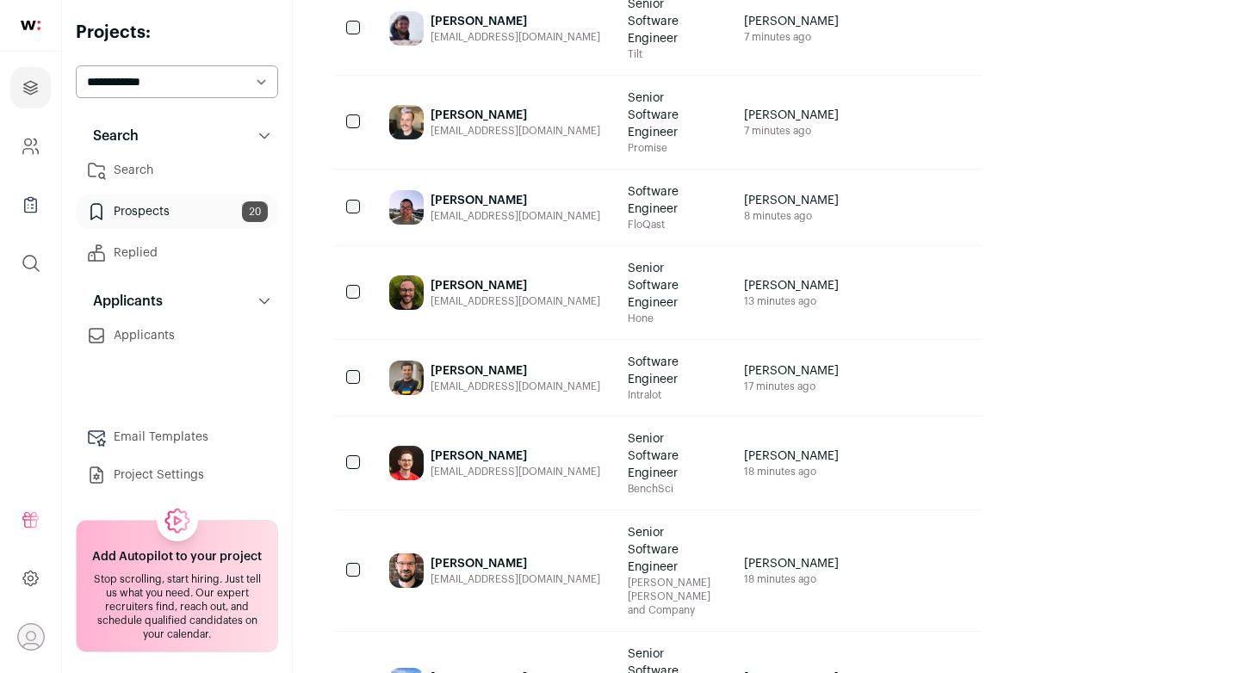
scroll to position [364, 0]
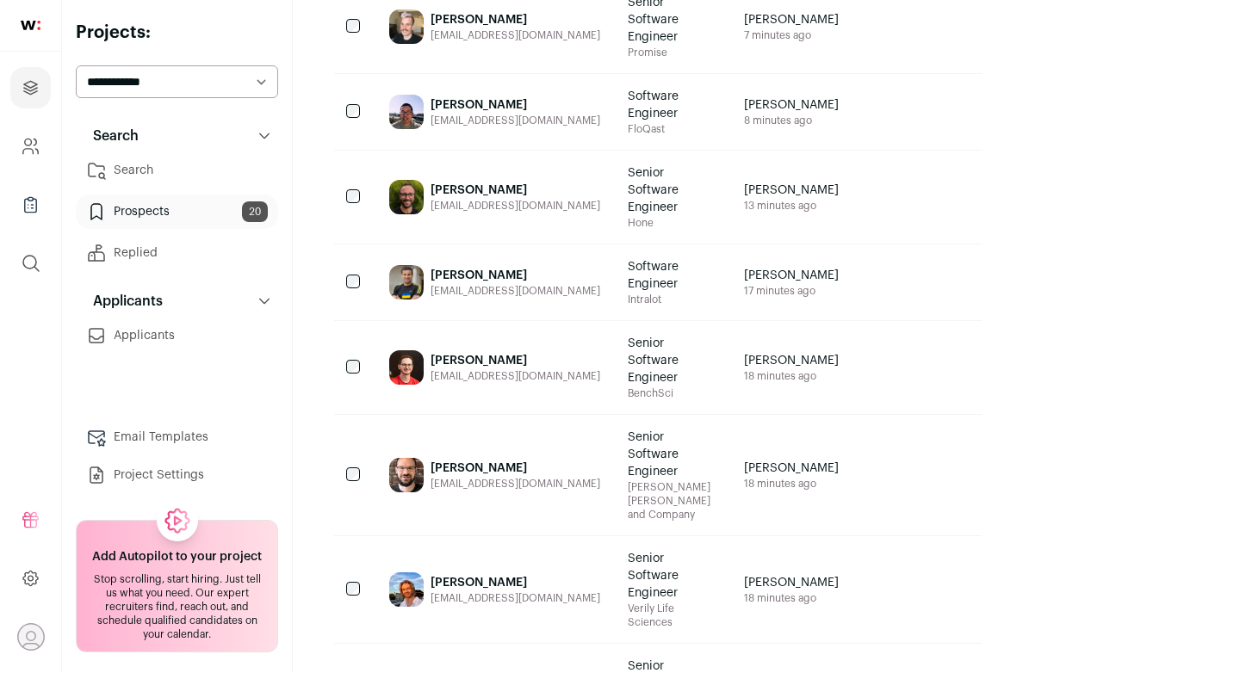
click at [187, 158] on link "Search" at bounding box center [177, 170] width 202 height 34
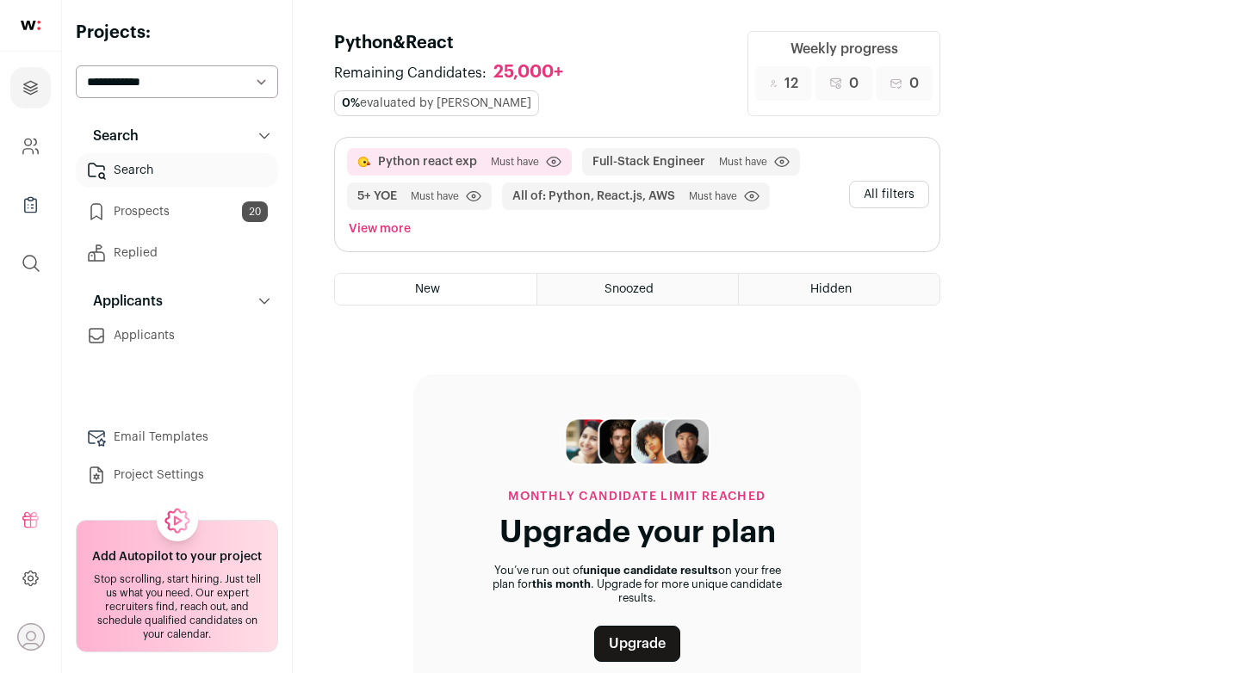
click at [188, 200] on link "Prospects 20" at bounding box center [177, 212] width 202 height 34
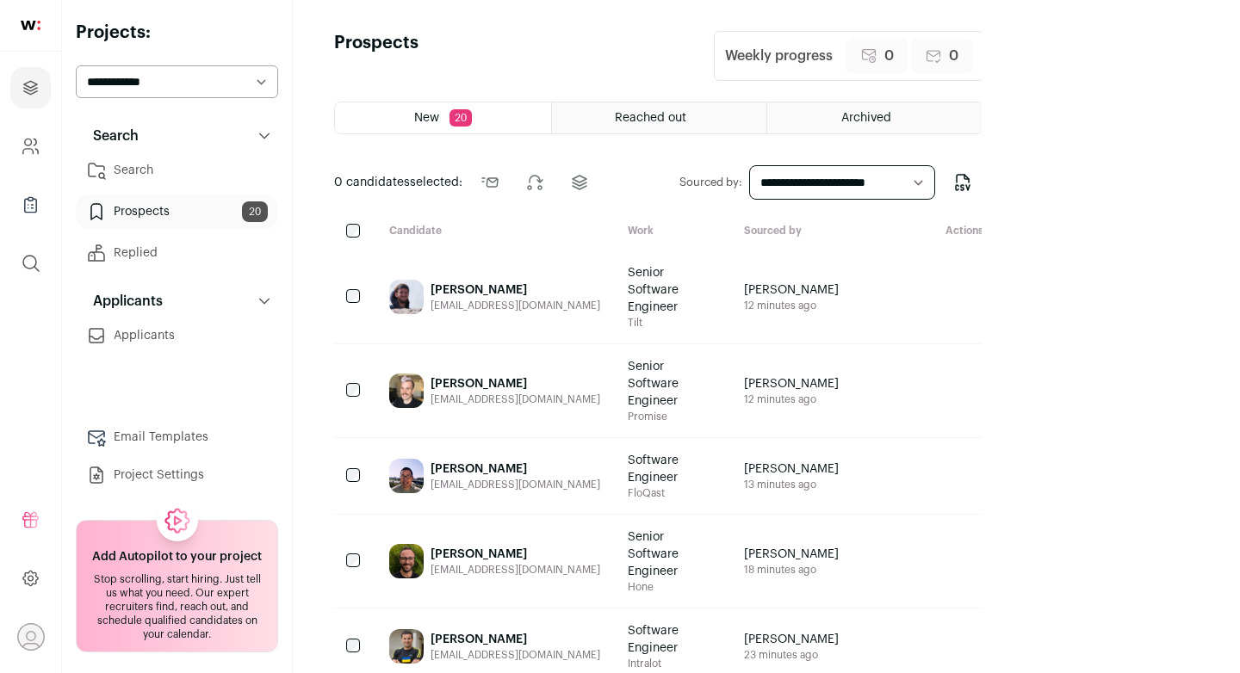
click at [168, 167] on link "Search" at bounding box center [177, 170] width 202 height 34
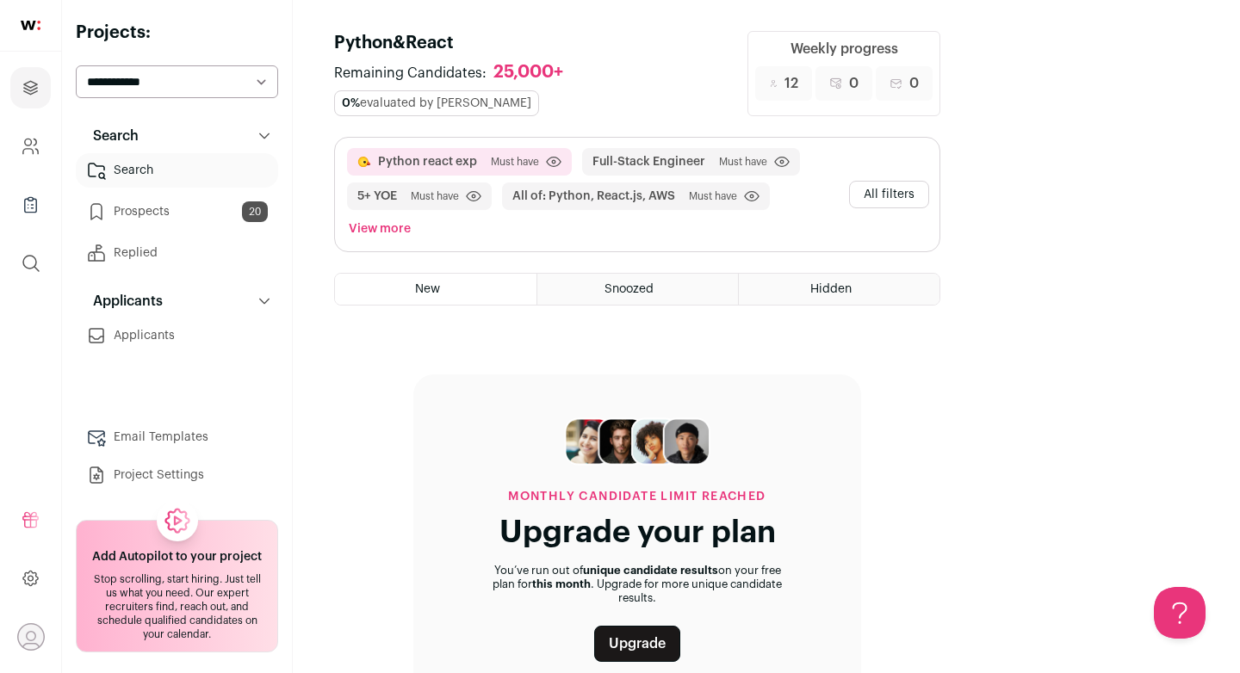
click at [929, 181] on button "All filters" at bounding box center [889, 195] width 80 height 28
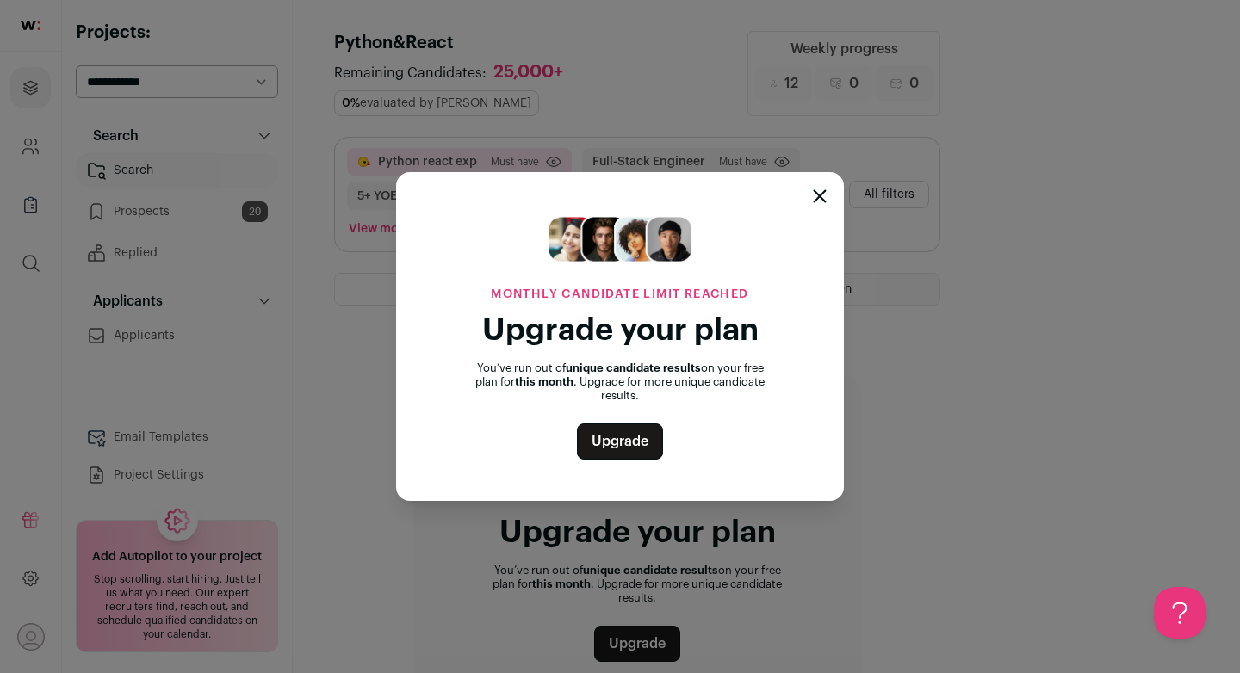
click at [816, 196] on icon "Close modal" at bounding box center [820, 196] width 14 height 14
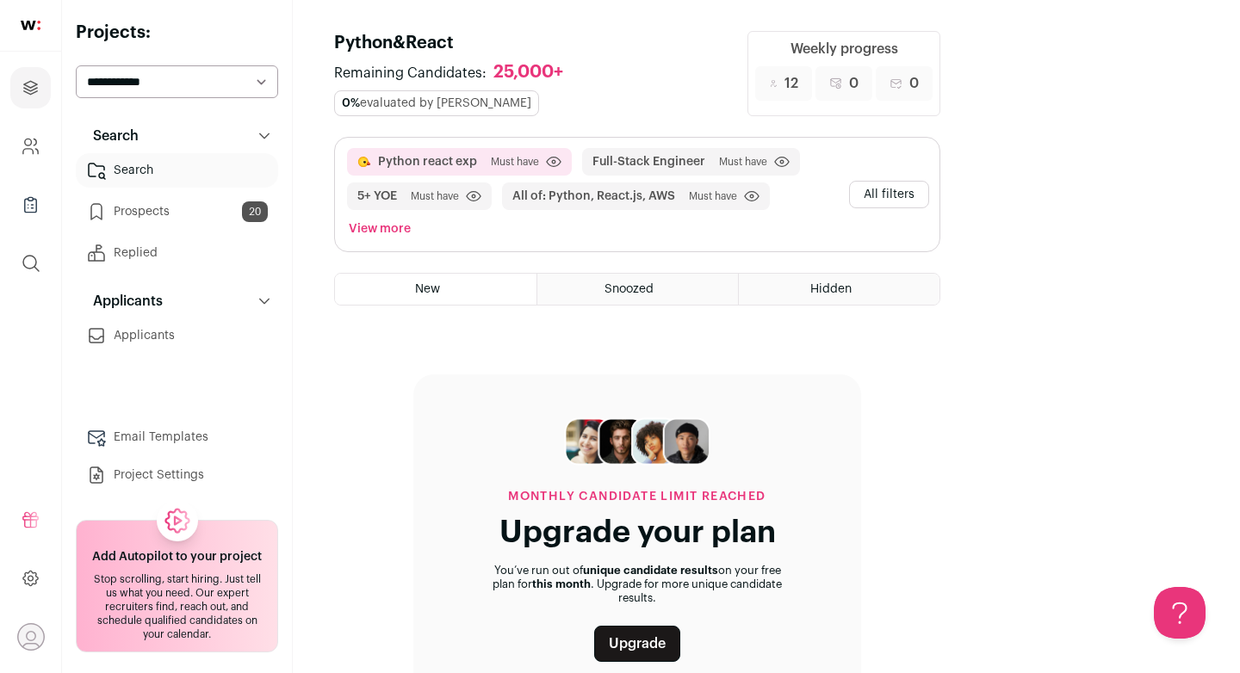
click at [210, 247] on link "Replied" at bounding box center [177, 253] width 202 height 34
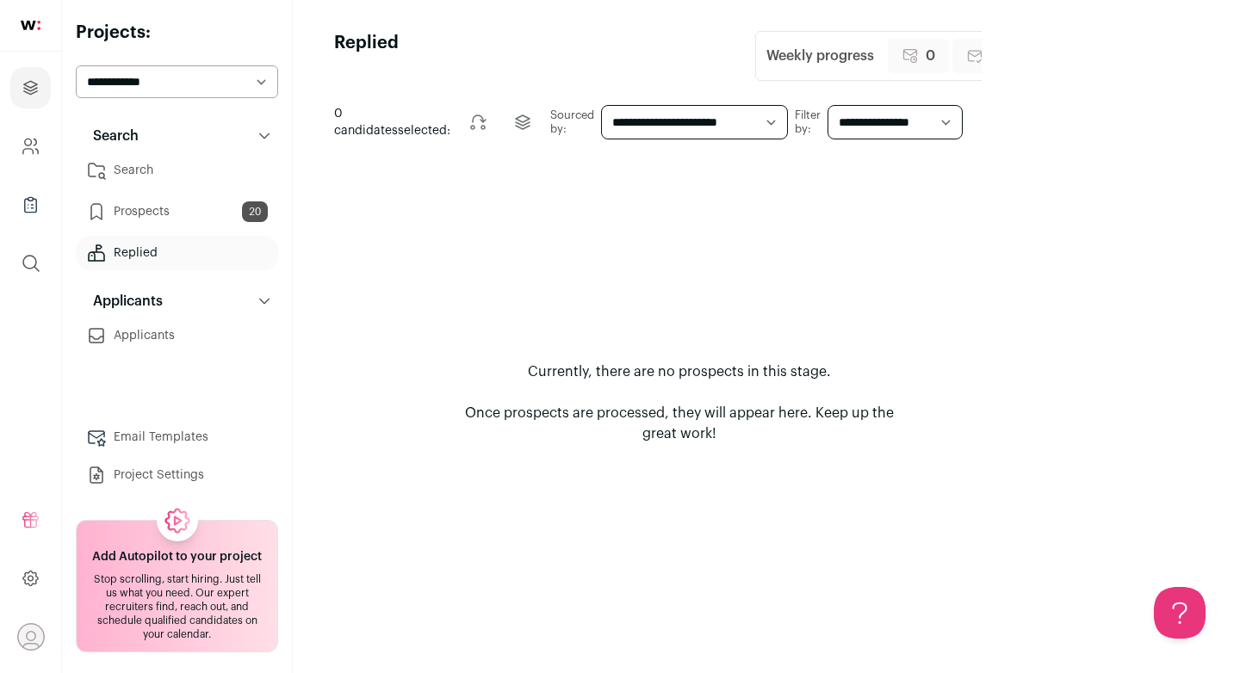
click at [206, 221] on link "Prospects 20" at bounding box center [177, 212] width 202 height 34
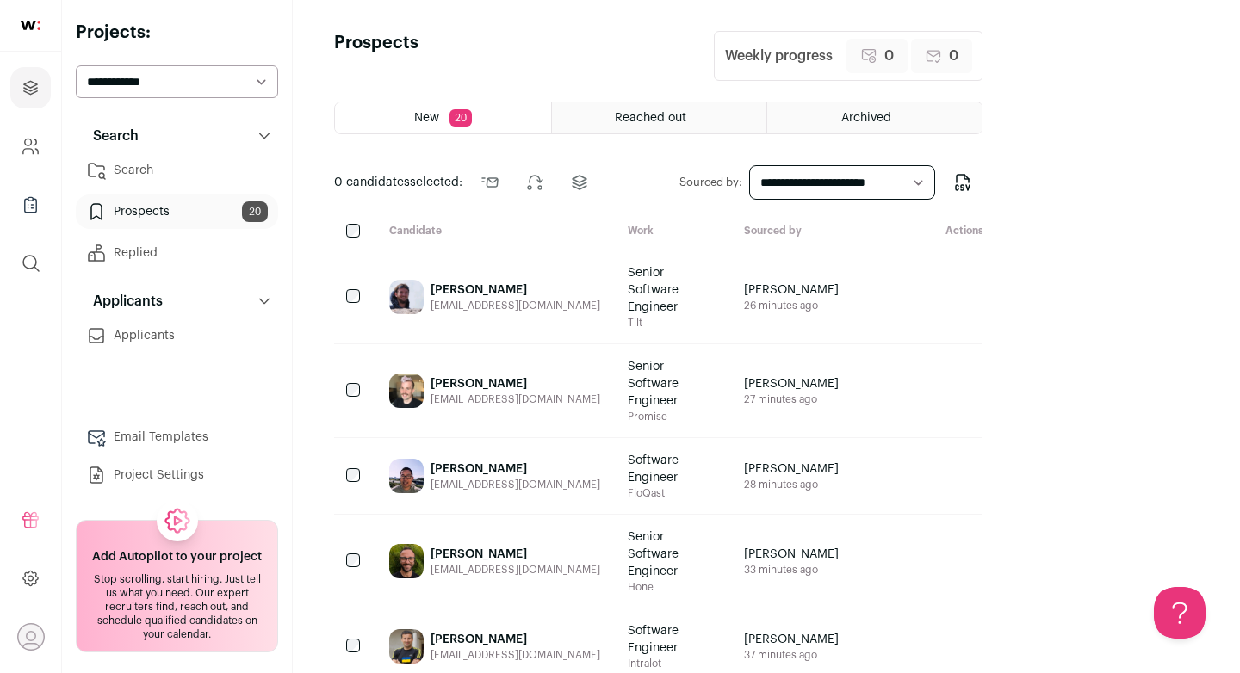
click at [205, 239] on link "Replied" at bounding box center [177, 253] width 202 height 34
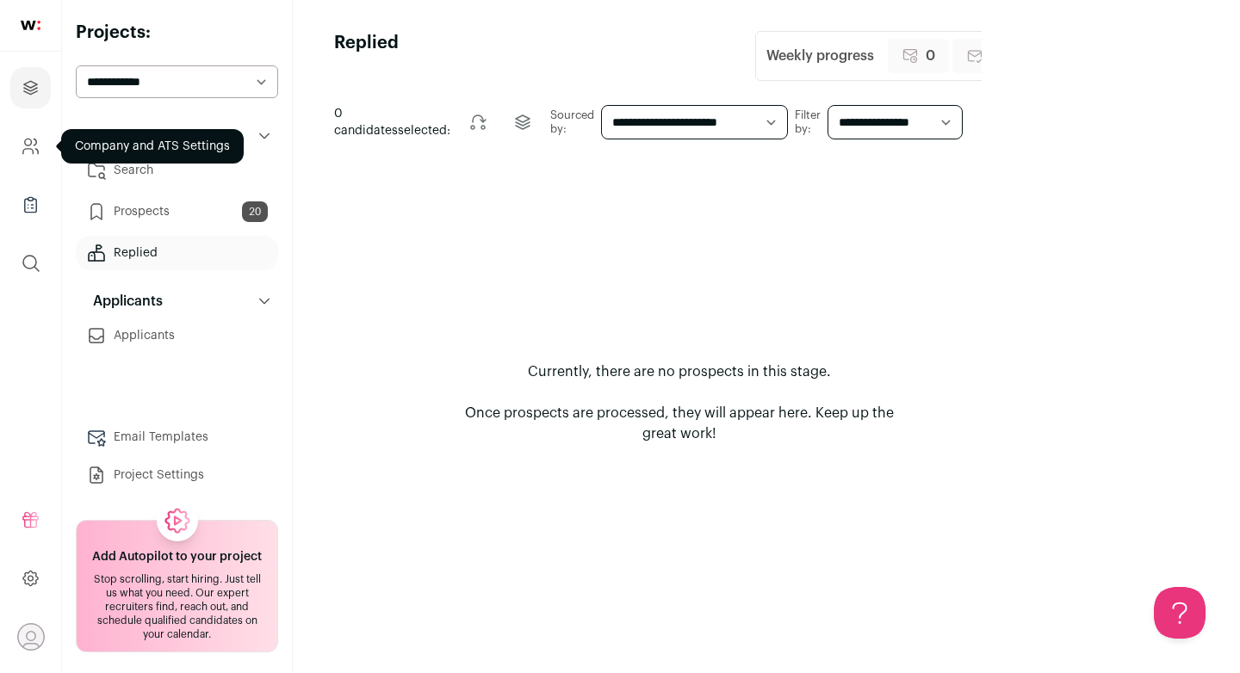
click at [37, 155] on icon "Company and ATS Settings" at bounding box center [31, 146] width 20 height 21
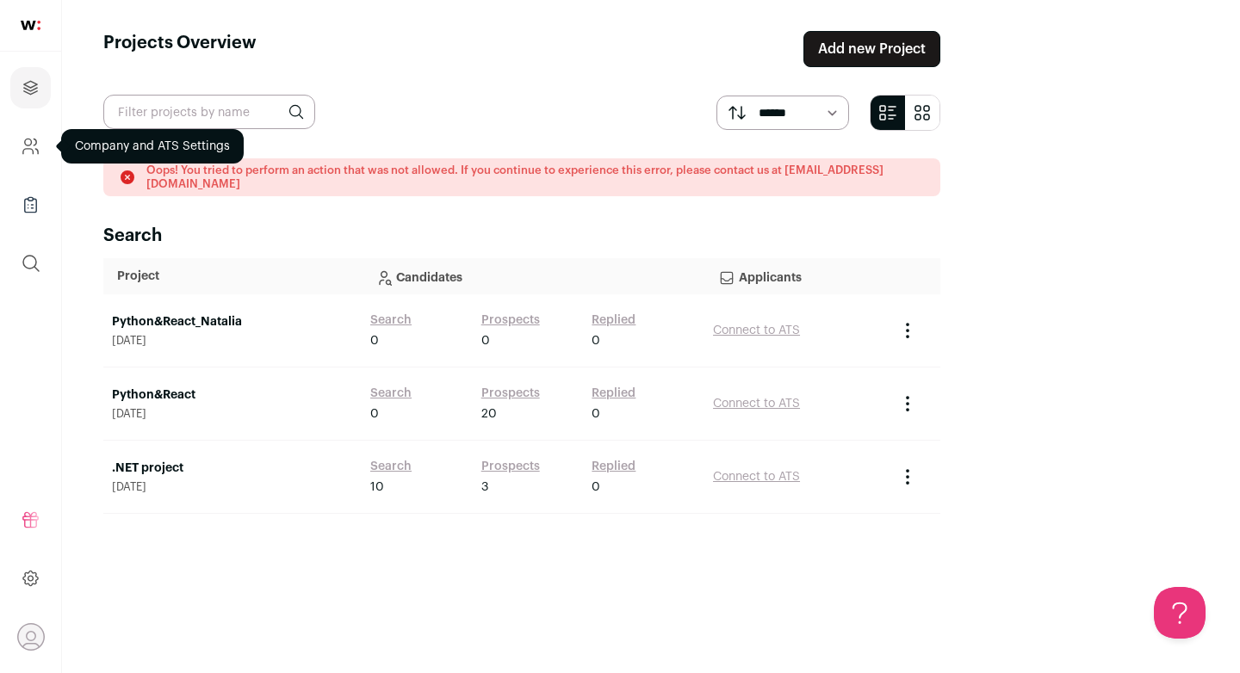
click at [27, 150] on icon "Company and ATS Settings" at bounding box center [31, 146] width 20 height 21
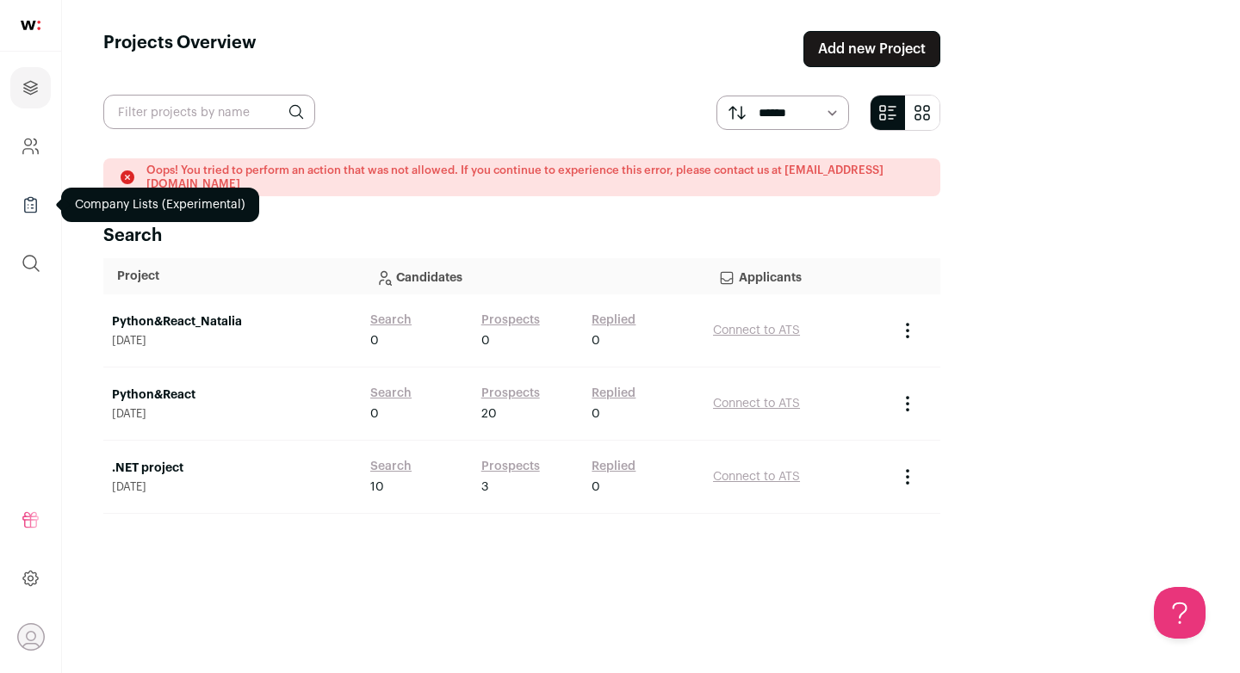
click at [28, 212] on icon "Company Lists" at bounding box center [30, 205] width 11 height 13
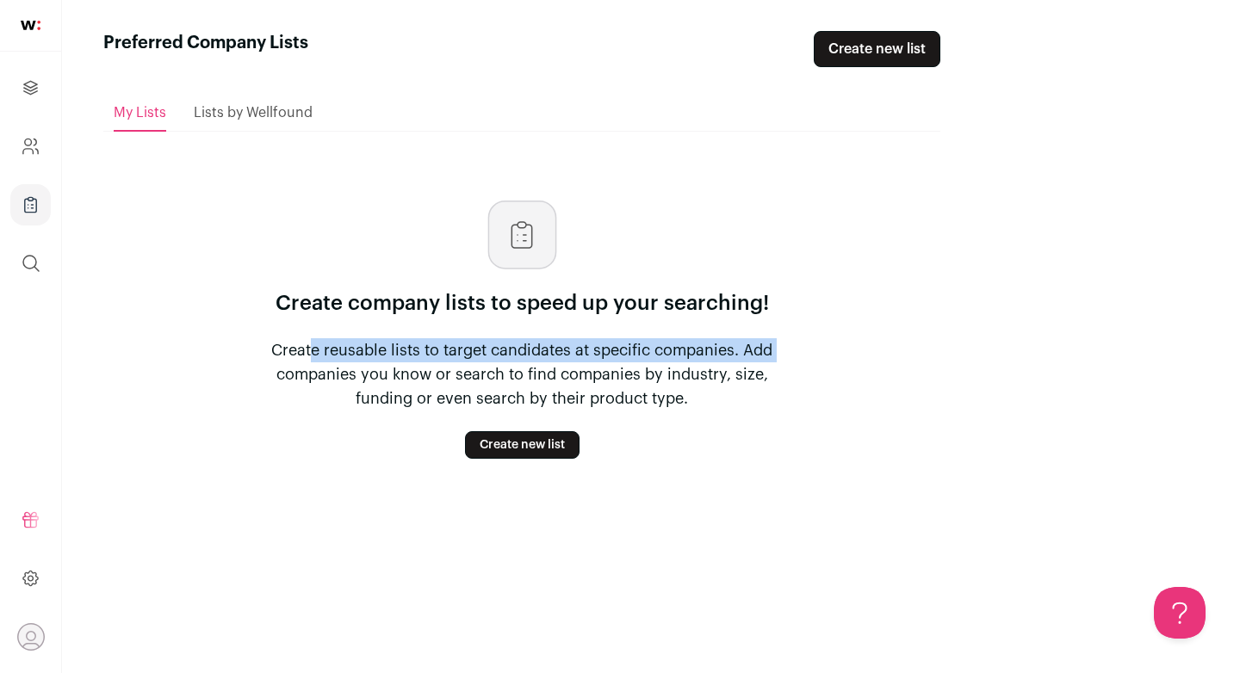
drag, startPoint x: 402, startPoint y: 348, endPoint x: 864, endPoint y: 345, distance: 462.3
click at [797, 345] on p "Create reusable lists to target candidates at specific companies. Add companies…" at bounding box center [521, 374] width 551 height 72
copy p "Create reusable lists to target candidates at specific companies."
click at [34, 145] on icon "Company and ATS Settings" at bounding box center [35, 142] width 3 height 6
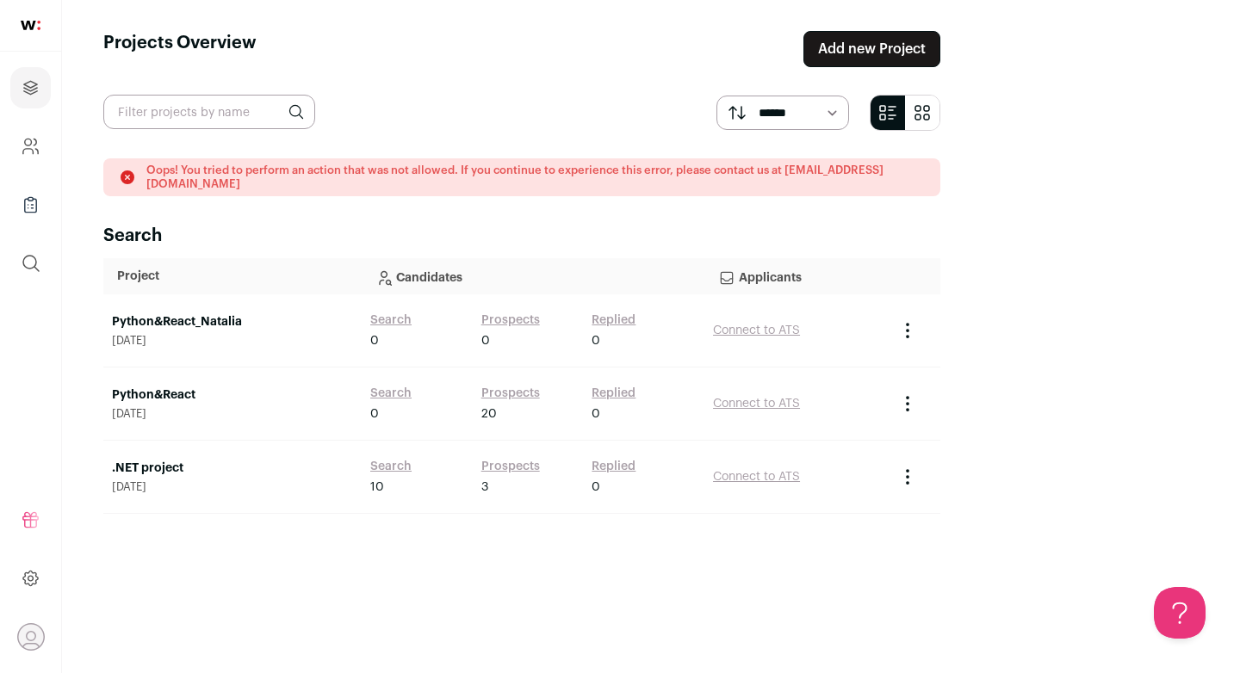
click at [193, 387] on link "Python&React" at bounding box center [232, 395] width 241 height 17
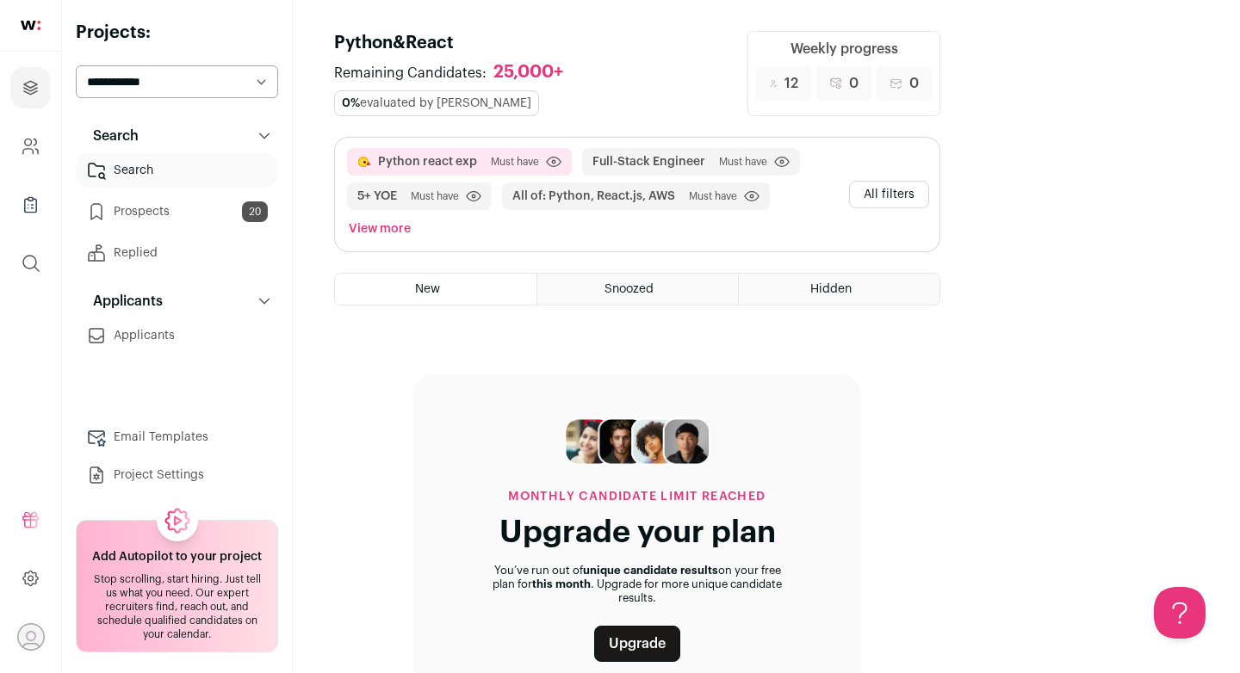
scroll to position [22, 0]
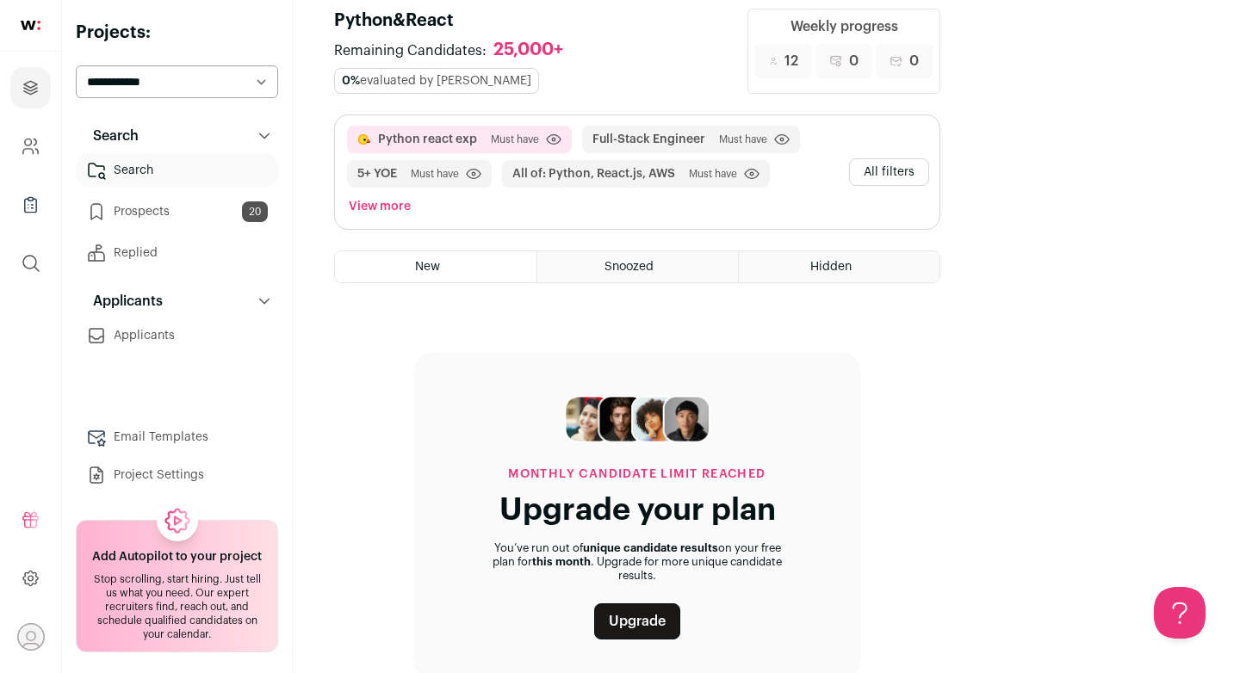
click at [189, 210] on link "Prospects 20" at bounding box center [177, 212] width 202 height 34
